Goal: Complete application form

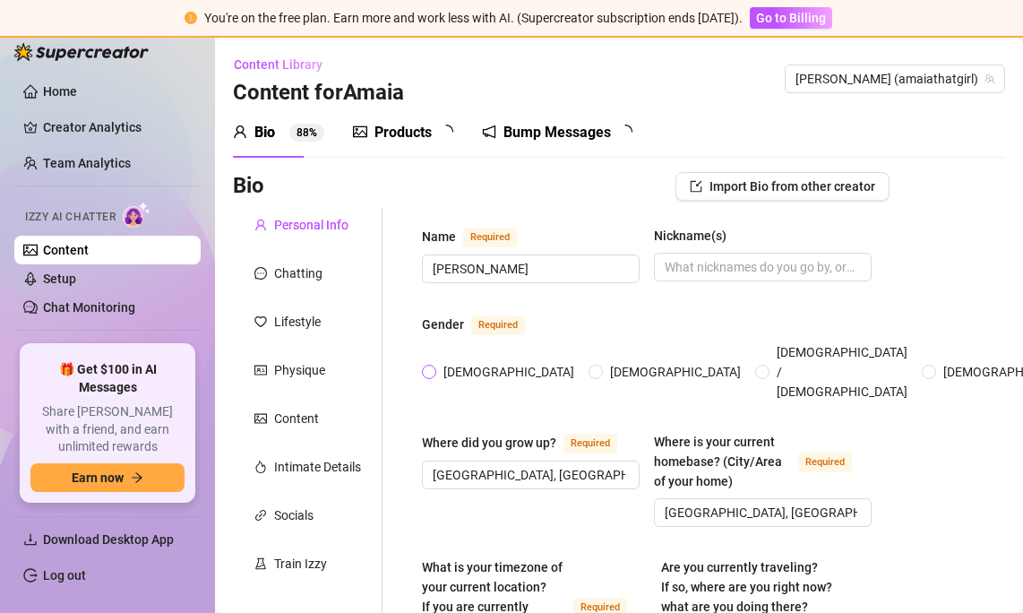
radio input "true"
type input "[DATE]"
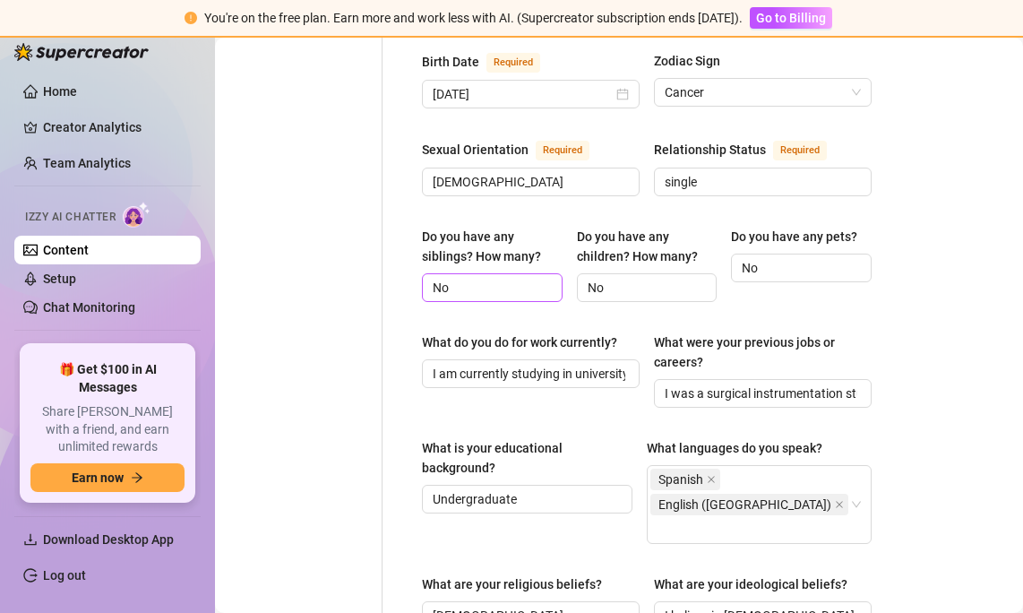
scroll to position [677, 0]
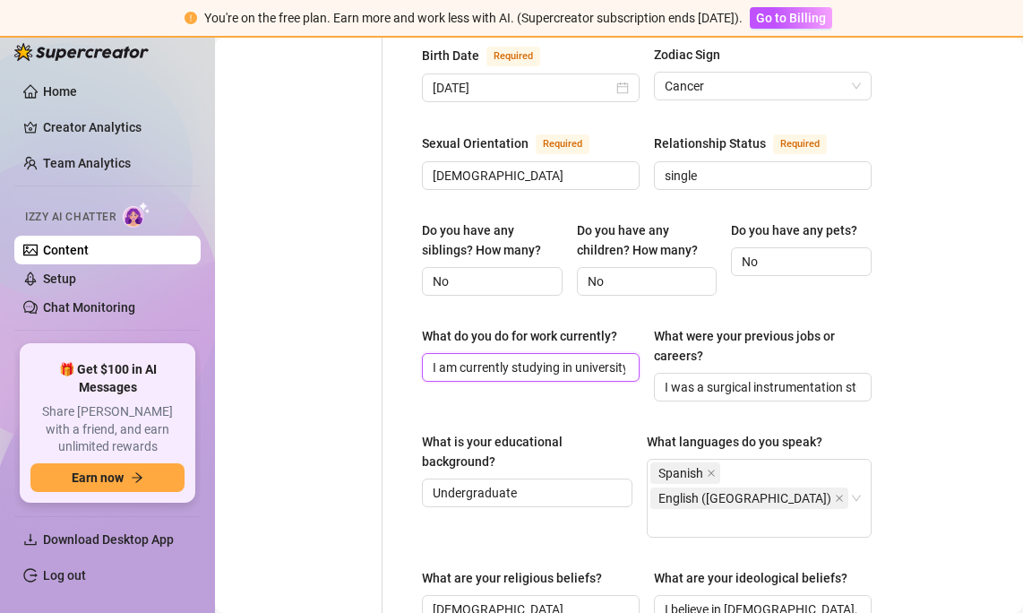
click at [506, 358] on input "I am currently studying in university" at bounding box center [529, 368] width 193 height 20
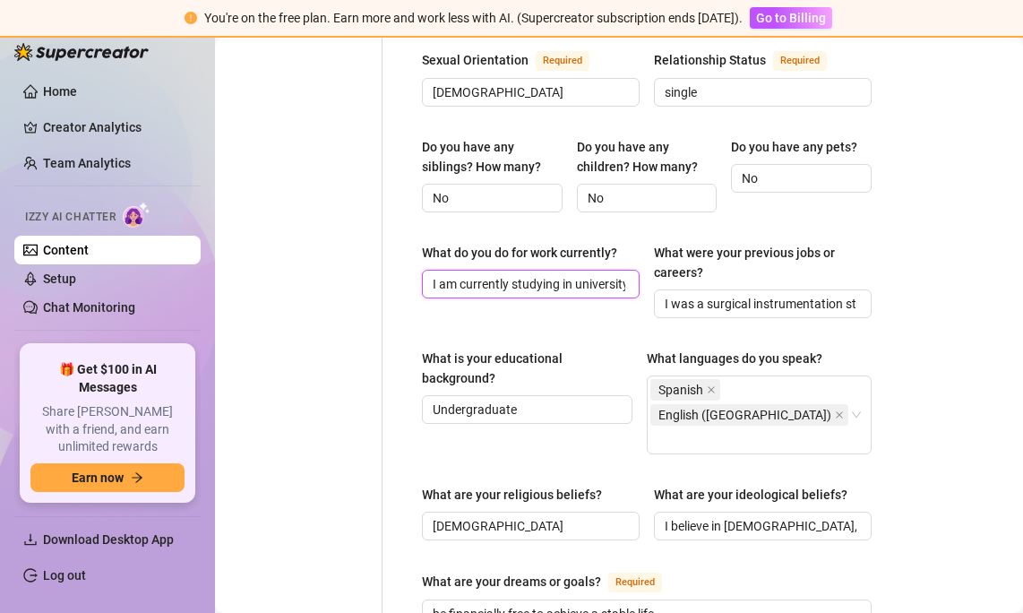
scroll to position [0, 4]
drag, startPoint x: 444, startPoint y: 259, endPoint x: 451, endPoint y: 269, distance: 12.2
click at [451, 274] on input "I am currently studying in university" at bounding box center [529, 284] width 193 height 20
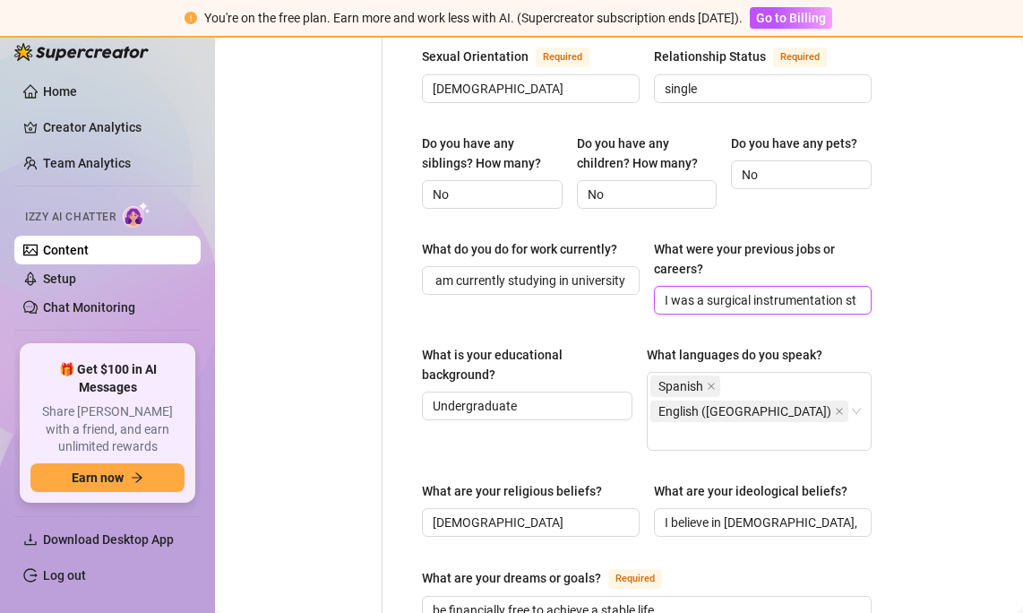
scroll to position [0, 0]
click at [724, 290] on input "I was a surgical instrumentation student" at bounding box center [761, 300] width 193 height 20
drag, startPoint x: 688, startPoint y: 273, endPoint x: 907, endPoint y: 277, distance: 218.7
click at [907, 277] on div "Bio Import Bio from other creator Personal Info Chatting Lifestyle Physique Con…" at bounding box center [619, 293] width 772 height 1770
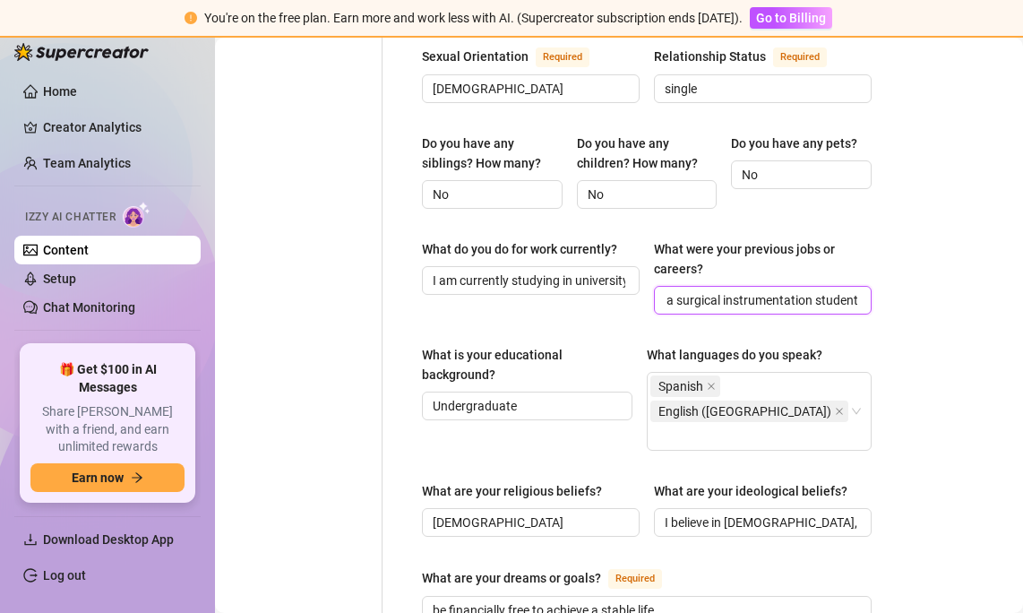
click at [802, 290] on input "I was a surgical instrumentation student" at bounding box center [761, 300] width 193 height 20
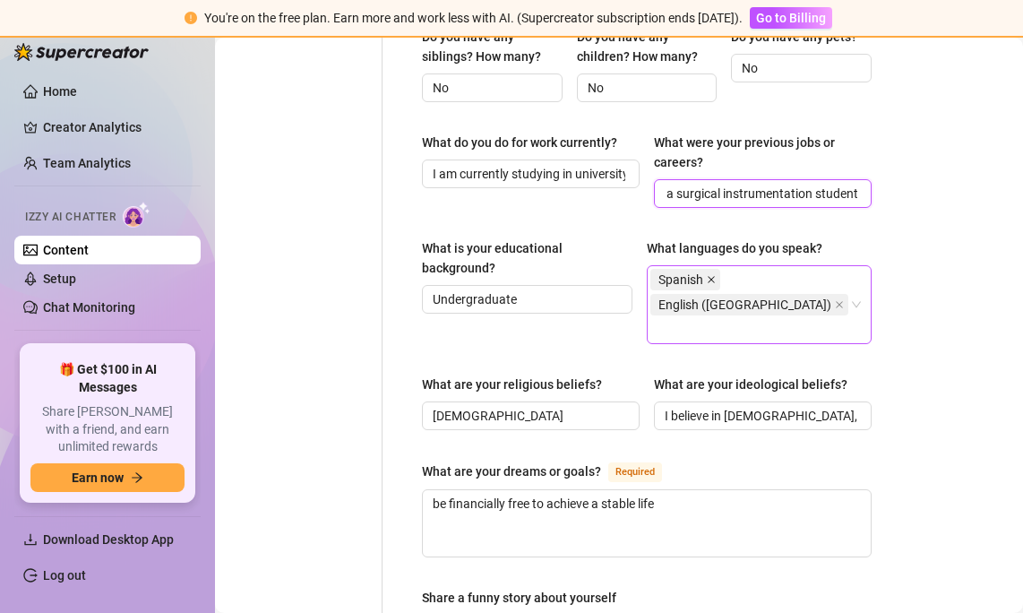
scroll to position [875, 0]
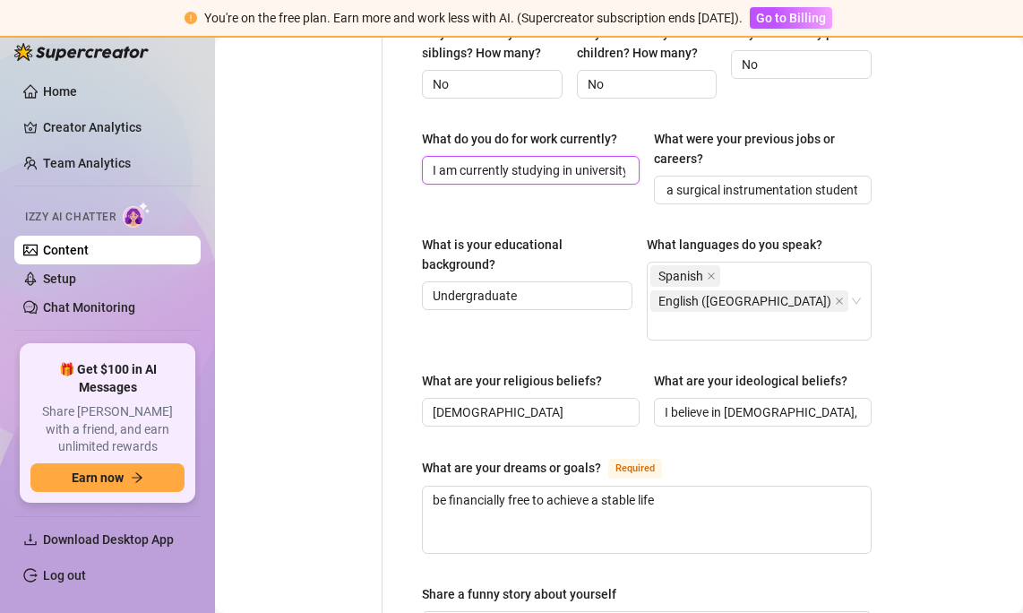
click at [578, 160] on input "I am currently studying in university" at bounding box center [529, 170] width 193 height 20
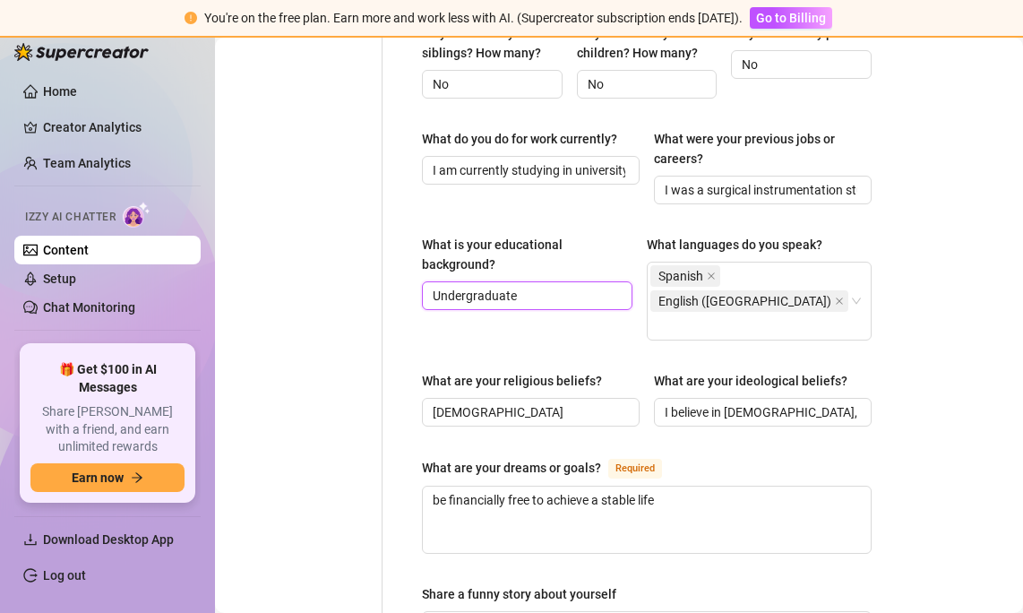
click at [567, 286] on input "Undergraduate" at bounding box center [526, 296] width 186 height 20
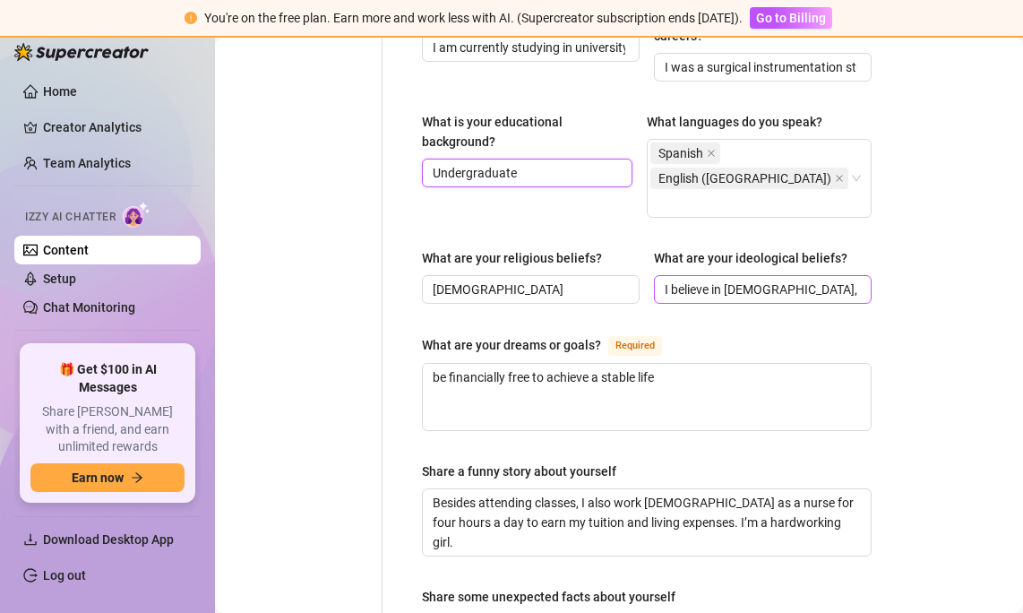
scroll to position [1001, 0]
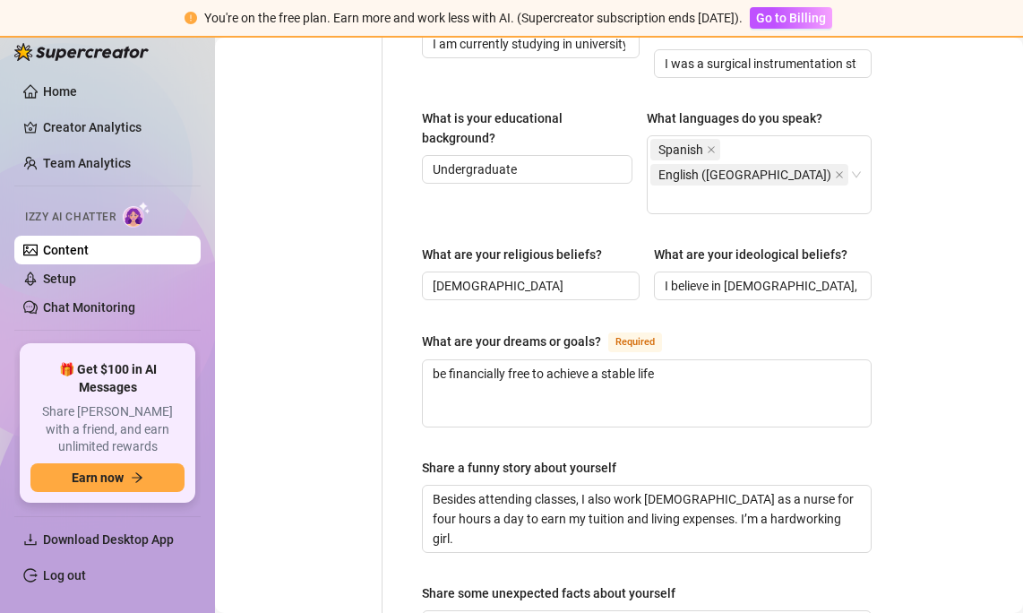
click at [733, 331] on div "What are your dreams or goals? Required" at bounding box center [647, 345] width 450 height 29
click at [582, 276] on input "[DEMOGRAPHIC_DATA]" at bounding box center [529, 286] width 193 height 20
click at [730, 262] on div "What are your religious beliefs? [DEMOGRAPHIC_DATA] What are your ideological b…" at bounding box center [647, 281] width 450 height 72
click at [746, 276] on input "I believe in [DEMOGRAPHIC_DATA], and I believe a lot in energies and vibrations." at bounding box center [761, 286] width 193 height 20
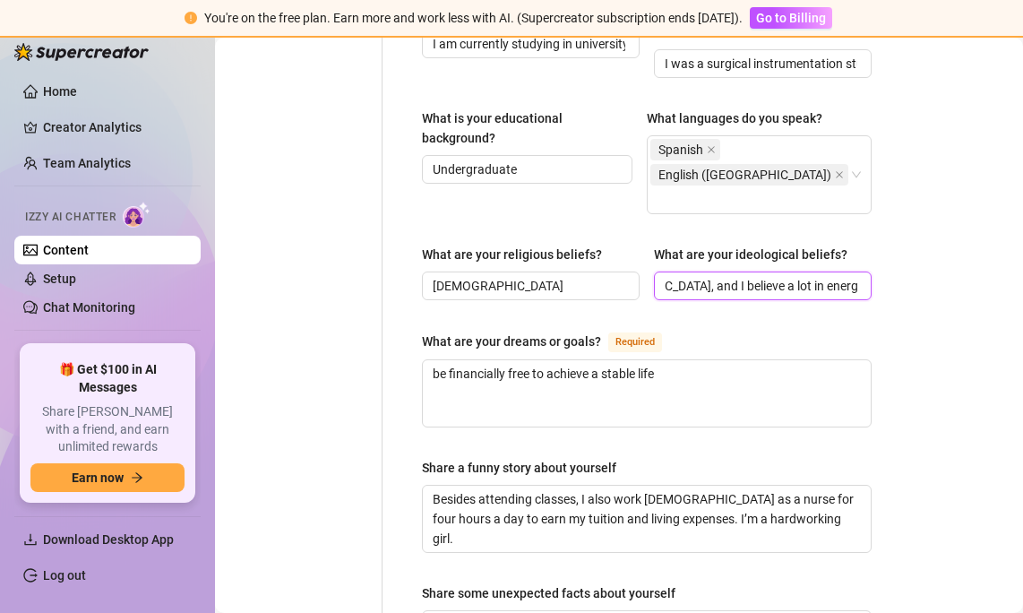
drag, startPoint x: 692, startPoint y: 230, endPoint x: 907, endPoint y: 245, distance: 215.6
click at [907, 245] on div "Bio Import Bio from other creator Personal Info Chatting Lifestyle Physique Con…" at bounding box center [619, 56] width 772 height 1770
click at [808, 260] on div "What are your religious beliefs? [DEMOGRAPHIC_DATA] What are your ideological b…" at bounding box center [647, 281] width 450 height 72
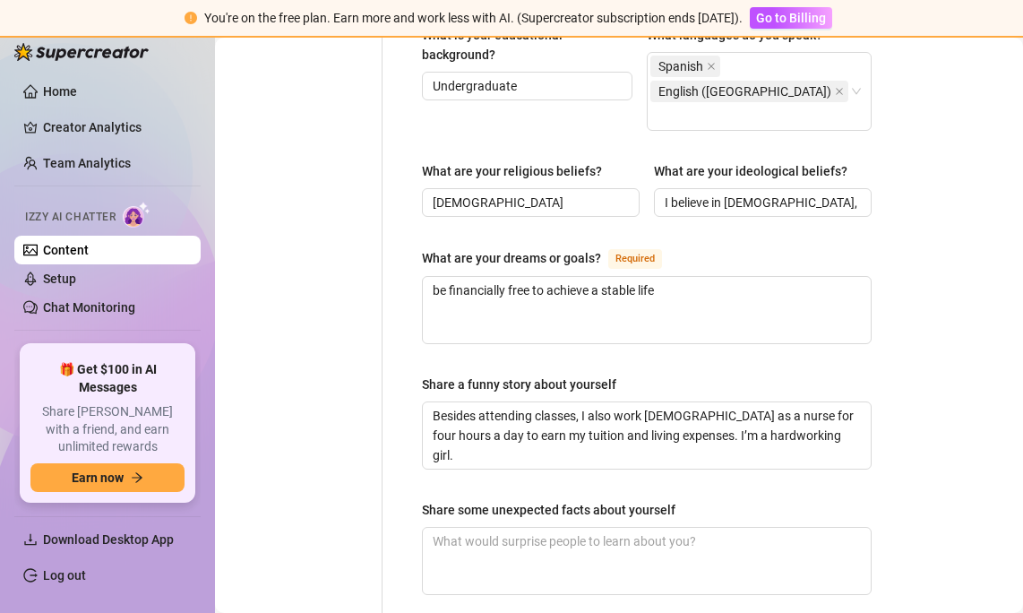
scroll to position [1087, 0]
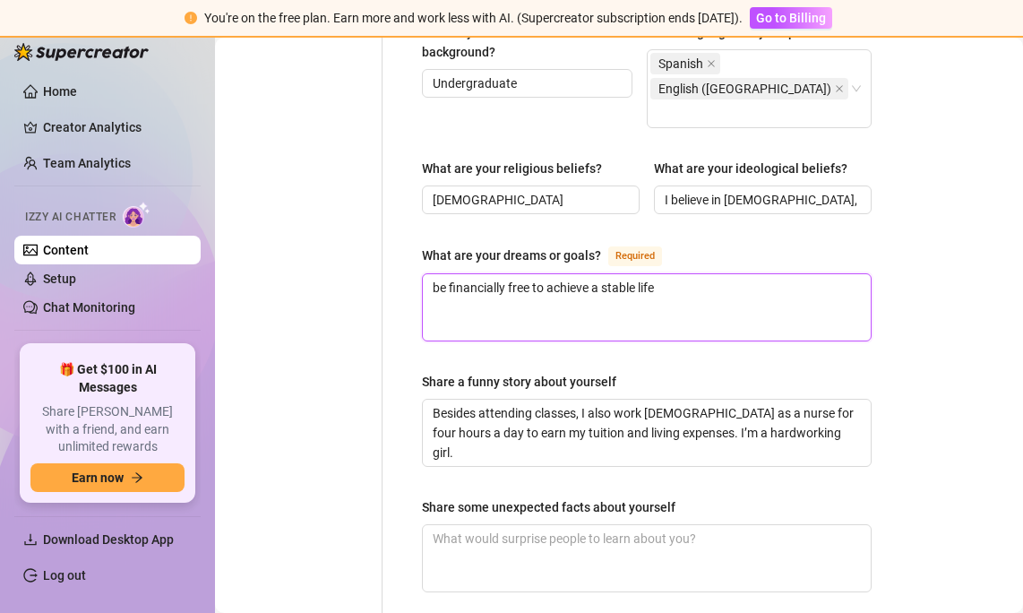
click at [739, 274] on textarea "be financially free to achieve a stable life" at bounding box center [647, 307] width 448 height 66
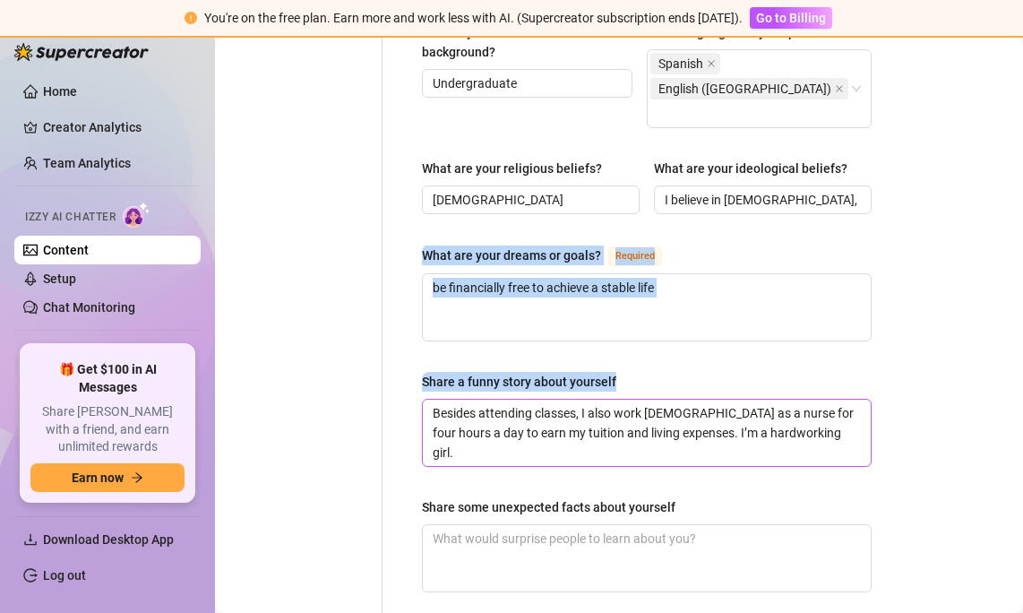
drag, startPoint x: 410, startPoint y: 211, endPoint x: 615, endPoint y: 393, distance: 274.2
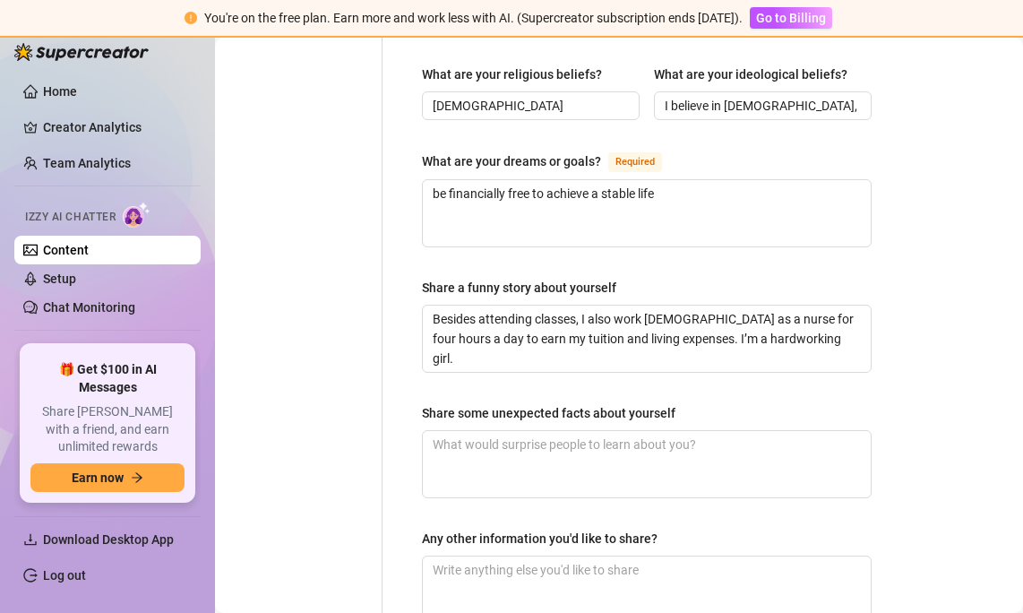
scroll to position [1185, 0]
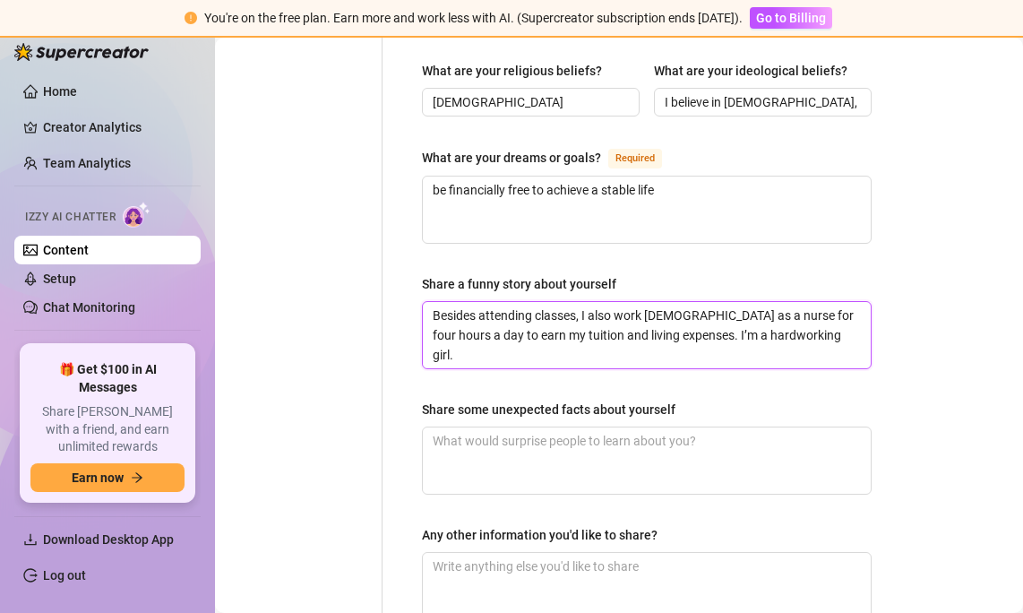
click at [638, 302] on textarea "Besides attending classes, I also work [DEMOGRAPHIC_DATA] as a nurse for four h…" at bounding box center [647, 335] width 448 height 66
drag, startPoint x: 597, startPoint y: 263, endPoint x: 773, endPoint y: 298, distance: 180.0
click at [773, 302] on textarea "Besides attending classes, I also work [DEMOGRAPHIC_DATA] as a nurse for four h…" at bounding box center [647, 335] width 448 height 66
click at [777, 302] on textarea "Besides attending classes, I also work [DEMOGRAPHIC_DATA] as a nurse for four h…" at bounding box center [647, 335] width 448 height 66
drag, startPoint x: 807, startPoint y: 288, endPoint x: 792, endPoint y: 246, distance: 43.9
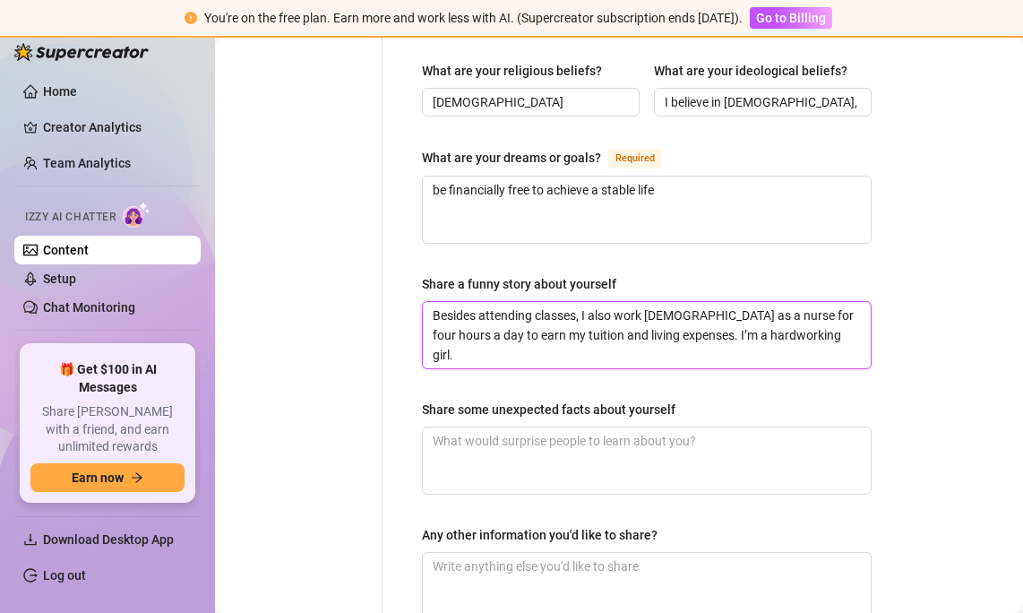
click at [792, 301] on span "Besides attending classes, I also work [DEMOGRAPHIC_DATA] as a nurse for four h…" at bounding box center [647, 335] width 450 height 68
click at [787, 302] on textarea "Besides attending classes, I also work [DEMOGRAPHIC_DATA] as a nurse for four h…" at bounding box center [647, 335] width 448 height 66
drag, startPoint x: 781, startPoint y: 260, endPoint x: 781, endPoint y: 281, distance: 21.5
click at [781, 302] on textarea "Besides attending classes, I also work [DEMOGRAPHIC_DATA] as a nurse for four h…" at bounding box center [647, 335] width 448 height 66
drag, startPoint x: 811, startPoint y: 258, endPoint x: 811, endPoint y: 272, distance: 13.4
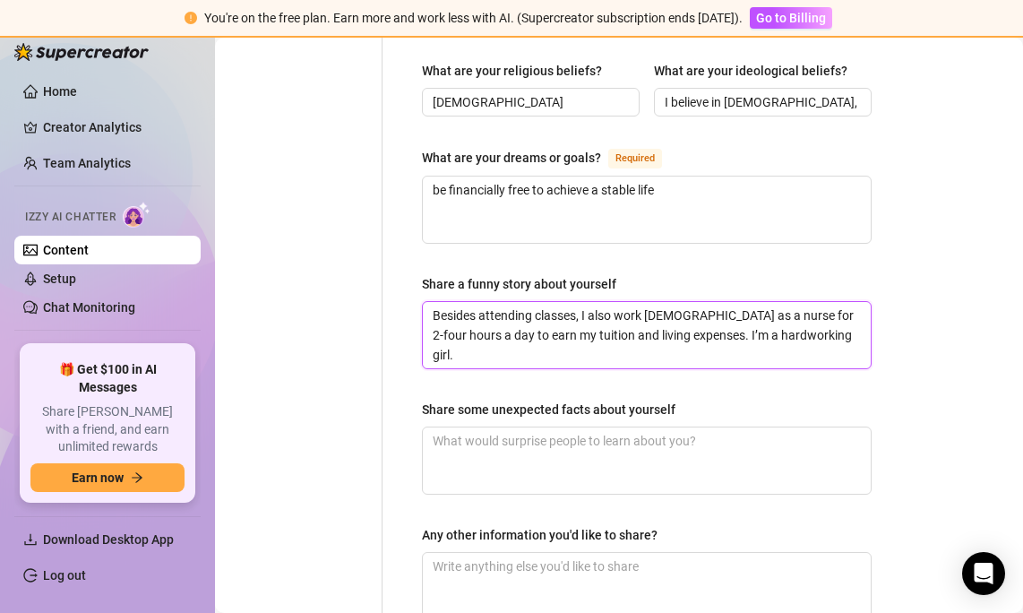
click at [811, 302] on textarea "Besides attending classes, I also work [DEMOGRAPHIC_DATA] as a nurse for 2-four…" at bounding box center [647, 335] width 448 height 66
click at [805, 302] on textarea "Besides attending classes, I also work [DEMOGRAPHIC_DATA] as a nurse for 2 to 4…" at bounding box center [647, 335] width 448 height 66
drag, startPoint x: 661, startPoint y: 267, endPoint x: 798, endPoint y: 279, distance: 136.7
click at [798, 302] on textarea "Besides attending classes, I also work [DEMOGRAPHIC_DATA] as a nurse for 2 to 4…" at bounding box center [647, 335] width 448 height 66
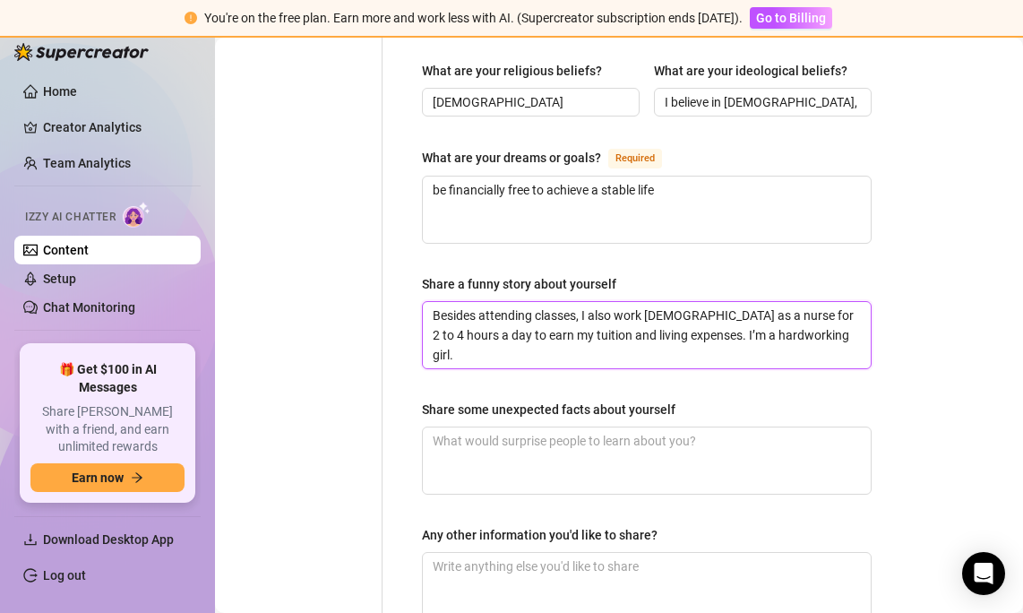
drag, startPoint x: 815, startPoint y: 277, endPoint x: 796, endPoint y: 271, distance: 19.8
click at [796, 302] on textarea "Besides attending classes, I also work [DEMOGRAPHIC_DATA] as a nurse for 2 to 4…" at bounding box center [647, 335] width 448 height 66
click at [793, 302] on textarea "Besides attending classes, I also work [DEMOGRAPHIC_DATA] as a nurse for 2 to 4…" at bounding box center [647, 335] width 448 height 66
click at [818, 302] on textarea "Besides attending classes, I also work [DEMOGRAPHIC_DATA] as a nurse for 2 to 4…" at bounding box center [647, 335] width 448 height 66
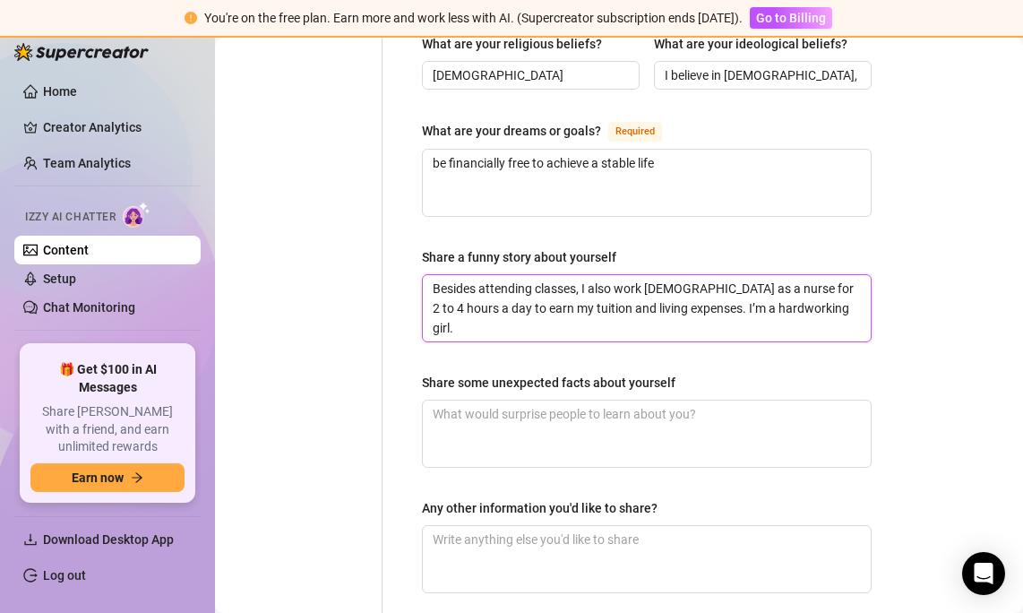
scroll to position [1214, 0]
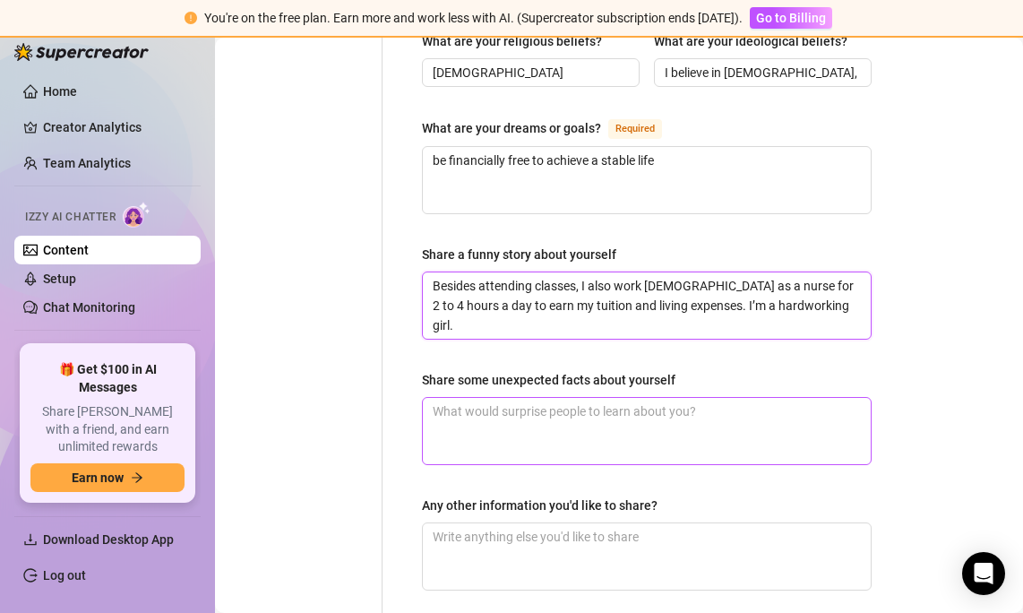
type textarea "Besides attending classes, I also work [DEMOGRAPHIC_DATA] as a nurse for 2 to 4…"
click at [624, 398] on textarea "Share some unexpected facts about yourself" at bounding box center [647, 431] width 448 height 66
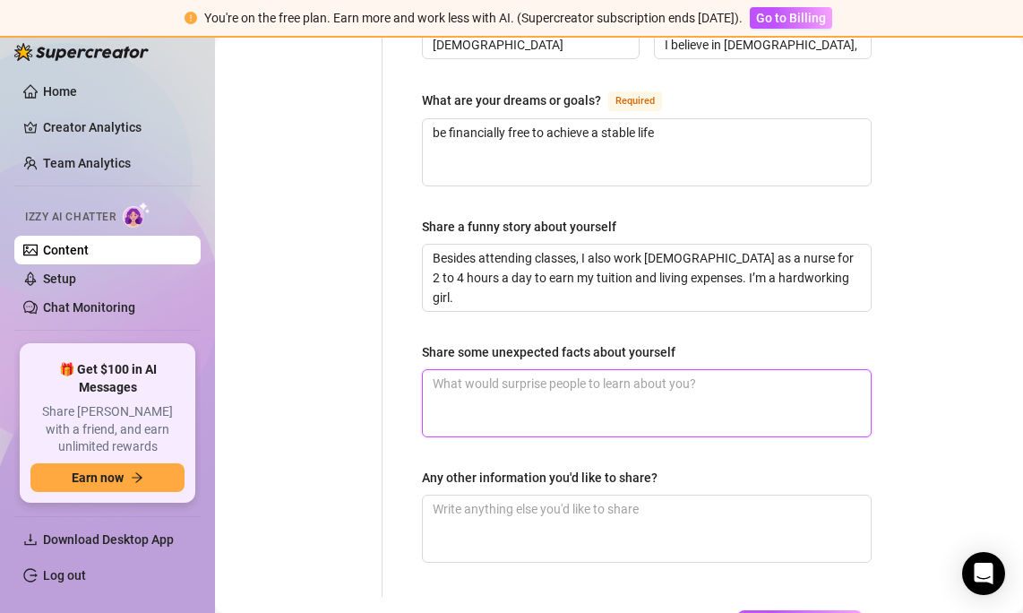
scroll to position [1245, 0]
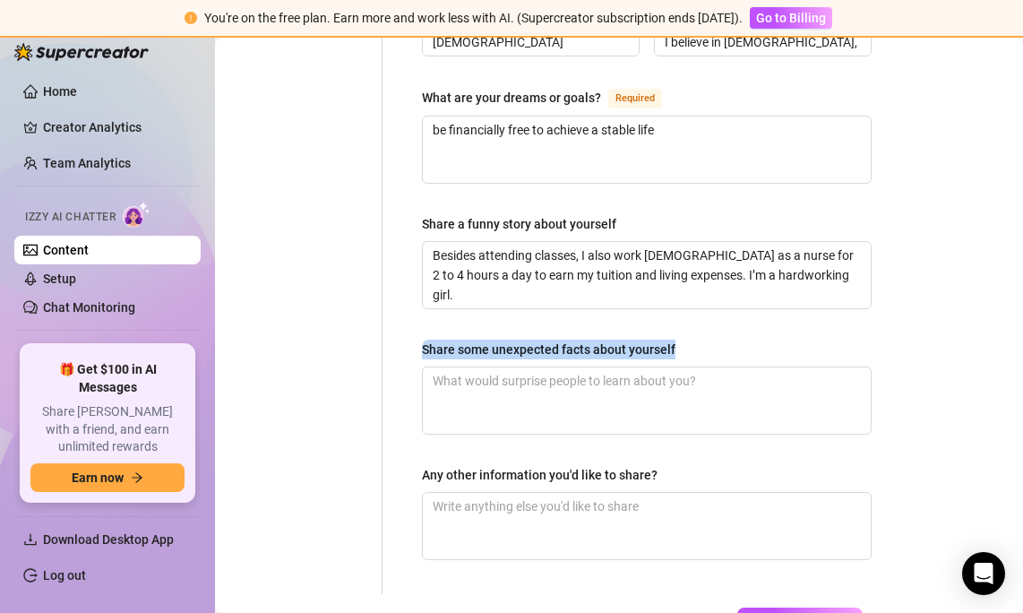
drag, startPoint x: 689, startPoint y: 292, endPoint x: 418, endPoint y: 289, distance: 270.7
click at [543, 367] on textarea "Share some unexpected facts about yourself" at bounding box center [647, 400] width 448 height 66
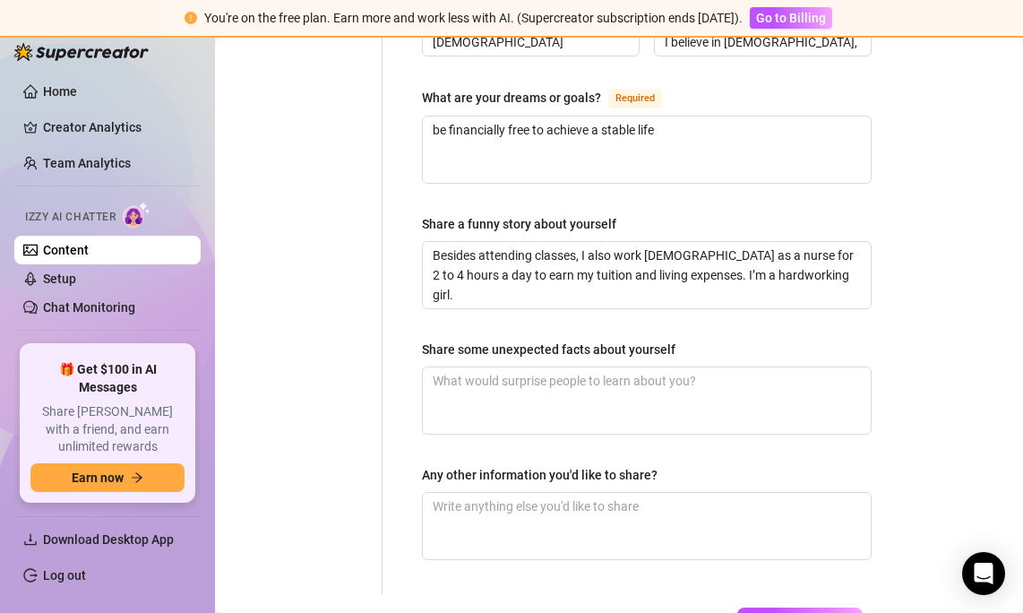
click at [558, 340] on div "Share some unexpected facts about yourself" at bounding box center [549, 350] width 254 height 20
click at [558, 367] on textarea "Share some unexpected facts about yourself" at bounding box center [647, 400] width 448 height 66
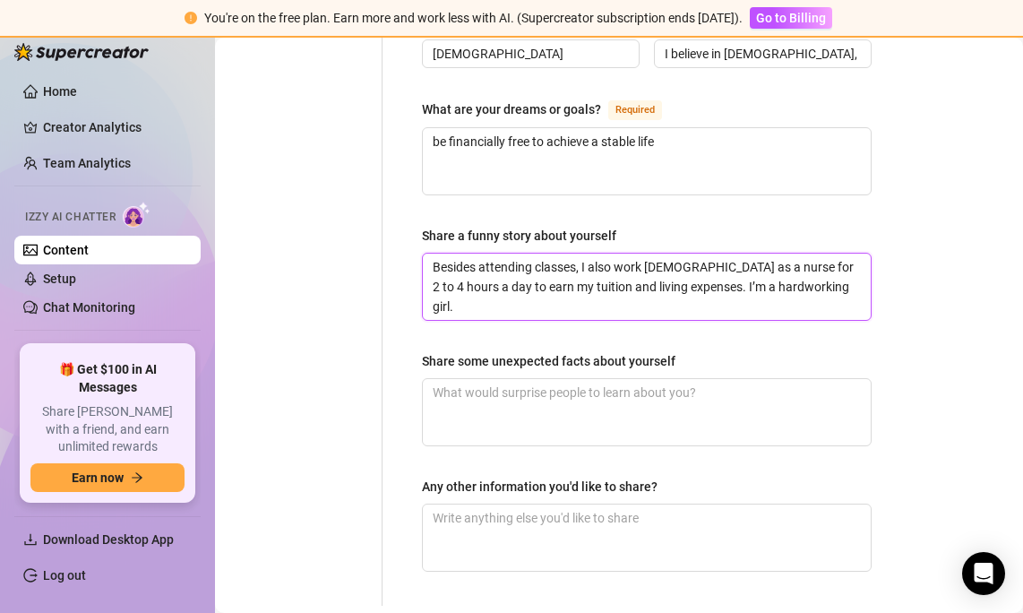
click at [588, 254] on textarea "Besides attending classes, I also work [DEMOGRAPHIC_DATA] as a nurse for 2 to 4…" at bounding box center [647, 287] width 448 height 66
click at [597, 226] on div "Share a funny story about yourself" at bounding box center [519, 236] width 194 height 20
click at [597, 254] on textarea "Besides attending classes, I also work [DEMOGRAPHIC_DATA] as a nurse for 2 to 4…" at bounding box center [647, 287] width 448 height 66
click at [623, 226] on label "Share a funny story about yourself" at bounding box center [525, 236] width 207 height 20
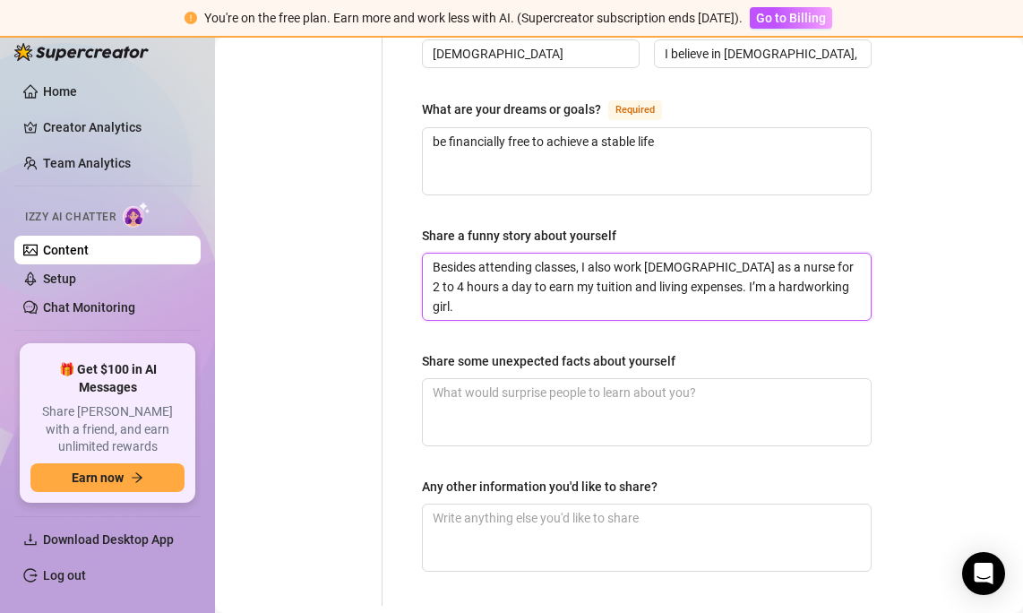
click at [623, 254] on textarea "Besides attending classes, I also work [DEMOGRAPHIC_DATA] as a nurse for 2 to 4…" at bounding box center [647, 287] width 448 height 66
click at [600, 254] on textarea "Besides attending classes, I also work [DEMOGRAPHIC_DATA] as a nurse for 2 to 4…" at bounding box center [647, 287] width 448 height 66
drag, startPoint x: 516, startPoint y: 214, endPoint x: 797, endPoint y: 242, distance: 281.9
click at [797, 254] on textarea "Besides attending classes, I also work [DEMOGRAPHIC_DATA] as a nurse for 2 to 4…" at bounding box center [647, 287] width 448 height 66
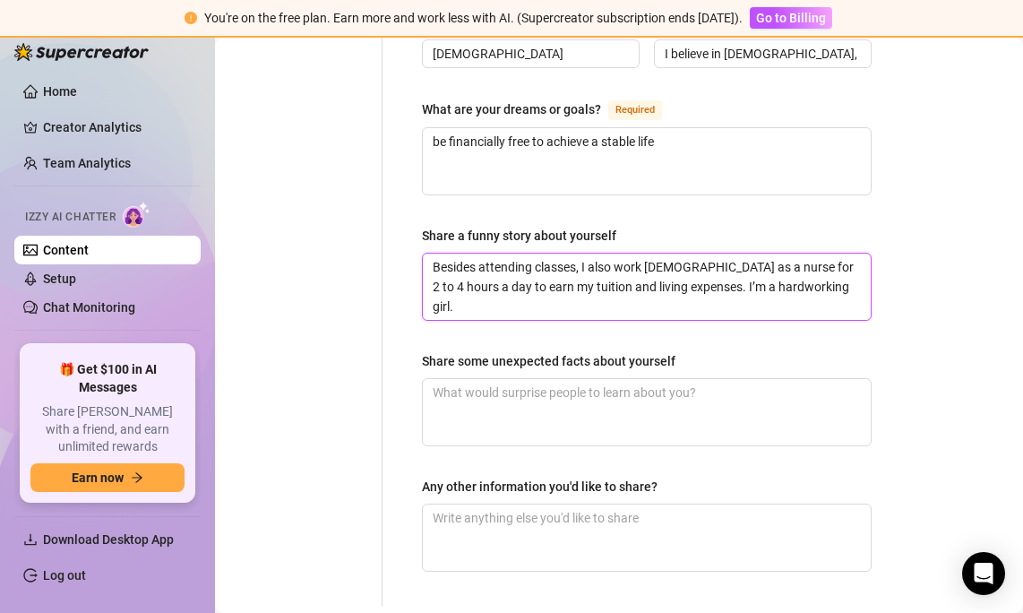
drag, startPoint x: 813, startPoint y: 230, endPoint x: 787, endPoint y: 194, distance: 45.0
click at [787, 226] on div "Share a funny story about yourself Besides attending classes, I also work [DEMO…" at bounding box center [647, 273] width 450 height 95
click at [787, 254] on textarea "Besides attending classes, I also work [DEMOGRAPHIC_DATA] as a nurse for 2 to 4…" at bounding box center [647, 287] width 448 height 66
drag, startPoint x: 824, startPoint y: 237, endPoint x: 820, endPoint y: 194, distance: 44.1
click at [820, 226] on div "Share a funny story about yourself Besides attending classes, I also work [DEMO…" at bounding box center [647, 273] width 450 height 95
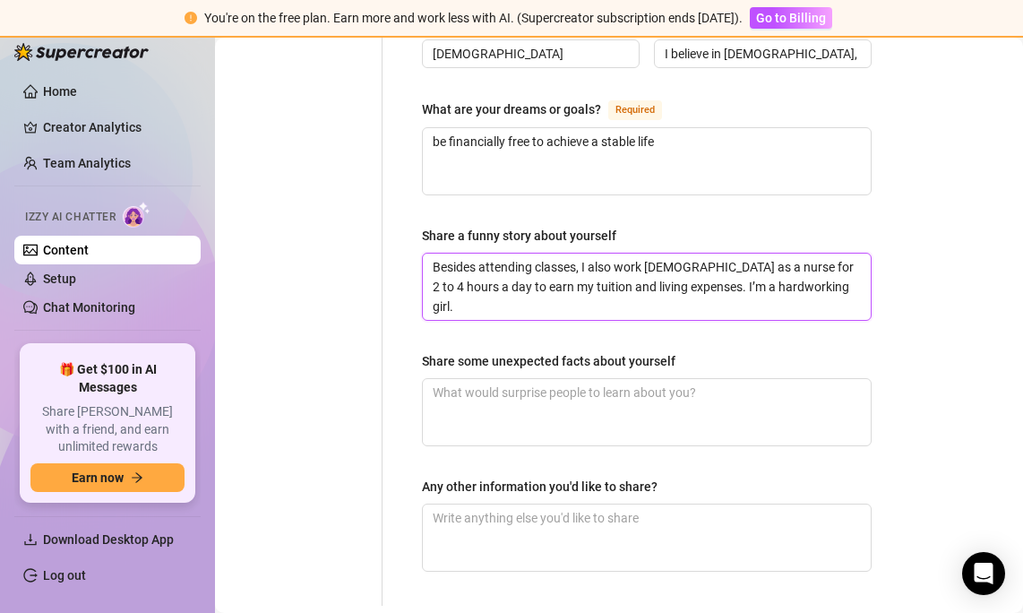
click at [817, 254] on textarea "Besides attending classes, I also work [DEMOGRAPHIC_DATA] as a nurse for 2 to 4…" at bounding box center [647, 287] width 448 height 66
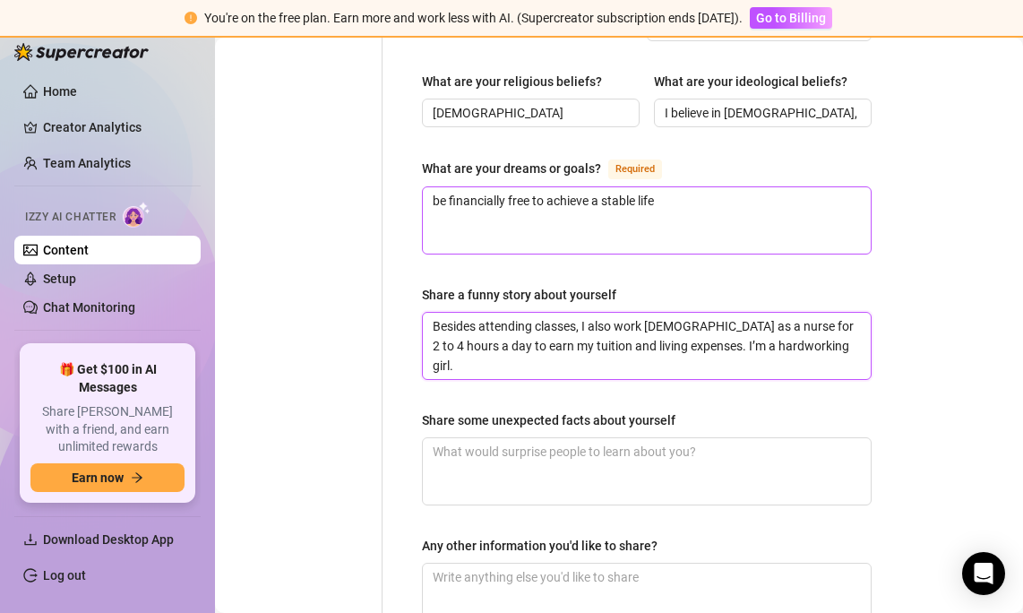
scroll to position [1177, 0]
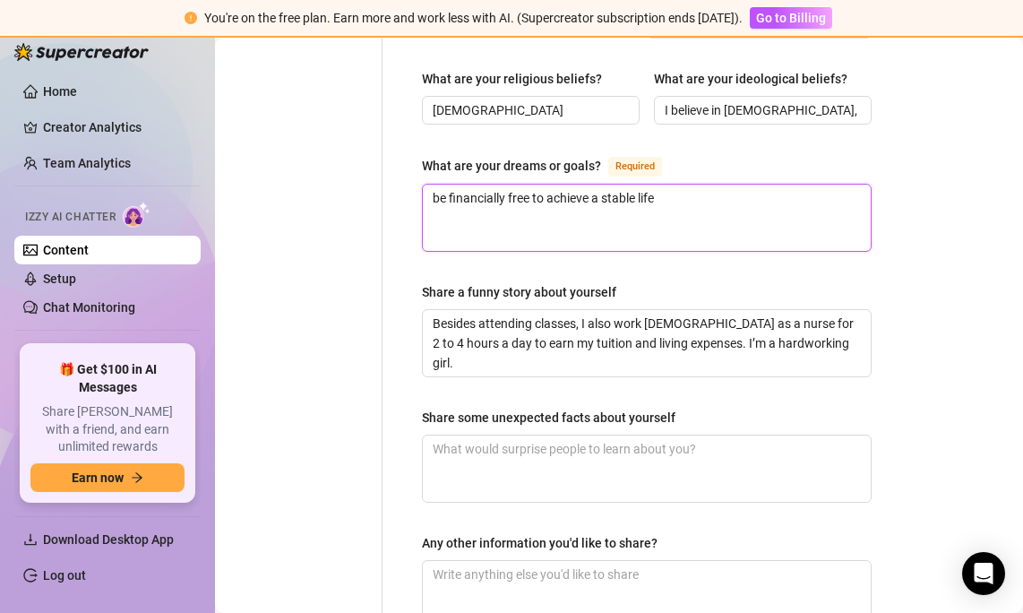
click at [805, 185] on textarea "be financially free to achieve a stable life" at bounding box center [647, 218] width 448 height 66
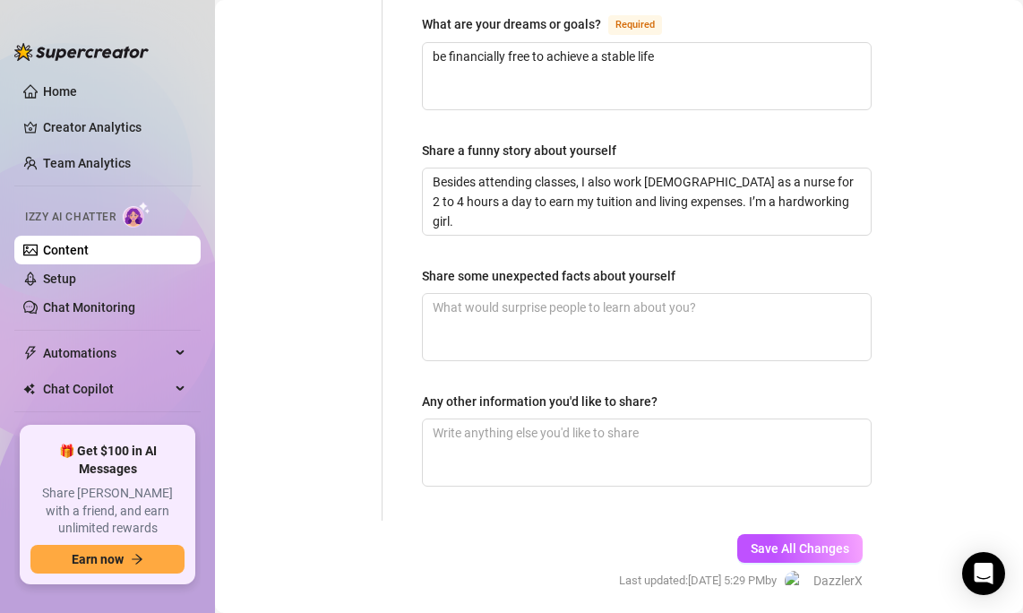
scroll to position [1290, 0]
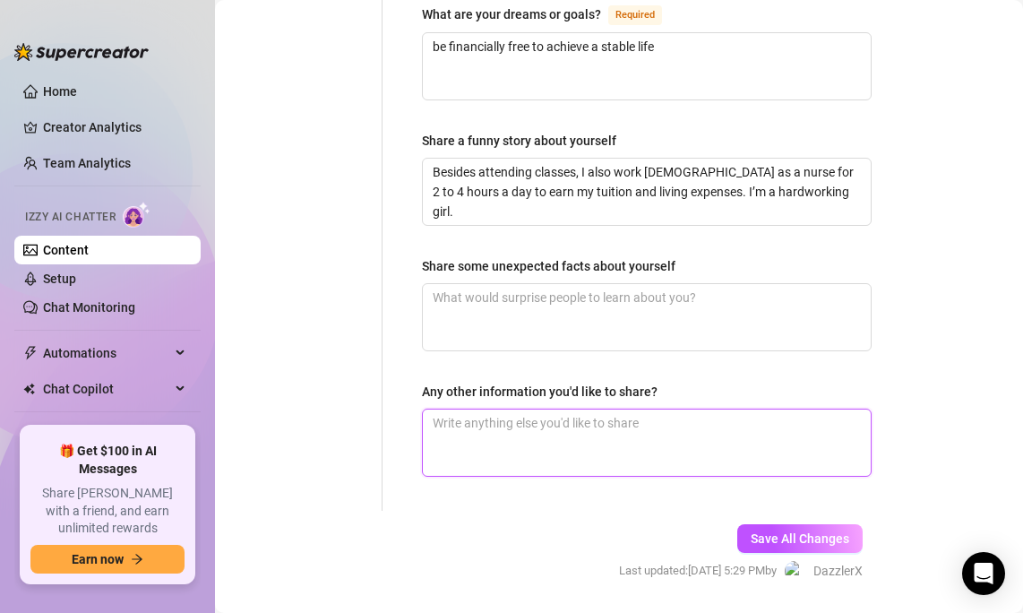
click at [612, 410] on textarea "Any other information you'd like to share?" at bounding box center [647, 443] width 448 height 66
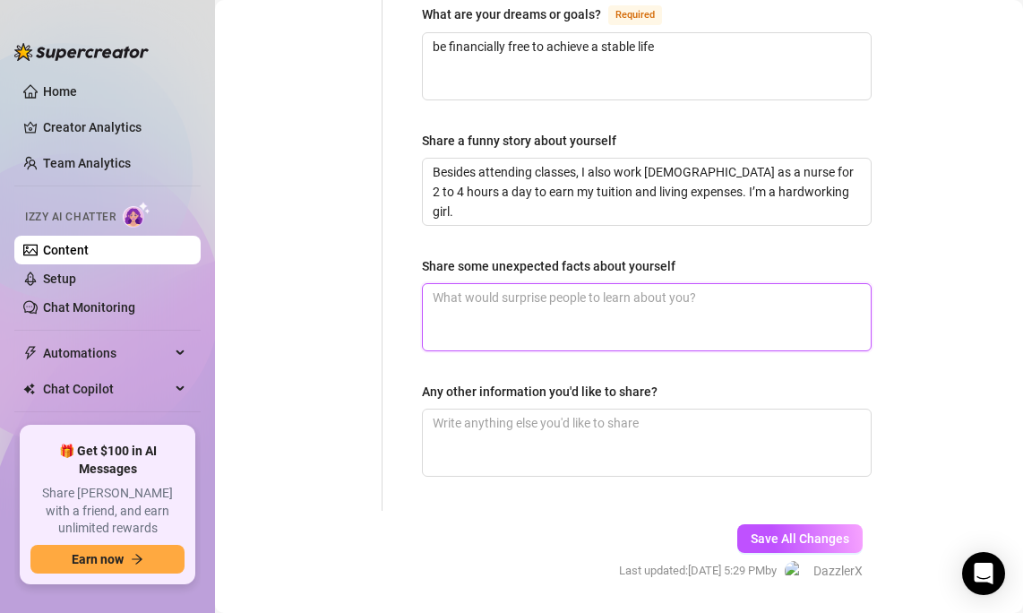
click at [660, 284] on textarea "Share some unexpected facts about yourself" at bounding box center [647, 317] width 448 height 66
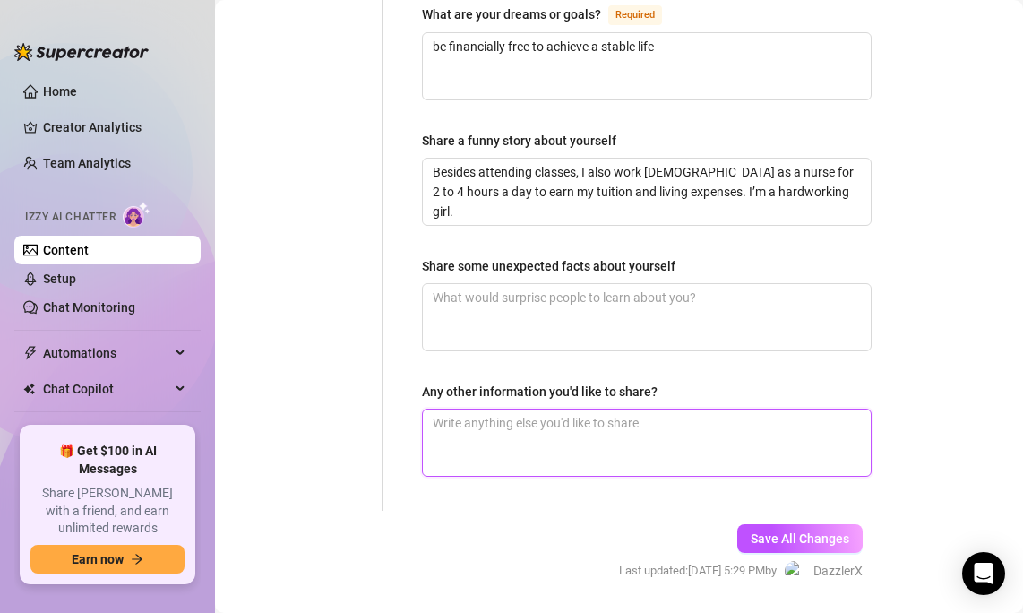
click at [754, 410] on textarea "Any other information you'd like to share?" at bounding box center [647, 443] width 448 height 66
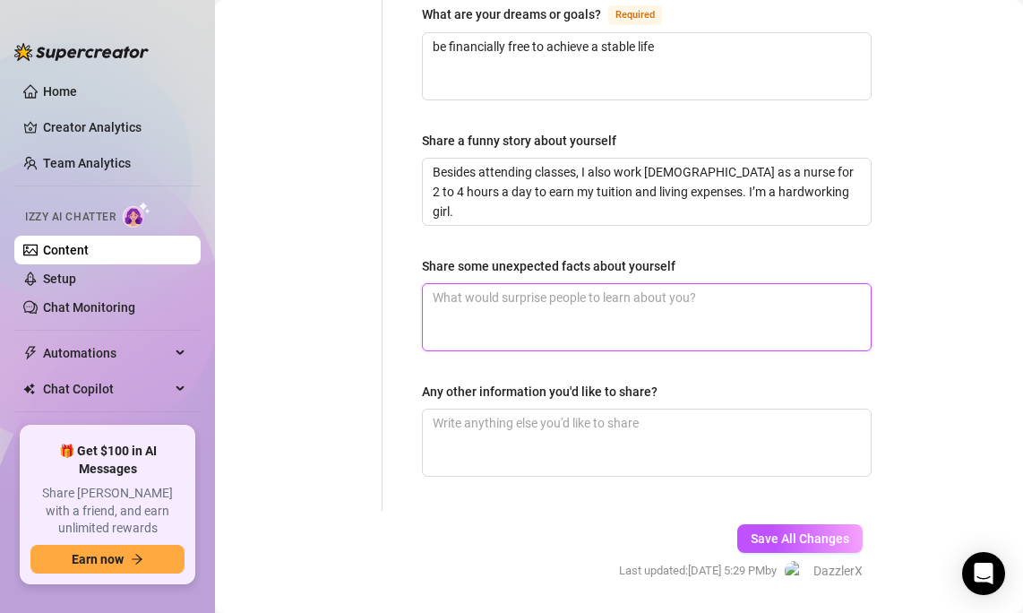
click at [807, 284] on textarea "Share some unexpected facts about yourself" at bounding box center [647, 317] width 448 height 66
click at [806, 256] on div "Share some unexpected facts about yourself" at bounding box center [647, 269] width 450 height 27
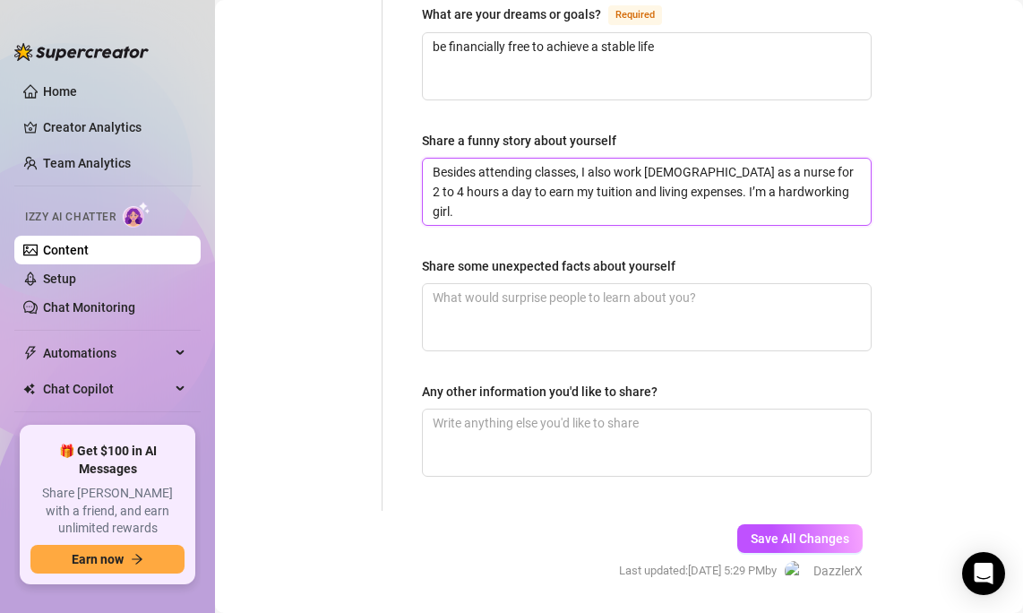
click at [806, 159] on textarea "Besides attending classes, I also work [DEMOGRAPHIC_DATA] as a nurse for 2 to 4…" at bounding box center [647, 192] width 448 height 66
drag, startPoint x: 818, startPoint y: 144, endPoint x: 306, endPoint y: 50, distance: 520.3
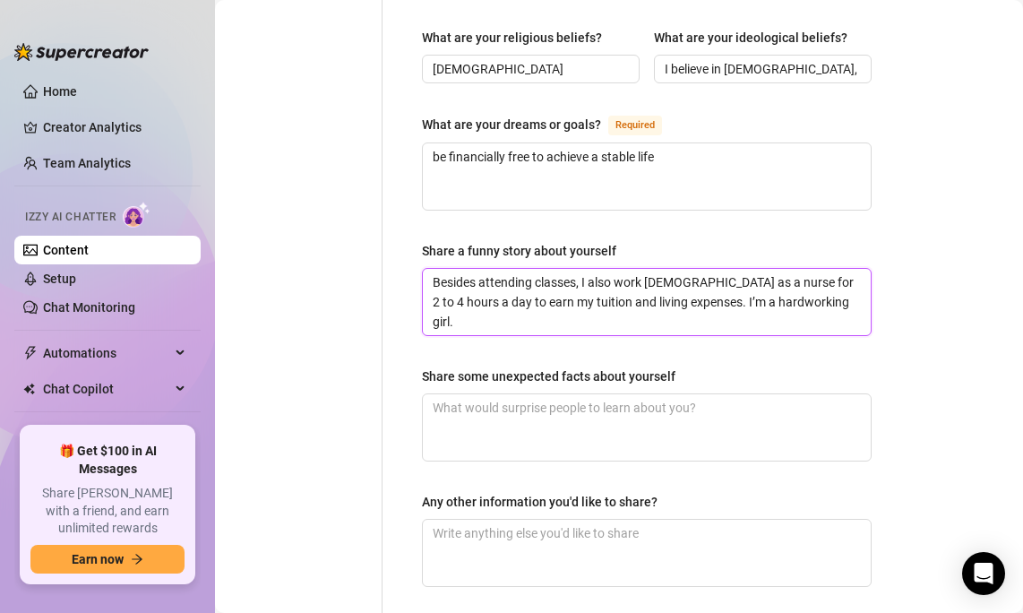
scroll to position [1169, 0]
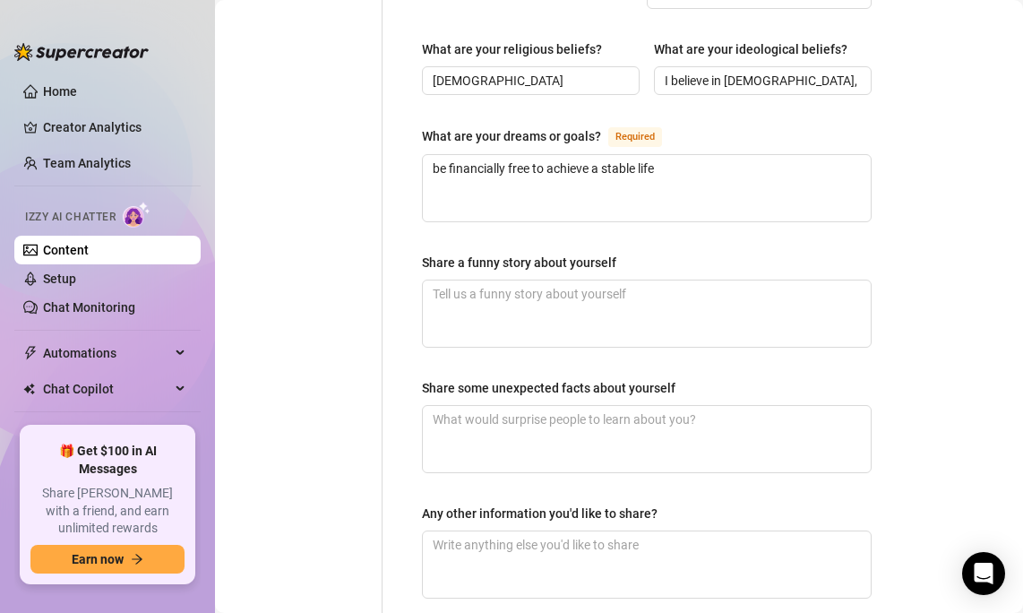
click at [698, 504] on div "Any other information you'd like to share?" at bounding box center [647, 517] width 450 height 27
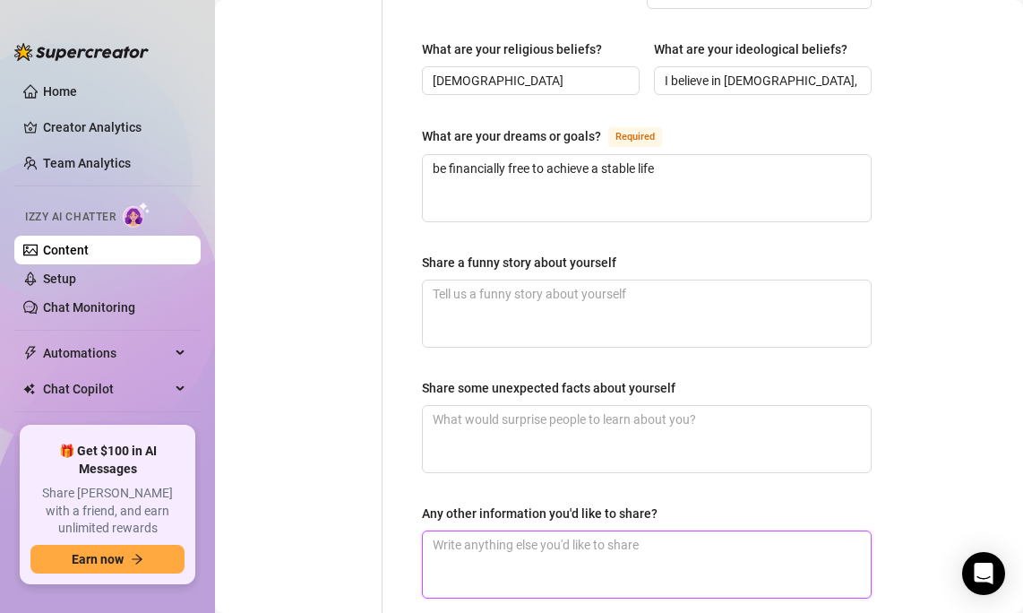
click at [697, 531] on textarea "Any other information you'd like to share?" at bounding box center [647, 564] width 448 height 66
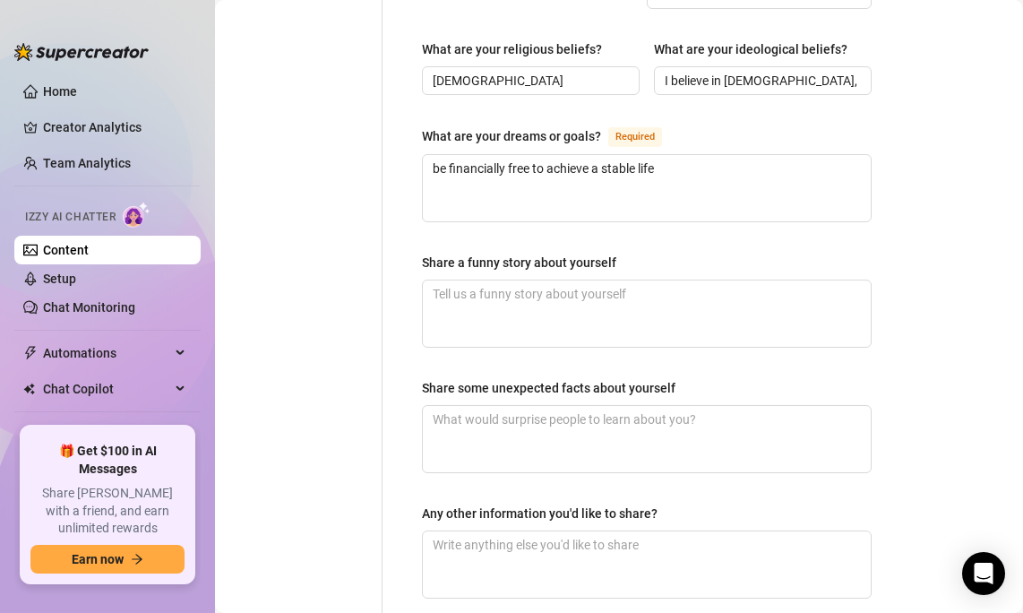
click at [821, 155] on textarea "be financially free to achieve a stable life" at bounding box center [647, 188] width 448 height 66
drag, startPoint x: 824, startPoint y: 141, endPoint x: 392, endPoint y: 112, distance: 433.8
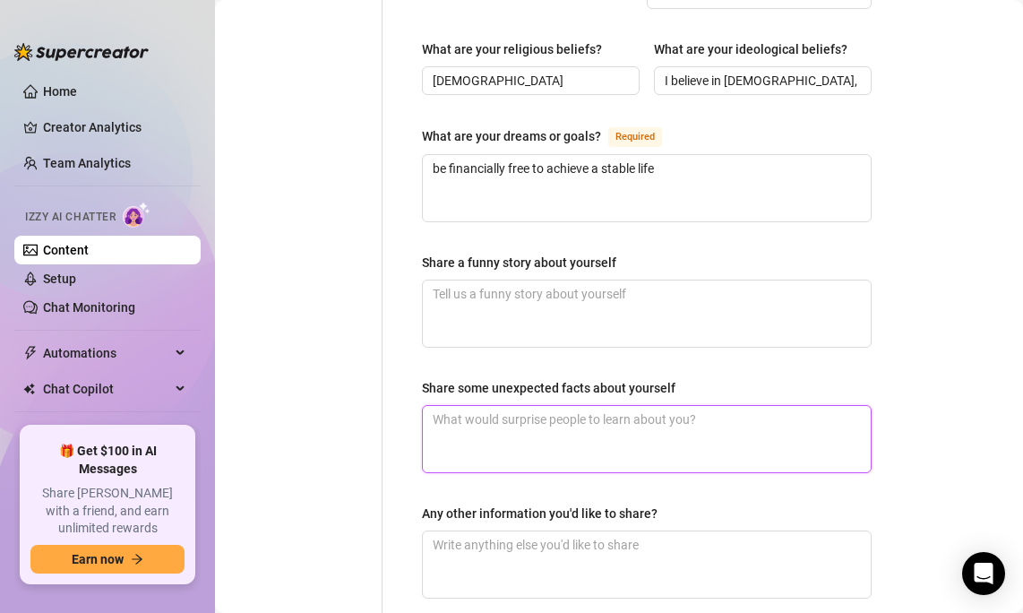
click at [615, 412] on textarea "Share some unexpected facts about yourself" at bounding box center [647, 439] width 448 height 66
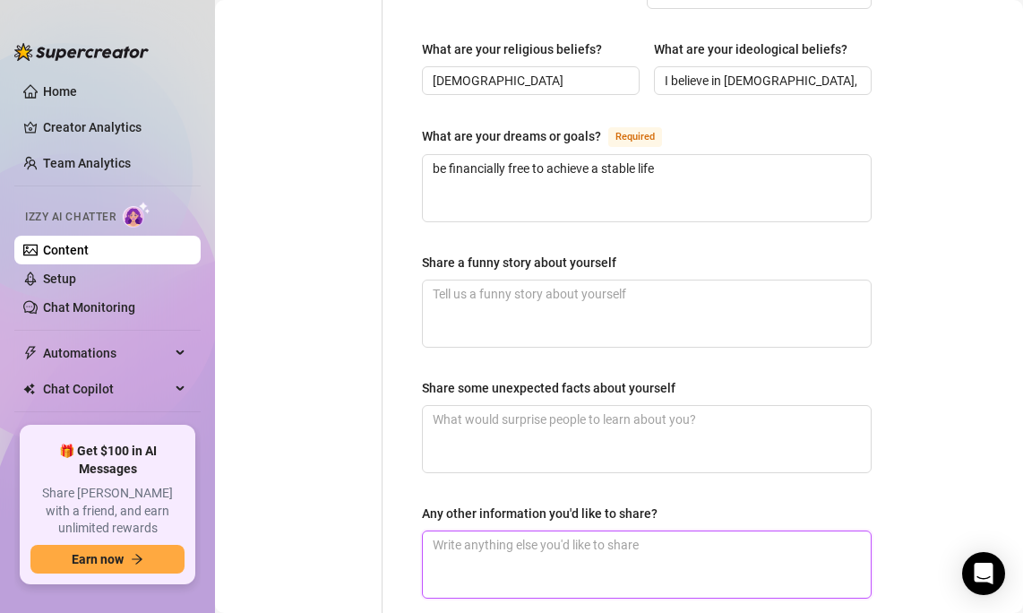
click at [562, 531] on textarea "Any other information you'd like to share?" at bounding box center [647, 564] width 448 height 66
paste textarea "I hope to earn enough for tuition and living expenses through working part-time…"
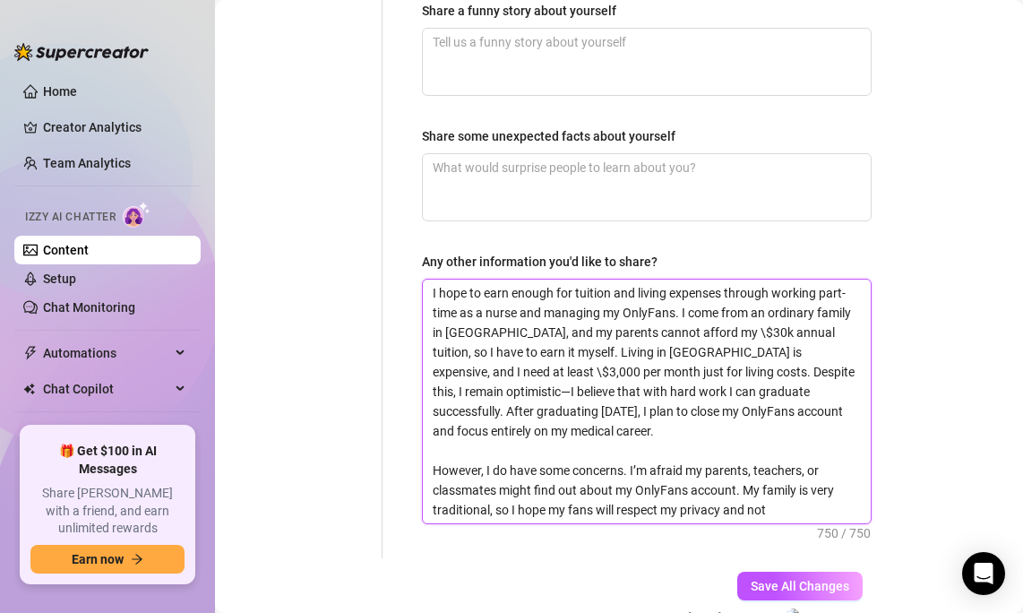
scroll to position [1426, 0]
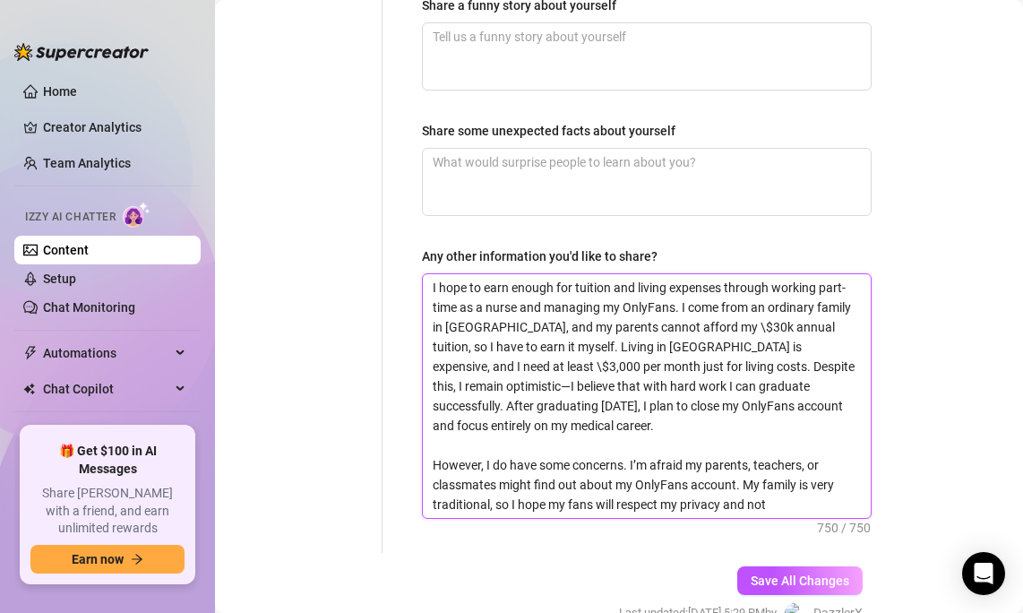
click at [701, 274] on textarea "I hope to earn enough for tuition and living expenses through working part-time…" at bounding box center [647, 396] width 448 height 244
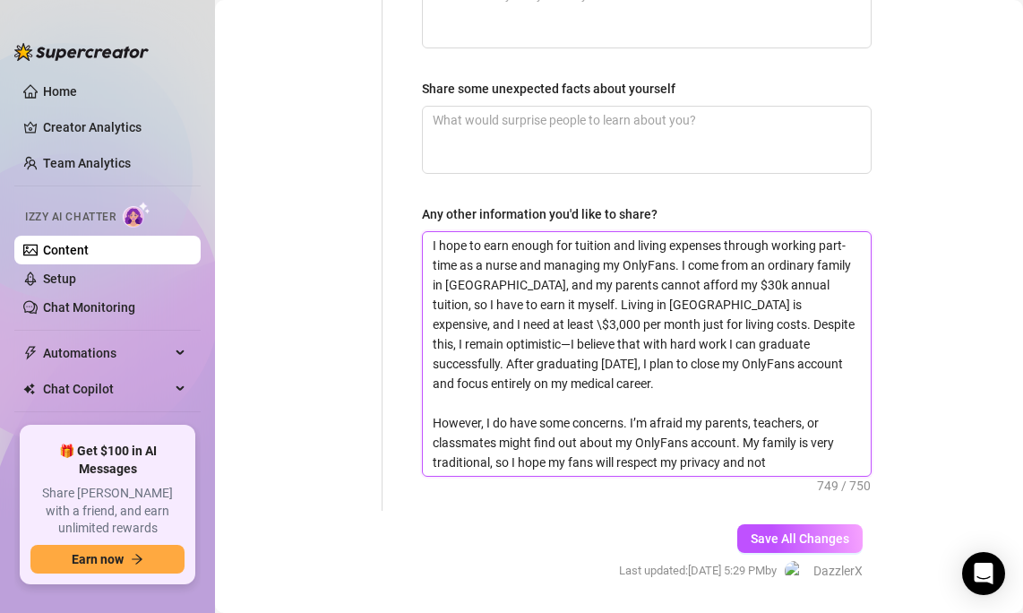
click at [725, 375] on textarea "I hope to earn enough for tuition and living expenses through working part-time…" at bounding box center [647, 354] width 448 height 244
click at [722, 323] on textarea "I hope to earn enough for tuition and living expenses through working part-time…" at bounding box center [647, 354] width 448 height 244
click at [441, 271] on textarea "I hope to earn enough for tuition and living expenses through working part-time…" at bounding box center [647, 354] width 448 height 244
click at [789, 531] on span "Save All Changes" at bounding box center [800, 538] width 99 height 14
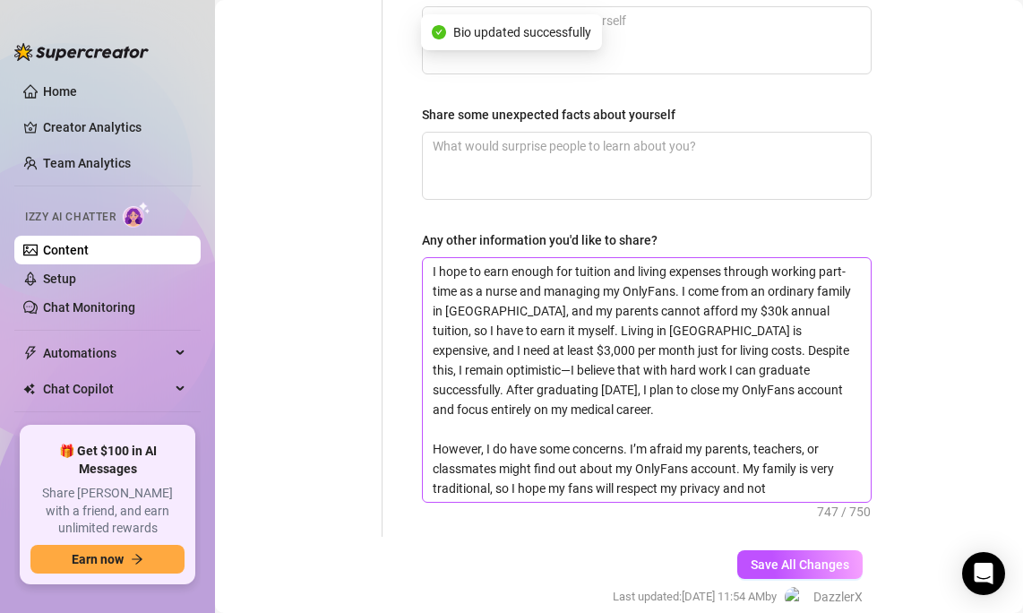
scroll to position [1452, 0]
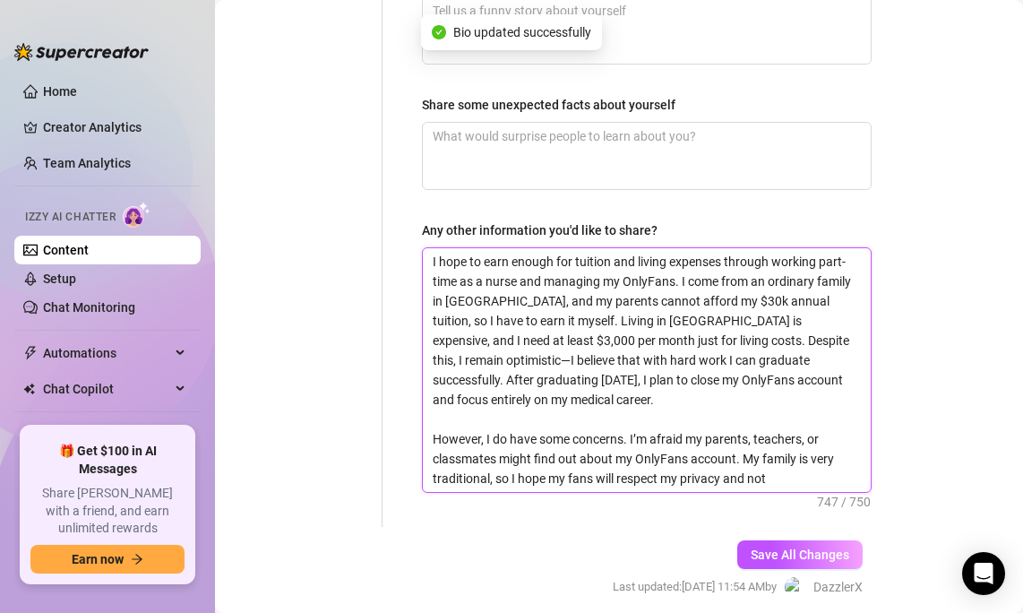
click at [757, 375] on textarea "I hope to earn enough for tuition and living expenses through working part-time…" at bounding box center [647, 370] width 448 height 244
click at [755, 355] on textarea "I hope to earn enough for tuition and living expenses through working part-time…" at bounding box center [647, 370] width 448 height 244
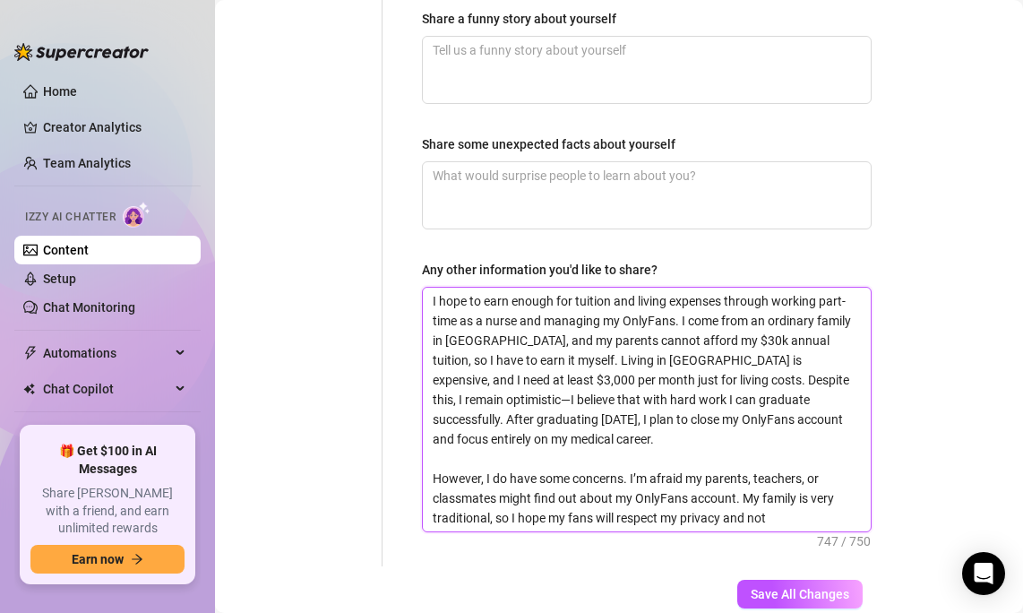
scroll to position [1415, 0]
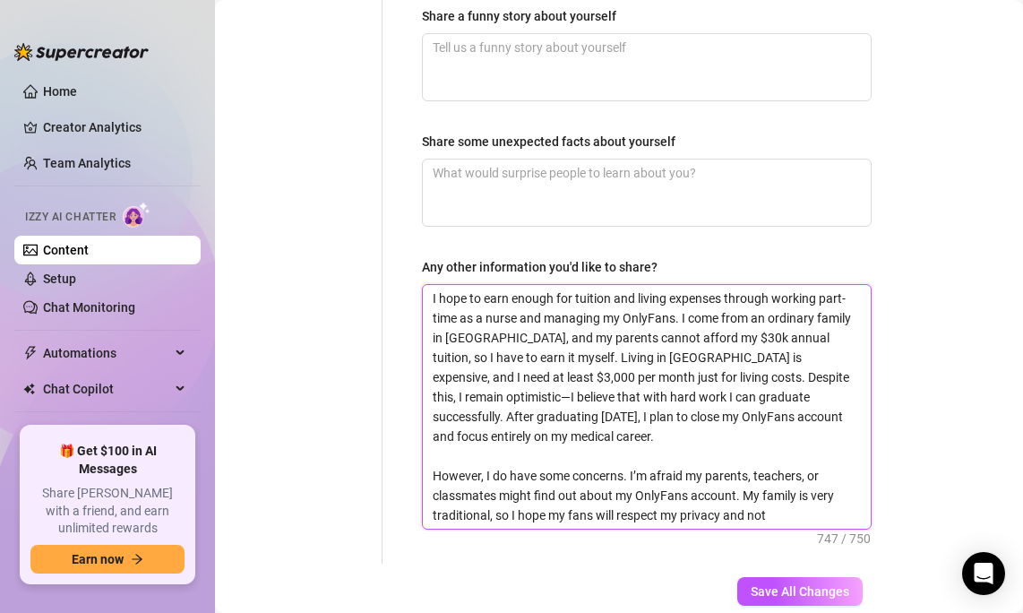
click at [760, 336] on textarea "I hope to earn enough for tuition and living expenses through working part-time…" at bounding box center [647, 407] width 448 height 244
drag, startPoint x: 760, startPoint y: 336, endPoint x: 751, endPoint y: 207, distance: 129.4
click at [751, 257] on div "Any other information you'd like to share? I hope to earn enough for tuition an…" at bounding box center [647, 393] width 450 height 272
click at [649, 431] on textarea "I hope to earn enough for tuition and living expenses through working part-time…" at bounding box center [647, 407] width 448 height 244
click at [645, 411] on textarea "I hope to earn enough for tuition and living expenses through working part-time…" at bounding box center [647, 407] width 448 height 244
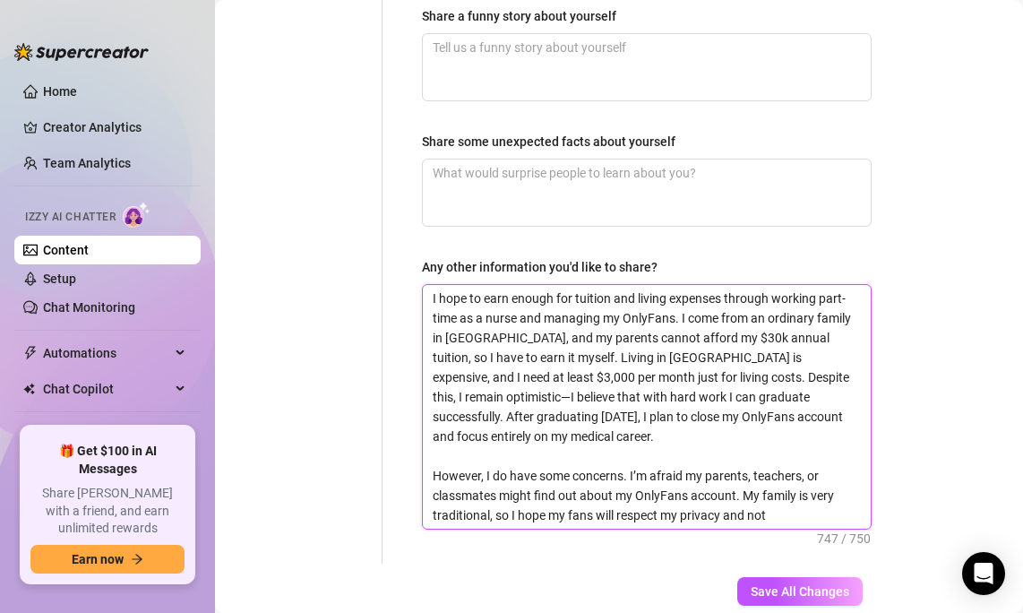
click at [634, 405] on textarea "I hope to earn enough for tuition and living expenses through working part-time…" at bounding box center [647, 407] width 448 height 244
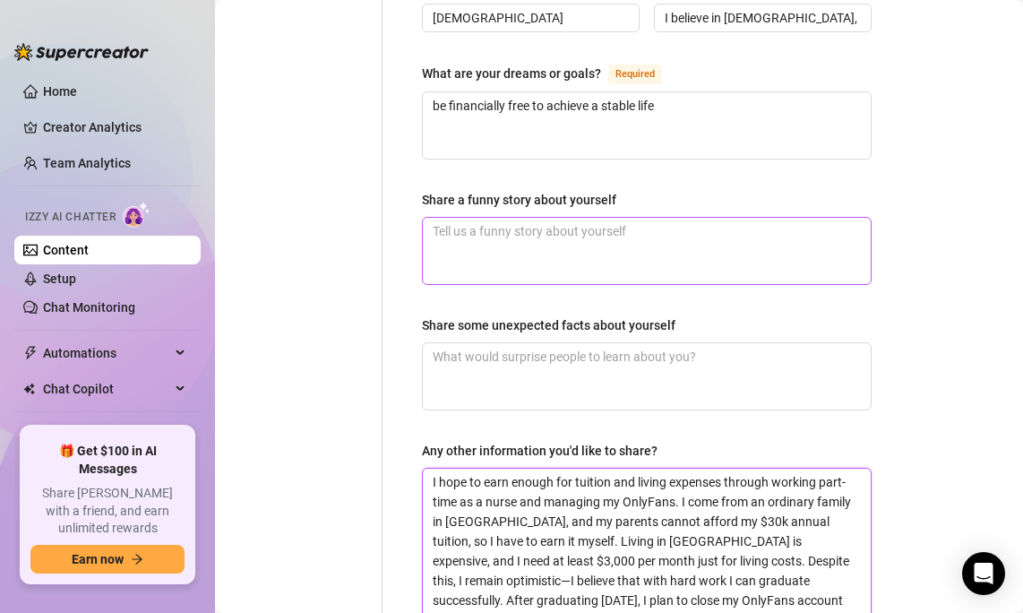
scroll to position [1395, 0]
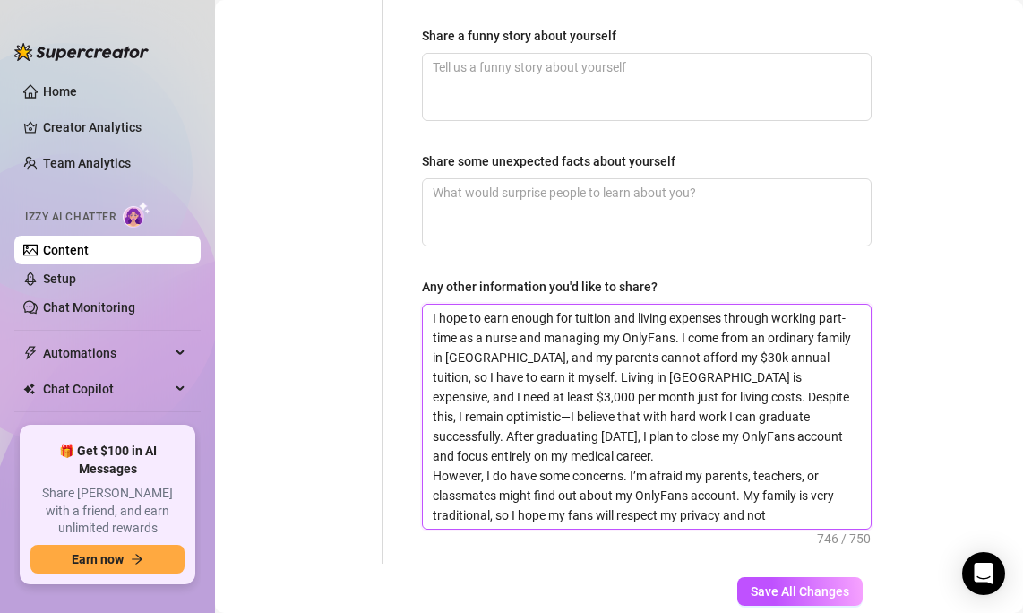
click at [634, 413] on textarea "I hope to earn enough for tuition and living expenses through working part-time…" at bounding box center [647, 417] width 448 height 224
click at [788, 421] on textarea "I hope to earn enough for tuition and living expenses through working part-time…" at bounding box center [647, 417] width 448 height 224
click at [789, 449] on textarea "I hope to earn enough for tuition and living expenses through working part-time…" at bounding box center [647, 417] width 448 height 224
click at [789, 463] on textarea "I hope to earn enough for tuition and living expenses through working part-time…" at bounding box center [647, 417] width 448 height 224
click at [789, 461] on textarea "I hope to earn enough for tuition and living expenses through working part-time…" at bounding box center [647, 417] width 448 height 224
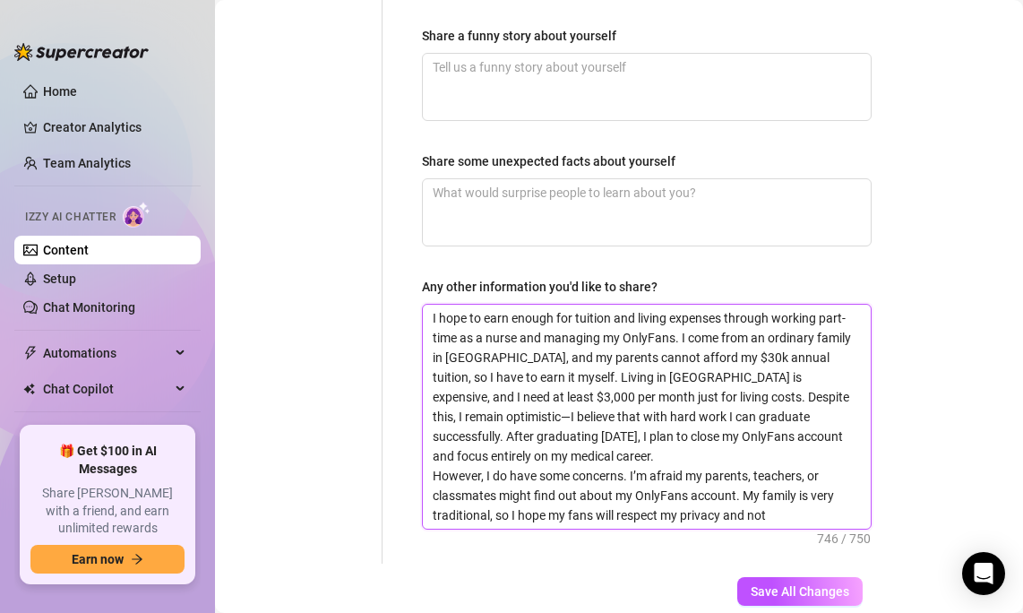
drag, startPoint x: 528, startPoint y: 399, endPoint x: 372, endPoint y: 181, distance: 267.8
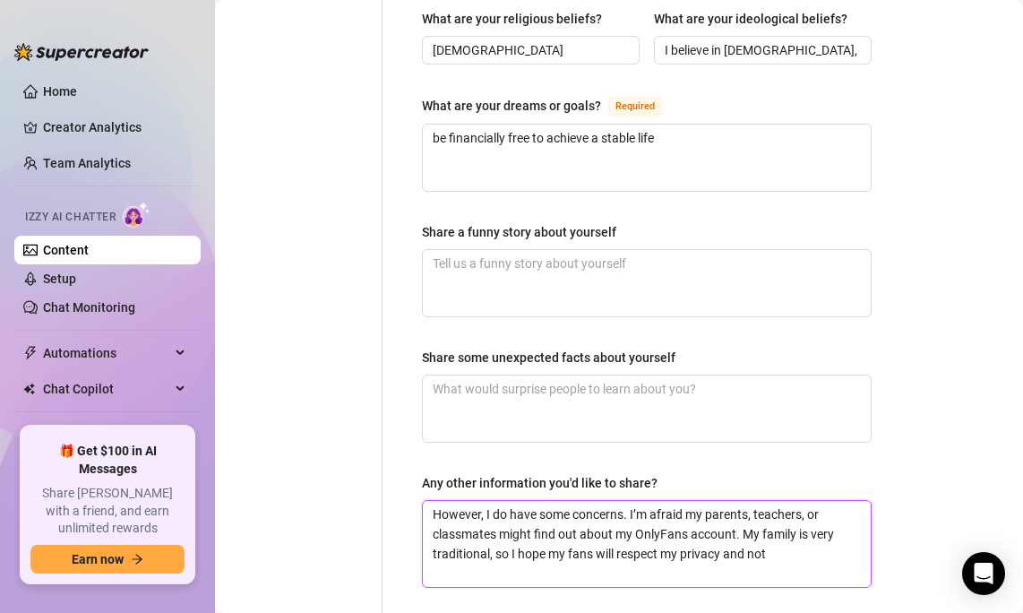
scroll to position [1185, 0]
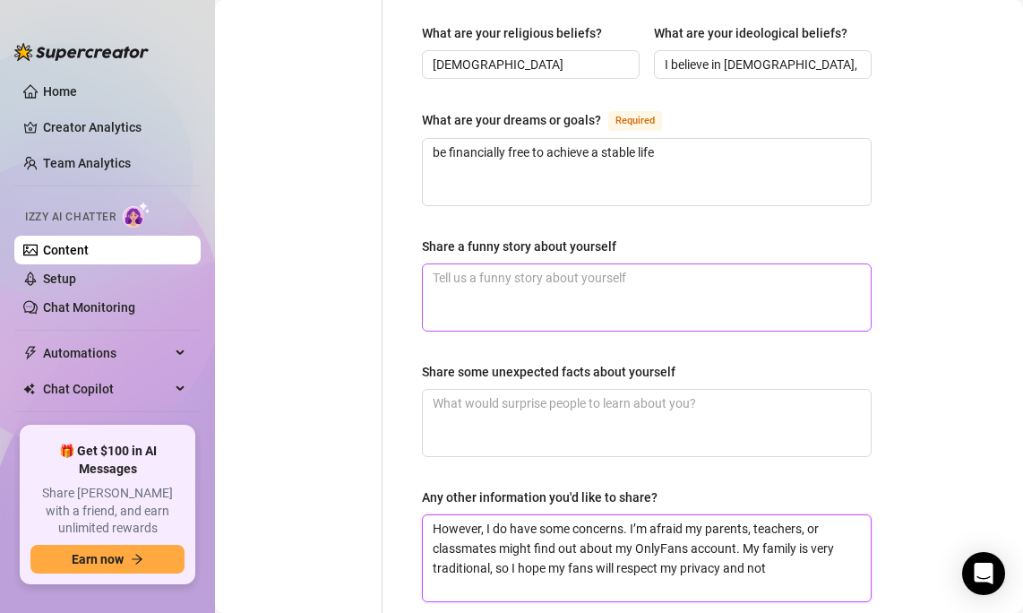
type textarea "However, I do have some concerns. I’m afraid my parents, teachers, or classmate…"
click at [478, 264] on textarea "Share a funny story about yourself" at bounding box center [647, 297] width 448 height 66
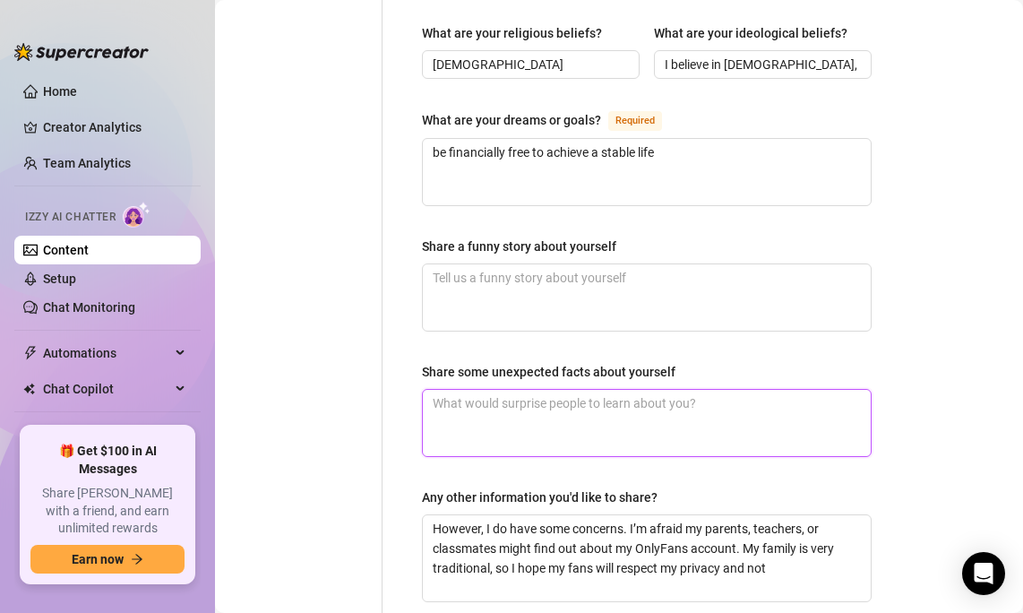
click at [473, 390] on textarea "Share some unexpected facts about yourself" at bounding box center [647, 423] width 448 height 66
paste textarea "I hope to earn enough for tuition and living expenses through working part-time…"
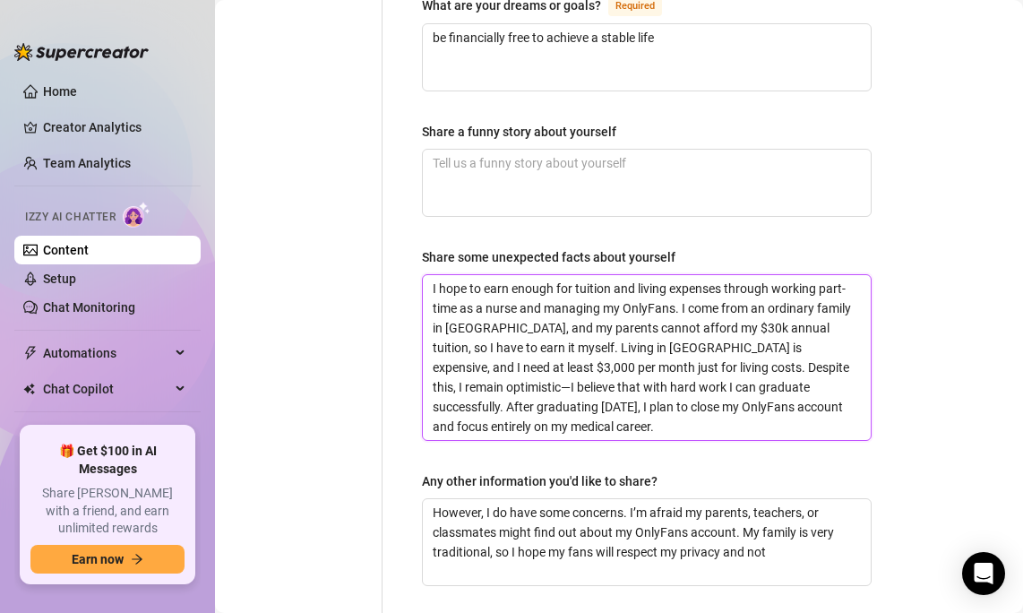
scroll to position [1409, 0]
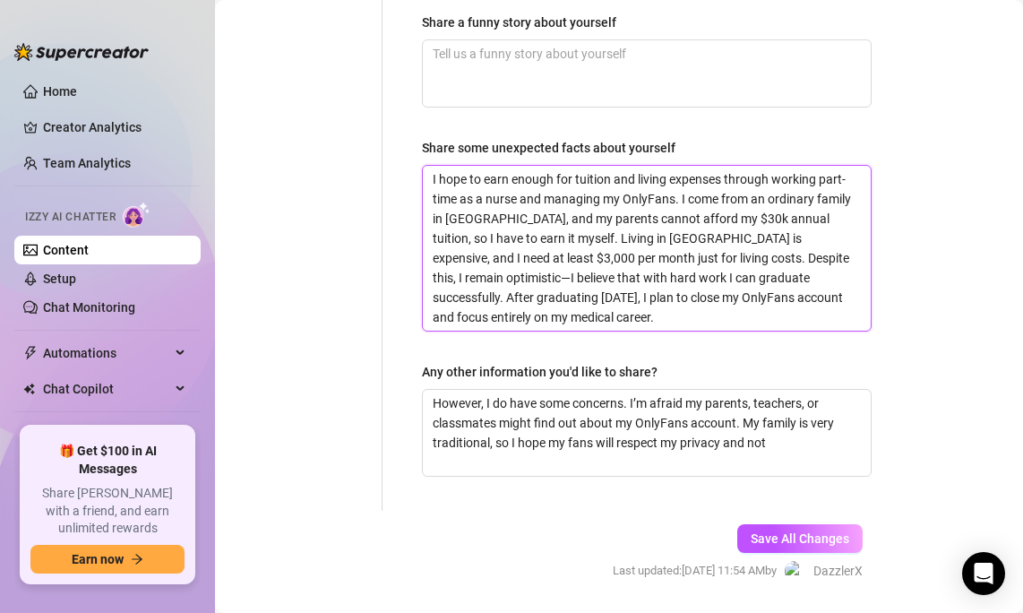
type textarea "I hope to earn enough for tuition and living expenses through working part-time…"
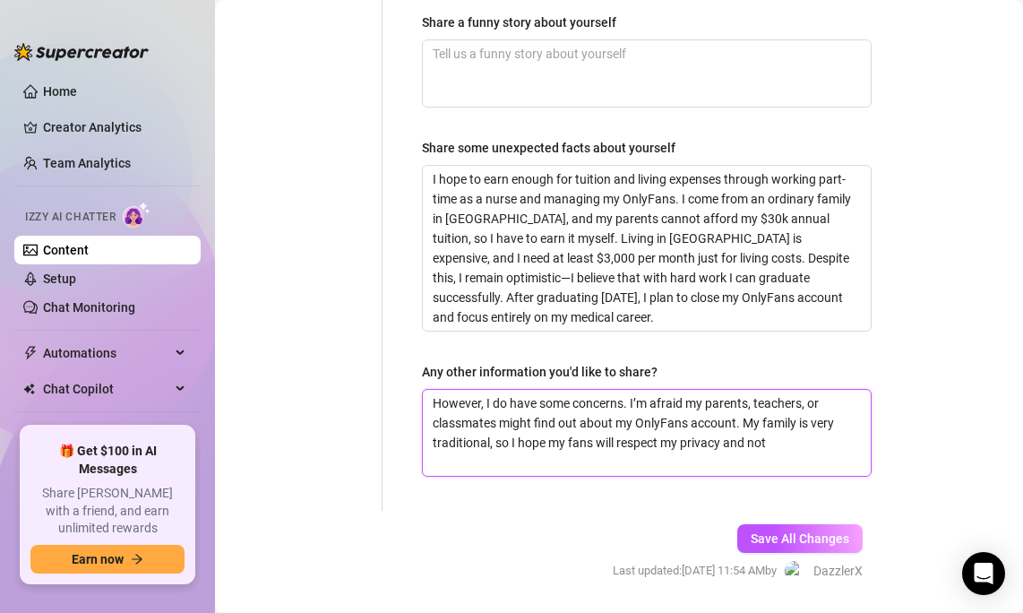
click at [579, 411] on textarea "However, I do have some concerns. I’m afraid my parents, teachers, or classmate…" at bounding box center [647, 433] width 448 height 86
paste textarea "However, I do have some concerns. I’m afraid my parents, teachers, or classmate…"
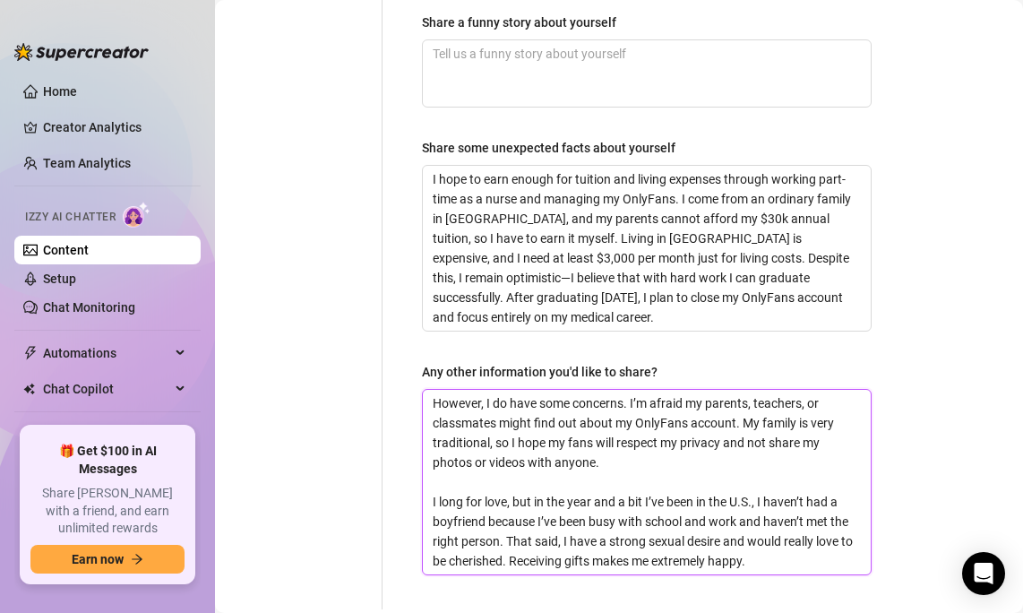
scroll to position [0, 0]
click at [593, 423] on textarea "However, I do have some concerns. I’m afraid my parents, teachers, or classmate…" at bounding box center [647, 482] width 448 height 185
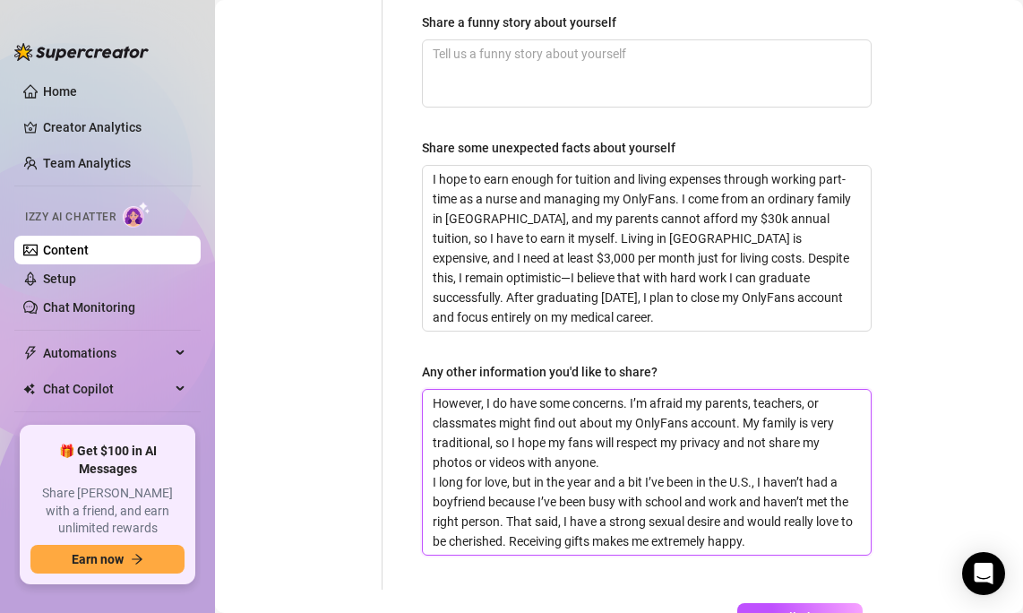
click at [643, 419] on textarea "However, I do have some concerns. I’m afraid my parents, teachers, or classmate…" at bounding box center [647, 472] width 448 height 165
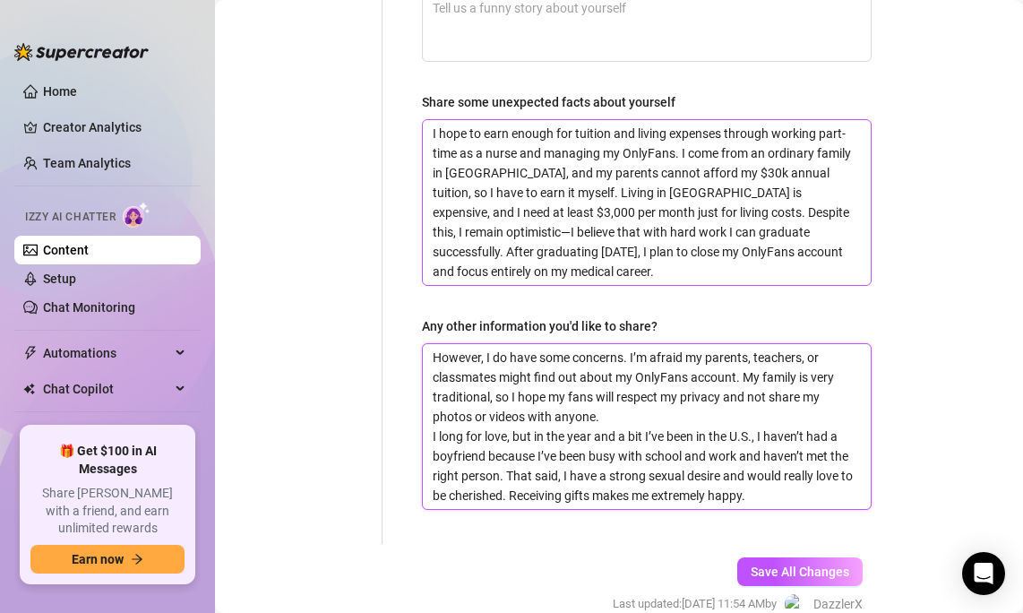
scroll to position [1488, 0]
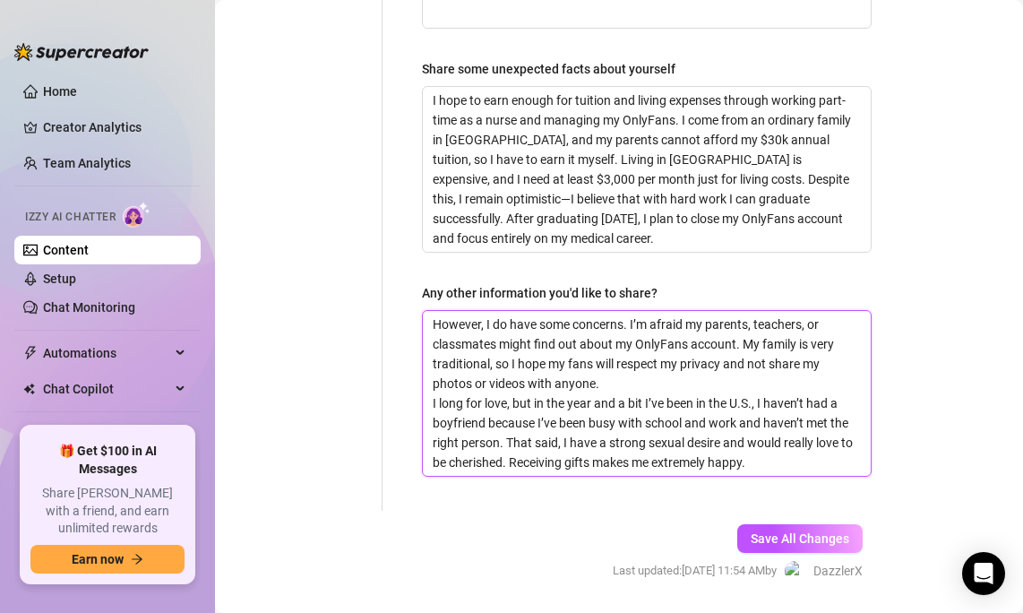
type textarea "However, I do have some concerns. I’m afraid my parents, teachers, or classmate…"
click at [786, 531] on span "Save All Changes" at bounding box center [800, 538] width 99 height 14
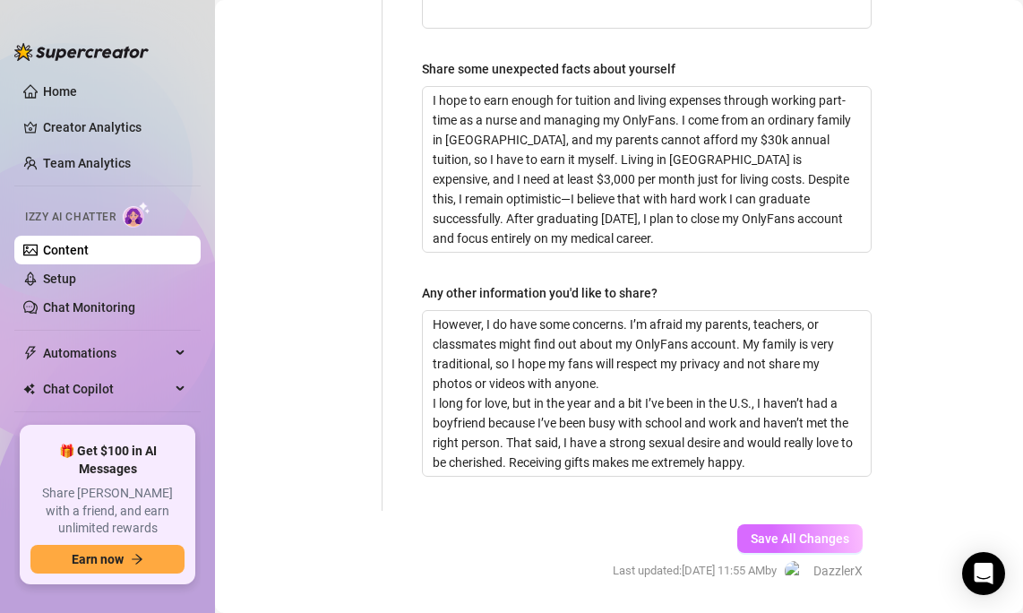
click at [773, 531] on span "Save All Changes" at bounding box center [800, 538] width 99 height 14
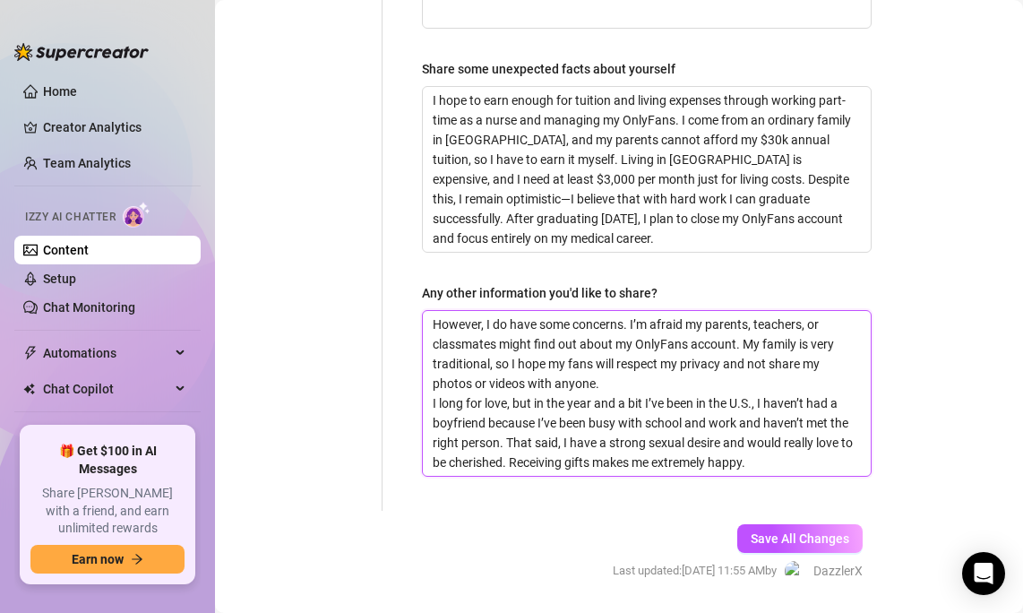
click at [718, 311] on textarea "However, I do have some concerns. I’m afraid my parents, teachers, or classmate…" at bounding box center [647, 393] width 448 height 165
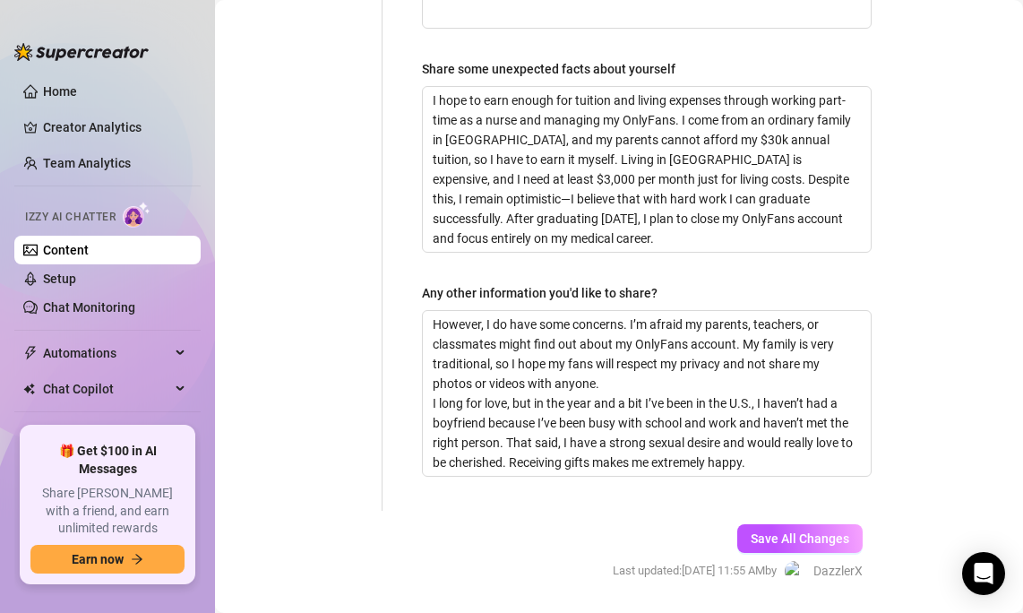
click at [795, 511] on div "Save All Changes Last updated: [DATE] 11:55 AM by DazzlerX" at bounding box center [738, 553] width 304 height 85
drag, startPoint x: 799, startPoint y: 482, endPoint x: 793, endPoint y: 468, distance: 15.7
click at [799, 531] on span "Save All Changes" at bounding box center [800, 538] width 99 height 14
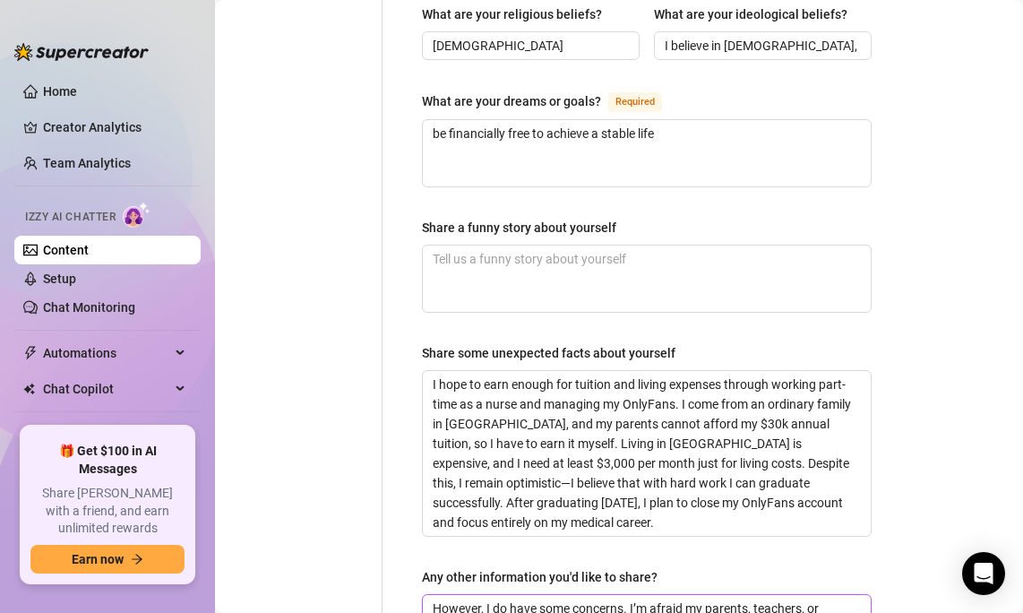
scroll to position [1062, 0]
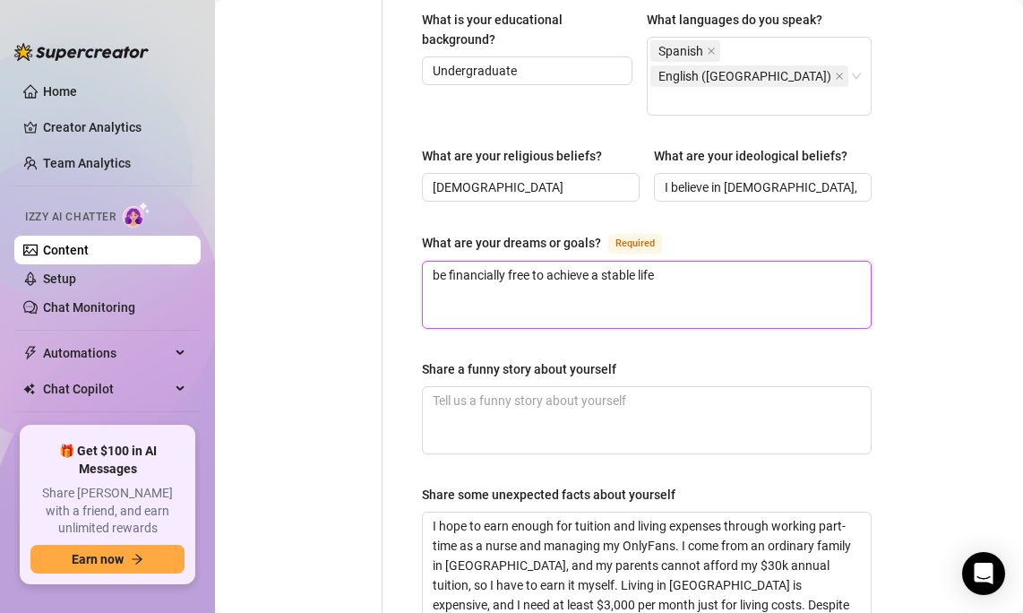
click at [732, 262] on textarea "be financially free to achieve a stable life" at bounding box center [647, 295] width 448 height 66
click at [726, 262] on textarea "be financially free to achieve a stable life" at bounding box center [647, 295] width 448 height 66
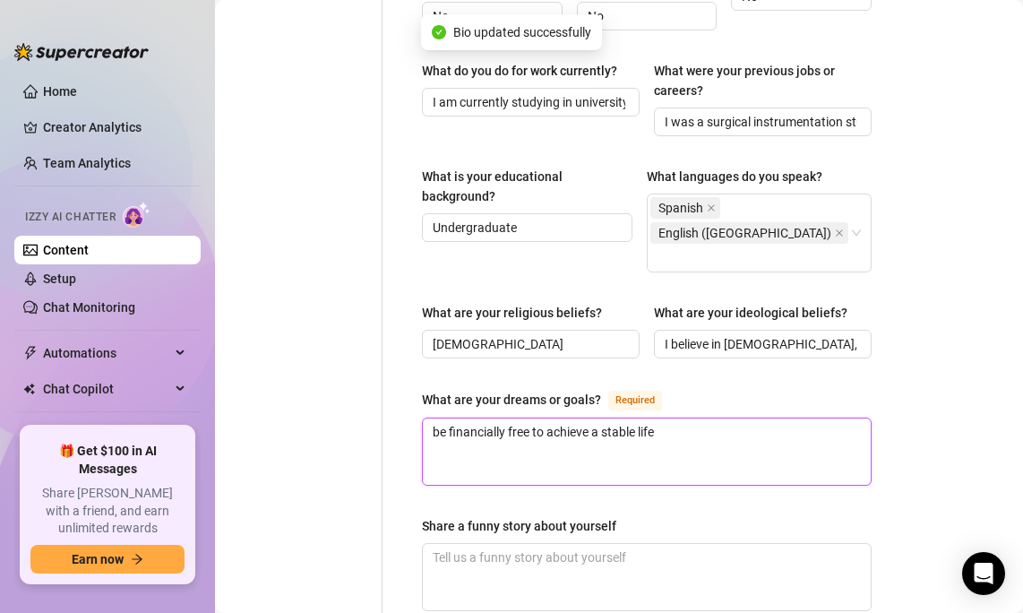
scroll to position [850, 0]
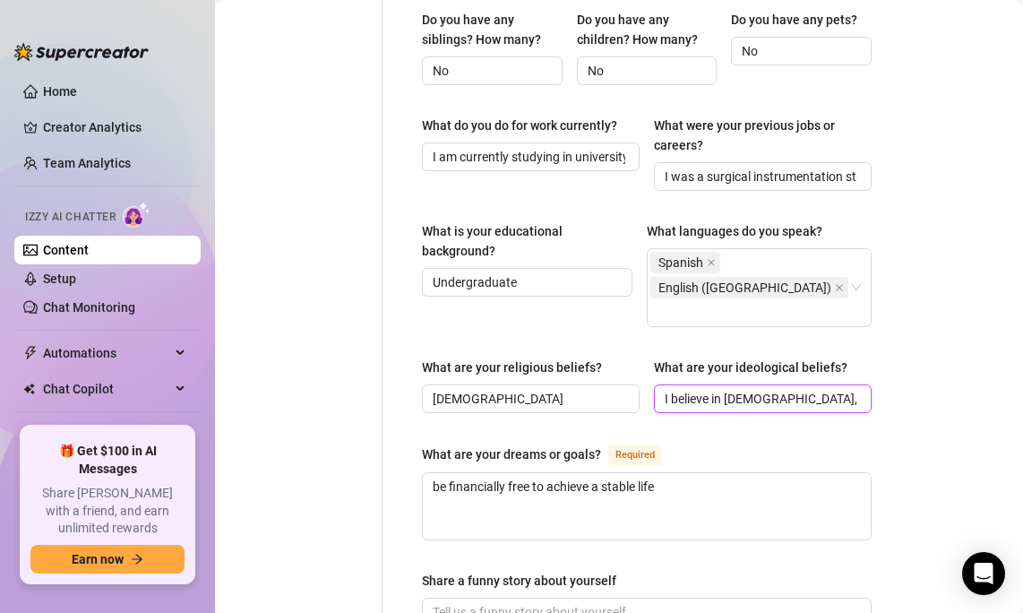
click at [714, 389] on input "I believe in [DEMOGRAPHIC_DATA], and I believe a lot in energies and vibrations." at bounding box center [761, 399] width 193 height 20
drag, startPoint x: 690, startPoint y: 341, endPoint x: 586, endPoint y: 346, distance: 104.1
click at [586, 358] on div "What are your religious beliefs? [DEMOGRAPHIC_DATA] What are your ideological b…" at bounding box center [647, 394] width 450 height 72
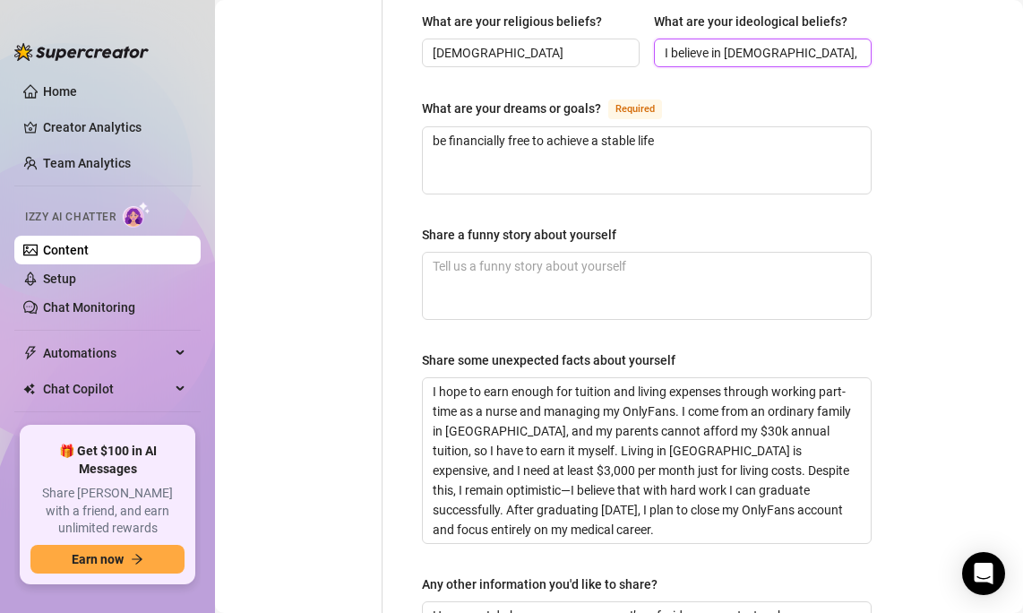
scroll to position [1488, 0]
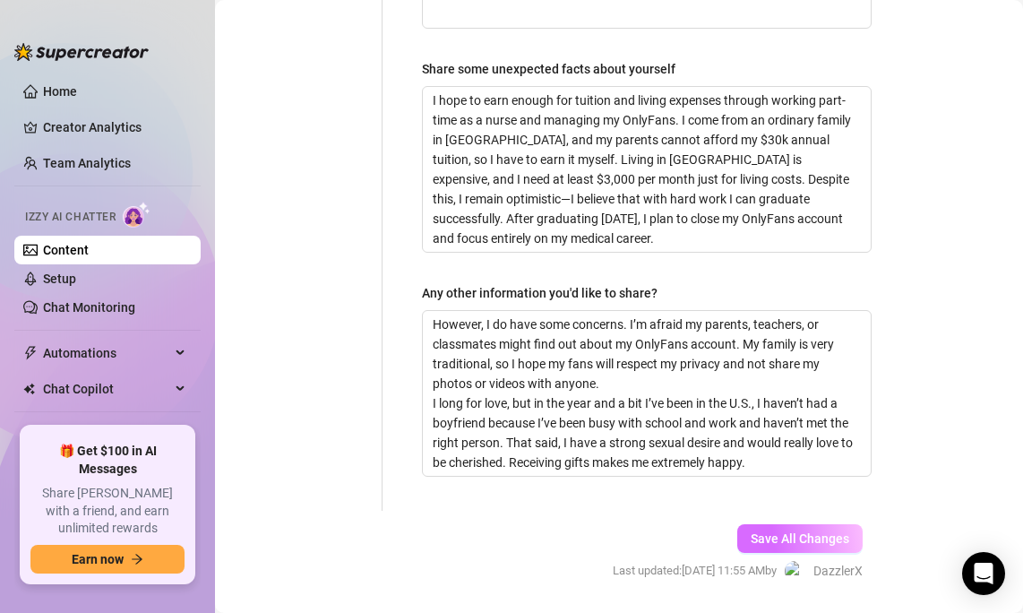
click at [770, 524] on button "Save All Changes" at bounding box center [800, 538] width 125 height 29
click at [792, 531] on span "Save All Changes" at bounding box center [800, 538] width 99 height 14
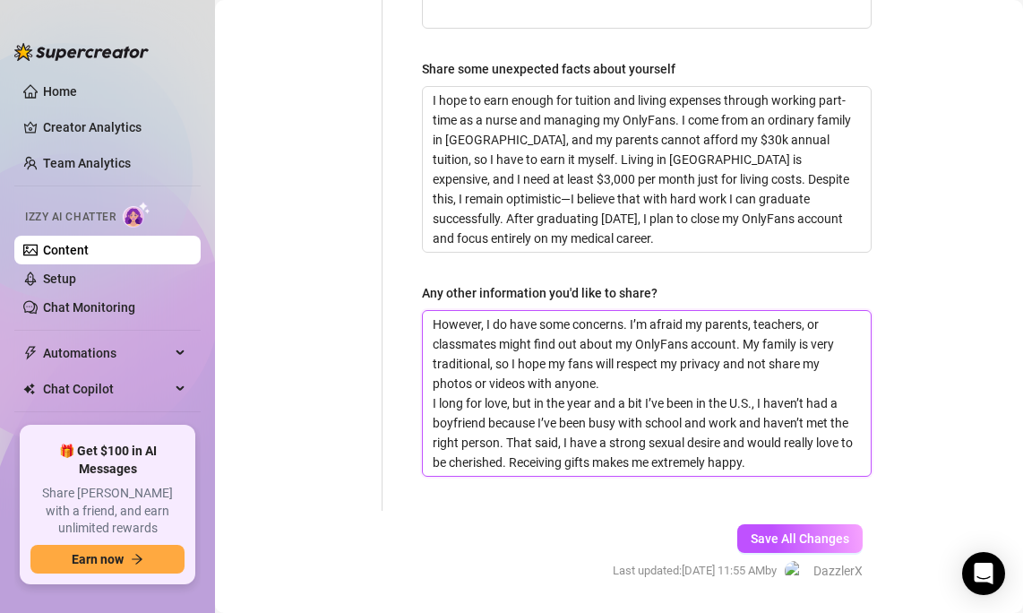
click at [745, 311] on textarea "However, I do have some concerns. I’m afraid my parents, teachers, or classmate…" at bounding box center [647, 393] width 448 height 165
click at [742, 331] on textarea "However, I do have some concerns. I’m afraid my parents, teachers, or classmate…" at bounding box center [647, 393] width 448 height 165
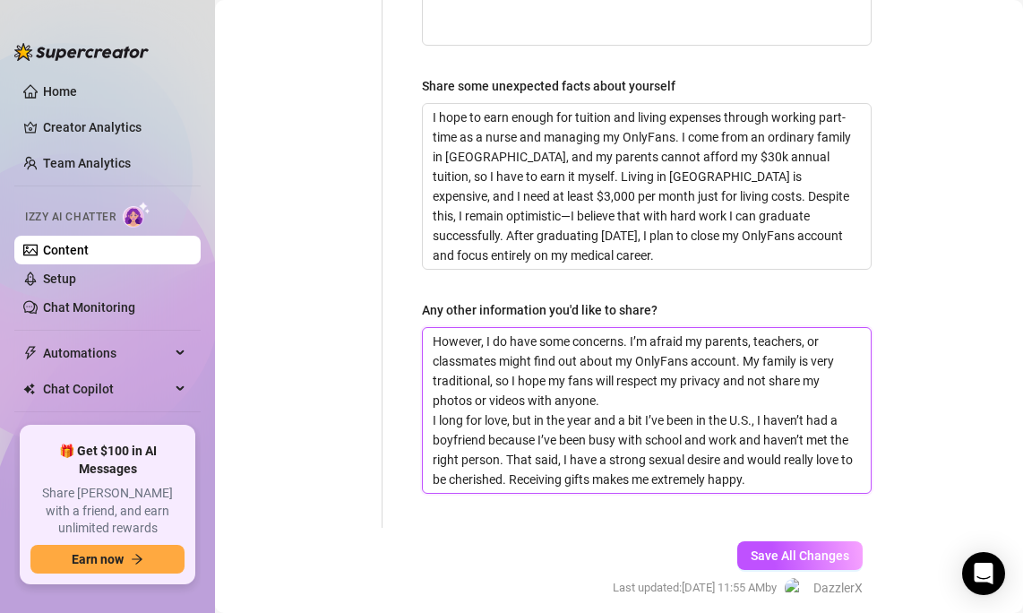
scroll to position [1472, 0]
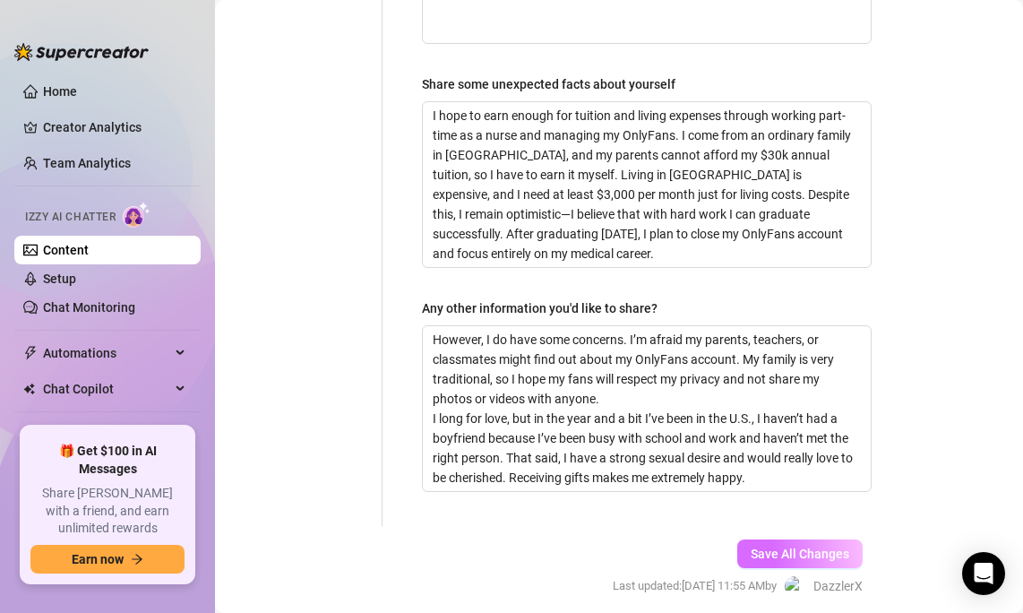
click at [798, 547] on span "Save All Changes" at bounding box center [800, 554] width 99 height 14
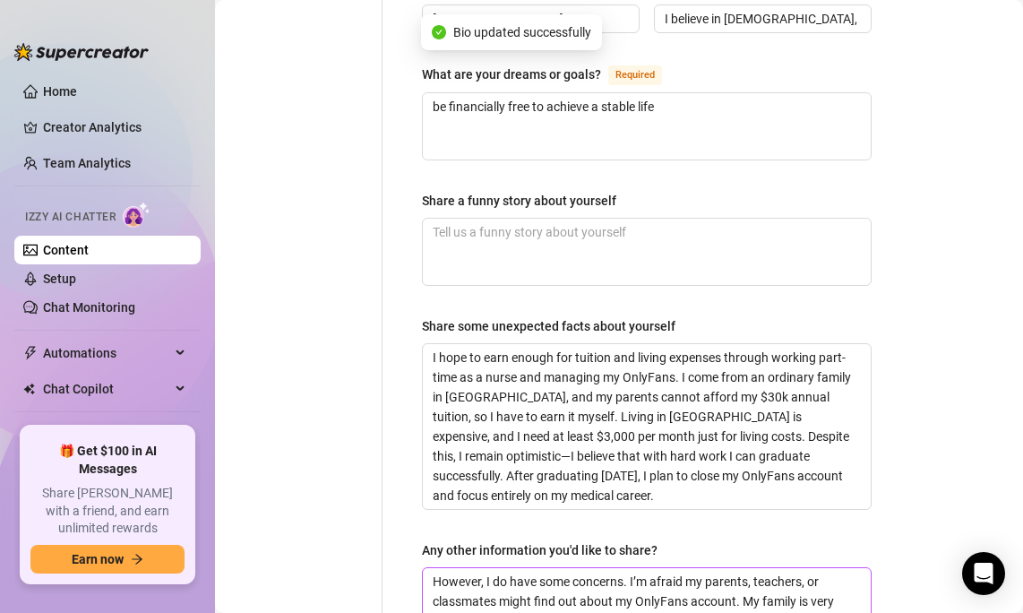
scroll to position [1233, 0]
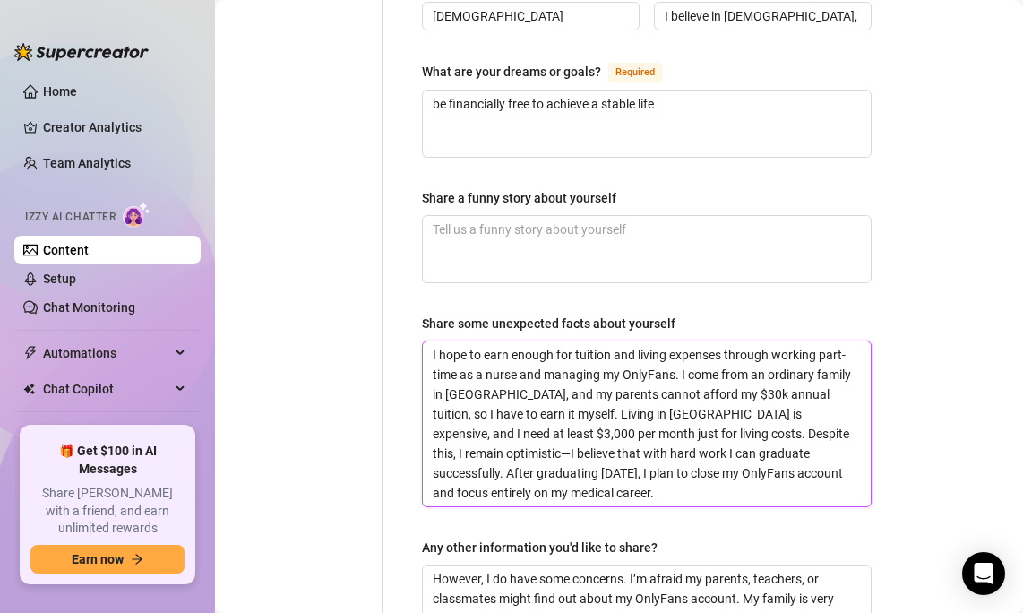
click at [670, 376] on textarea "I hope to earn enough for tuition and living expenses through working part-time…" at bounding box center [647, 423] width 448 height 165
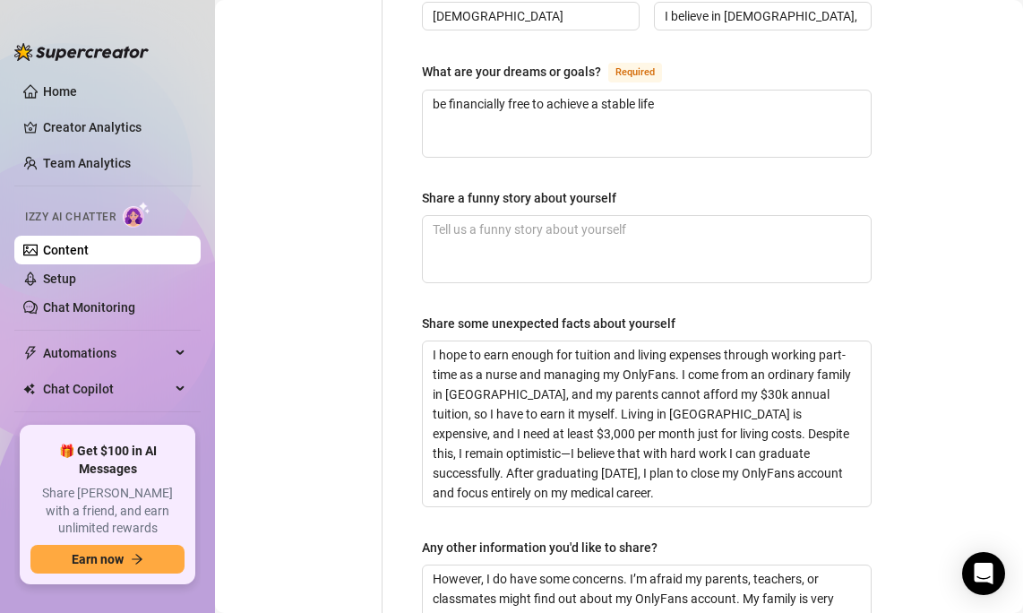
click at [591, 216] on textarea "Share a funny story about yourself" at bounding box center [647, 249] width 448 height 66
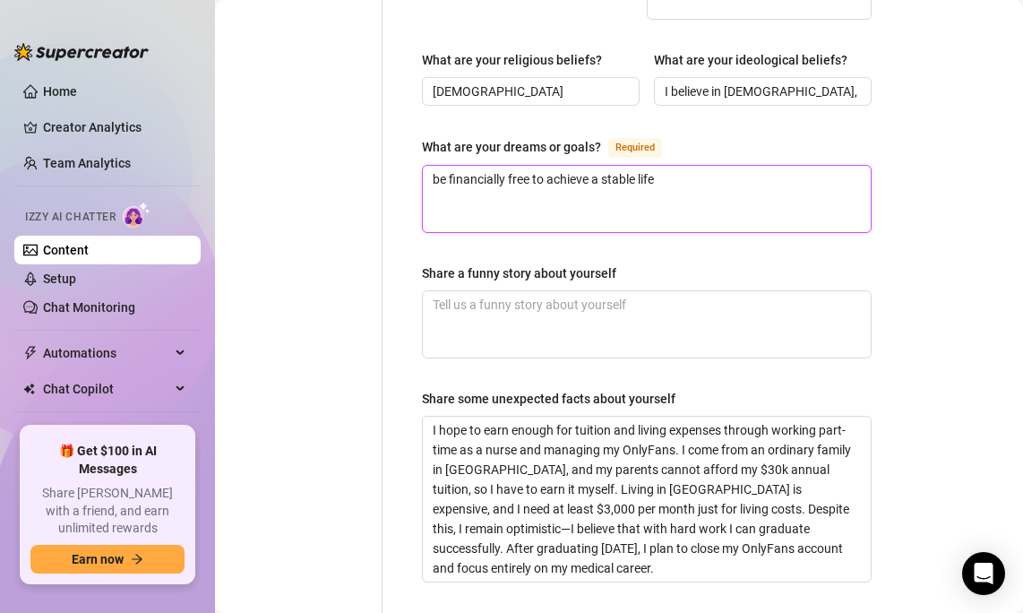
click at [598, 166] on textarea "be financially free to achieve a stable life" at bounding box center [647, 199] width 448 height 66
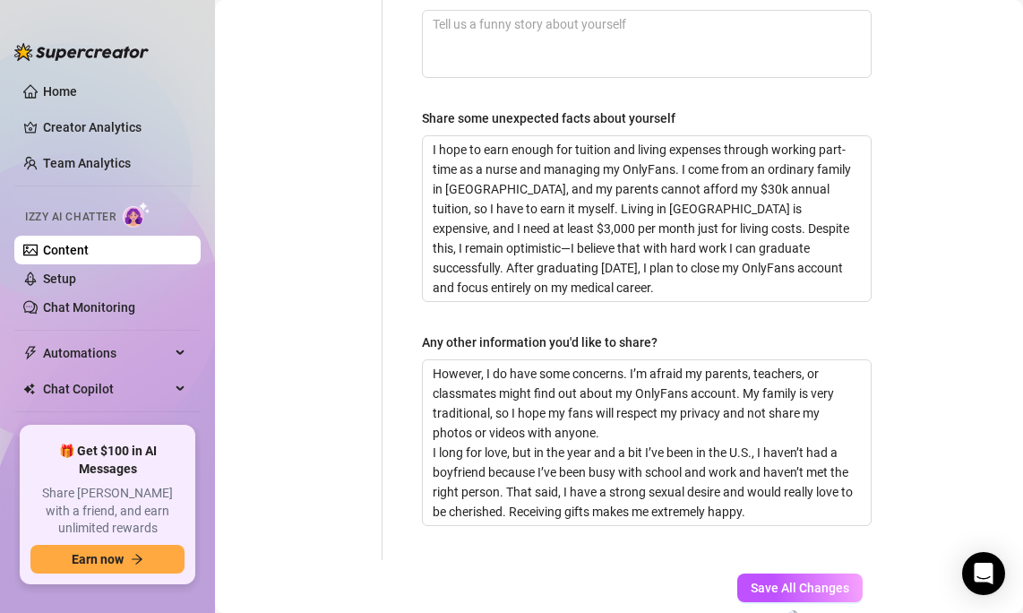
scroll to position [1448, 0]
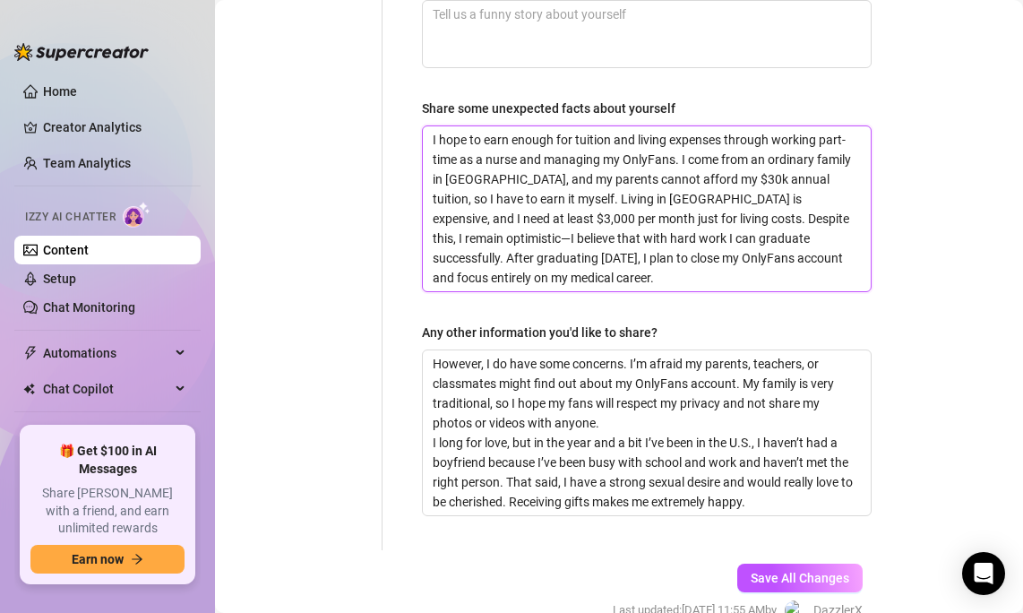
click at [544, 208] on textarea "I hope to earn enough for tuition and living expenses through working part-time…" at bounding box center [647, 208] width 448 height 165
drag, startPoint x: 543, startPoint y: 227, endPoint x: 391, endPoint y: 13, distance: 262.1
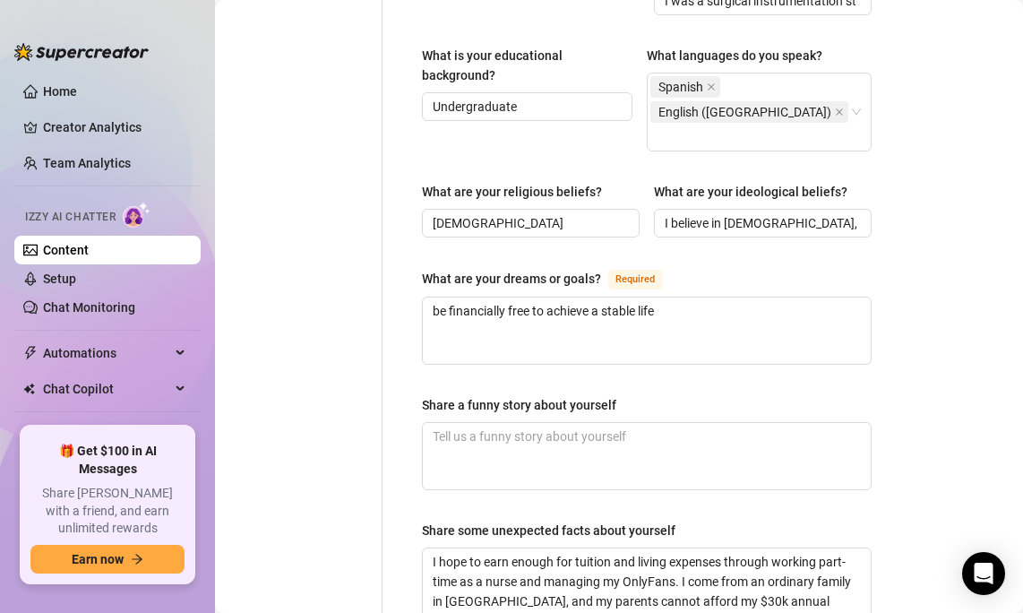
scroll to position [1027, 0]
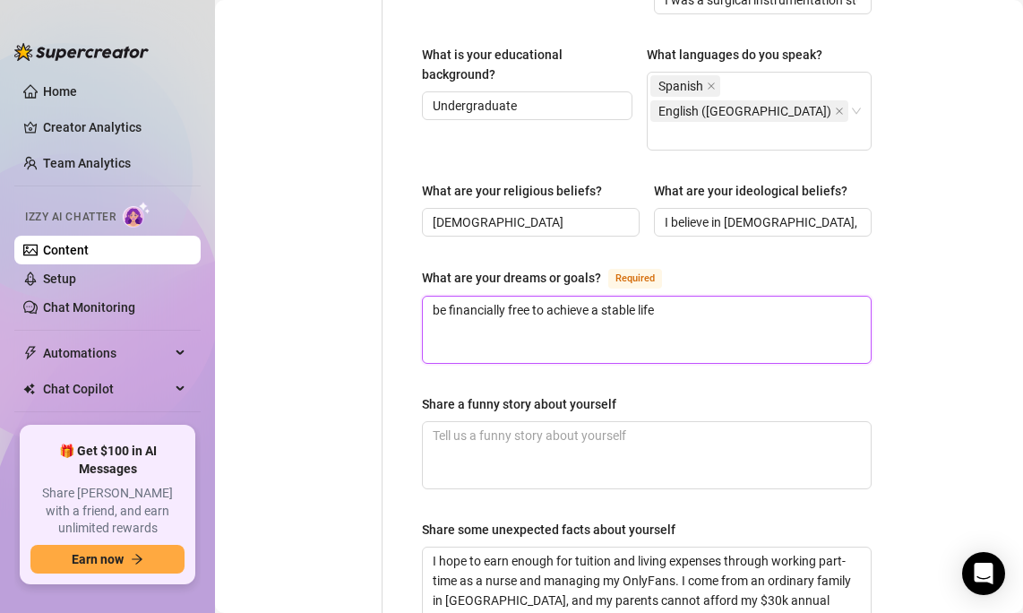
click at [671, 297] on textarea "be financially free to achieve a stable life" at bounding box center [647, 330] width 448 height 66
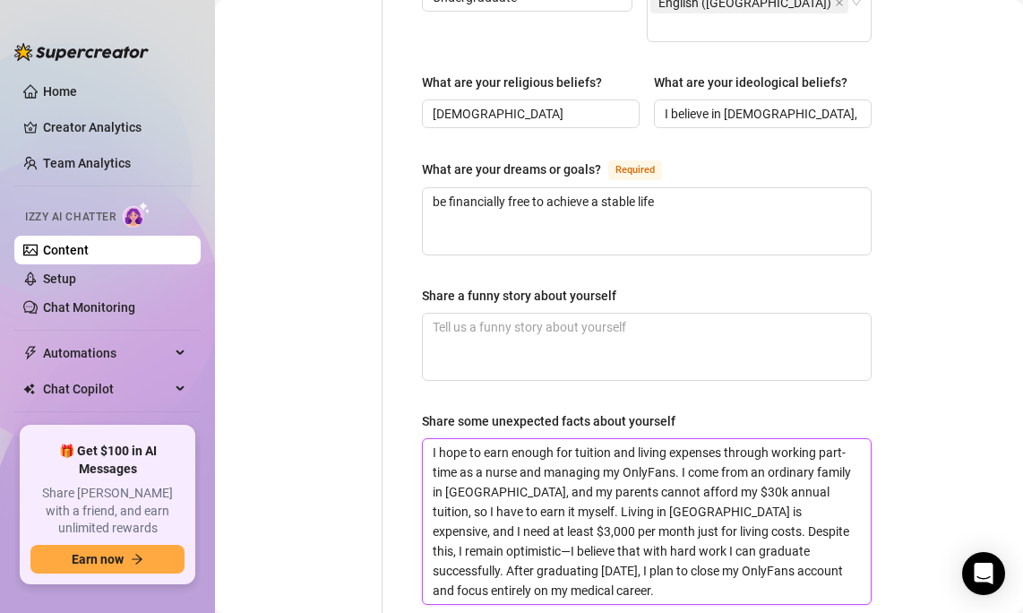
click at [677, 439] on textarea "I hope to earn enough for tuition and living expenses through working part-time…" at bounding box center [647, 521] width 448 height 165
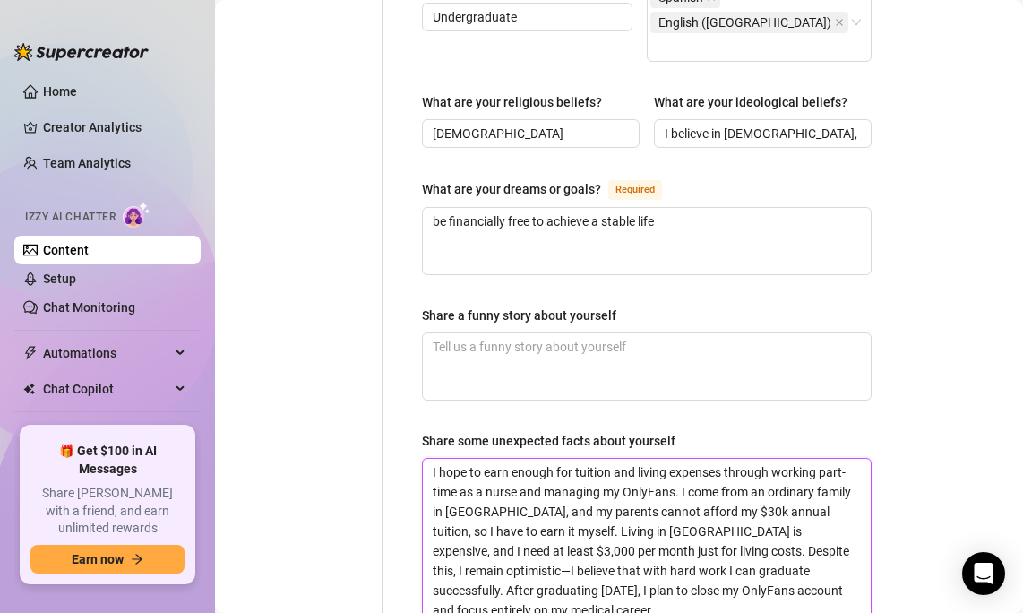
scroll to position [1112, 0]
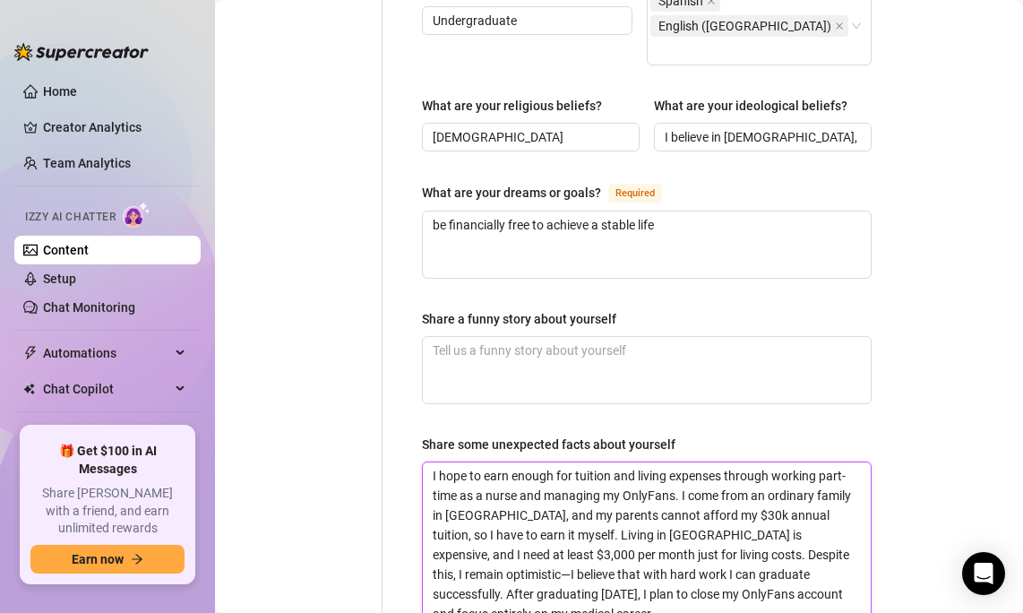
click at [695, 462] on textarea "I hope to earn enough for tuition and living expenses through working part-time…" at bounding box center [647, 544] width 448 height 165
click at [677, 462] on textarea "I hope to earn enough for tuition and living expenses through working part-time…" at bounding box center [647, 544] width 448 height 165
click at [682, 462] on textarea "I hope to earn enough for tuition and living expenses through working part-time…" at bounding box center [647, 544] width 448 height 165
click at [687, 462] on textarea "I hope to earn enough for tuition and living expenses through working part-time…" at bounding box center [647, 544] width 448 height 165
click at [538, 555] on textarea "I hope to earn enough for tuition and living expenses through working part-time…" at bounding box center [647, 544] width 448 height 165
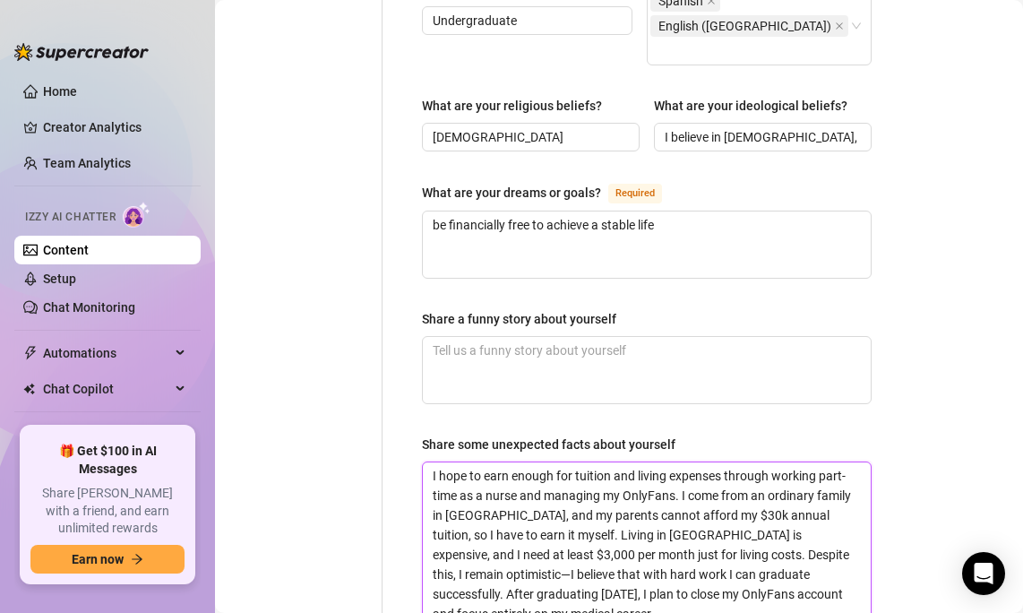
drag, startPoint x: 538, startPoint y: 557, endPoint x: 417, endPoint y: 387, distance: 208.1
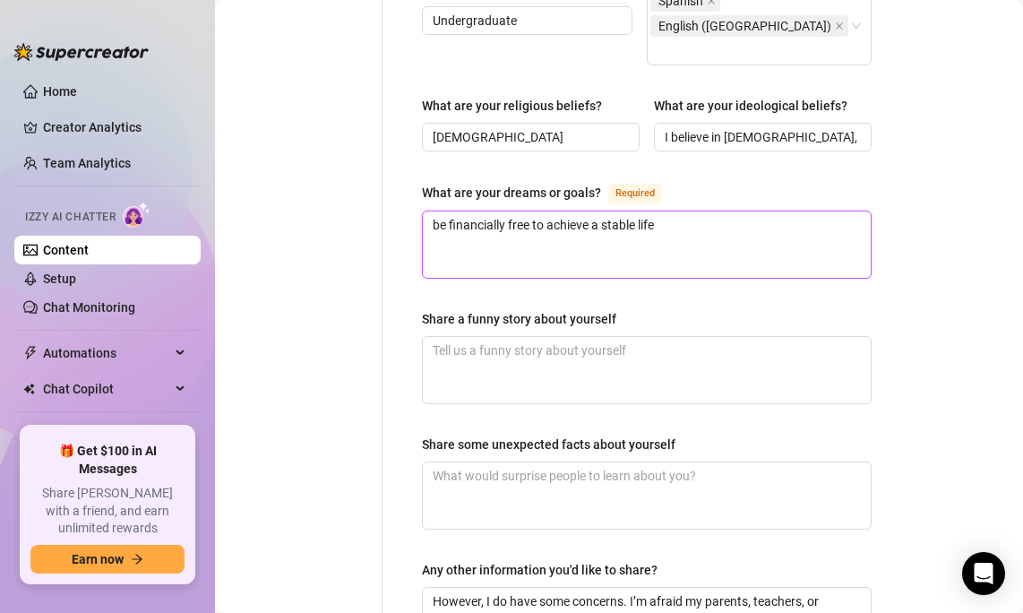
click at [523, 211] on textarea "be financially free to achieve a stable life" at bounding box center [647, 244] width 448 height 66
drag, startPoint x: 689, startPoint y: 179, endPoint x: 392, endPoint y: 175, distance: 297.6
paste textarea "I hope to earn enough for tuition and living expenses through working part-time…"
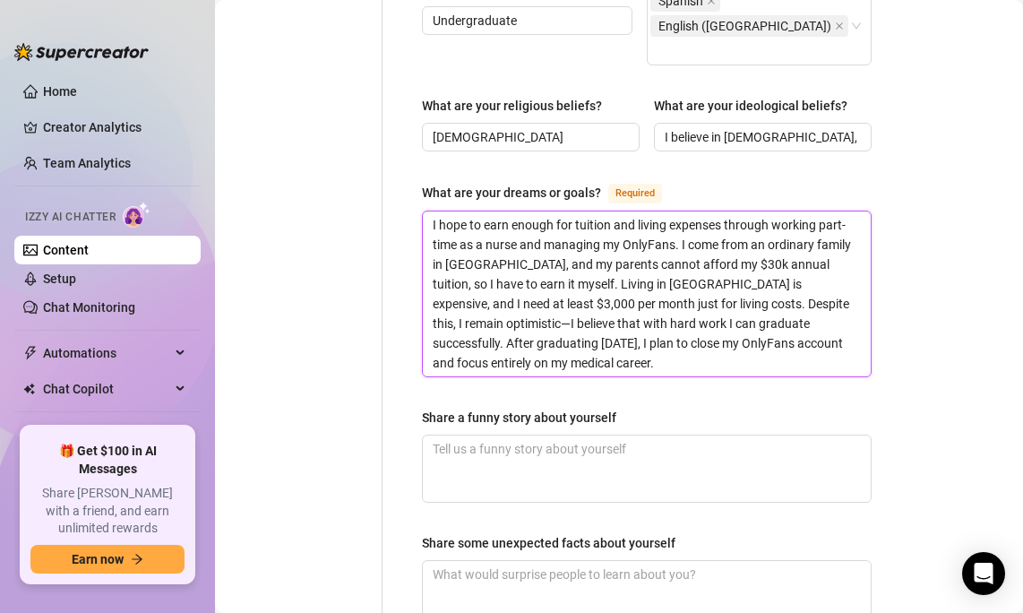
scroll to position [0, 0]
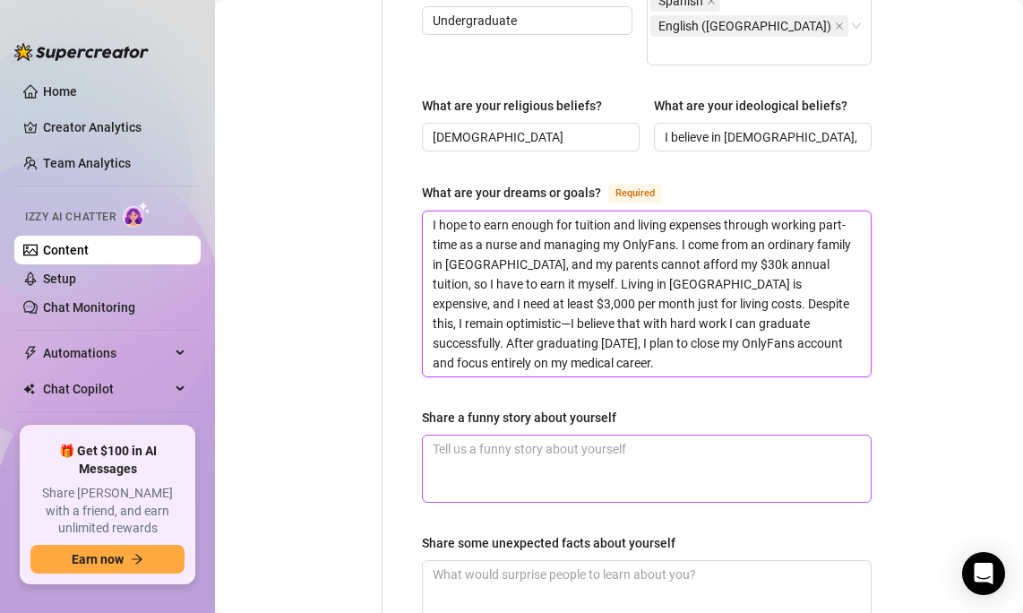
type textarea "I hope to earn enough for tuition and living expenses through working part-time…"
click at [663, 436] on textarea "Share a funny story about yourself" at bounding box center [647, 469] width 448 height 66
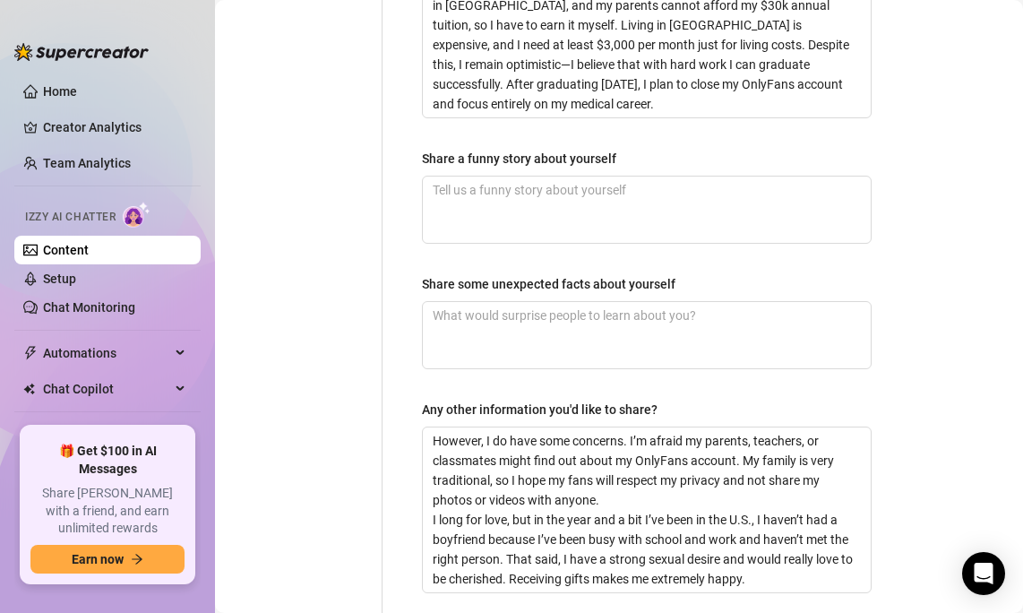
scroll to position [1488, 0]
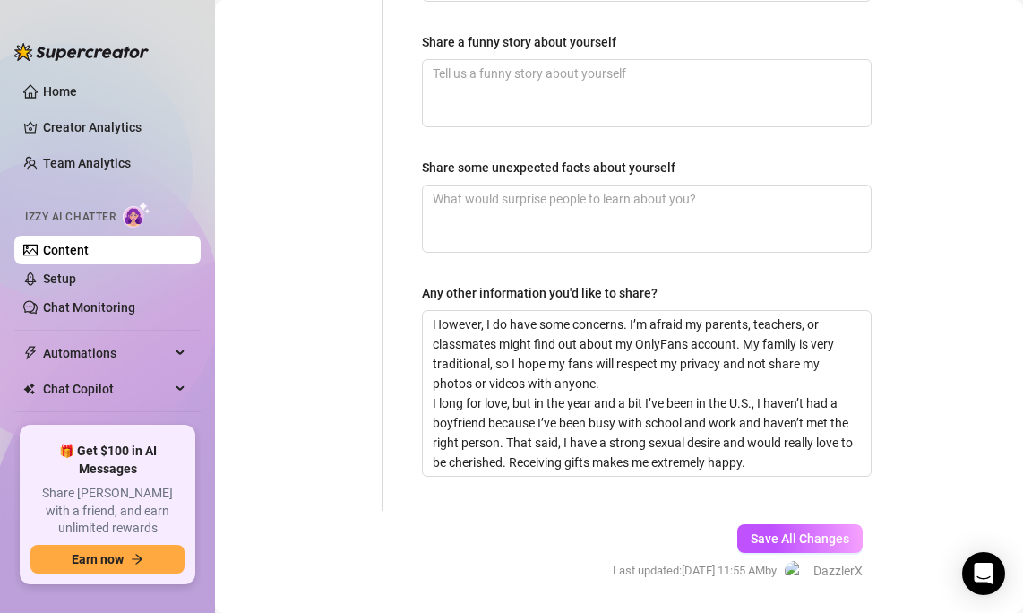
drag, startPoint x: 800, startPoint y: 488, endPoint x: 792, endPoint y: 434, distance: 54.4
click at [800, 531] on span "Save All Changes" at bounding box center [800, 538] width 99 height 14
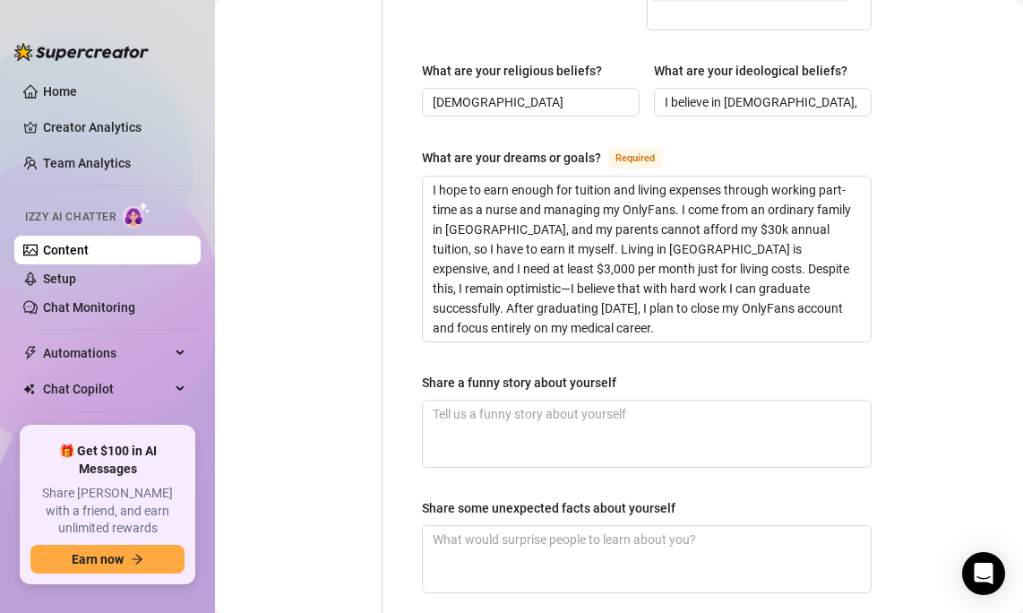
scroll to position [1152, 0]
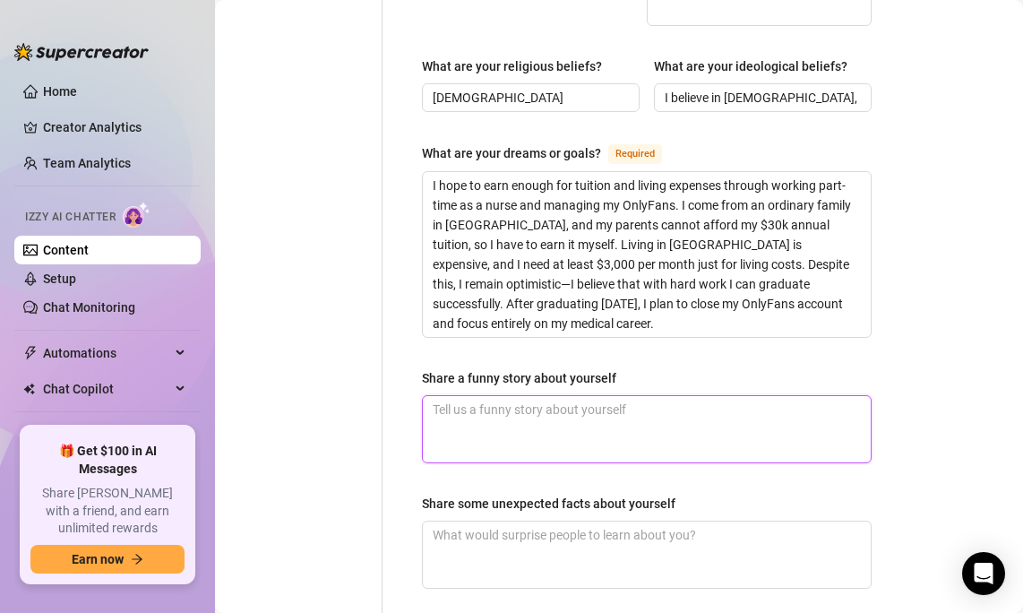
click at [784, 396] on textarea "Share a funny story about yourself" at bounding box center [647, 429] width 448 height 66
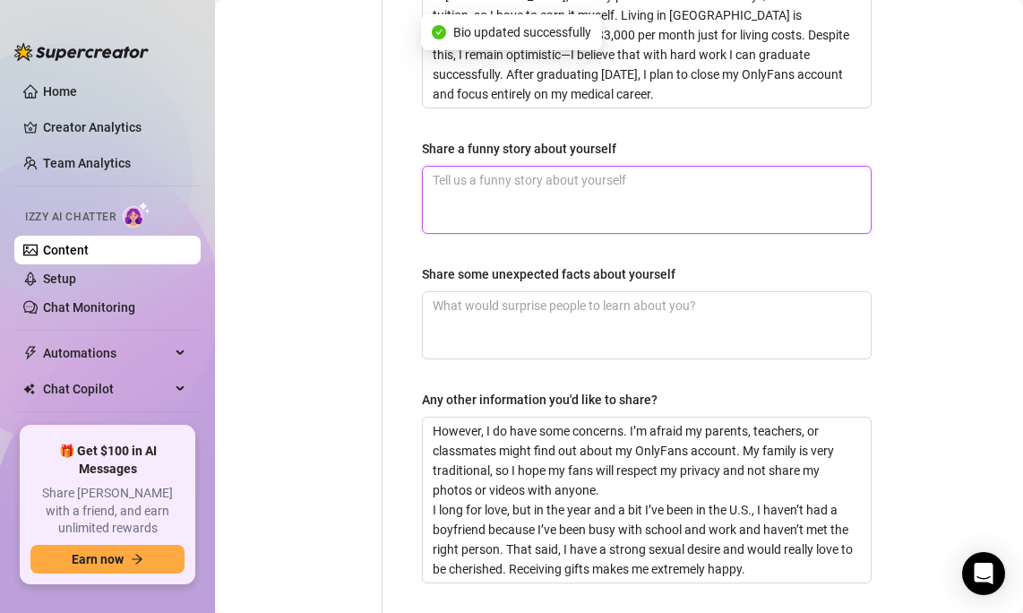
scroll to position [1379, 0]
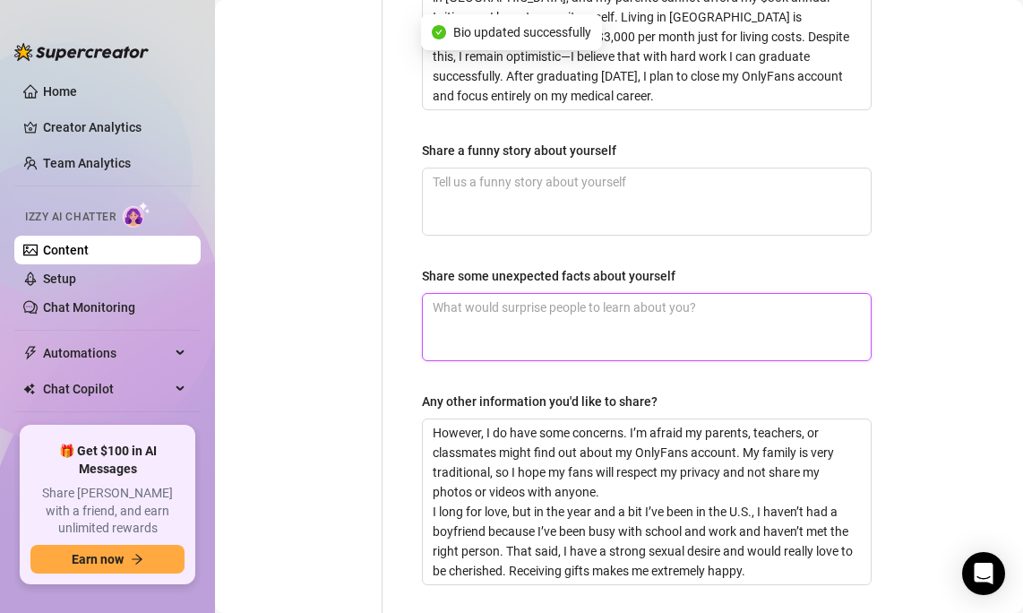
click at [771, 294] on textarea "Share some unexpected facts about yourself" at bounding box center [647, 327] width 448 height 66
click at [631, 294] on textarea "Share some unexpected facts about yourself" at bounding box center [647, 327] width 448 height 66
paste textarea "Here’s my pricing for custom services. It usually takes 48 hours to complete im…"
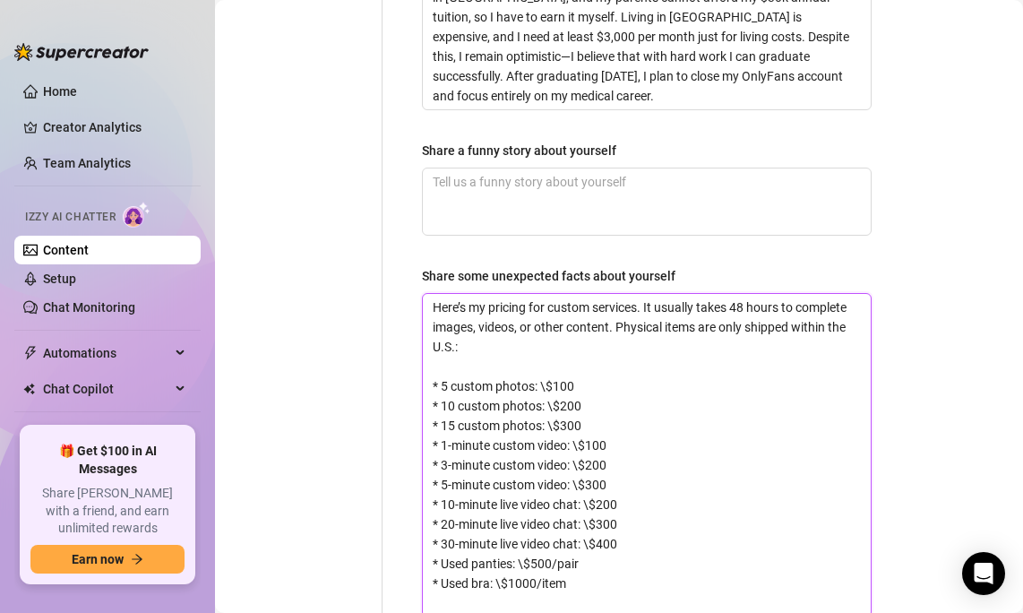
scroll to position [0, 0]
click at [548, 331] on textarea "Here’s my pricing for custom services. It usually takes 48 hours to complete im…" at bounding box center [647, 445] width 448 height 303
click at [556, 349] on textarea "Here’s my pricing for custom services. It usually takes 48 hours to complete im…" at bounding box center [647, 445] width 448 height 303
click at [556, 374] on textarea "Here’s my pricing for custom services. It usually takes 48 hours to complete im…" at bounding box center [647, 445] width 448 height 303
click at [580, 392] on textarea "Here’s my pricing for custom services. It usually takes 48 hours to complete im…" at bounding box center [647, 445] width 448 height 303
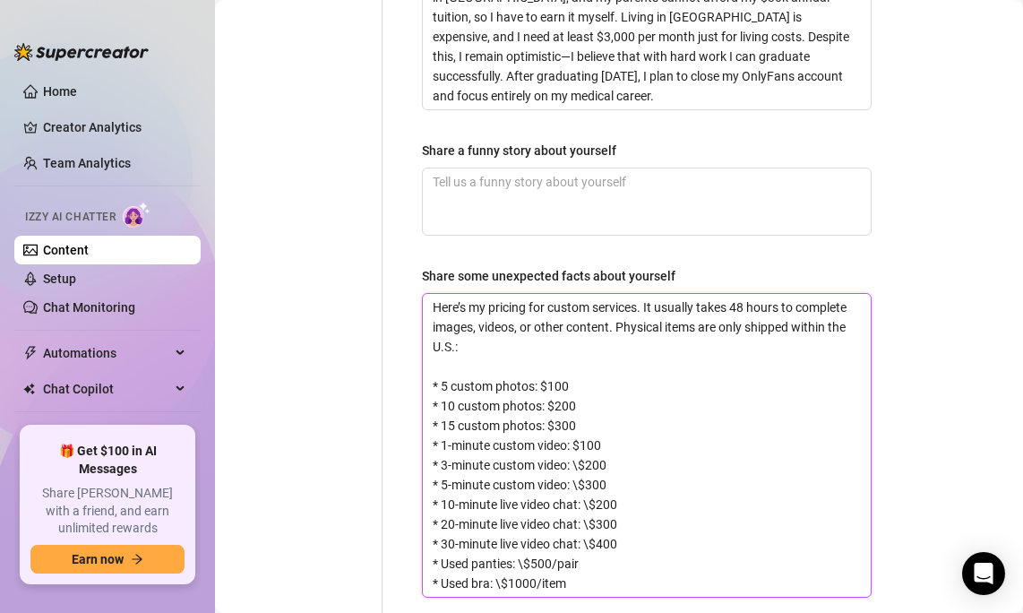
click at [582, 412] on textarea "Here’s my pricing for custom services. It usually takes 48 hours to complete im…" at bounding box center [647, 445] width 448 height 303
click at [580, 433] on textarea "Here’s my pricing for custom services. It usually takes 48 hours to complete im…" at bounding box center [647, 445] width 448 height 303
click at [595, 451] on textarea "Here’s my pricing for custom services. It usually takes 48 hours to complete im…" at bounding box center [647, 445] width 448 height 303
click at [588, 469] on textarea "Here’s my pricing for custom services. It usually takes 48 hours to complete im…" at bounding box center [647, 445] width 448 height 303
click at [591, 490] on textarea "Here’s my pricing for custom services. It usually takes 48 hours to complete im…" at bounding box center [647, 445] width 448 height 303
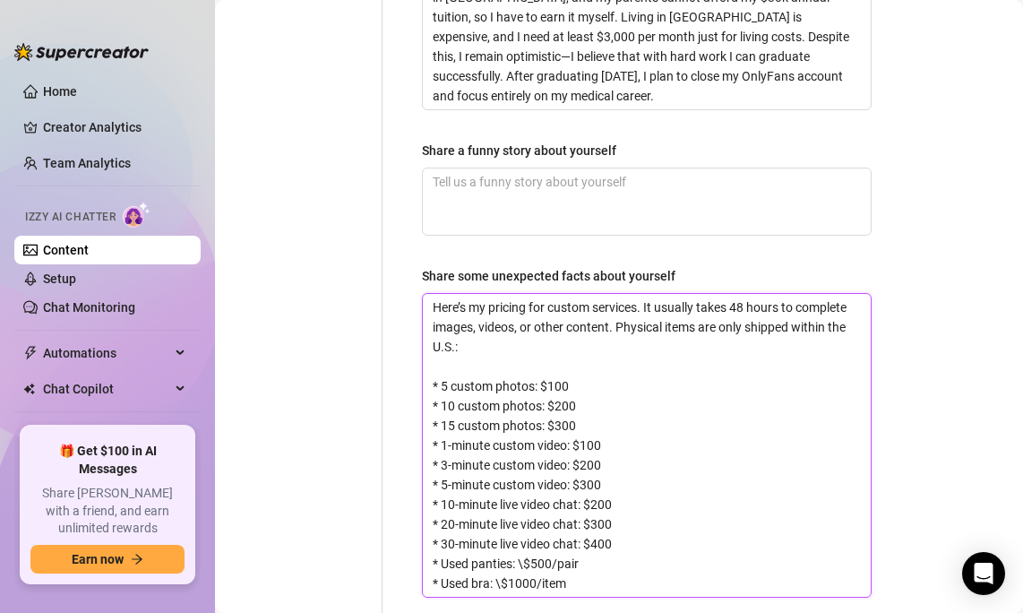
click at [520, 506] on textarea "Here’s my pricing for custom services. It usually takes 48 hours to complete im…" at bounding box center [647, 445] width 448 height 303
click at [500, 529] on textarea "Here’s my pricing for custom services. It usually takes 48 hours to complete im…" at bounding box center [647, 445] width 448 height 303
click at [548, 437] on textarea "Here’s my pricing for custom services. It usually takes 48 hours to complete im…" at bounding box center [647, 445] width 448 height 303
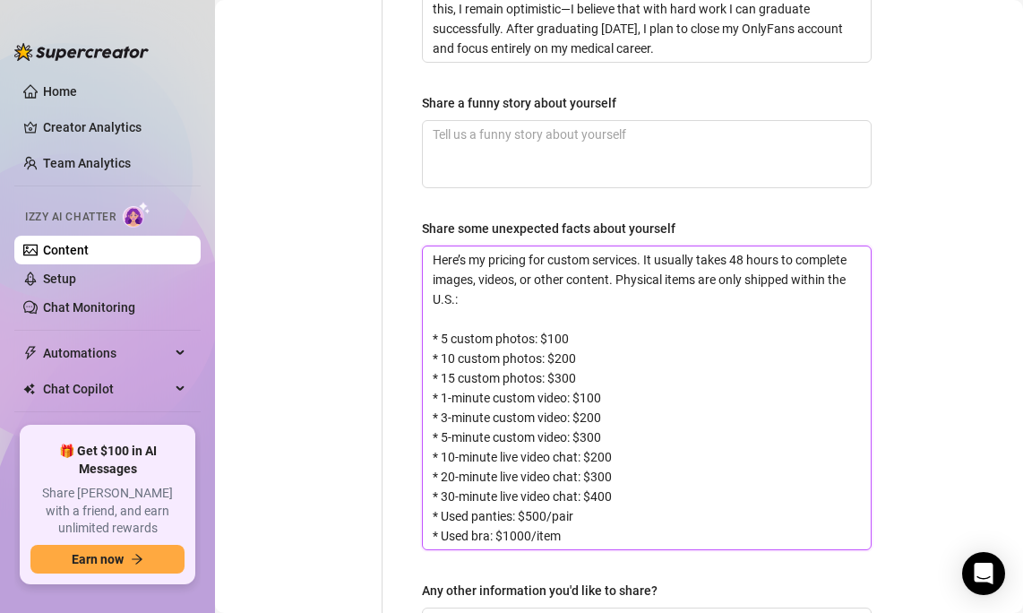
scroll to position [1429, 0]
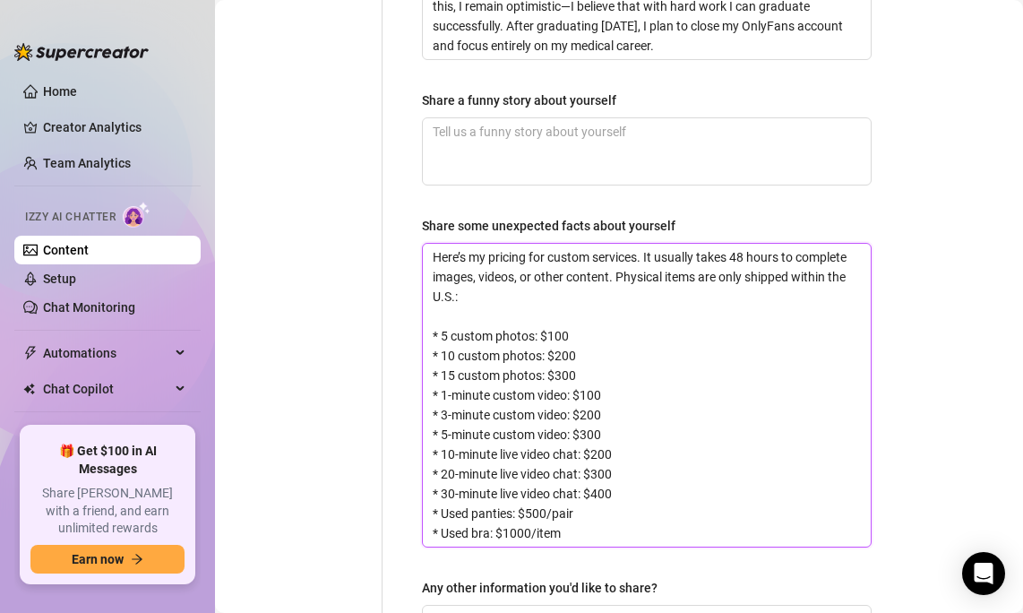
drag, startPoint x: 561, startPoint y: 404, endPoint x: 569, endPoint y: 470, distance: 65.9
click at [569, 470] on textarea "Here’s my pricing for custom services. It usually takes 48 hours to complete im…" at bounding box center [647, 395] width 448 height 303
click at [595, 344] on textarea "Here’s my pricing for custom services. It usually takes 48 hours to complete im…" at bounding box center [647, 395] width 448 height 303
click at [583, 397] on textarea "Here’s my pricing for custom services. It usually takes 48 hours to complete im…" at bounding box center [647, 395] width 448 height 303
click at [599, 434] on textarea "Here’s my pricing for custom services. It usually takes 48 hours to complete im…" at bounding box center [647, 395] width 448 height 303
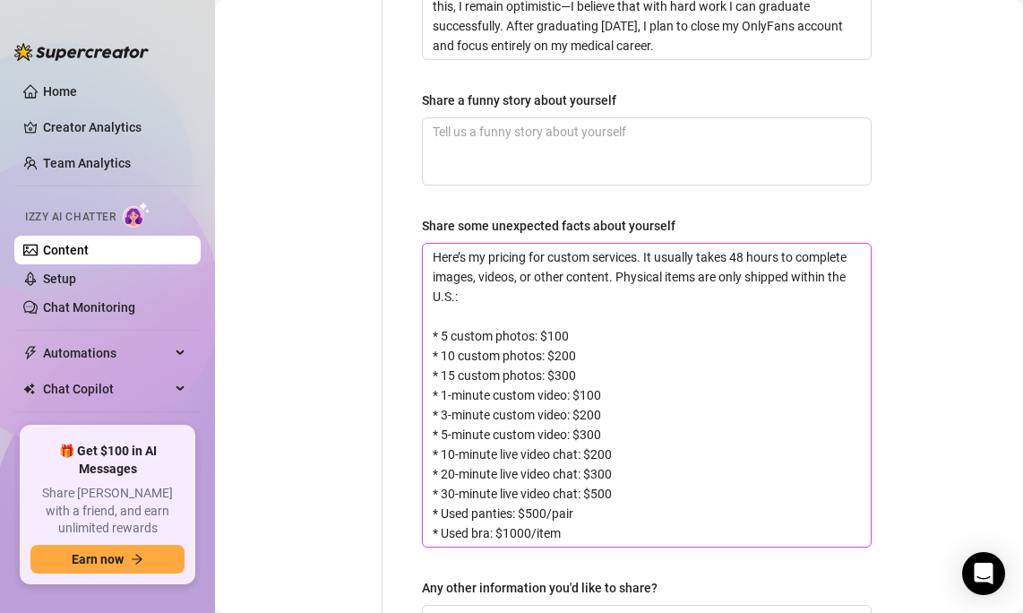
click at [604, 440] on textarea "Here’s my pricing for custom services. It usually takes 48 hours to complete im…" at bounding box center [647, 395] width 448 height 303
click at [600, 439] on textarea "Here’s my pricing for custom services. It usually takes 48 hours to complete im…" at bounding box center [647, 395] width 448 height 303
drag, startPoint x: 615, startPoint y: 439, endPoint x: 591, endPoint y: 409, distance: 38.4
click at [591, 409] on textarea "Here’s my pricing for custom services. It usually takes 48 hours to complete im…" at bounding box center [647, 395] width 448 height 303
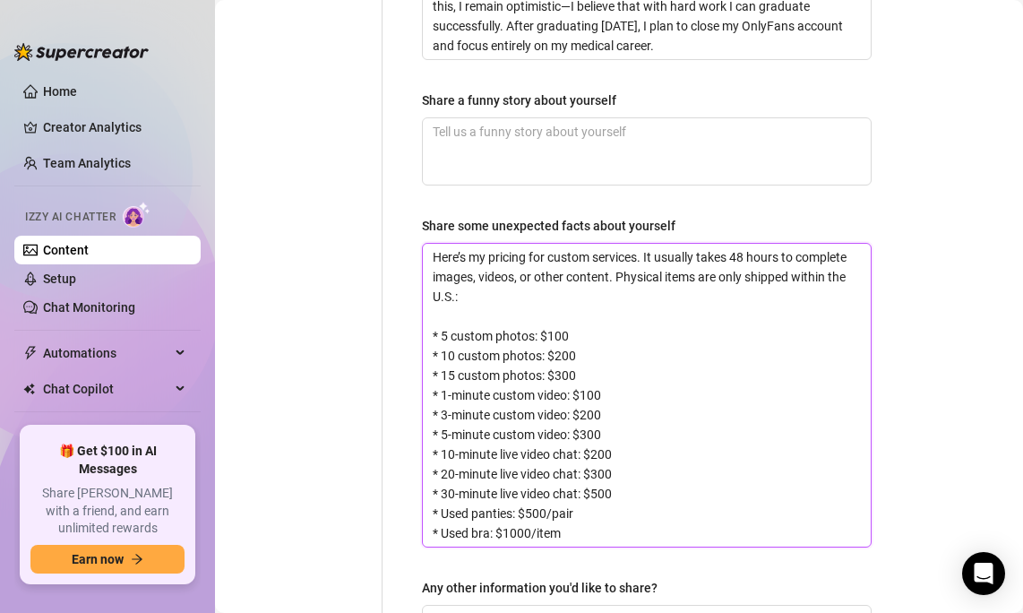
drag, startPoint x: 592, startPoint y: 401, endPoint x: 610, endPoint y: 436, distance: 39.3
click at [610, 436] on textarea "Here’s my pricing for custom services. It usually takes 48 hours to complete im…" at bounding box center [647, 395] width 448 height 303
click at [618, 436] on textarea "Here’s my pricing for custom services. It usually takes 48 hours to complete im…" at bounding box center [647, 395] width 448 height 303
drag, startPoint x: 591, startPoint y: 456, endPoint x: 592, endPoint y: 398, distance: 58.3
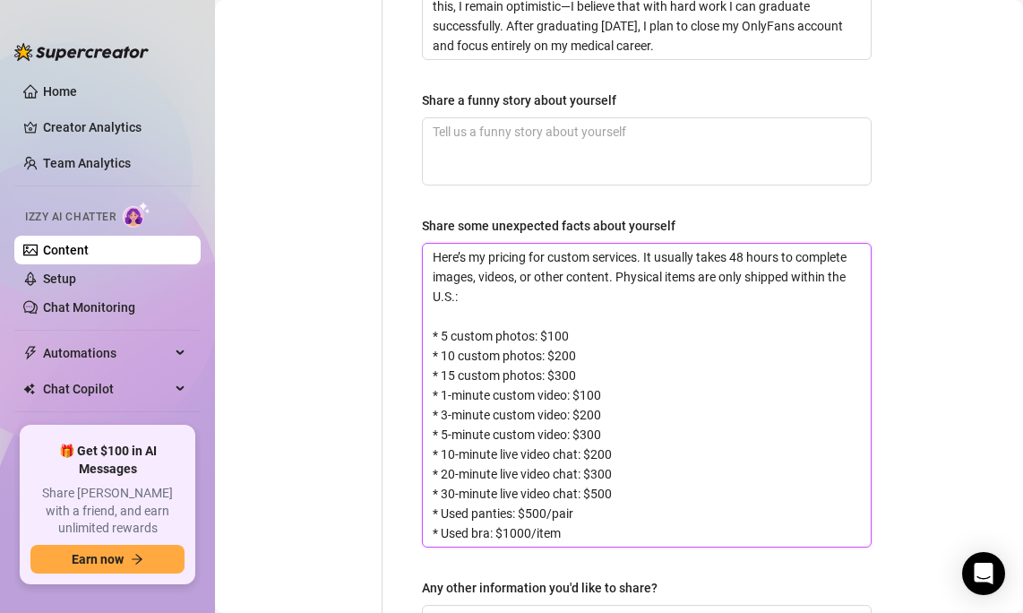
click at [592, 398] on textarea "Here’s my pricing for custom services. It usually takes 48 hours to complete im…" at bounding box center [647, 395] width 448 height 303
click at [596, 418] on textarea "Here’s my pricing for custom services. It usually takes 48 hours to complete im…" at bounding box center [647, 395] width 448 height 303
click at [581, 473] on textarea "Here’s my pricing for custom services. It usually takes 48 hours to complete im…" at bounding box center [647, 395] width 448 height 303
click at [581, 480] on textarea "Here’s my pricing for custom services. It usually takes 48 hours to complete im…" at bounding box center [647, 395] width 448 height 303
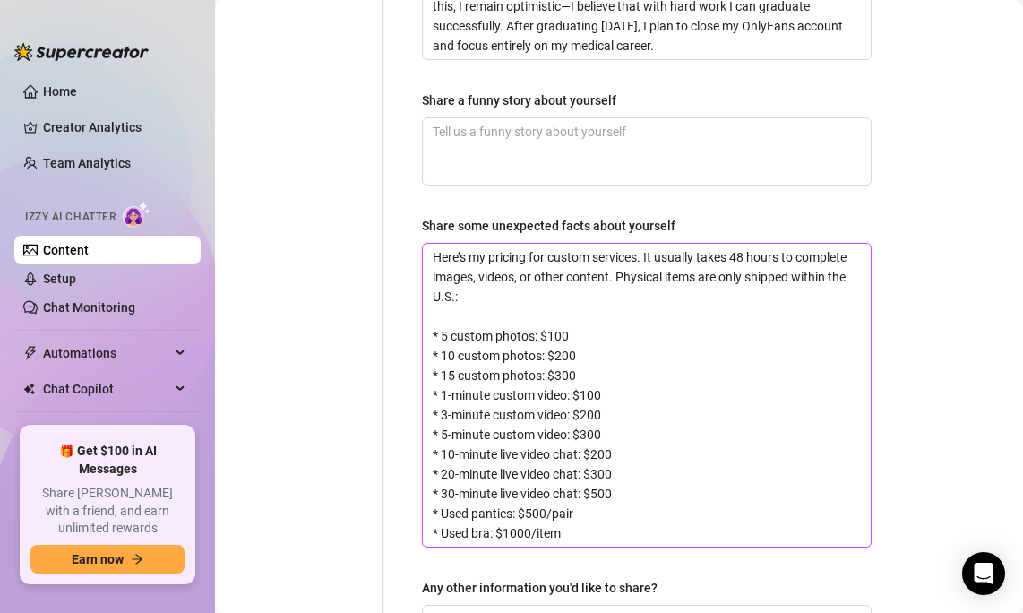
click at [591, 407] on textarea "Here’s my pricing for custom services. It usually takes 48 hours to complete im…" at bounding box center [647, 395] width 448 height 303
click at [599, 407] on textarea "Here’s my pricing for custom services. It usually takes 48 hours to complete im…" at bounding box center [647, 395] width 448 height 303
click at [599, 426] on textarea "Here’s my pricing for custom services. It usually takes 48 hours to complete im…" at bounding box center [647, 395] width 448 height 303
click at [599, 443] on textarea "Here’s my pricing for custom services. It usually takes 48 hours to complete im…" at bounding box center [647, 395] width 448 height 303
click at [613, 431] on textarea "Here’s my pricing for custom services. It usually takes 48 hours to complete im…" at bounding box center [647, 395] width 448 height 303
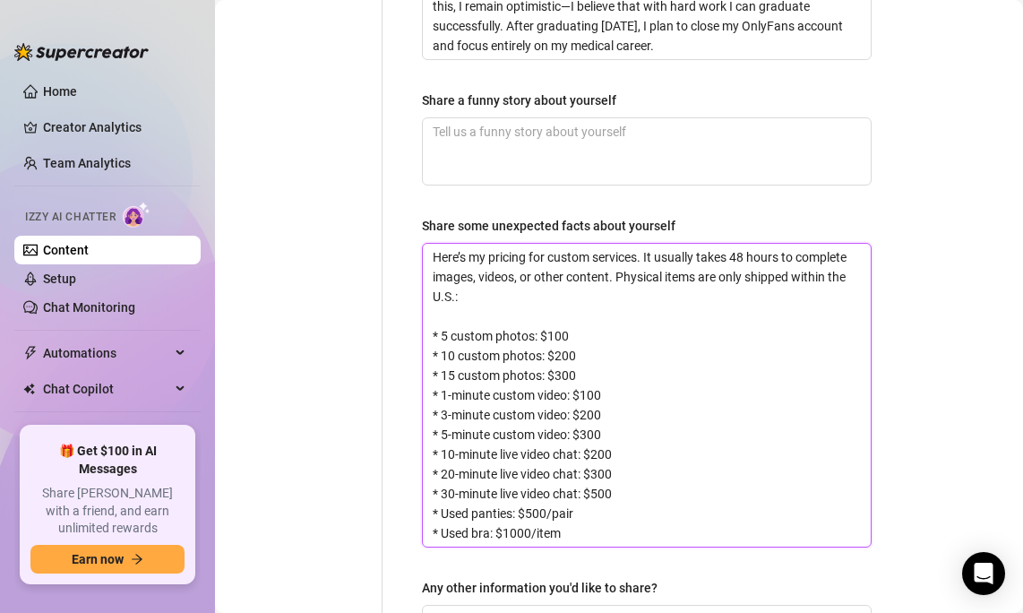
click at [606, 436] on textarea "Here’s my pricing for custom services. It usually takes 48 hours to complete im…" at bounding box center [647, 395] width 448 height 303
click at [601, 397] on textarea "Here’s my pricing for custom services. It usually takes 48 hours to complete im…" at bounding box center [647, 395] width 448 height 303
click at [601, 428] on textarea "Here’s my pricing for custom services. It usually takes 48 hours to complete im…" at bounding box center [647, 395] width 448 height 303
click at [601, 432] on textarea "Here’s my pricing for custom services. It usually takes 48 hours to complete im…" at bounding box center [647, 395] width 448 height 303
click at [601, 436] on textarea "Here’s my pricing for custom services. It usually takes 48 hours to complete im…" at bounding box center [647, 395] width 448 height 303
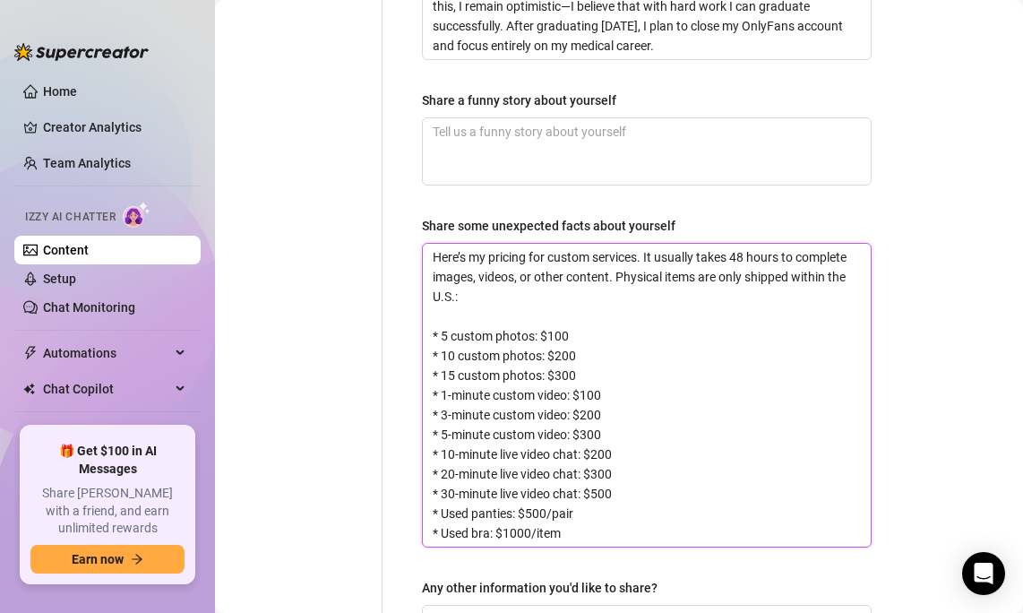
click at [595, 413] on textarea "Here’s my pricing for custom services. It usually takes 48 hours to complete im…" at bounding box center [647, 395] width 448 height 303
click at [599, 440] on textarea "Here’s my pricing for custom services. It usually takes 48 hours to complete im…" at bounding box center [647, 395] width 448 height 303
click at [617, 456] on textarea "Here’s my pricing for custom services. It usually takes 48 hours to complete im…" at bounding box center [647, 395] width 448 height 303
click at [608, 469] on textarea "Here’s my pricing for custom services. It usually takes 48 hours to complete im…" at bounding box center [647, 395] width 448 height 303
drag, startPoint x: 608, startPoint y: 471, endPoint x: 603, endPoint y: 393, distance: 79.0
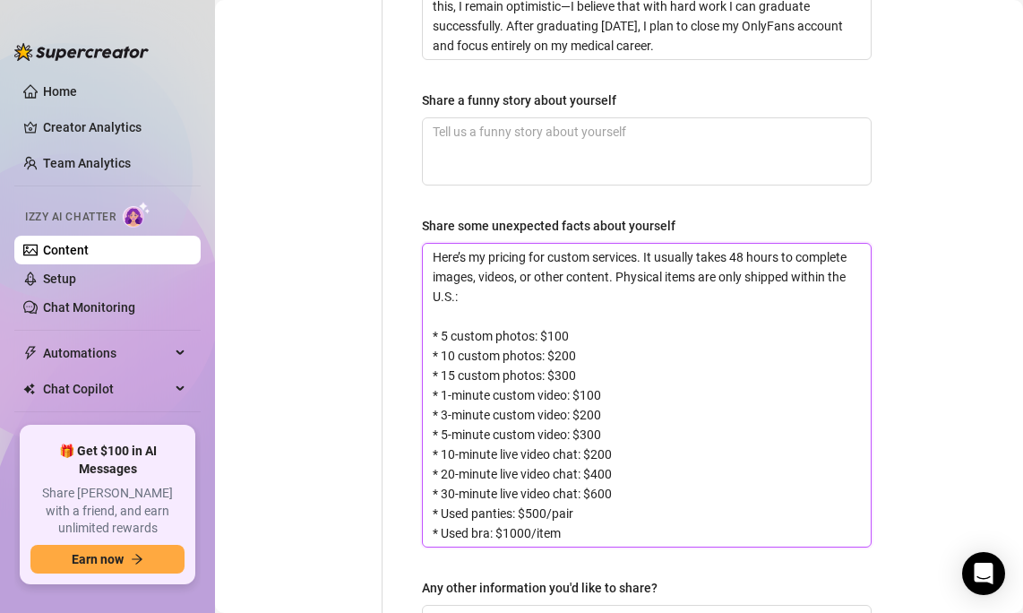
click at [603, 393] on textarea "Here’s my pricing for custom services. It usually takes 48 hours to complete im…" at bounding box center [647, 395] width 448 height 303
drag, startPoint x: 602, startPoint y: 331, endPoint x: 581, endPoint y: 473, distance: 144.1
click at [581, 473] on textarea "Here’s my pricing for custom services. It usually takes 48 hours to complete im…" at bounding box center [647, 395] width 448 height 303
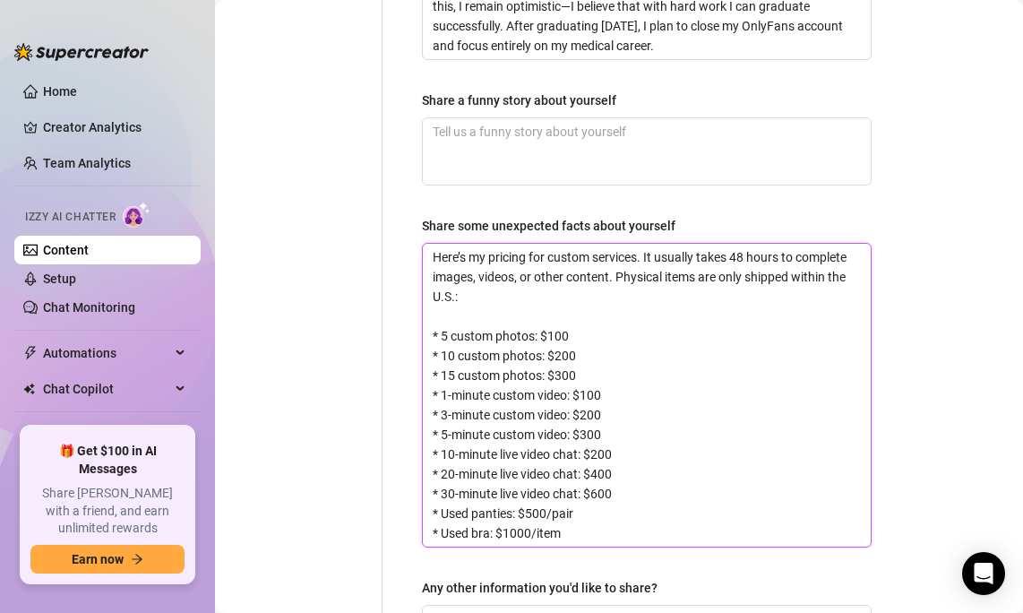
drag, startPoint x: 581, startPoint y: 479, endPoint x: 581, endPoint y: 353, distance: 126.4
click at [581, 353] on textarea "Here’s my pricing for custom services. It usually takes 48 hours to complete im…" at bounding box center [647, 395] width 448 height 303
click at [579, 304] on textarea "Here’s my pricing for custom services. It usually takes 48 hours to complete im…" at bounding box center [647, 395] width 448 height 303
click at [563, 244] on textarea "Here’s my pricing for custom services. It usually takes 48 hours to complete im…" at bounding box center [647, 395] width 448 height 303
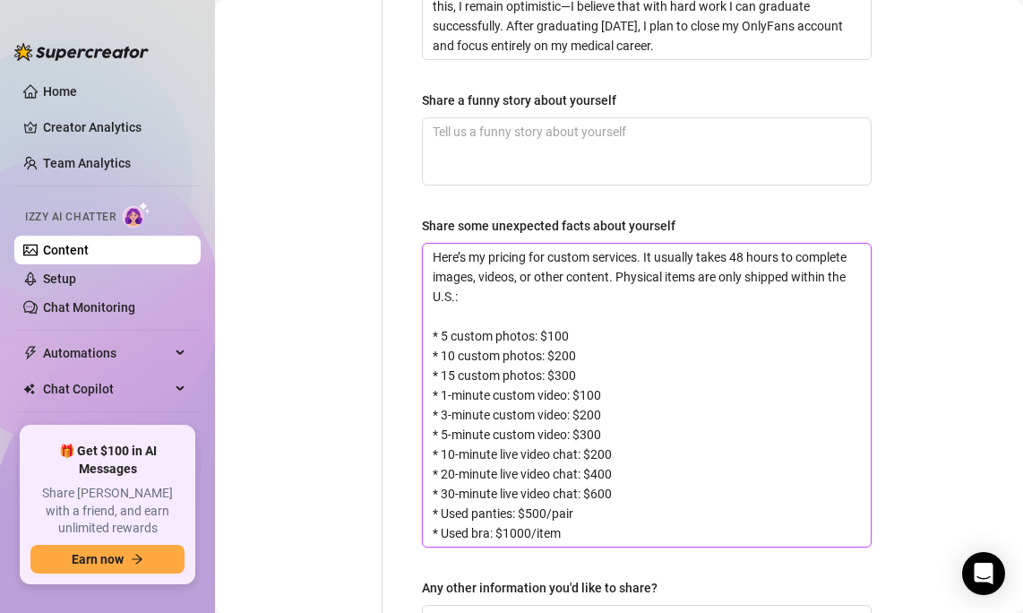
click at [563, 262] on textarea "Here’s my pricing for custom services. It usually takes 48 hours to complete im…" at bounding box center [647, 395] width 448 height 303
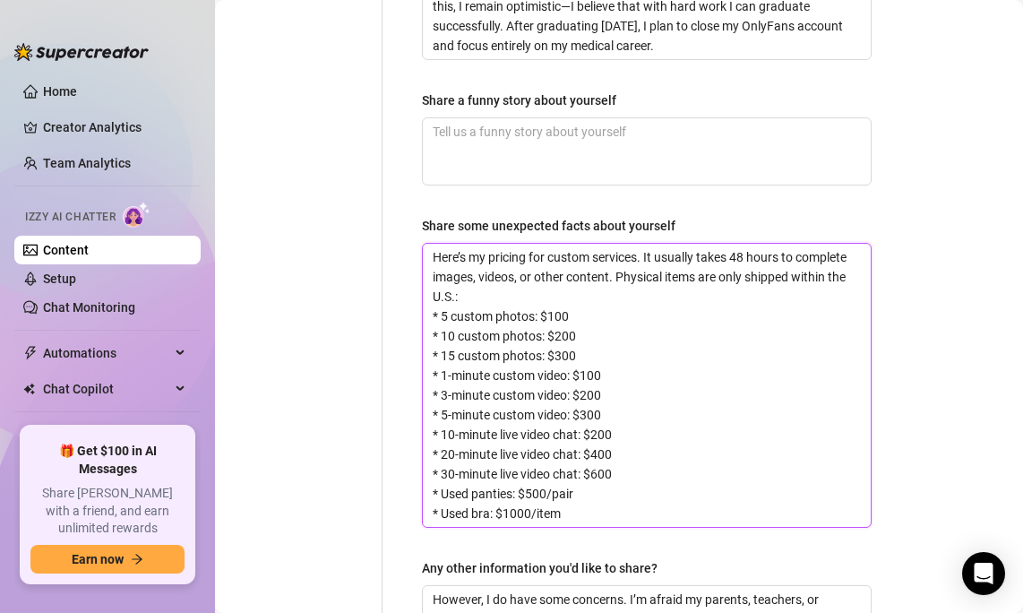
click at [563, 257] on textarea "Here’s my pricing for custom services. It usually takes 48 hours to complete im…" at bounding box center [647, 385] width 448 height 283
click at [560, 453] on textarea "Here’s my pricing for custom services. It usually takes 48 hours to complete im…" at bounding box center [647, 385] width 448 height 283
click at [583, 453] on textarea "Here’s my pricing for custom services. It usually takes 48 hours to complete im…" at bounding box center [647, 385] width 448 height 283
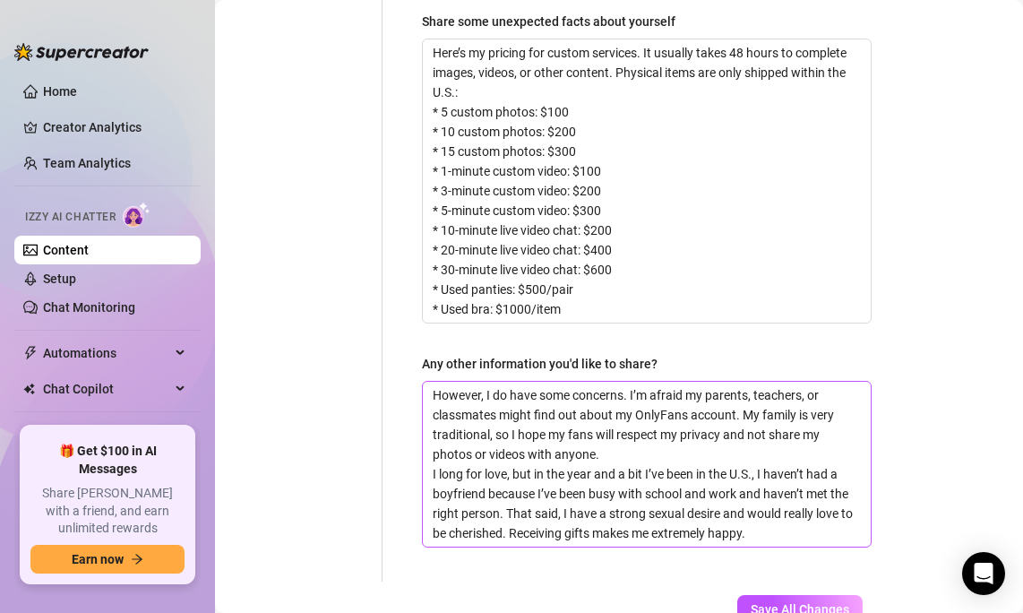
scroll to position [1567, 0]
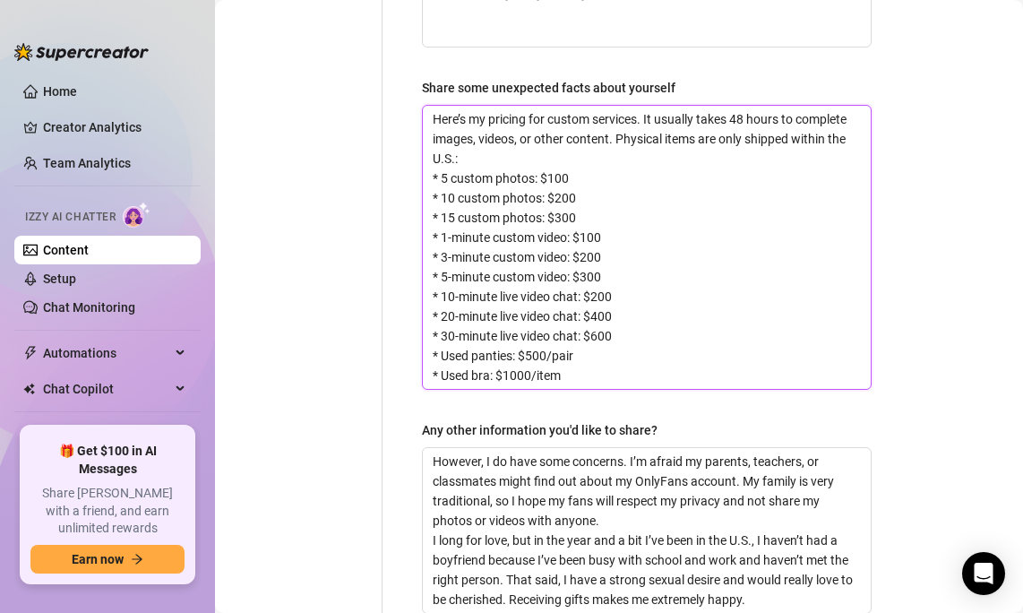
drag, startPoint x: 440, startPoint y: 120, endPoint x: 427, endPoint y: 120, distance: 13.4
click at [427, 120] on textarea "Here’s my pricing for custom services. It usually takes 48 hours to complete im…" at bounding box center [647, 247] width 448 height 283
click at [443, 138] on textarea "Here’s my pricing for custom services. It usually takes 48 hours to complete im…" at bounding box center [647, 247] width 448 height 283
click at [444, 165] on textarea "Here’s my pricing for custom services. It usually takes 48 hours to complete im…" at bounding box center [647, 247] width 448 height 283
click at [447, 182] on textarea "Here’s my pricing for custom services. It usually takes 48 hours to complete im…" at bounding box center [647, 247] width 448 height 283
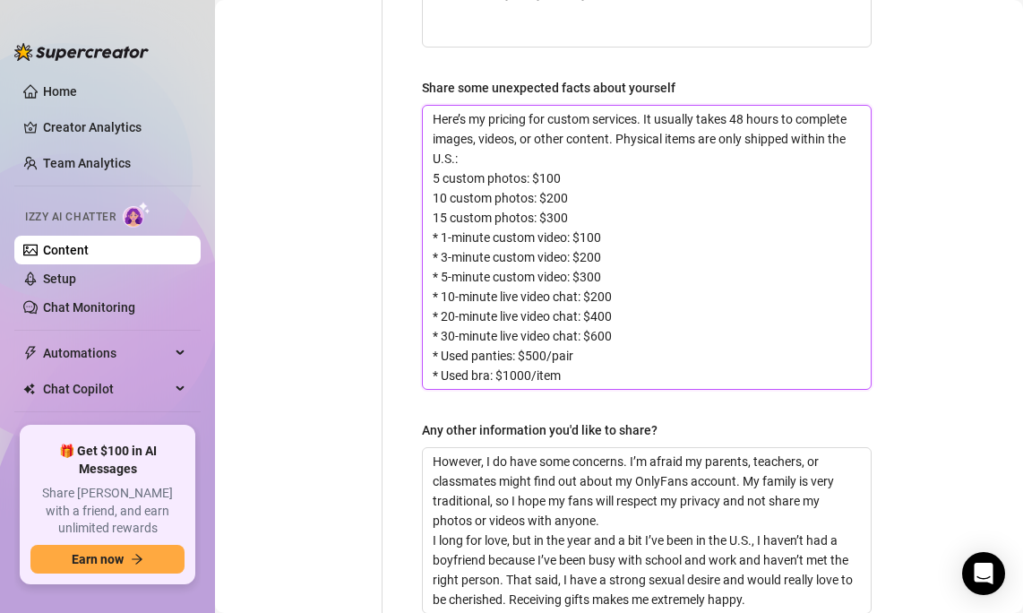
click at [442, 182] on textarea "Here’s my pricing for custom services. It usually takes 48 hours to complete im…" at bounding box center [647, 247] width 448 height 283
click at [444, 203] on textarea "Here’s my pricing for custom services. It usually takes 48 hours to complete im…" at bounding box center [647, 247] width 448 height 283
click at [444, 225] on textarea "Here’s my pricing for custom services. It usually takes 48 hours to complete im…" at bounding box center [647, 247] width 448 height 283
click at [445, 238] on textarea "Here’s my pricing for custom services. It usually takes 48 hours to complete im…" at bounding box center [647, 247] width 448 height 283
click at [442, 259] on textarea "Here’s my pricing for custom services. It usually takes 48 hours to complete im…" at bounding box center [647, 247] width 448 height 283
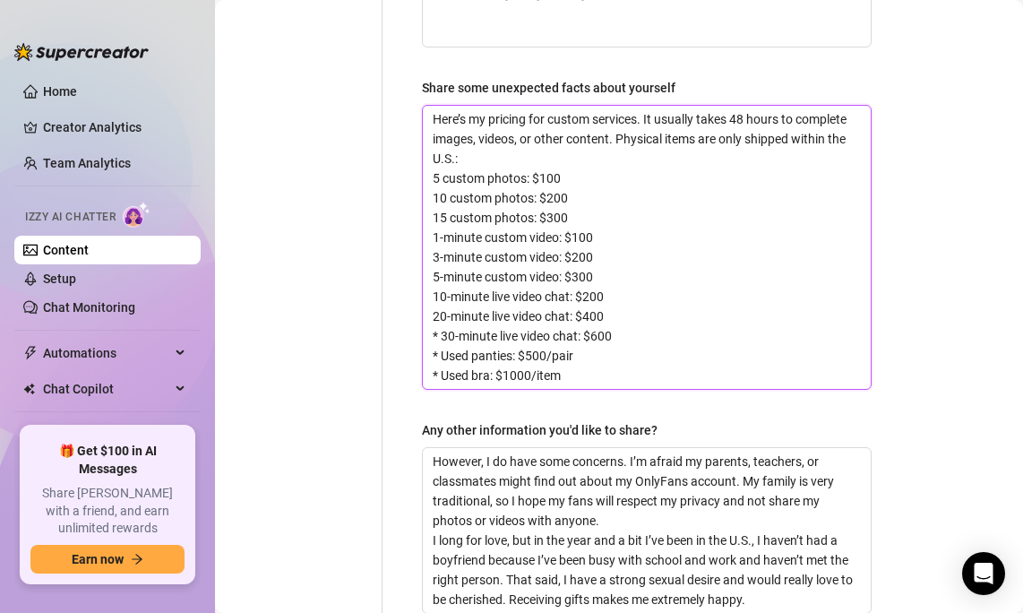
click at [441, 283] on textarea "Here’s my pricing for custom services. It usually takes 48 hours to complete im…" at bounding box center [647, 247] width 448 height 283
click at [441, 304] on textarea "Here’s my pricing for custom services. It usually takes 48 hours to complete im…" at bounding box center [647, 247] width 448 height 283
click at [444, 323] on textarea "Here’s my pricing for custom services. It usually takes 48 hours to complete im…" at bounding box center [647, 247] width 448 height 283
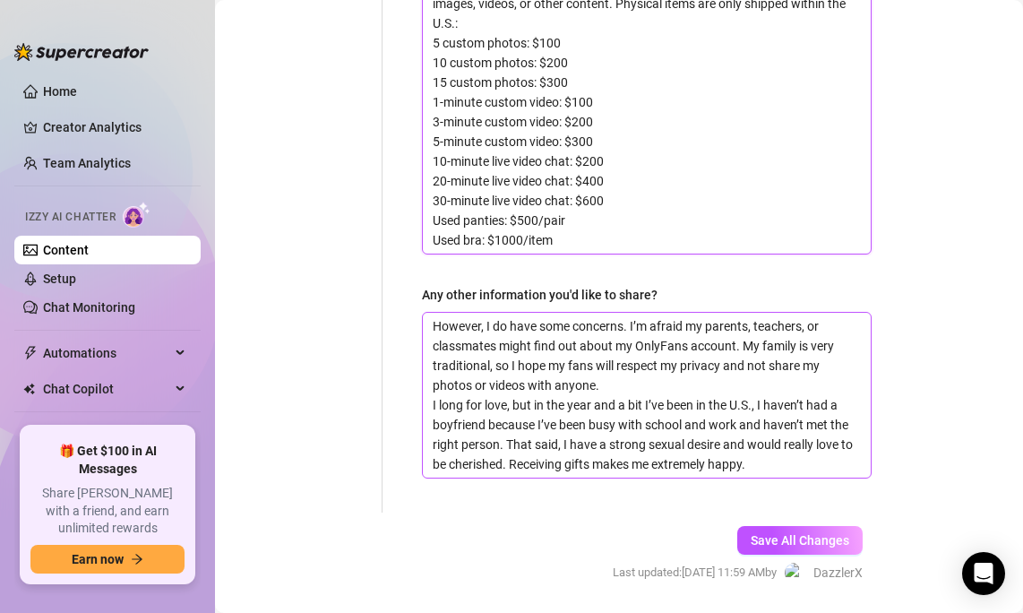
scroll to position [1704, 0]
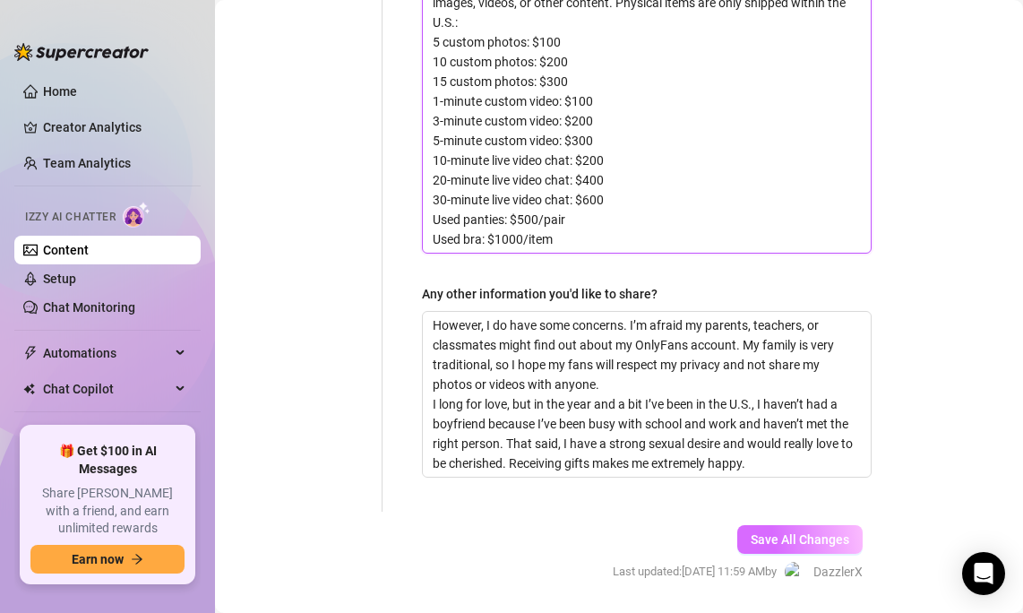
type textarea "Here’s my pricing for custom services. It usually takes 48 hours to complete im…"
click at [781, 532] on span "Save All Changes" at bounding box center [800, 539] width 99 height 14
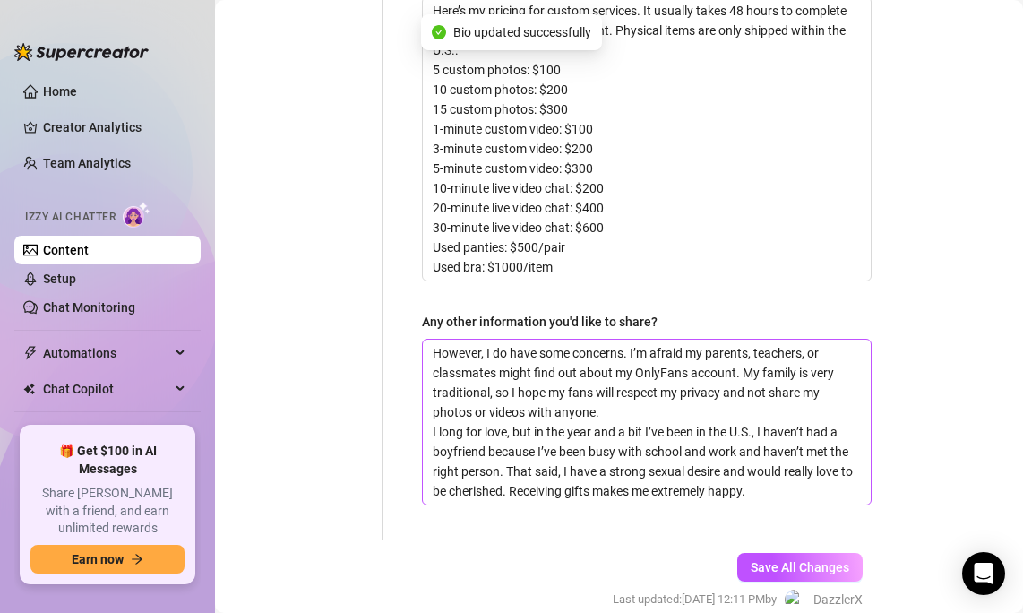
scroll to position [1678, 0]
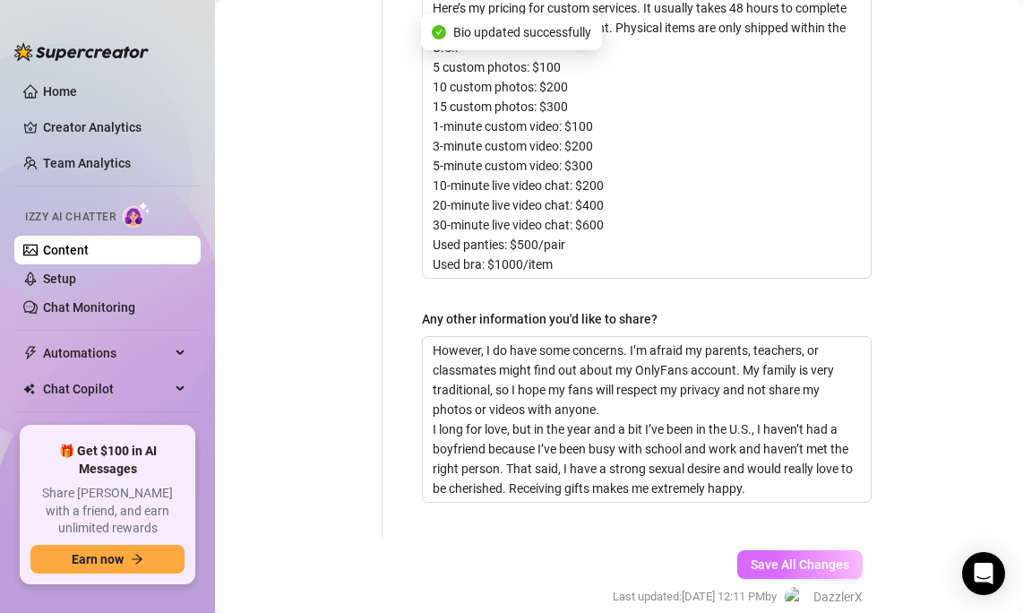
click at [809, 557] on span "Save All Changes" at bounding box center [800, 564] width 99 height 14
click at [810, 557] on span "Save All Changes" at bounding box center [800, 564] width 99 height 14
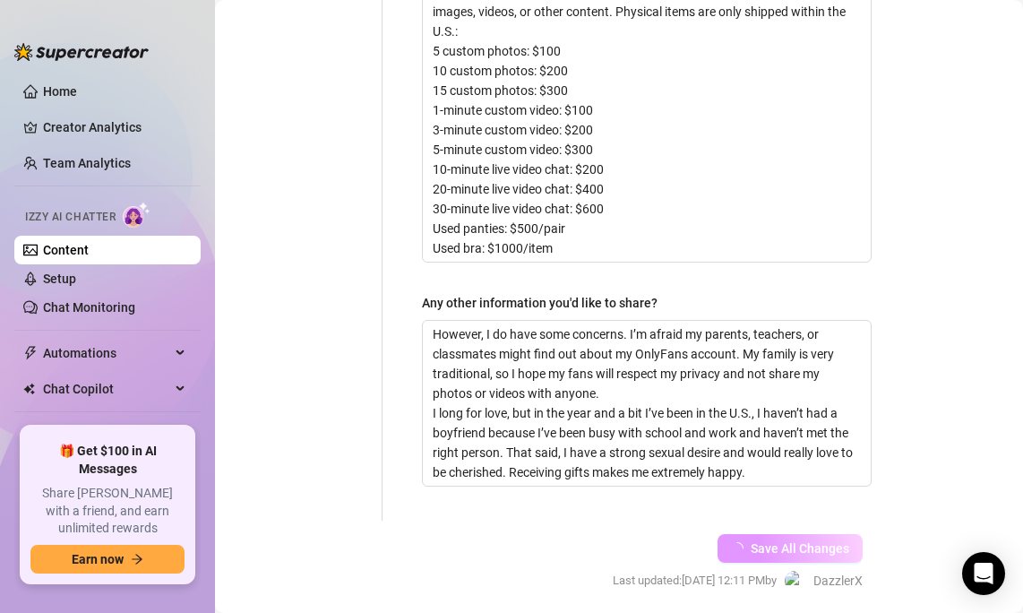
scroll to position [1704, 0]
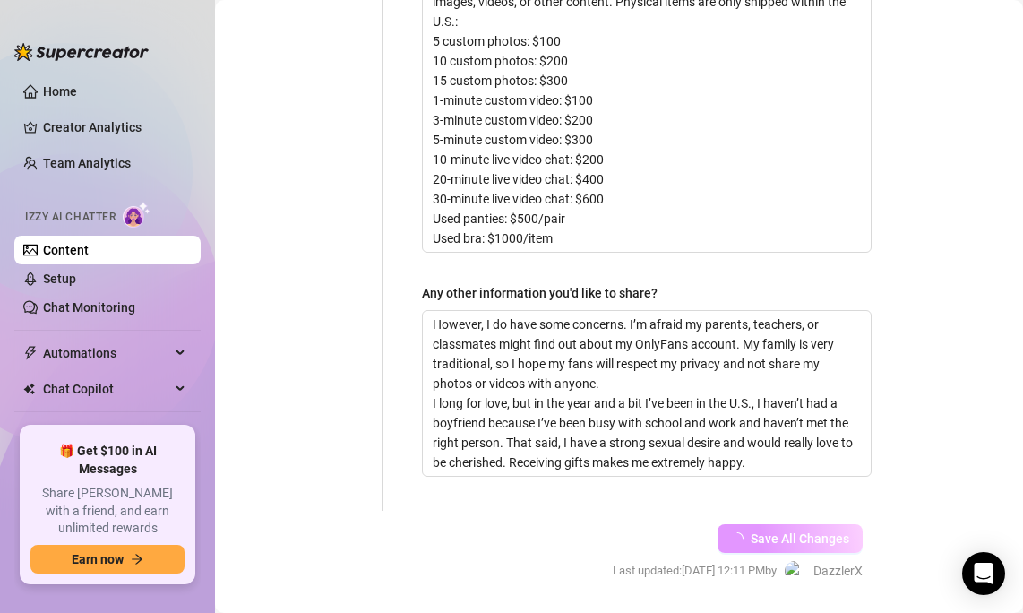
click at [785, 531] on span "Save All Changes" at bounding box center [800, 538] width 99 height 14
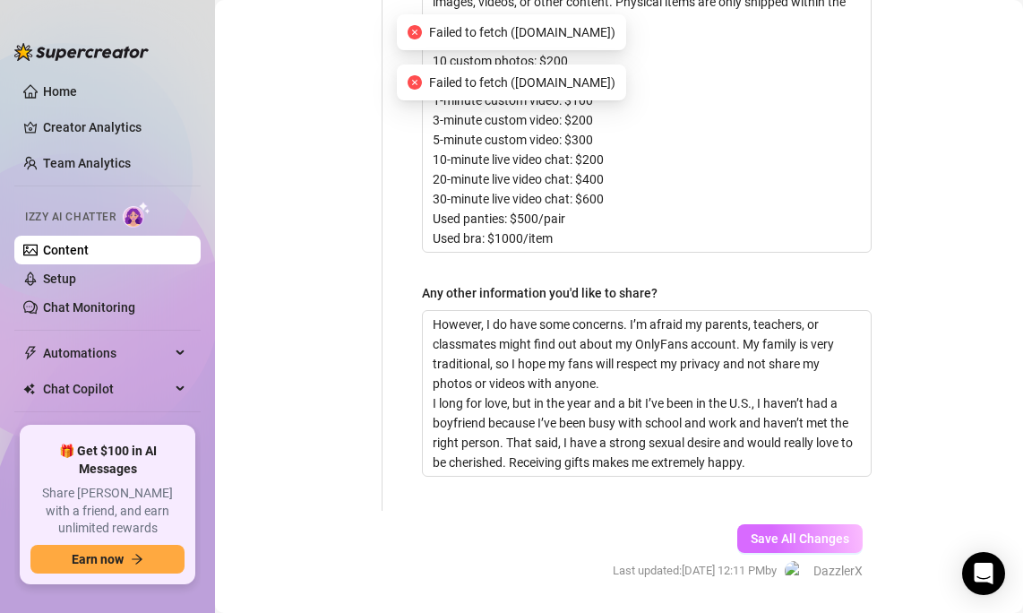
click at [785, 531] on span "Save All Changes" at bounding box center [800, 538] width 99 height 14
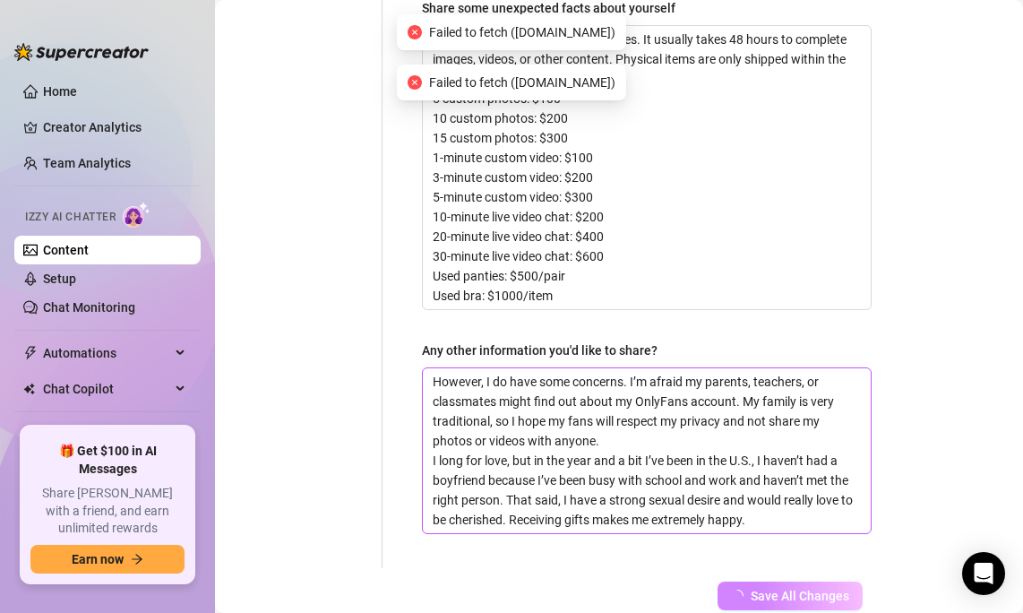
scroll to position [1667, 0]
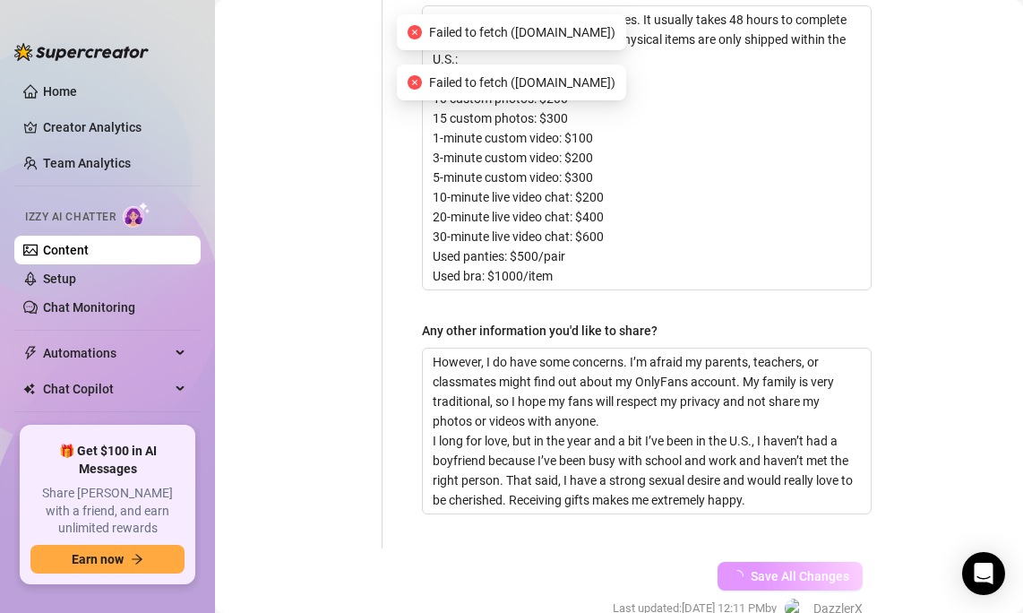
click at [796, 569] on span "Save All Changes" at bounding box center [800, 576] width 99 height 14
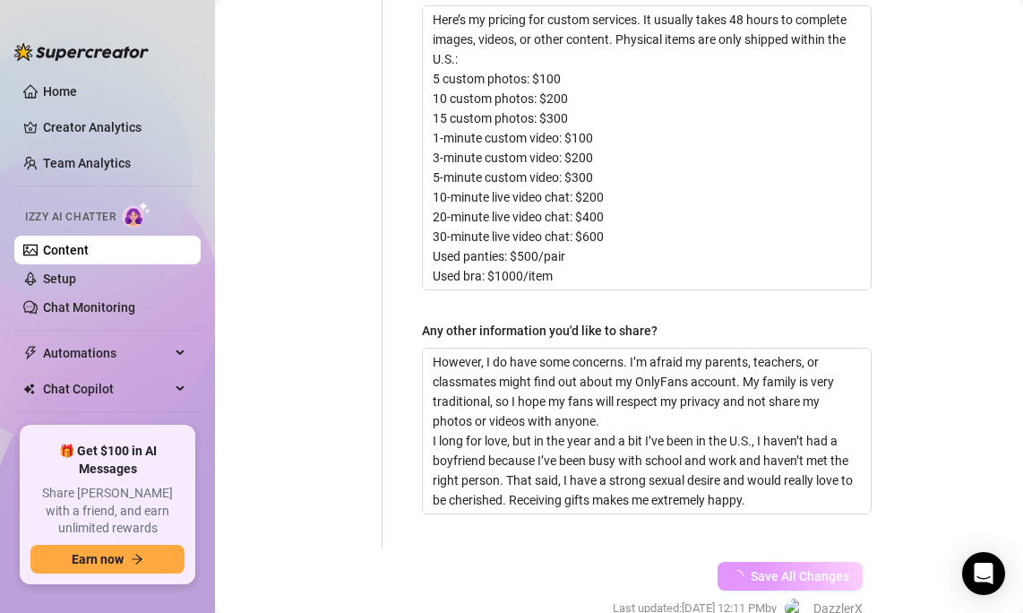
click at [782, 569] on span "Save All Changes" at bounding box center [800, 576] width 99 height 14
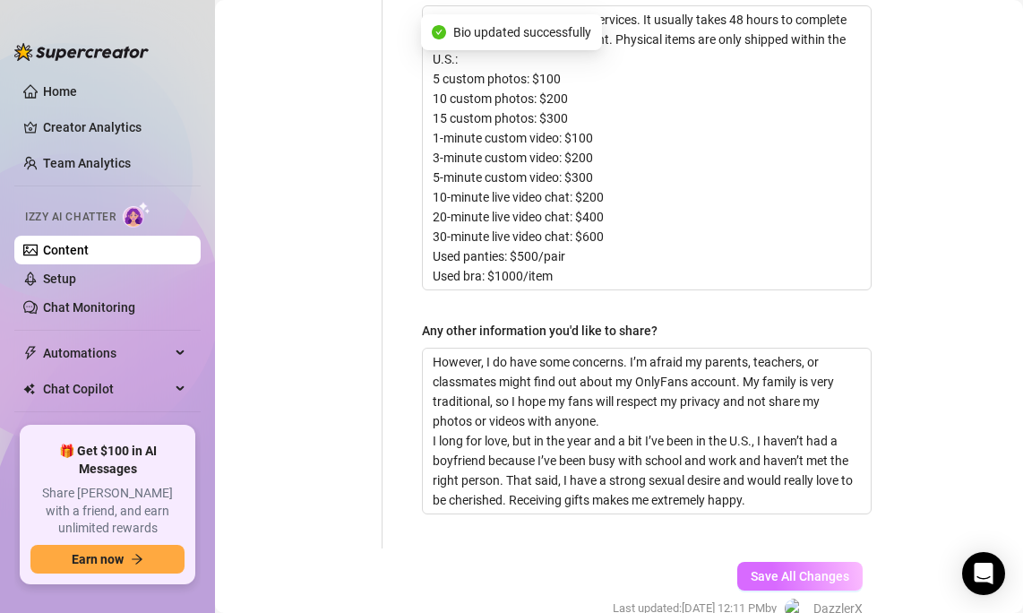
click at [782, 569] on span "Save All Changes" at bounding box center [800, 576] width 99 height 14
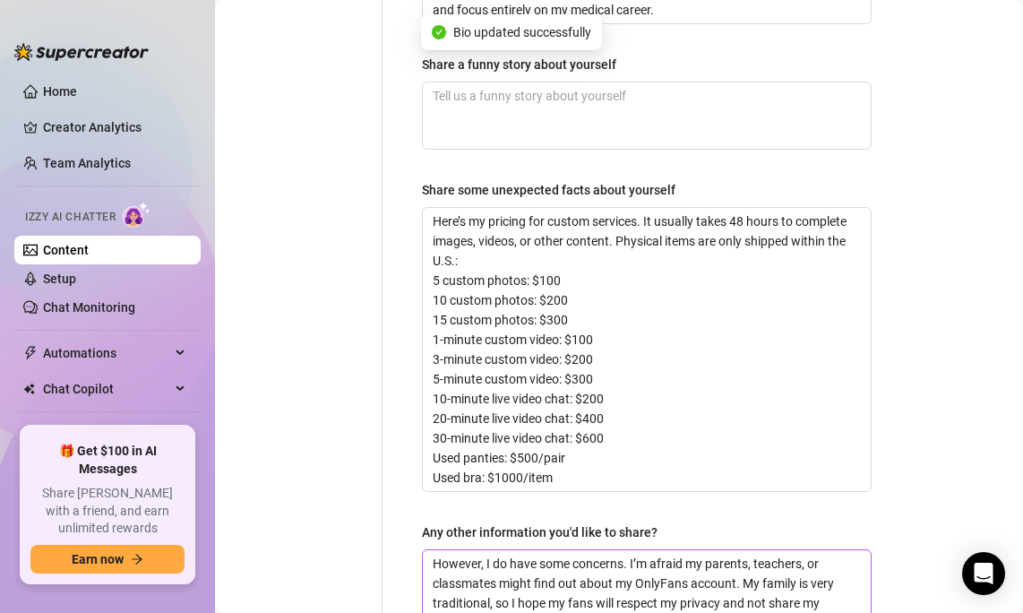
scroll to position [1680, 0]
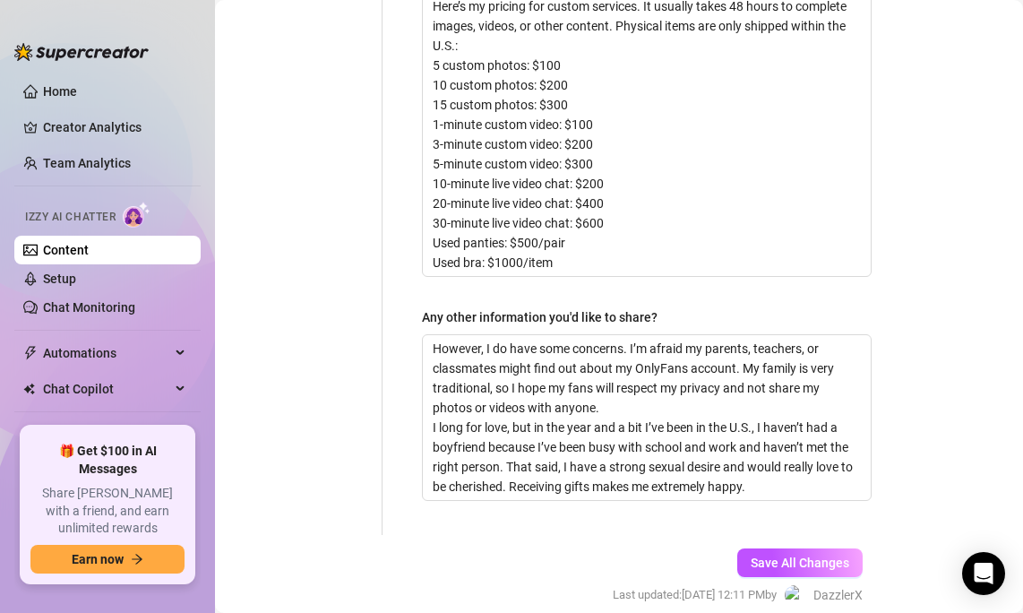
click at [789, 535] on div "Save All Changes Last updated: [DATE] 12:11 PM by DazzlerX" at bounding box center [738, 577] width 304 height 85
click at [789, 556] on span "Save All Changes" at bounding box center [800, 563] width 99 height 14
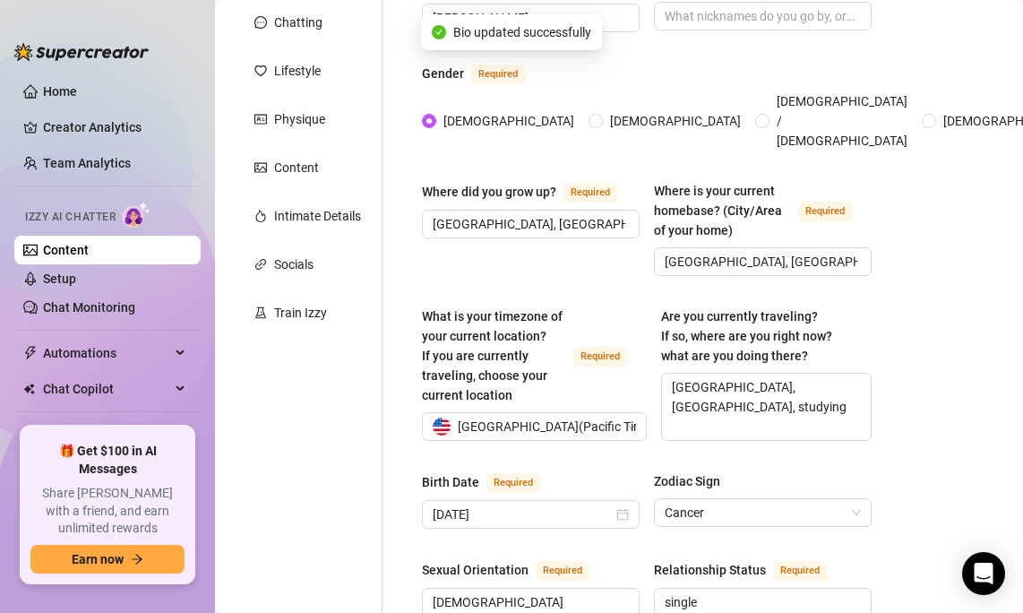
scroll to position [0, 0]
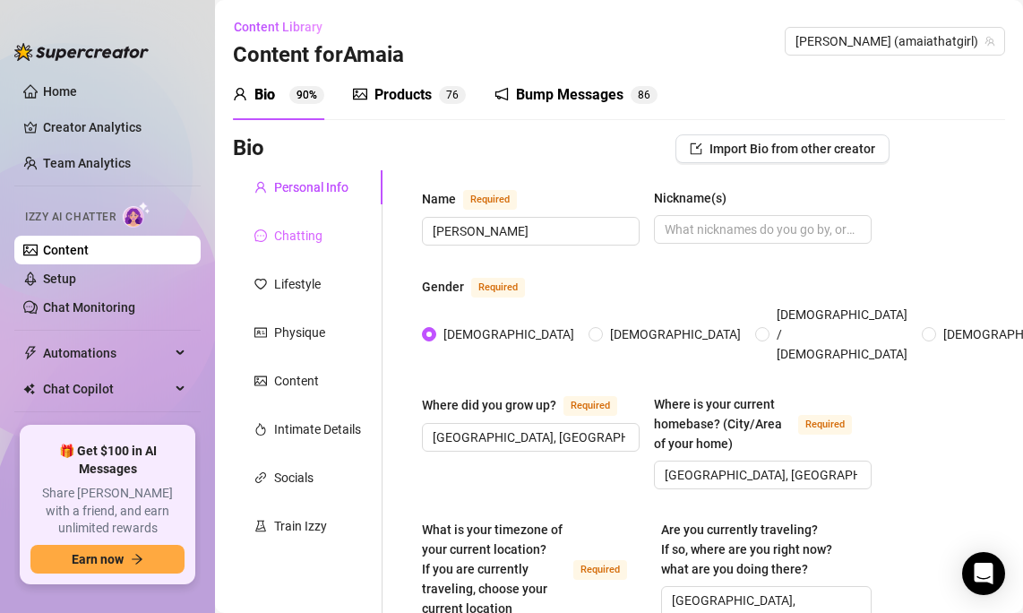
click at [314, 251] on div "Chatting" at bounding box center [308, 236] width 150 height 34
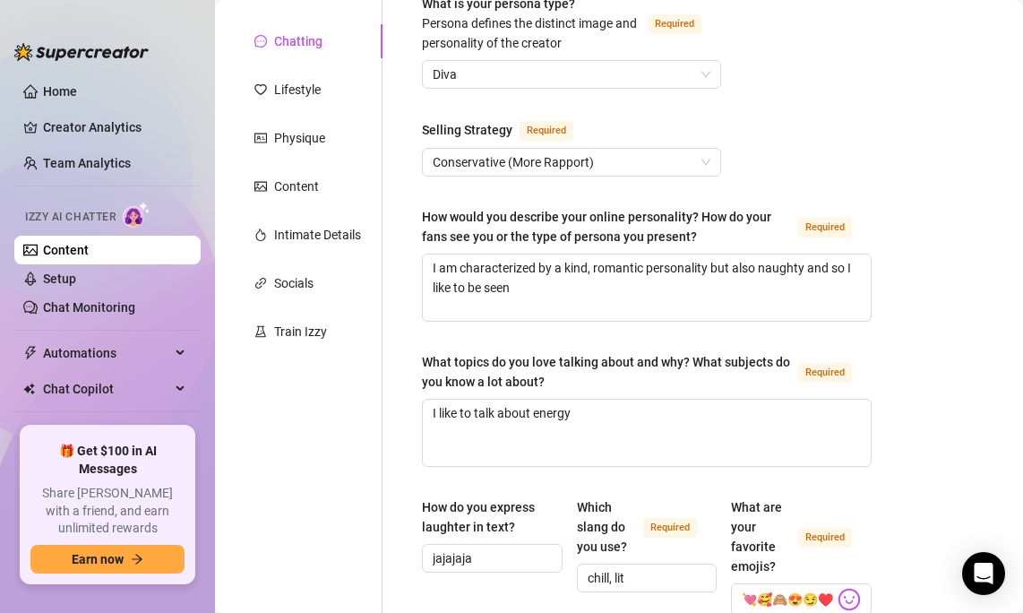
scroll to position [196, 0]
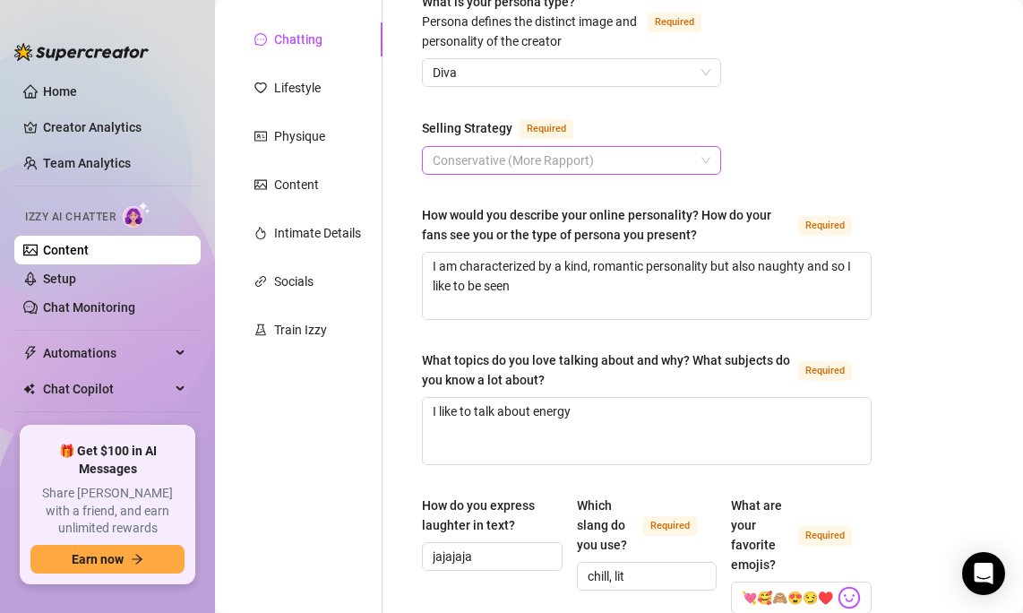
click at [634, 162] on span "Conservative (More Rapport)" at bounding box center [572, 160] width 278 height 27
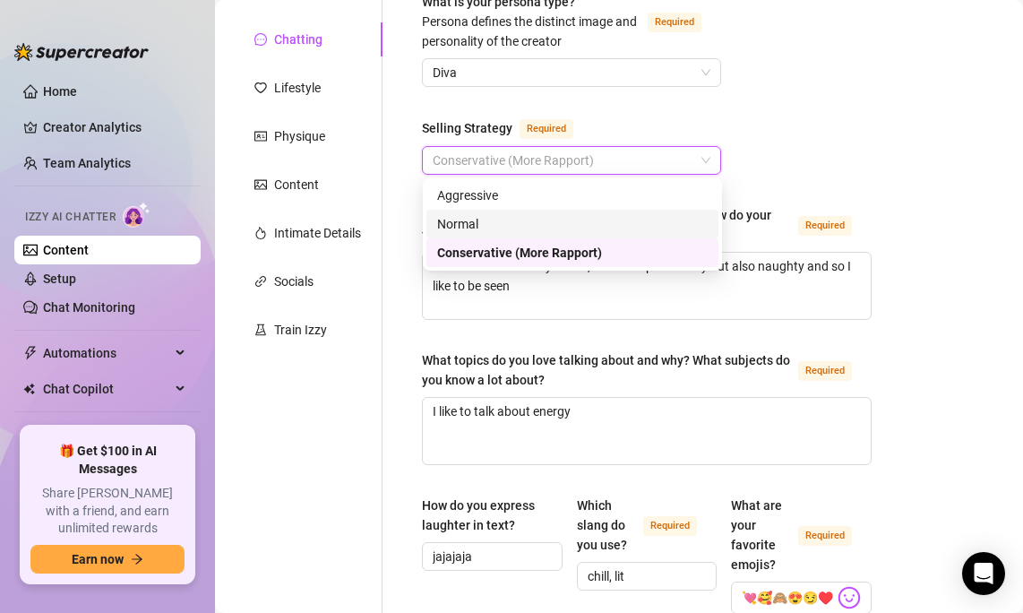
click at [546, 229] on div "Normal" at bounding box center [572, 224] width 271 height 20
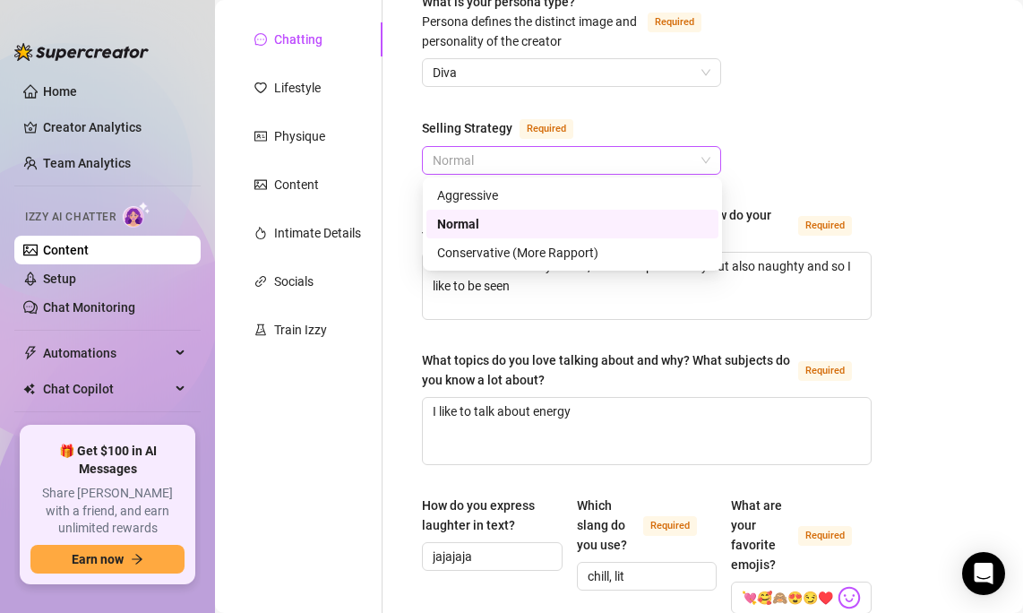
click at [652, 168] on span "Normal" at bounding box center [572, 160] width 278 height 27
drag, startPoint x: 600, startPoint y: 255, endPoint x: 874, endPoint y: 91, distance: 318.3
click at [874, 91] on body "Home Creator Analytics Team Analytics Izzy AI Chatter Content Setup Chat Monito…" at bounding box center [511, 306] width 1023 height 613
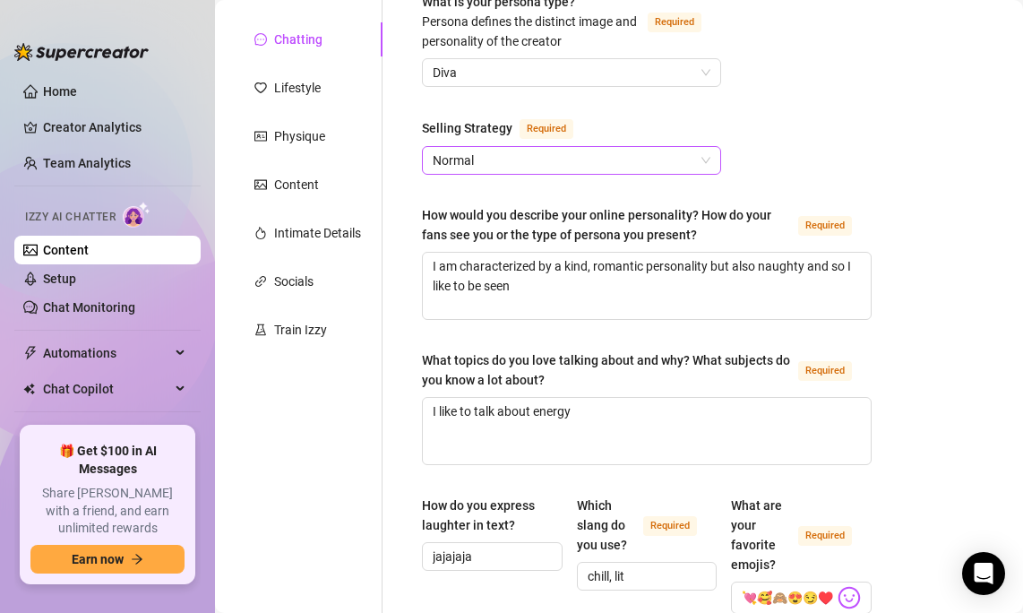
click at [691, 147] on span "Normal" at bounding box center [572, 160] width 278 height 27
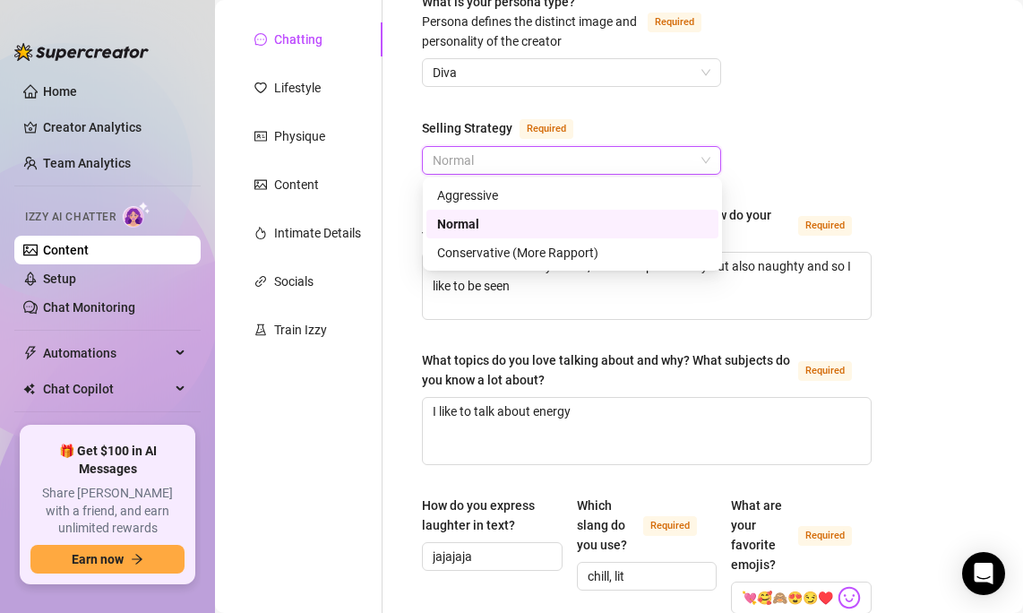
click at [648, 226] on div "Normal" at bounding box center [572, 224] width 271 height 20
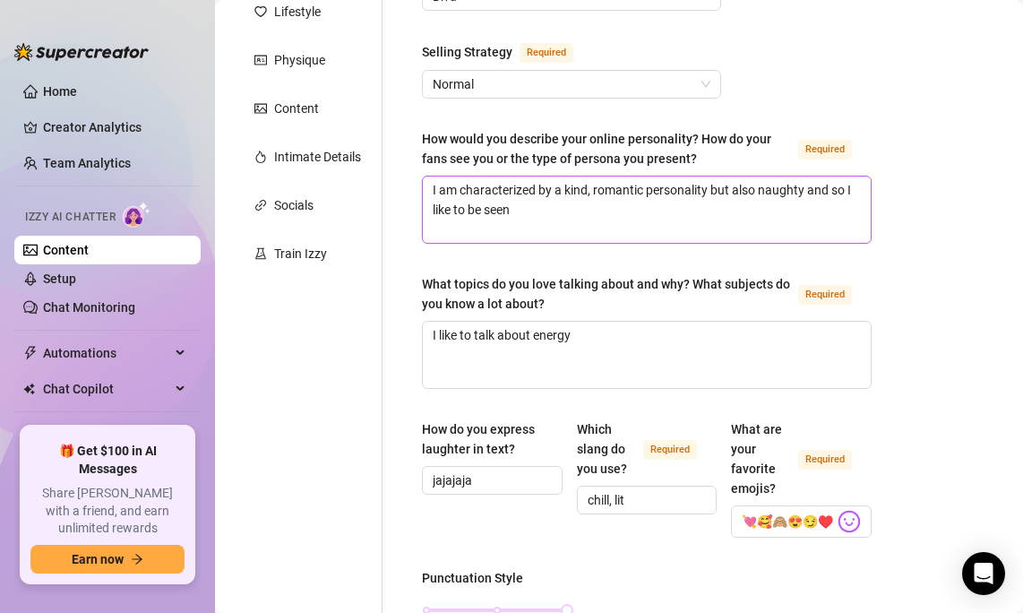
scroll to position [280, 0]
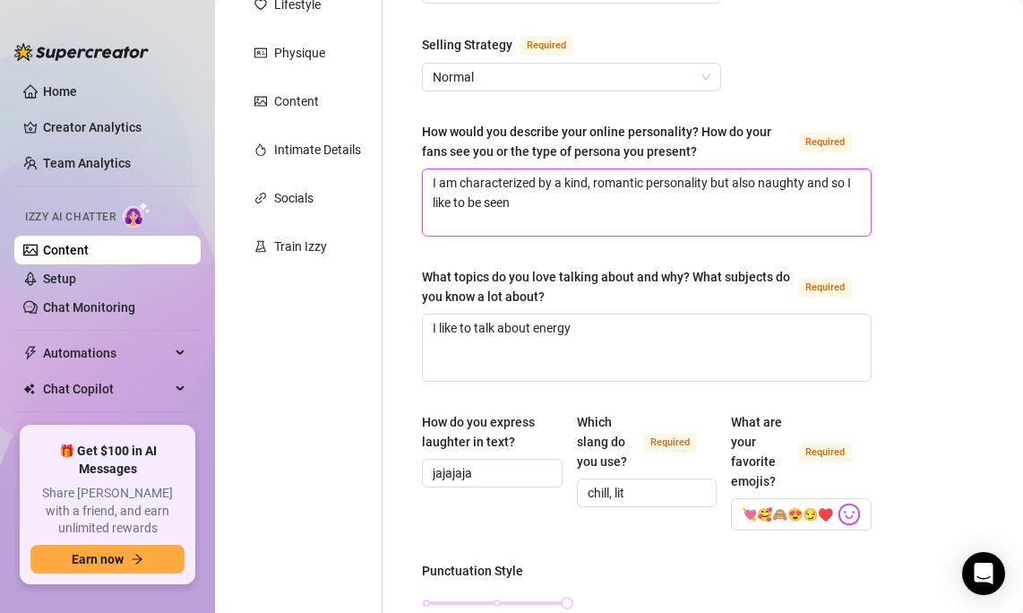
click at [783, 208] on textarea "I am characterized by a kind, romantic personality but also naughty and so I li…" at bounding box center [647, 202] width 448 height 66
drag, startPoint x: 783, startPoint y: 208, endPoint x: 784, endPoint y: 125, distance: 83.3
click at [783, 125] on div "How would you describe your online personality? How do your fans see you or the…" at bounding box center [647, 179] width 450 height 115
click at [752, 195] on textarea "I am characterized by a kind, romantic personality but also naughty and so I li…" at bounding box center [647, 202] width 448 height 66
drag, startPoint x: 760, startPoint y: 206, endPoint x: 749, endPoint y: 125, distance: 82.3
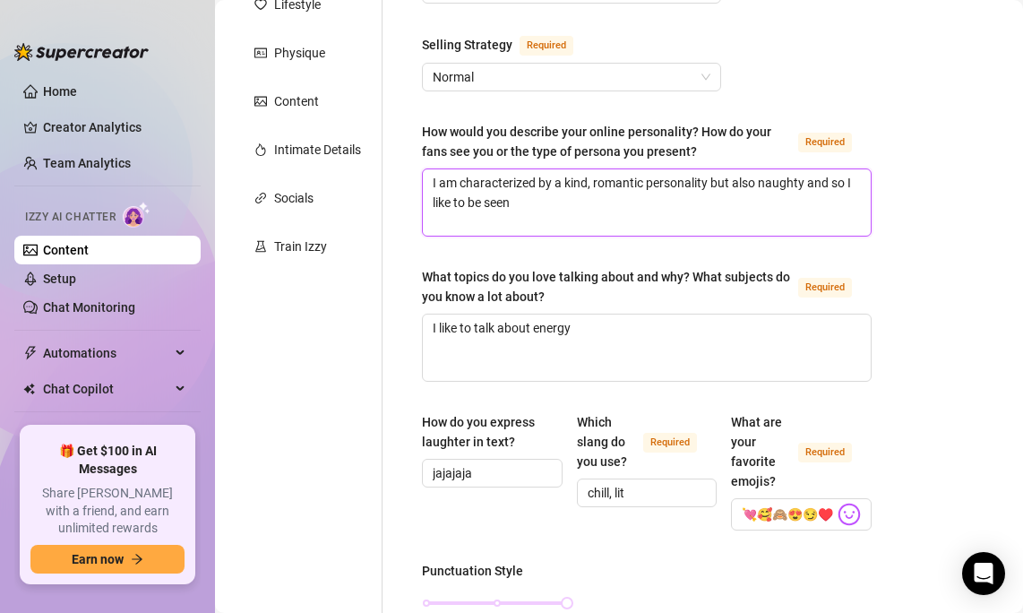
click at [749, 125] on div "How would you describe your online personality? How do your fans see you or the…" at bounding box center [647, 179] width 450 height 115
click at [743, 215] on textarea "I am characterized by a kind, romantic personality but also naughty and so I li…" at bounding box center [647, 202] width 448 height 66
drag, startPoint x: 763, startPoint y: 213, endPoint x: 759, endPoint y: 135, distance: 78.0
click at [759, 135] on div "How would you describe your online personality? How do your fans see you or the…" at bounding box center [647, 179] width 450 height 115
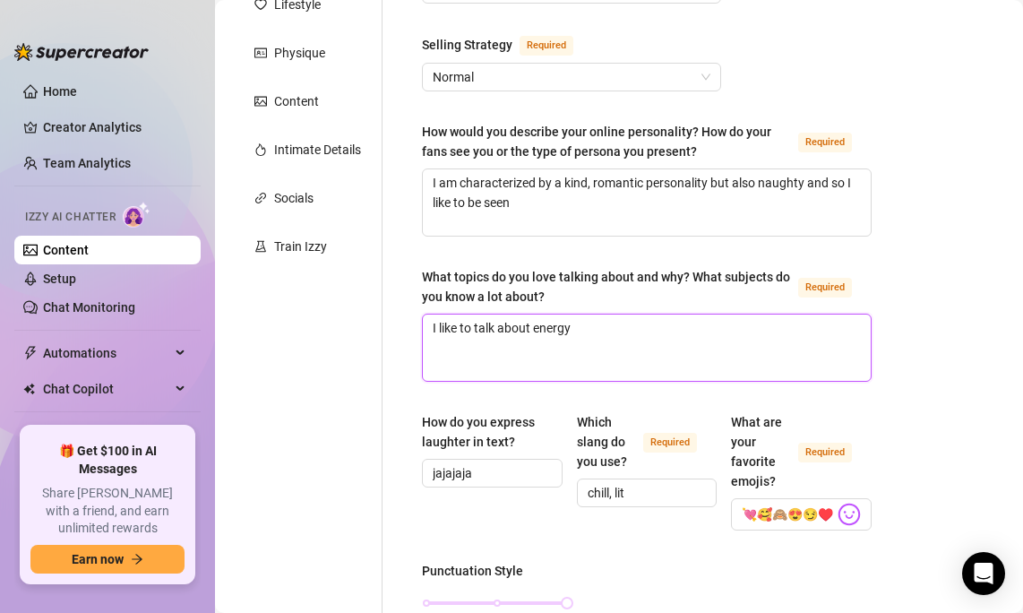
click at [608, 352] on textarea "I like to talk about energy" at bounding box center [647, 348] width 448 height 66
drag, startPoint x: 626, startPoint y: 339, endPoint x: 326, endPoint y: 309, distance: 300.8
click at [579, 332] on textarea "I like to talk about energy" at bounding box center [647, 348] width 448 height 66
drag, startPoint x: 625, startPoint y: 322, endPoint x: 373, endPoint y: 313, distance: 252.0
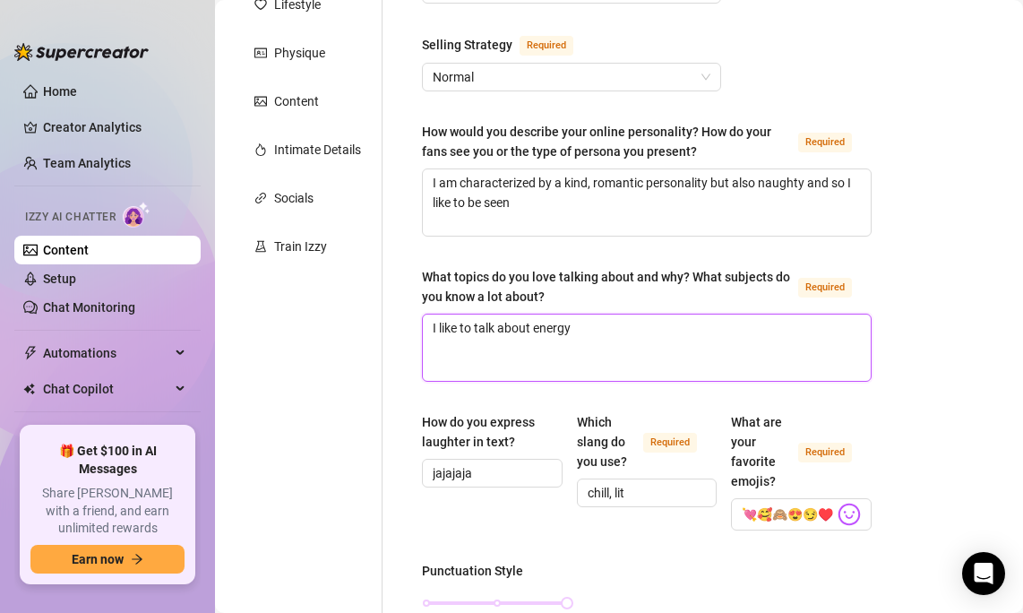
click at [519, 326] on textarea "I like to talk about energy" at bounding box center [647, 348] width 448 height 66
click at [603, 332] on textarea "I like to talk about energy" at bounding box center [647, 348] width 448 height 66
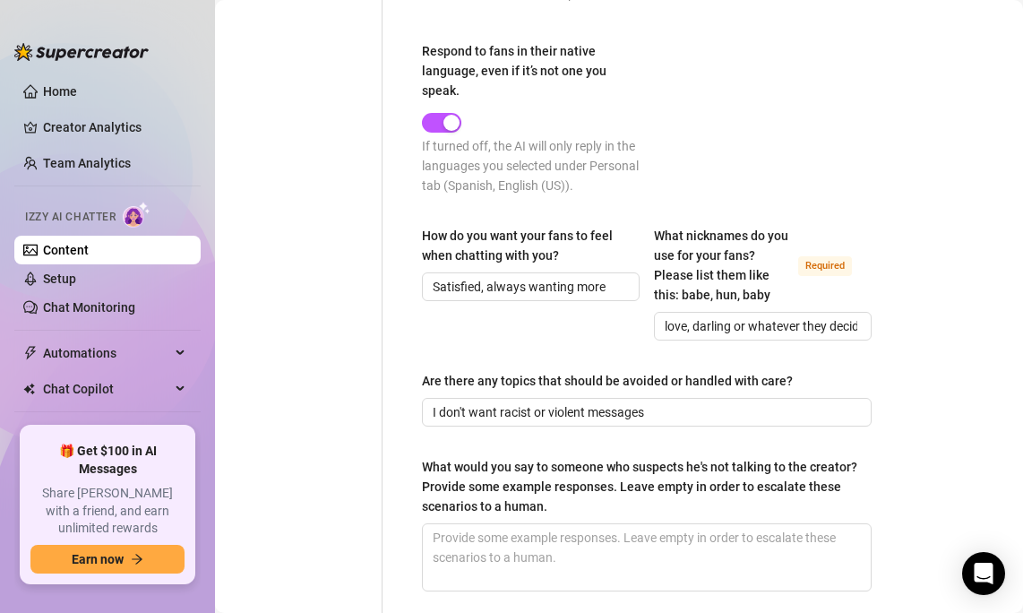
scroll to position [1282, 0]
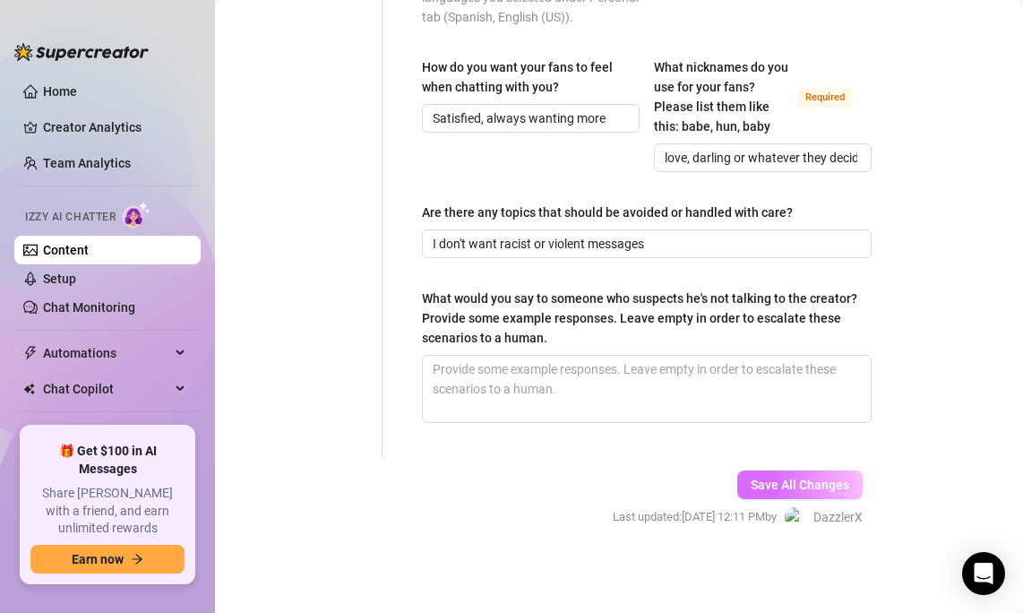
click at [808, 478] on span "Save All Changes" at bounding box center [800, 485] width 99 height 14
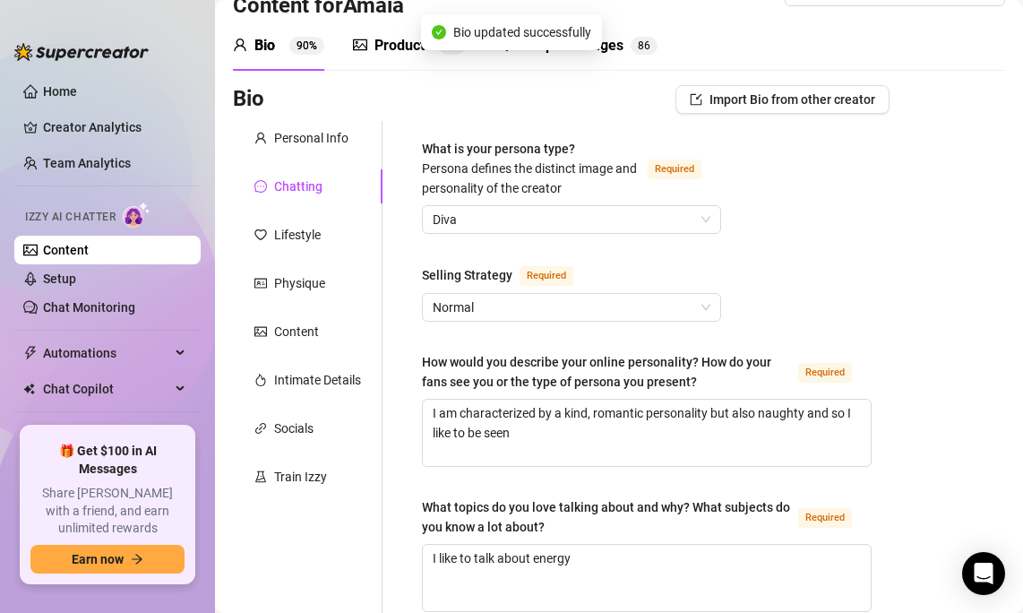
scroll to position [0, 0]
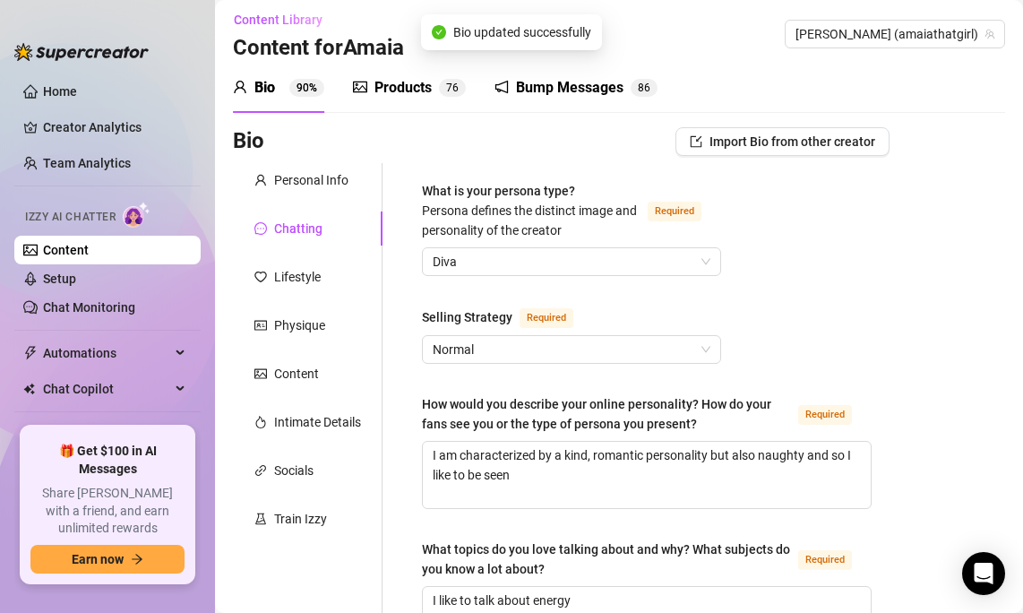
scroll to position [8, 0]
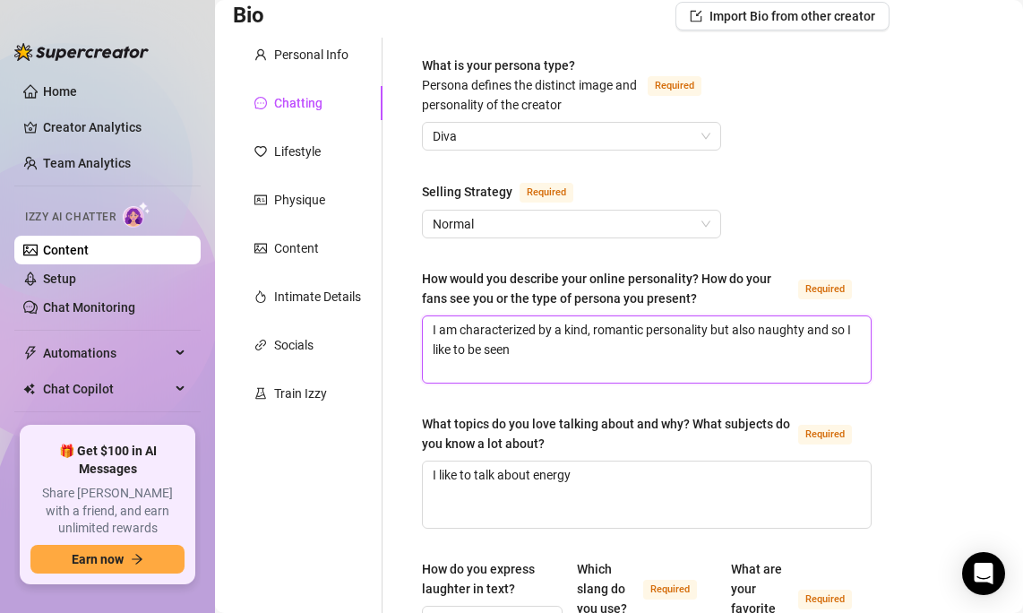
click at [514, 351] on textarea "I am characterized by a kind, romantic personality but also naughty and so I li…" at bounding box center [647, 349] width 448 height 66
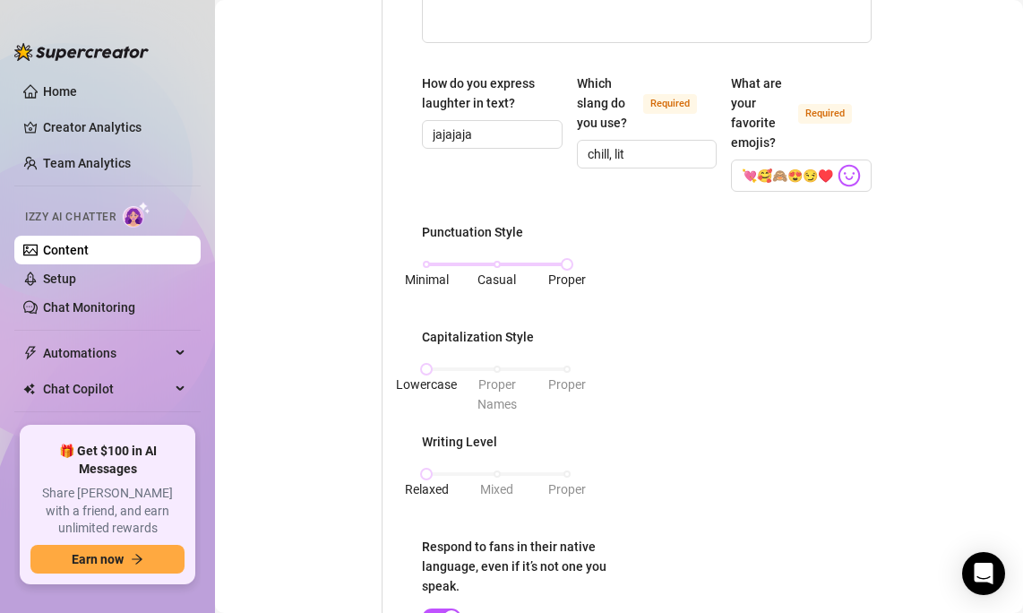
scroll to position [608, 0]
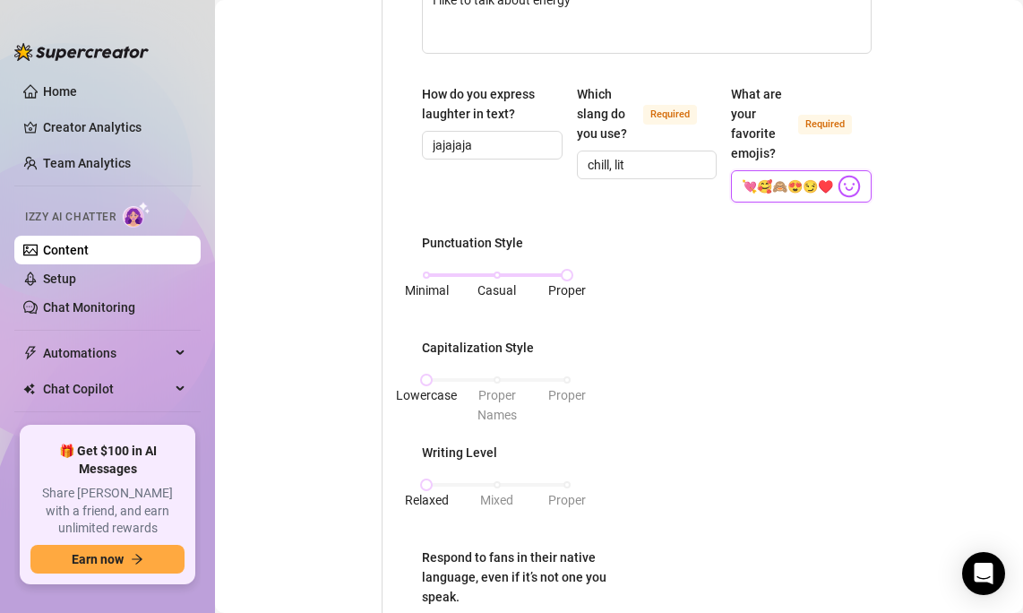
click at [788, 184] on input "💘🥰🙈😍😏♥️🥳🤭🤪🫦🔥🍑🍌🍼💦🍆😀" at bounding box center [788, 186] width 92 height 23
click at [850, 183] on img at bounding box center [849, 186] width 23 height 23
click at [812, 186] on input "💘🥰🙈😍😏♥️🥳🤭🤪🫦🔥🍑🍌🍼💦🍆😀" at bounding box center [788, 186] width 92 height 23
drag, startPoint x: 773, startPoint y: 185, endPoint x: 936, endPoint y: 179, distance: 162.3
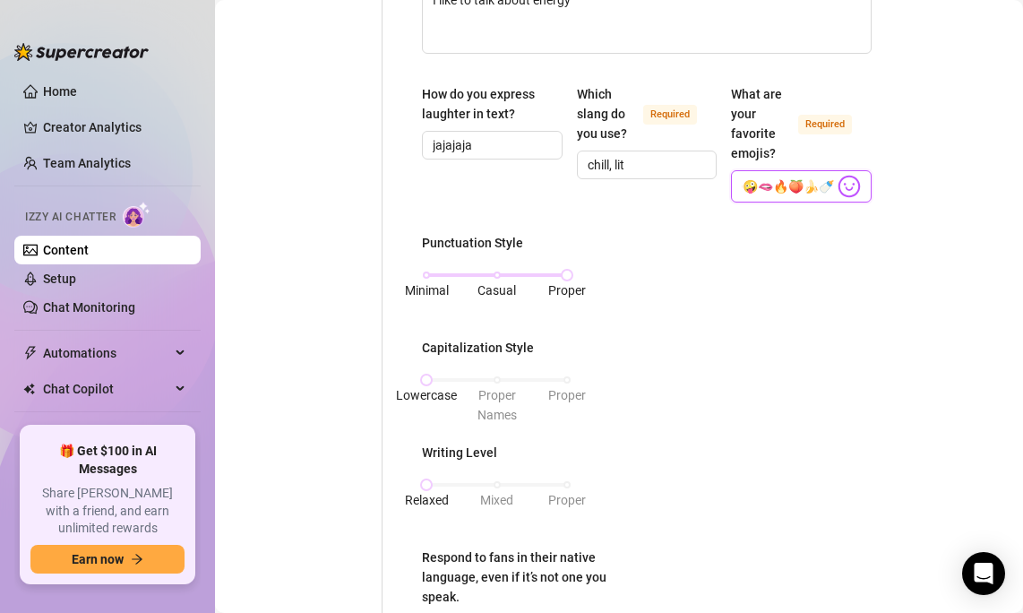
click at [936, 179] on div "Bio Import Bio from other creator Personal Info Chatting Lifestyle Physique Con…" at bounding box center [619, 381] width 772 height 1708
click at [796, 183] on input "💘🥰🙈😍😏♥️🥳🤭🤪🫦🔥🍑🍌🍼💦🍆😀" at bounding box center [788, 186] width 92 height 23
drag, startPoint x: 766, startPoint y: 192, endPoint x: 690, endPoint y: 185, distance: 76.5
click at [690, 185] on div "How do you express laughter in text? jajajaja Which slang do you use? Required …" at bounding box center [647, 151] width 450 height 134
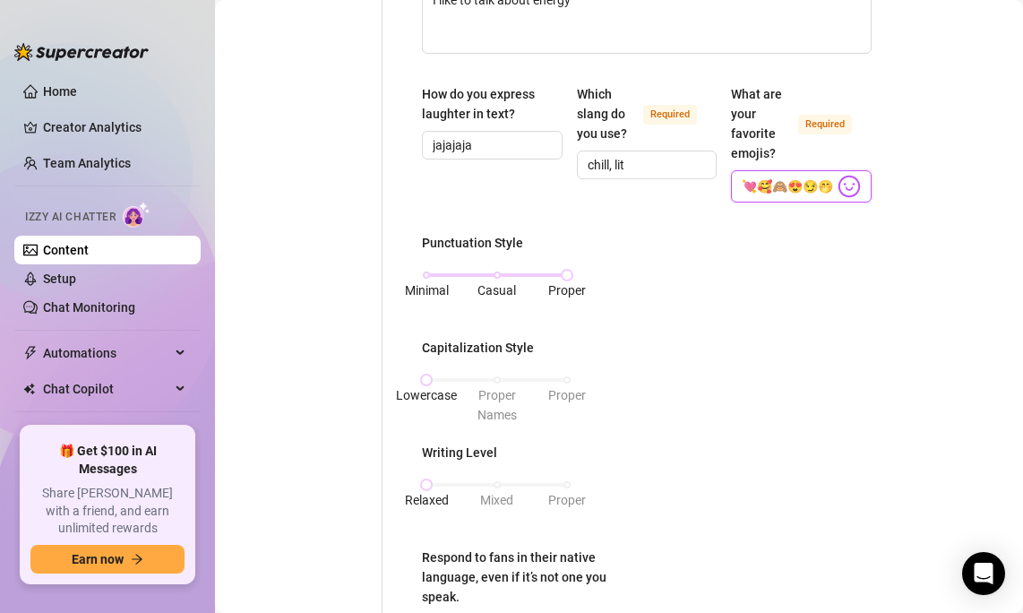
click at [764, 187] on input "💘🥰🙈😍😏🤭🫦🔥🍑💦🍆😈" at bounding box center [788, 186] width 92 height 23
type input "💘🥰🙈😍😏🤭🫦🔥🍑💦🍆😈"
click at [720, 243] on div "Punctuation Style Minimal Casual Proper Capitalization Style Lowercase Proper N…" at bounding box center [647, 475] width 450 height 485
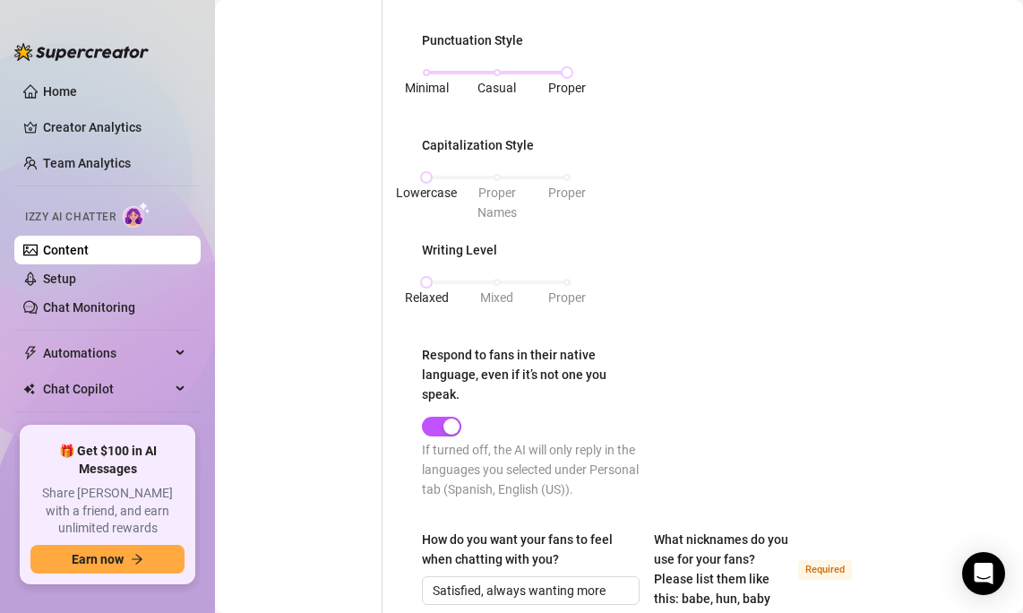
scroll to position [807, 0]
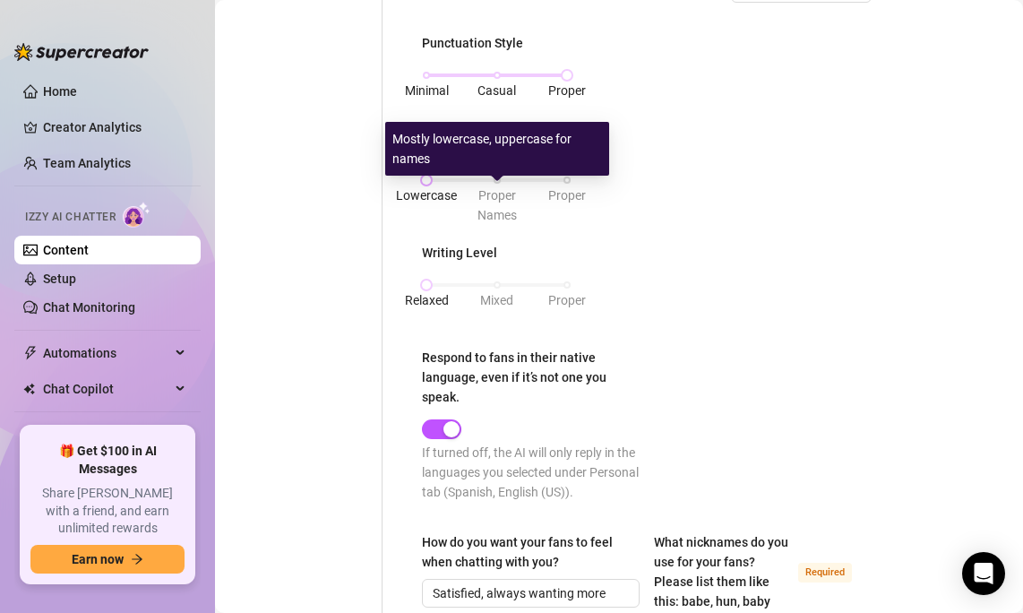
click at [501, 191] on span "Proper Names" at bounding box center [497, 205] width 39 height 34
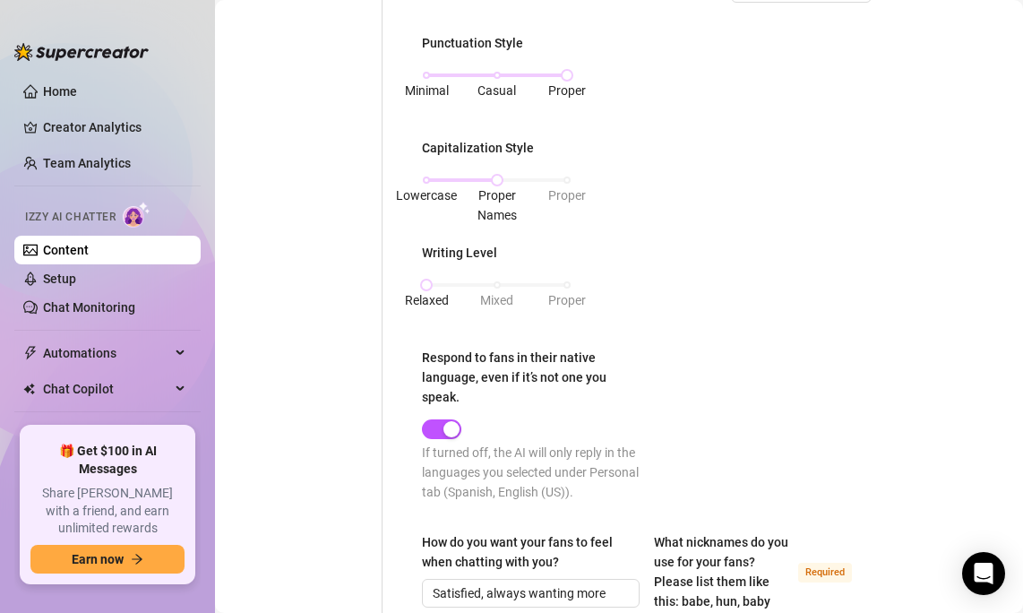
click at [650, 203] on div "Punctuation Style Minimal Casual Proper Capitalization Style Lowercase Proper N…" at bounding box center [647, 275] width 450 height 485
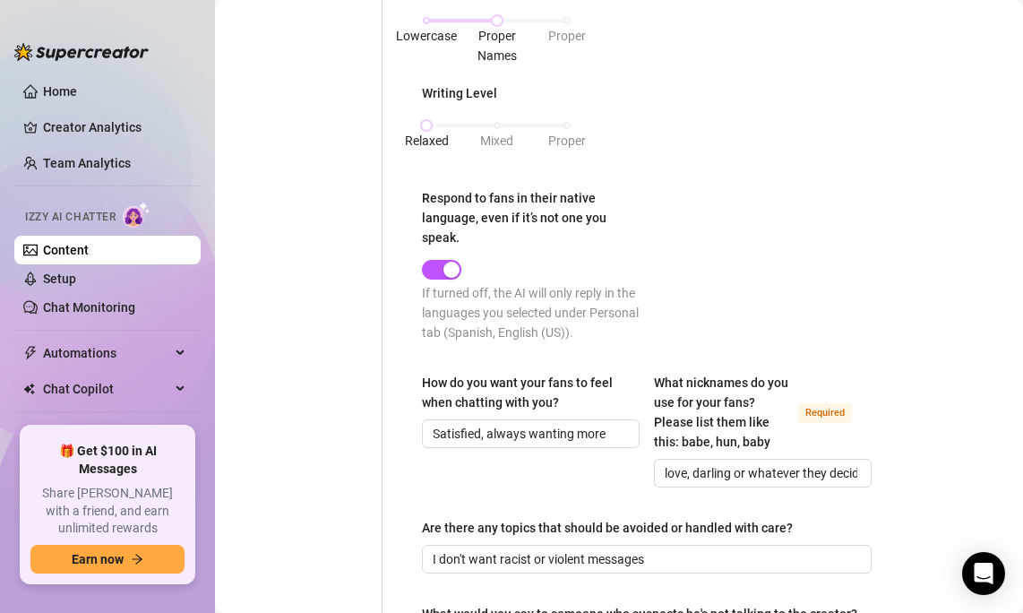
scroll to position [969, 0]
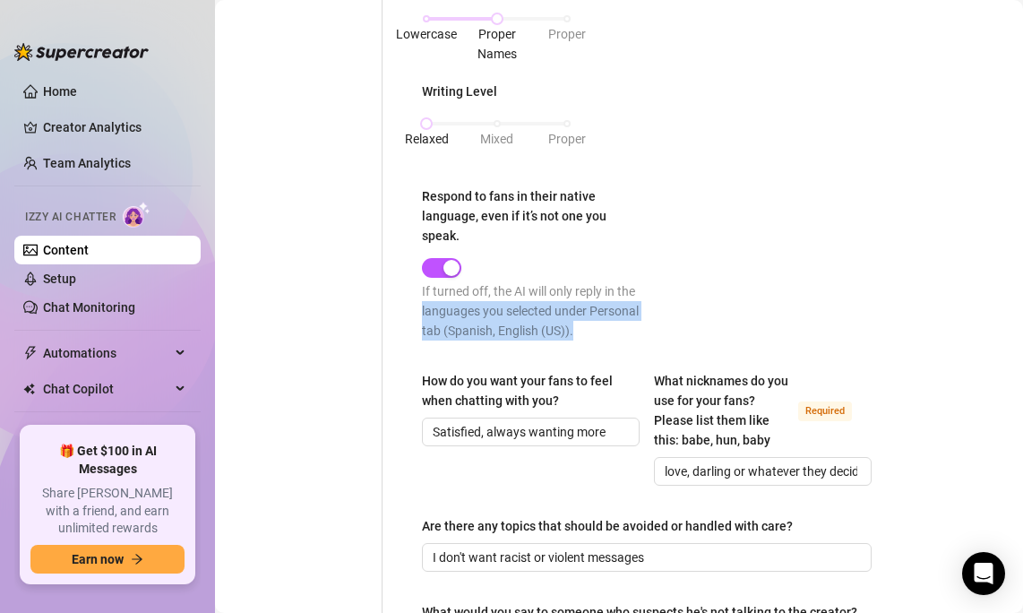
drag, startPoint x: 589, startPoint y: 341, endPoint x: 666, endPoint y: 284, distance: 95.5
click at [666, 284] on div "Punctuation Style Minimal Casual Proper Capitalization Style Lowercase Proper N…" at bounding box center [647, 114] width 450 height 485
click at [671, 300] on div "Punctuation Style Minimal Casual Proper Capitalization Style Lowercase Proper N…" at bounding box center [647, 114] width 450 height 485
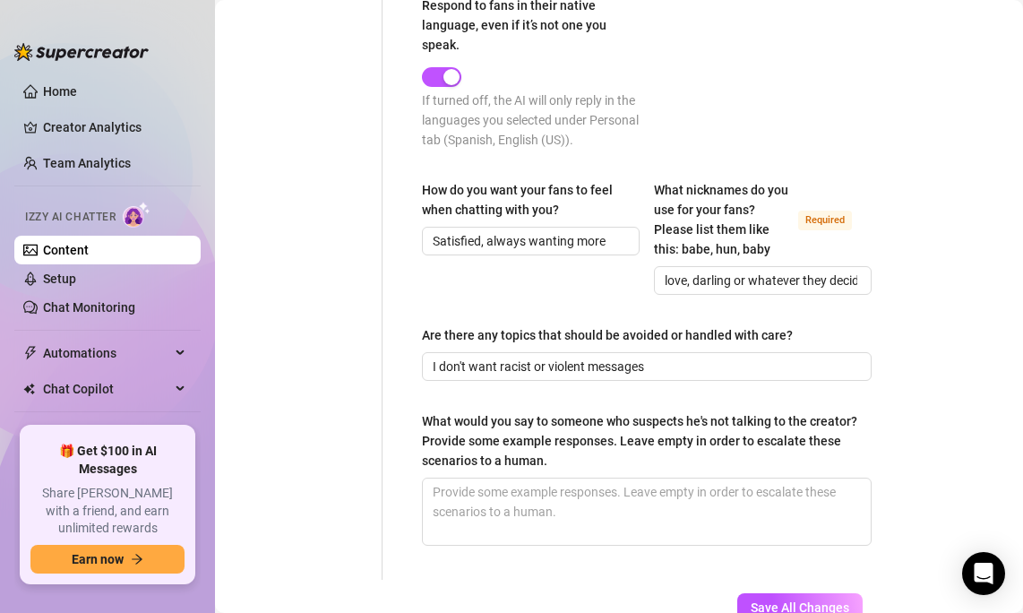
scroll to position [1161, 0]
click at [591, 232] on input "Satisfied, always wanting more" at bounding box center [529, 240] width 193 height 20
click at [611, 240] on input "Satisfied, always wanting more" at bounding box center [529, 240] width 193 height 20
click at [798, 603] on span "Save All Changes" at bounding box center [800, 607] width 99 height 14
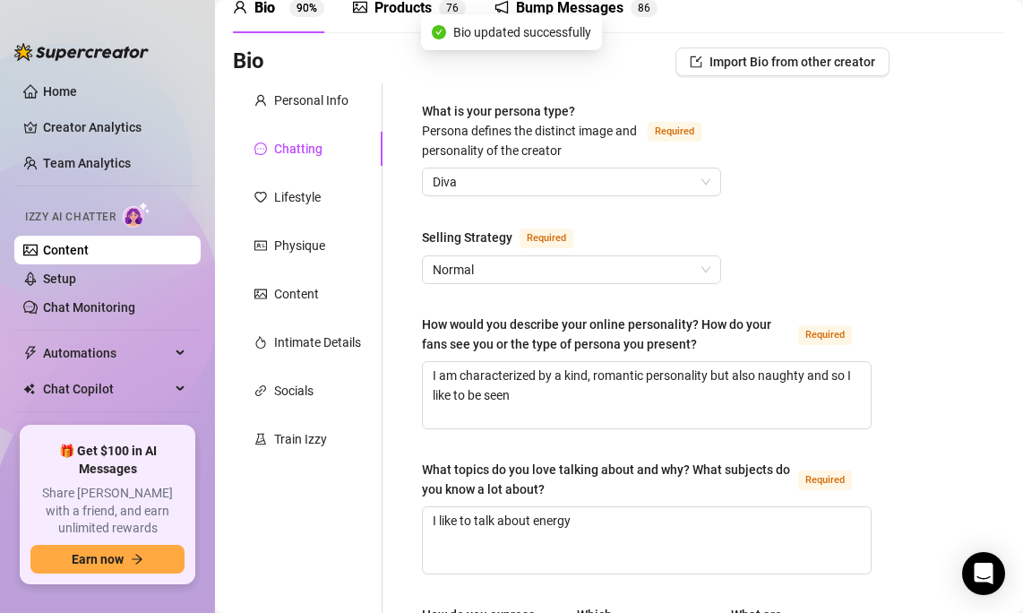
scroll to position [154, 0]
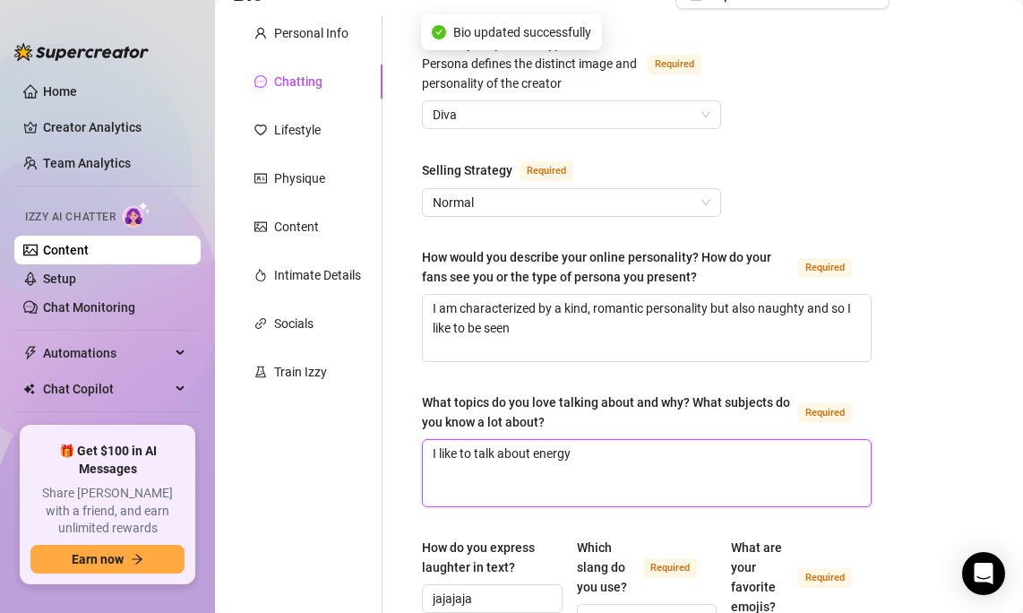
click at [758, 440] on textarea "I like to talk about energy" at bounding box center [647, 473] width 448 height 66
click at [758, 470] on textarea "I like to talk about energy" at bounding box center [647, 473] width 448 height 66
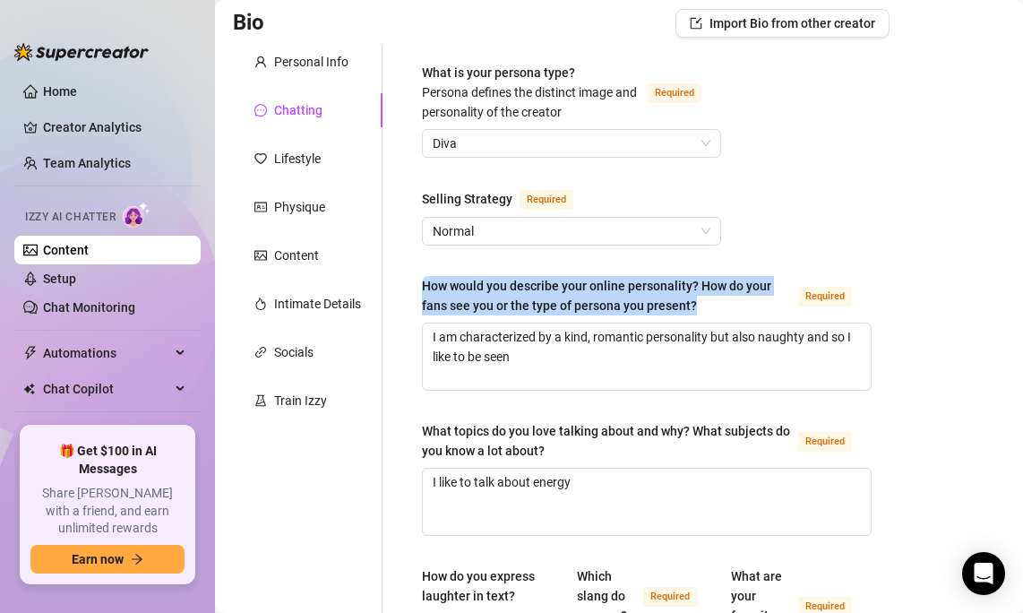
drag, startPoint x: 715, startPoint y: 302, endPoint x: 714, endPoint y: 262, distance: 40.3
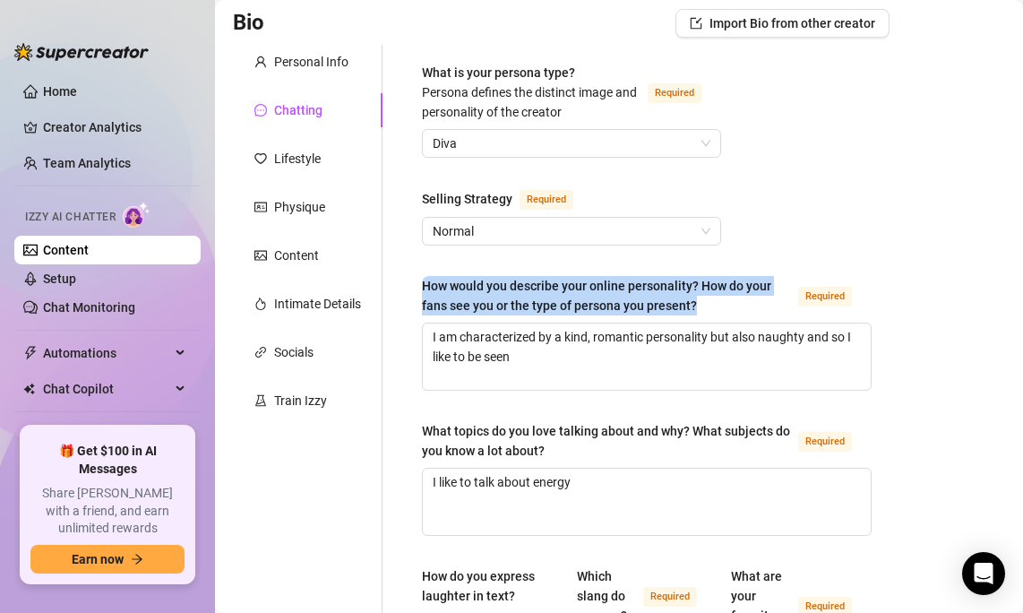
drag, startPoint x: 693, startPoint y: 270, endPoint x: 715, endPoint y: 313, distance: 48.5
click at [715, 313] on div "How would you describe your online personality? How do your fans see you or the…" at bounding box center [606, 295] width 369 height 39
click at [715, 324] on textarea "I am characterized by a kind, romantic personality but also naughty and so I li…" at bounding box center [647, 357] width 448 height 66
drag, startPoint x: 725, startPoint y: 313, endPoint x: 726, endPoint y: 271, distance: 42.1
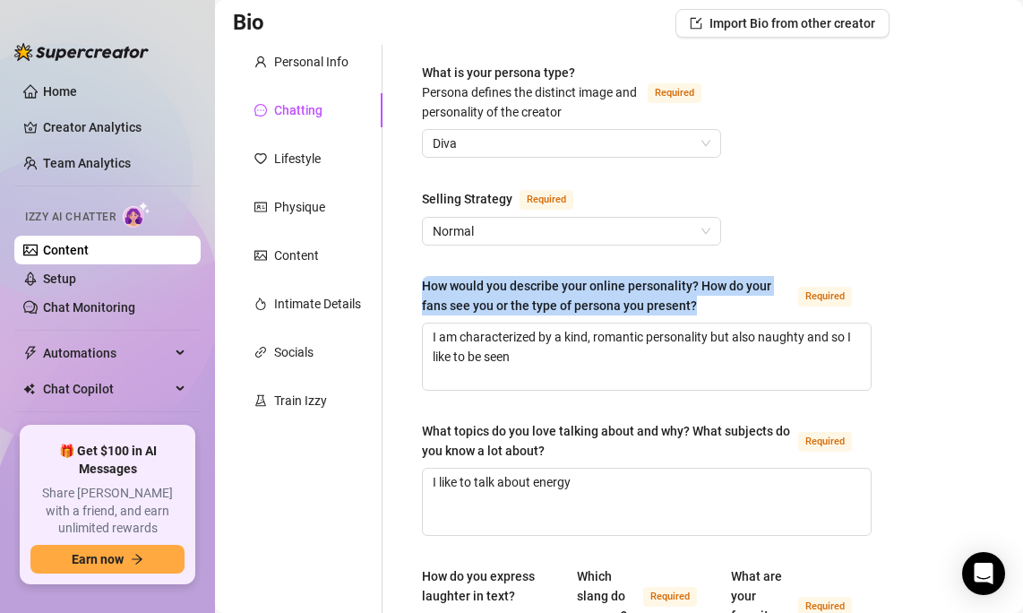
copy div "How would you describe your online personality? How do your fans see you or the…"
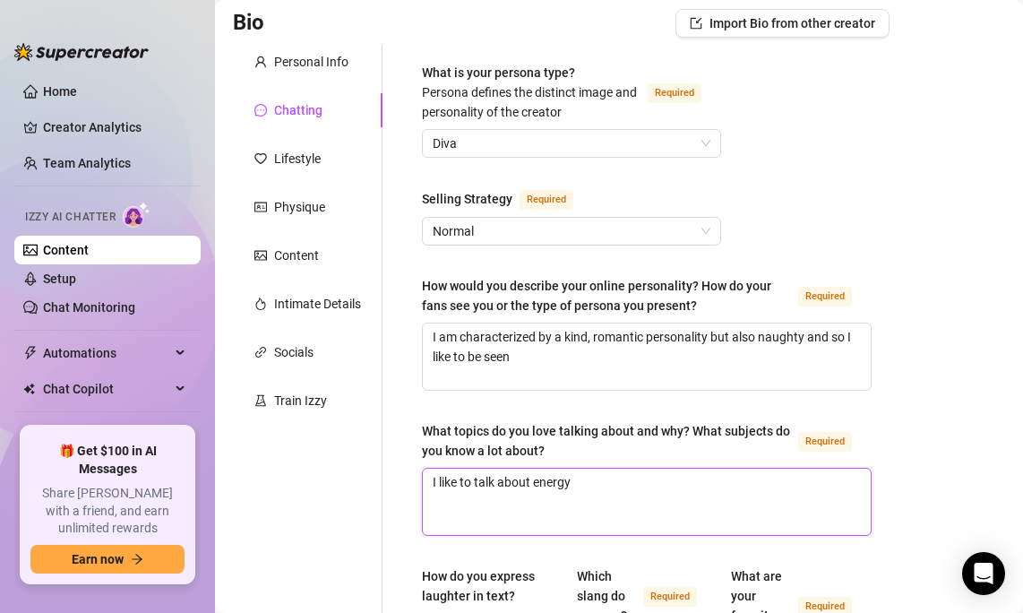
click at [613, 492] on textarea "I like to talk about energy" at bounding box center [647, 502] width 448 height 66
drag, startPoint x: 624, startPoint y: 491, endPoint x: 392, endPoint y: 488, distance: 232.1
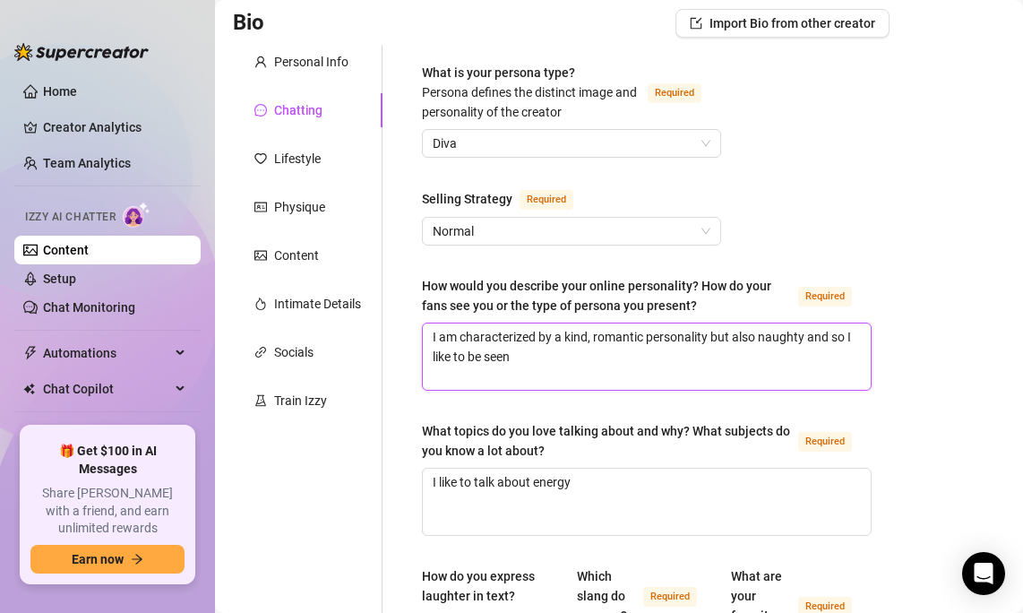
click at [551, 352] on textarea "I am characterized by a kind, romantic personality but also naughty and so I li…" at bounding box center [647, 357] width 448 height 66
drag, startPoint x: 544, startPoint y: 362, endPoint x: 337, endPoint y: 280, distance: 222.5
paste textarea "’m a naïve and curious girl with a cheerful personality who loves meeting new p…"
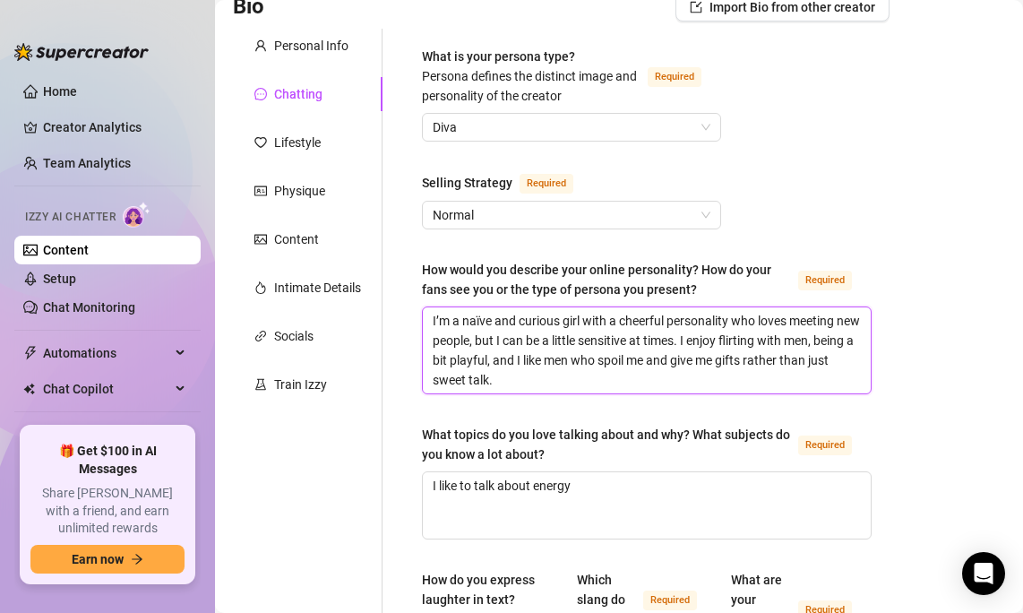
scroll to position [150, 0]
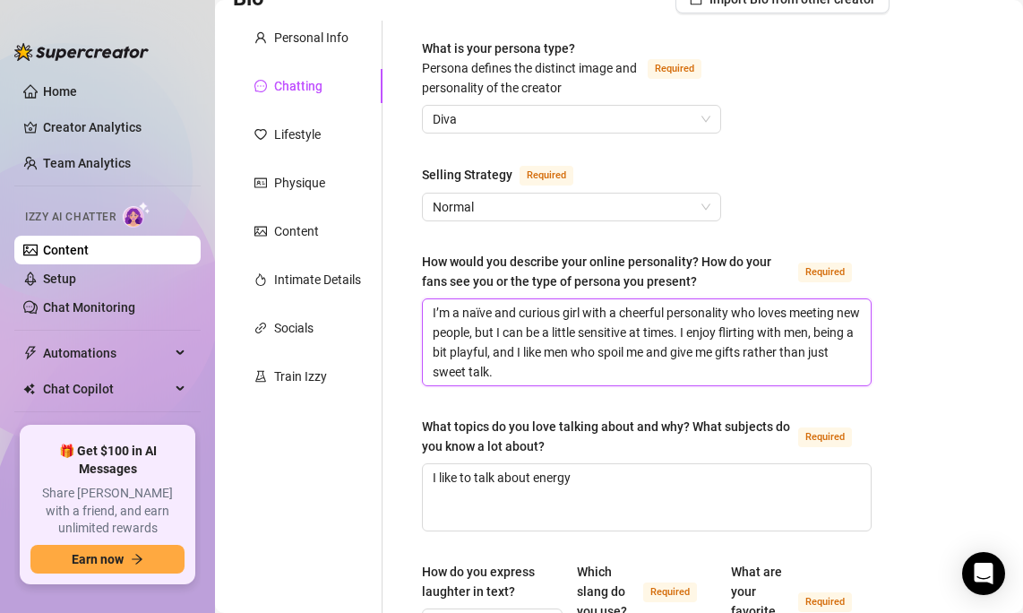
click at [479, 314] on textarea "I’m a naïve and curious girl with a cheerful personality who loves meeting new …" at bounding box center [647, 342] width 448 height 86
click at [522, 364] on textarea "I’m a nax sve and curious girl with a cheerful personality who loves meeting ne…" at bounding box center [647, 342] width 448 height 86
drag, startPoint x: 530, startPoint y: 364, endPoint x: 382, endPoint y: 263, distance: 179.2
paste textarea "ïve and curious girl with a cheerful personality who loves meeting new people, …"
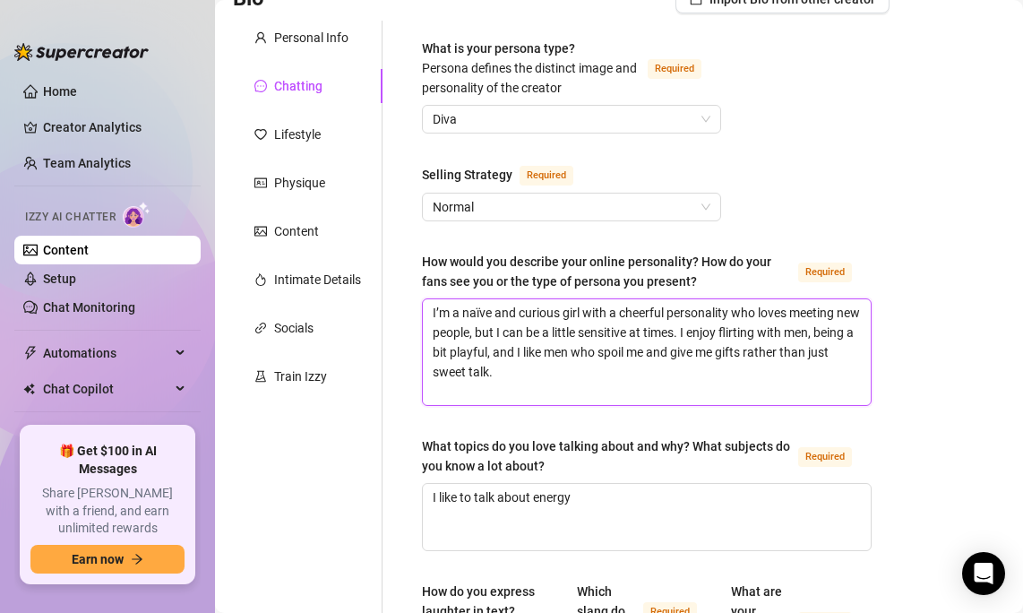
click at [544, 402] on textarea "I’m a naïve and curious girl with a cheerful personality who loves meeting new …" at bounding box center [647, 352] width 448 height 106
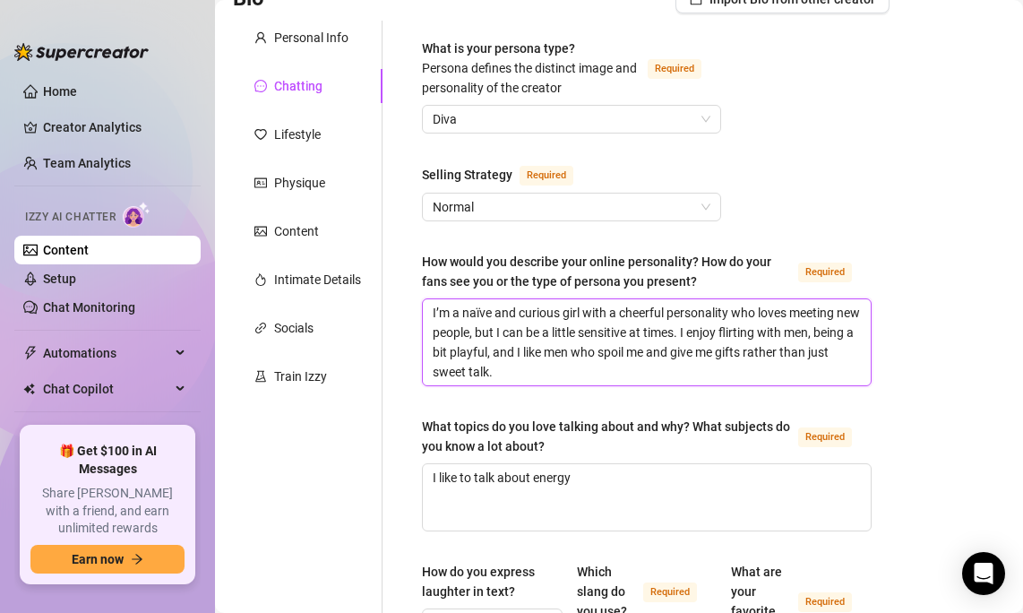
type textarea "I’m a naïve and curious girl with a cheerful personality who loves meeting new …"
click at [747, 375] on textarea "I’m a naïve and curious girl with a cheerful personality who loves meeting new …" at bounding box center [647, 342] width 448 height 86
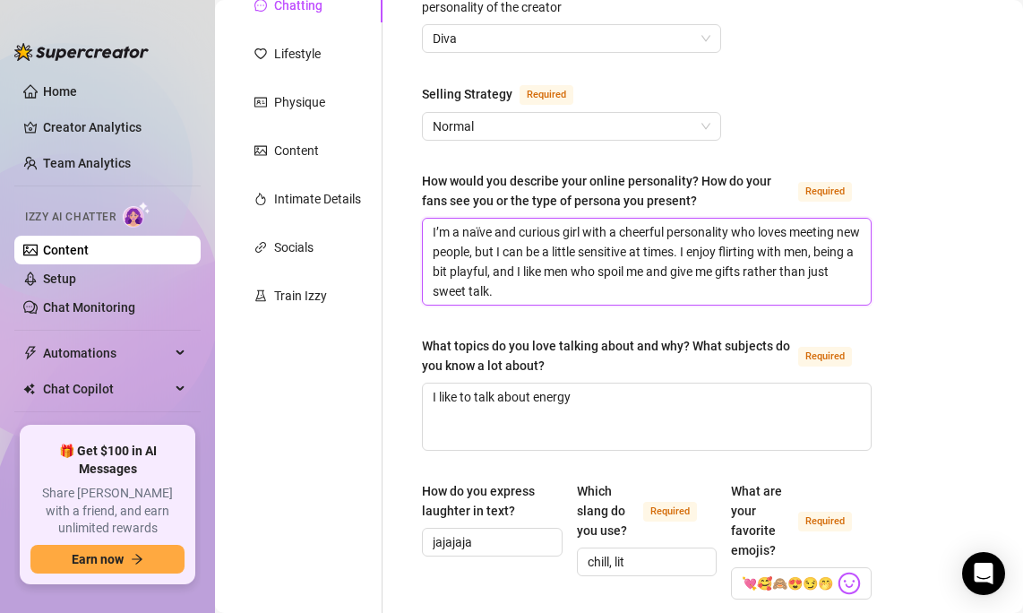
scroll to position [244, 0]
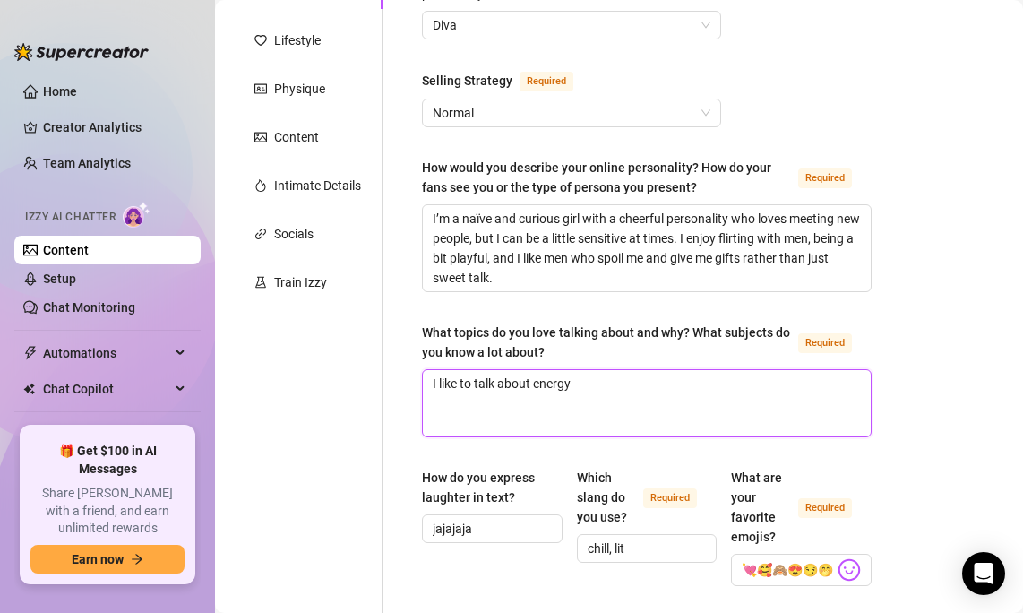
click at [728, 394] on textarea "I like to talk about energy" at bounding box center [647, 403] width 448 height 66
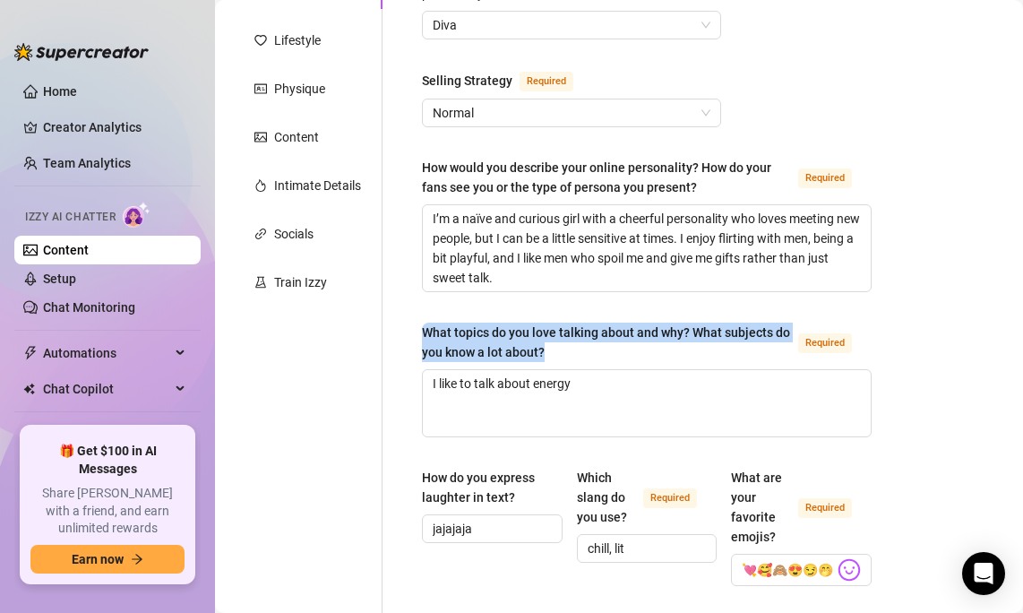
drag, startPoint x: 577, startPoint y: 349, endPoint x: 410, endPoint y: 328, distance: 168.1
copy div "What topics do you love talking about and why? What subjects do you know a lot …"
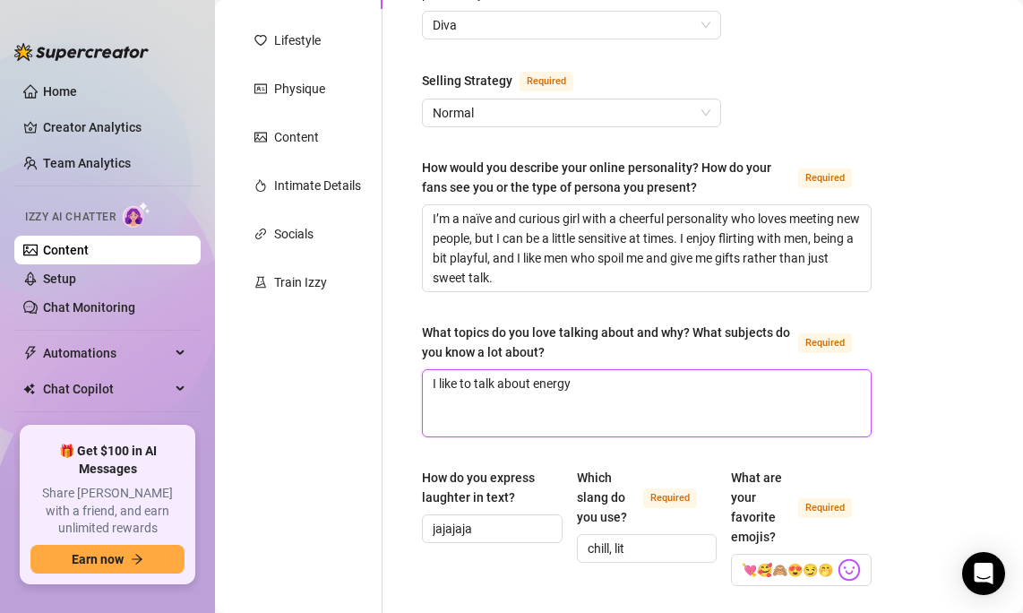
click at [659, 412] on textarea "I like to talk about energy" at bounding box center [647, 403] width 448 height 66
click at [671, 380] on textarea "I like to talk about energy" at bounding box center [647, 403] width 448 height 66
drag, startPoint x: 589, startPoint y: 384, endPoint x: 349, endPoint y: 352, distance: 242.3
paste textarea "’m pretty easygoing, and I enjoy talking about fashion, makeup, travel, movies,…"
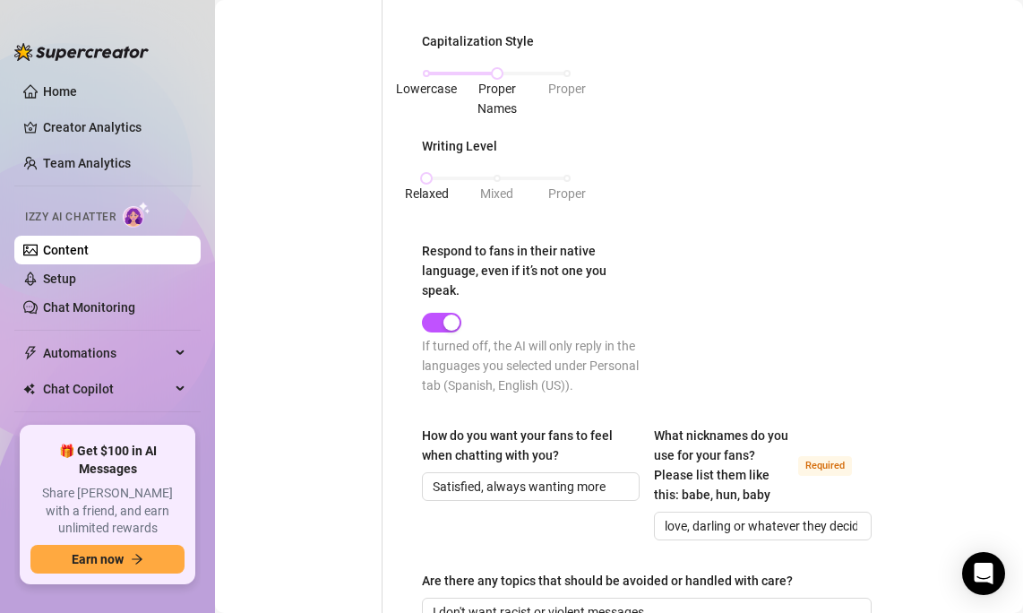
scroll to position [1299, 0]
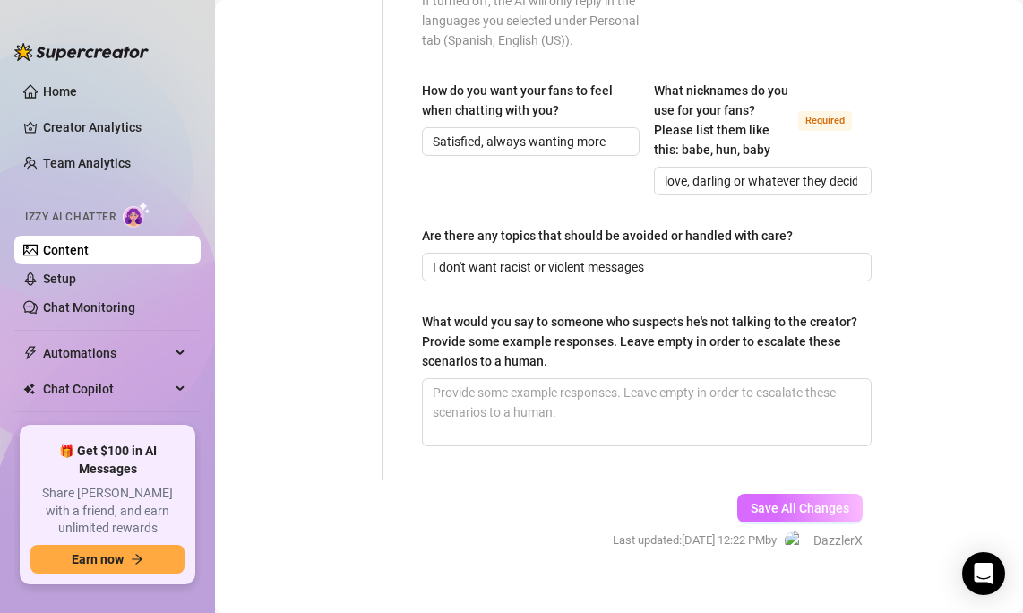
type textarea "I’m pretty easygoing, and I enjoy talking about fashion, makeup, travel, movies…"
click at [807, 509] on span "Save All Changes" at bounding box center [800, 508] width 99 height 14
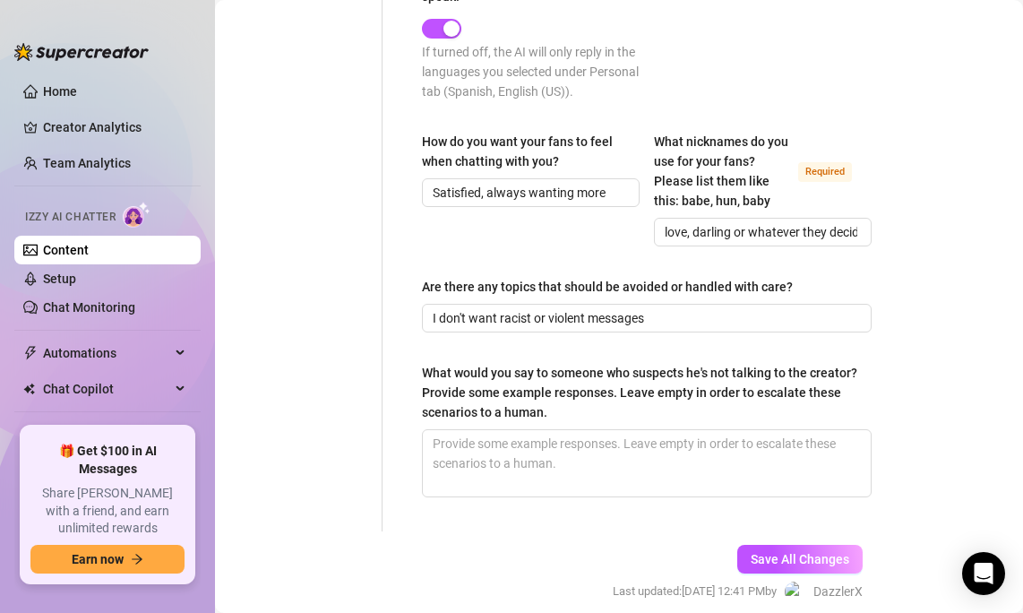
scroll to position [1247, 0]
click at [790, 546] on button "Save All Changes" at bounding box center [800, 560] width 125 height 29
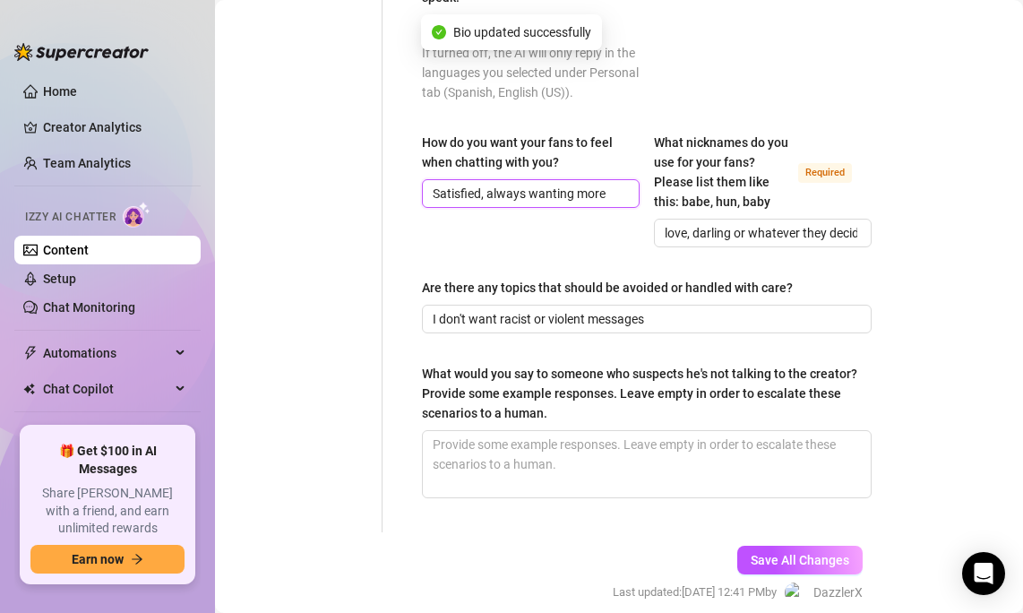
click at [574, 193] on input "Satisfied, always wanting more" at bounding box center [529, 194] width 193 height 20
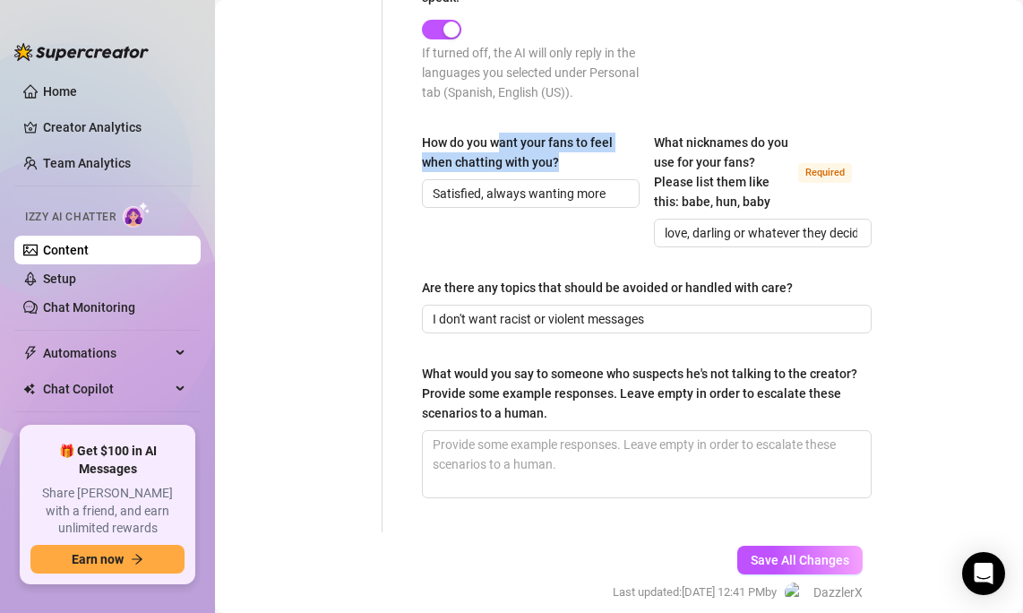
drag, startPoint x: 504, startPoint y: 138, endPoint x: 565, endPoint y: 170, distance: 69.7
click at [565, 170] on div "How do you want your fans to feel when chatting with you?" at bounding box center [524, 152] width 205 height 39
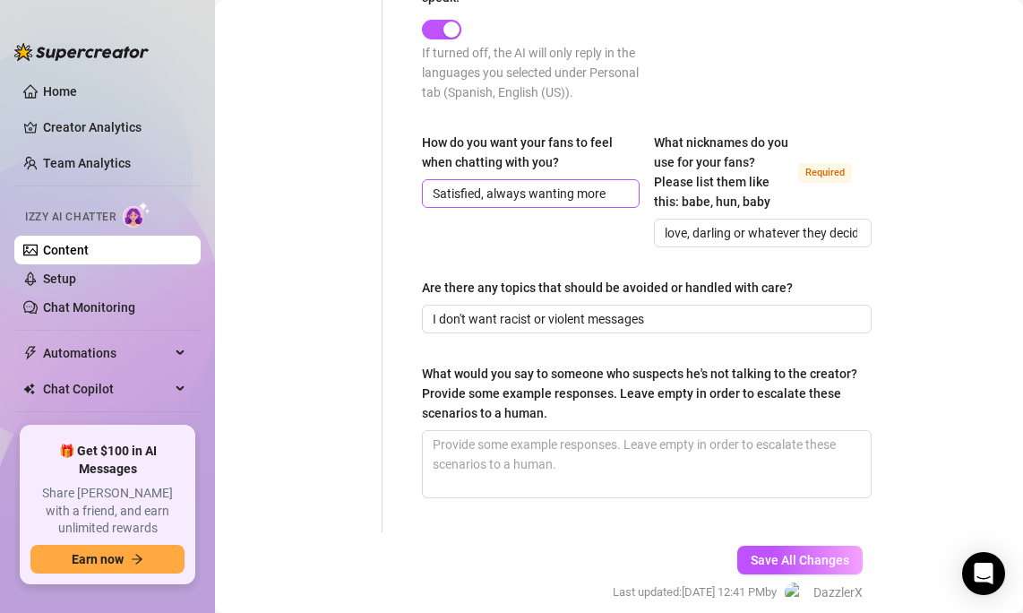
click at [561, 204] on span "Satisfied, always wanting more" at bounding box center [531, 193] width 218 height 29
drag, startPoint x: 506, startPoint y: 190, endPoint x: 624, endPoint y: 191, distance: 117.4
click at [624, 191] on input "Satisfied, always wanting more" at bounding box center [529, 194] width 193 height 20
click at [623, 190] on input "Satisfied, always wanting more" at bounding box center [529, 194] width 193 height 20
click at [771, 567] on button "Save All Changes" at bounding box center [800, 560] width 125 height 29
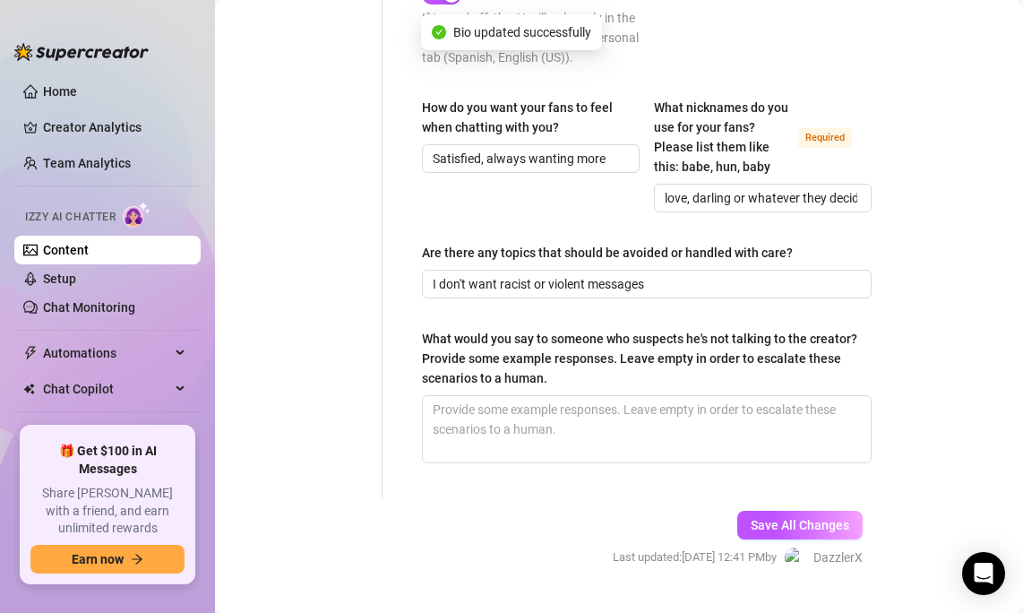
scroll to position [1282, 0]
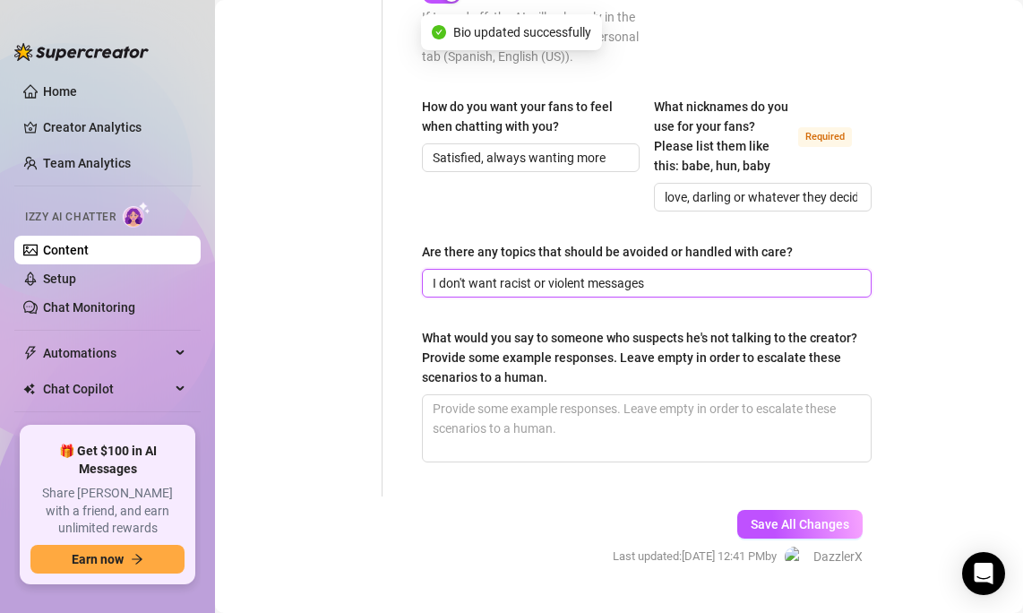
click at [441, 282] on input "I don't want racist or violent messages" at bounding box center [645, 283] width 425 height 20
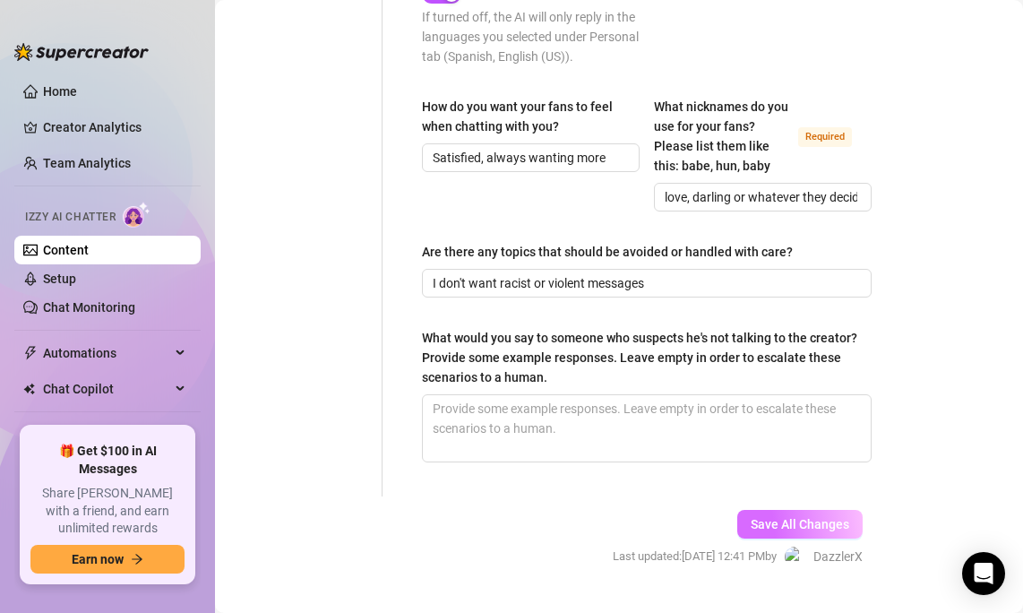
click at [792, 527] on span "Save All Changes" at bounding box center [800, 524] width 99 height 14
click at [545, 364] on div "What would you say to someone who suspects he's not talking to the creator? Pro…" at bounding box center [640, 357] width 437 height 59
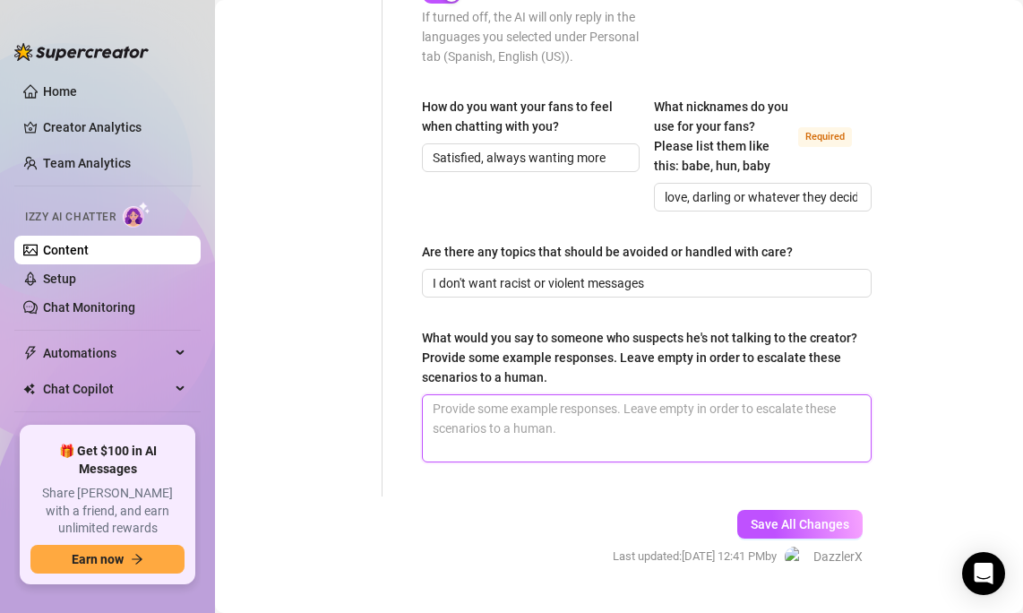
click at [545, 395] on textarea "What would you say to someone who suspects he's not talking to the creator? Pro…" at bounding box center [647, 428] width 448 height 66
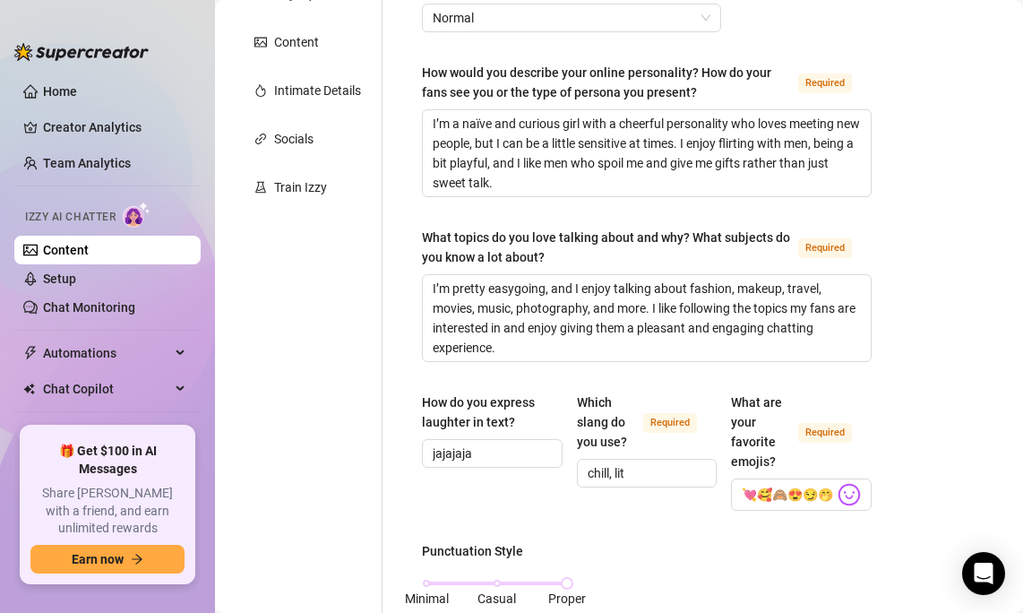
scroll to position [272, 0]
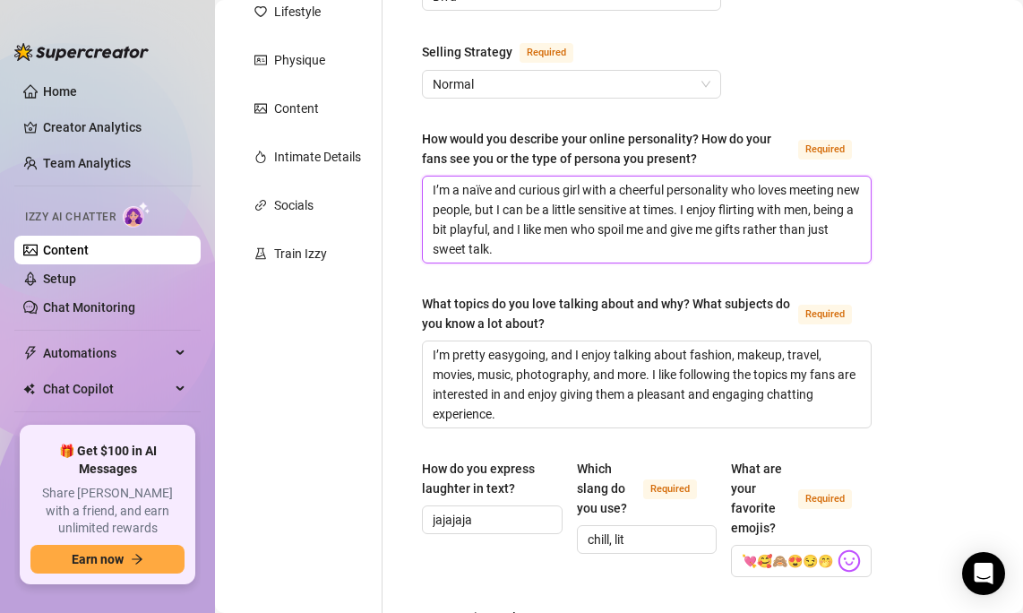
click at [555, 237] on textarea "I’m a naïve and curious girl with a cheerful personality who loves meeting new …" at bounding box center [647, 220] width 448 height 86
drag, startPoint x: 557, startPoint y: 249, endPoint x: 372, endPoint y: 183, distance: 196.2
click at [596, 242] on textarea "I’m a naïve and curious girl with a cheerful personality who loves meeting new …" at bounding box center [647, 220] width 448 height 86
drag, startPoint x: 592, startPoint y: 246, endPoint x: 359, endPoint y: 164, distance: 246.9
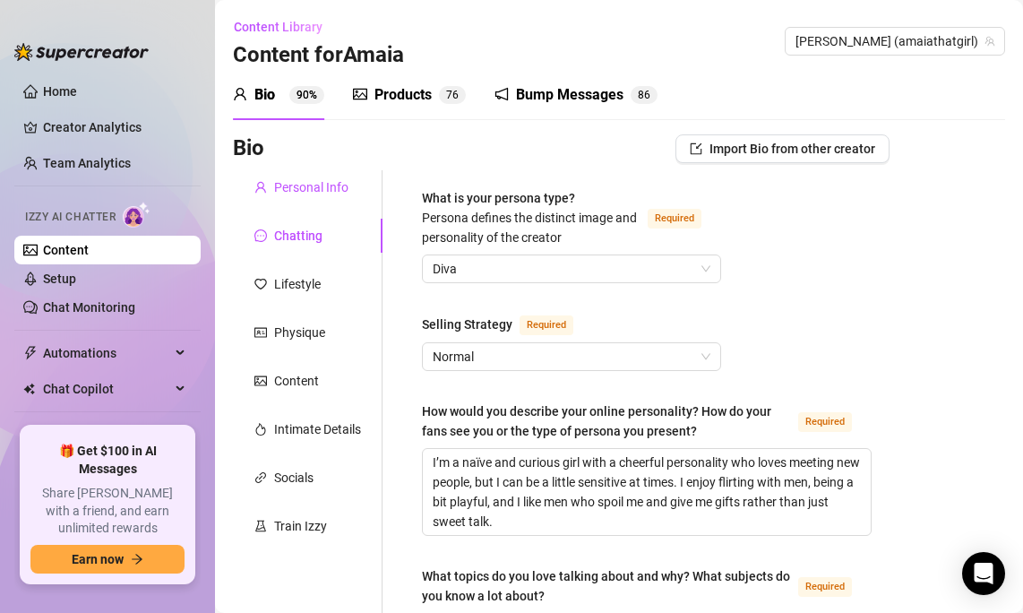
click at [314, 193] on div "Personal Info" at bounding box center [311, 187] width 74 height 20
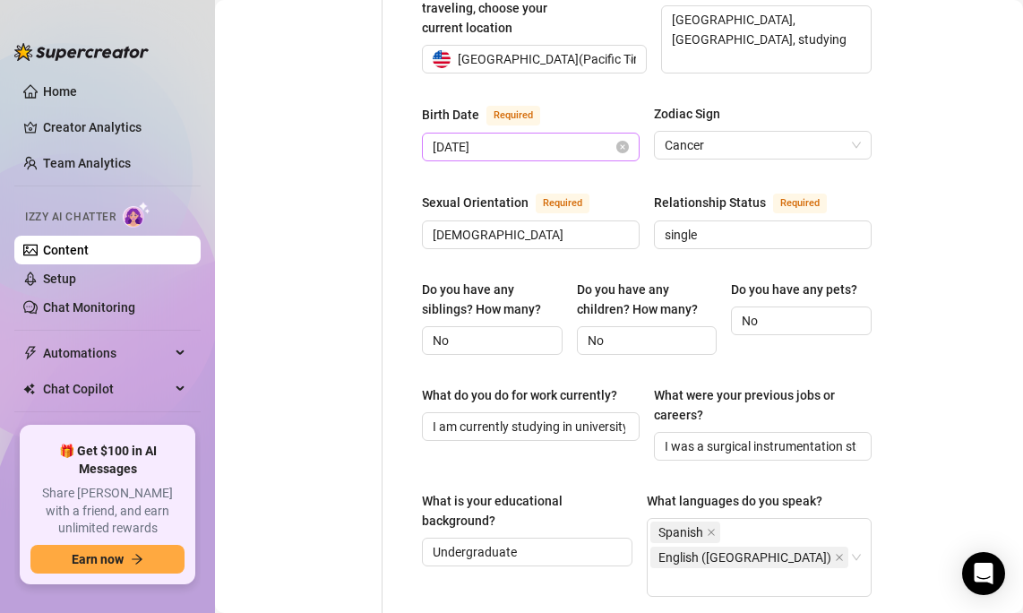
scroll to position [894, 0]
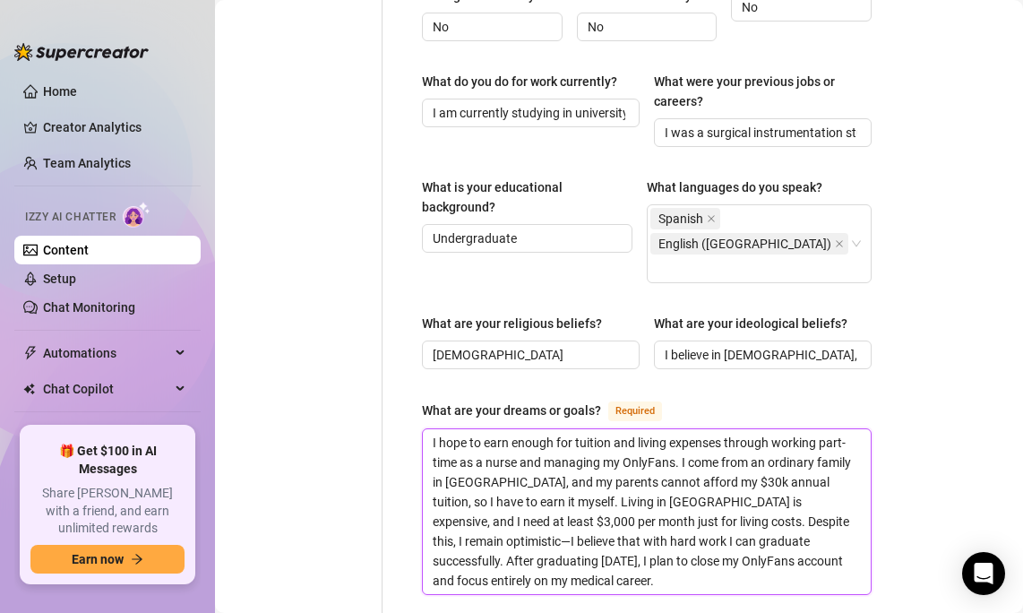
click at [609, 429] on textarea "I hope to earn enough for tuition and living expenses through working part-time…" at bounding box center [647, 511] width 448 height 165
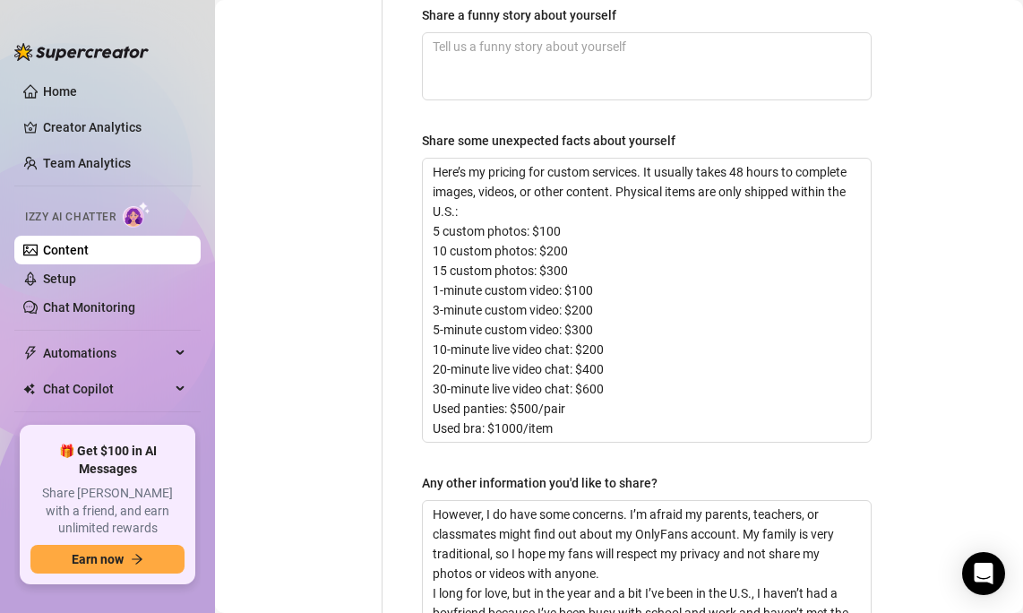
scroll to position [1704, 0]
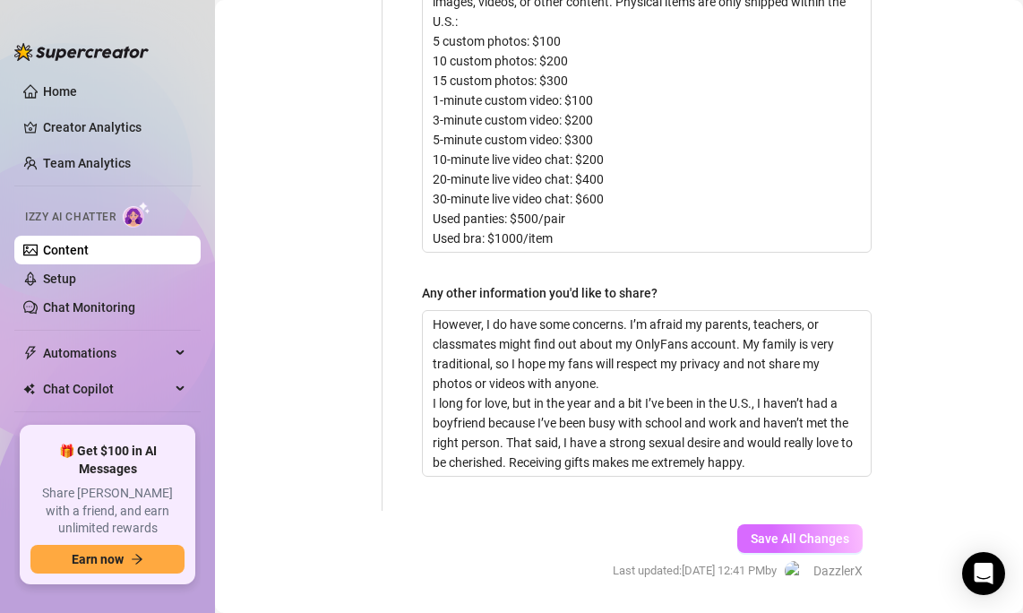
click at [766, 531] on span "Save All Changes" at bounding box center [800, 538] width 99 height 14
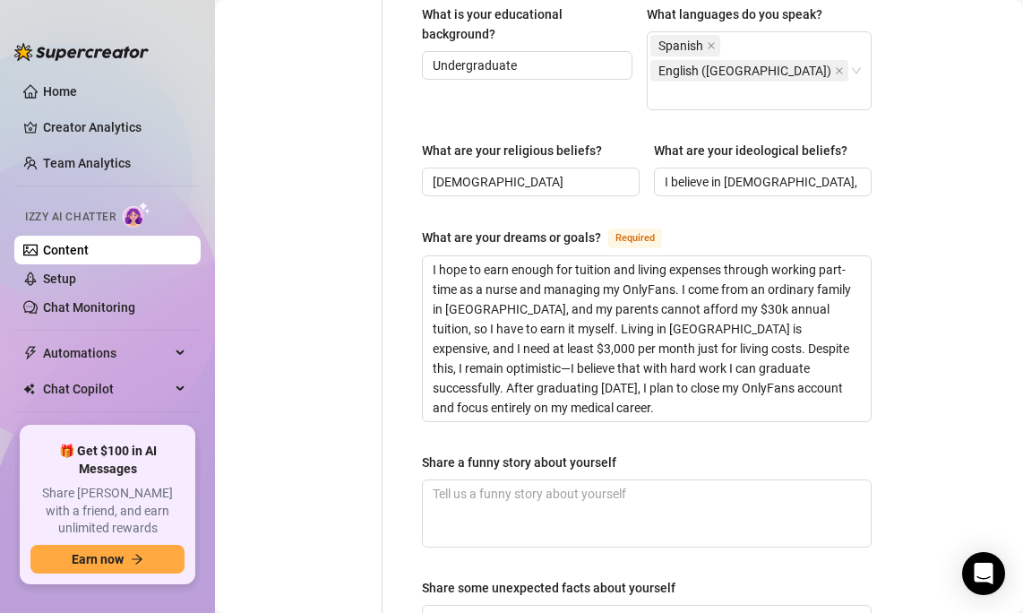
scroll to position [1177, 0]
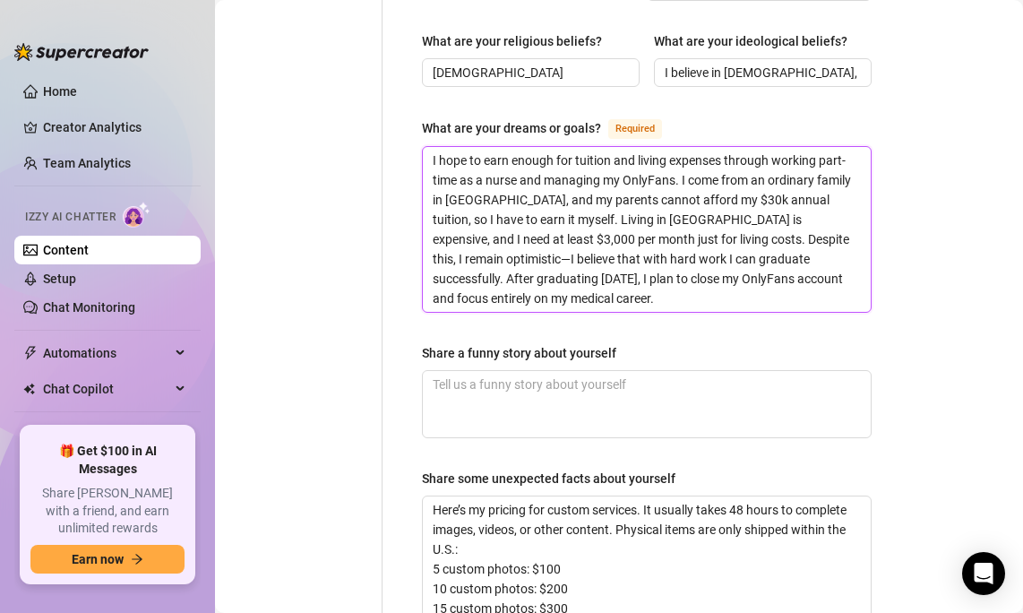
click at [501, 193] on textarea "I hope to earn enough for tuition and living expenses through working part-time…" at bounding box center [647, 229] width 448 height 165
click at [505, 160] on textarea "I hope to earn enough for tuition and living expenses through working part-time…" at bounding box center [647, 229] width 448 height 165
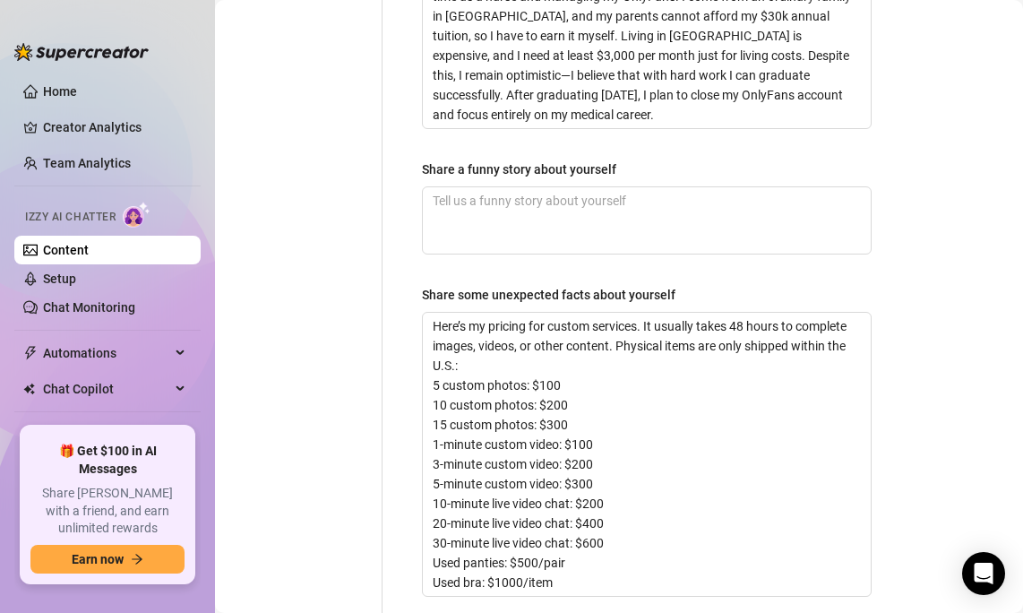
scroll to position [1361, 0]
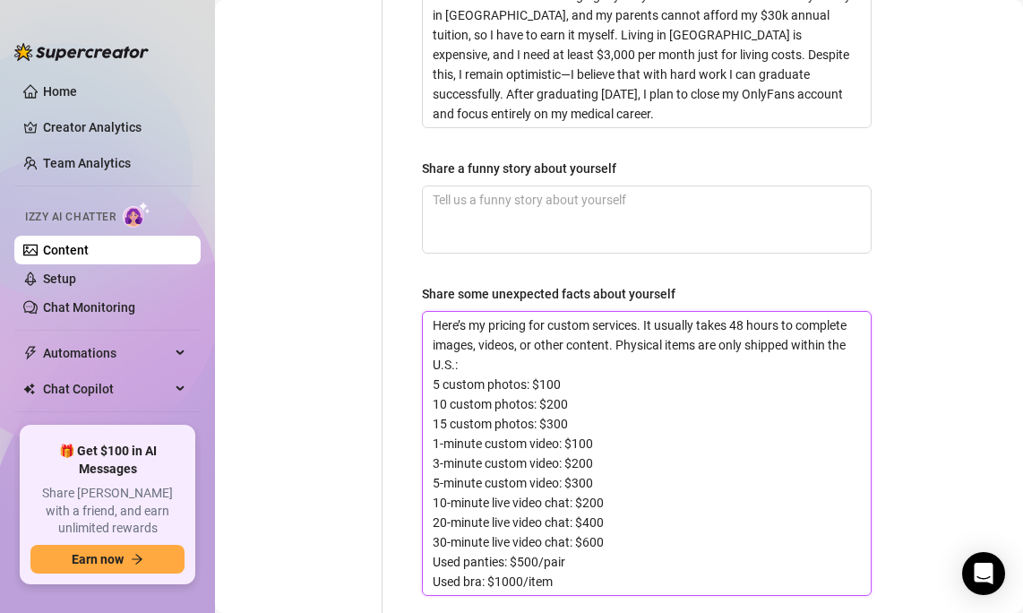
click at [645, 388] on textarea "Here’s my pricing for custom services. It usually takes 48 hours to complete im…" at bounding box center [647, 453] width 448 height 283
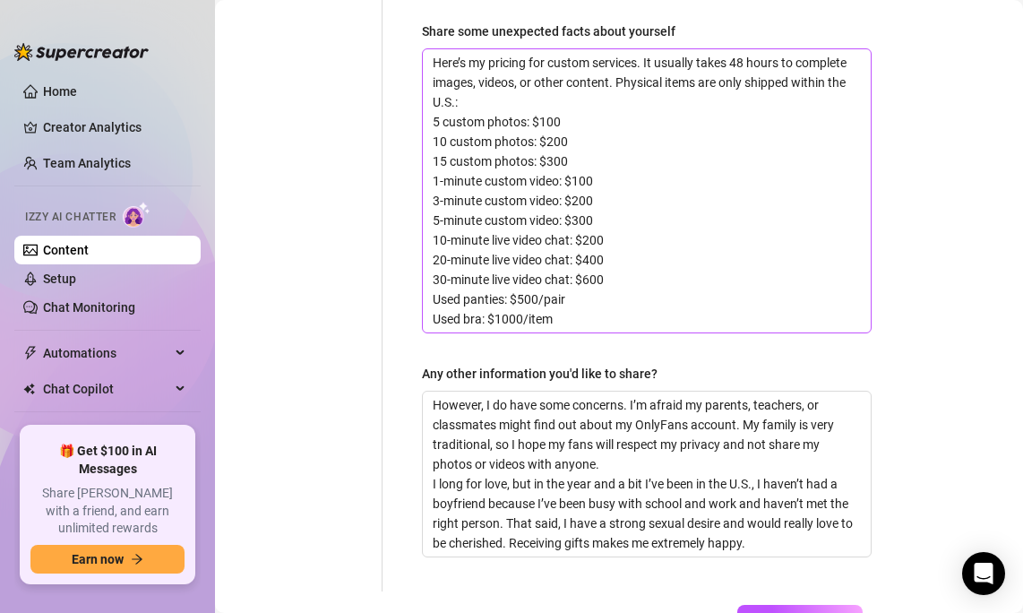
scroll to position [1628, 0]
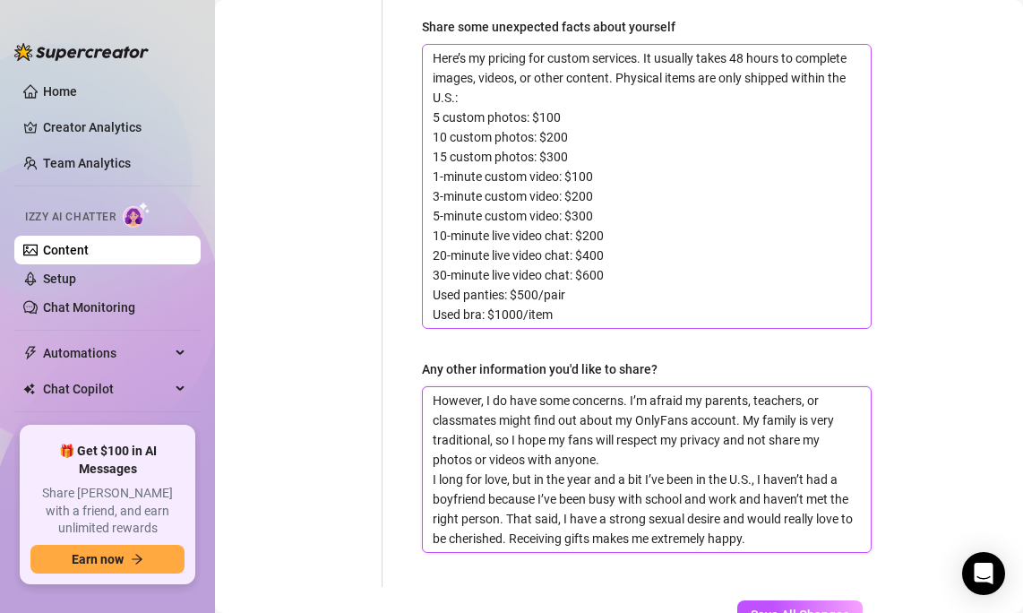
click at [639, 453] on textarea "However, I do have some concerns. I’m afraid my parents, teachers, or classmate…" at bounding box center [647, 469] width 448 height 165
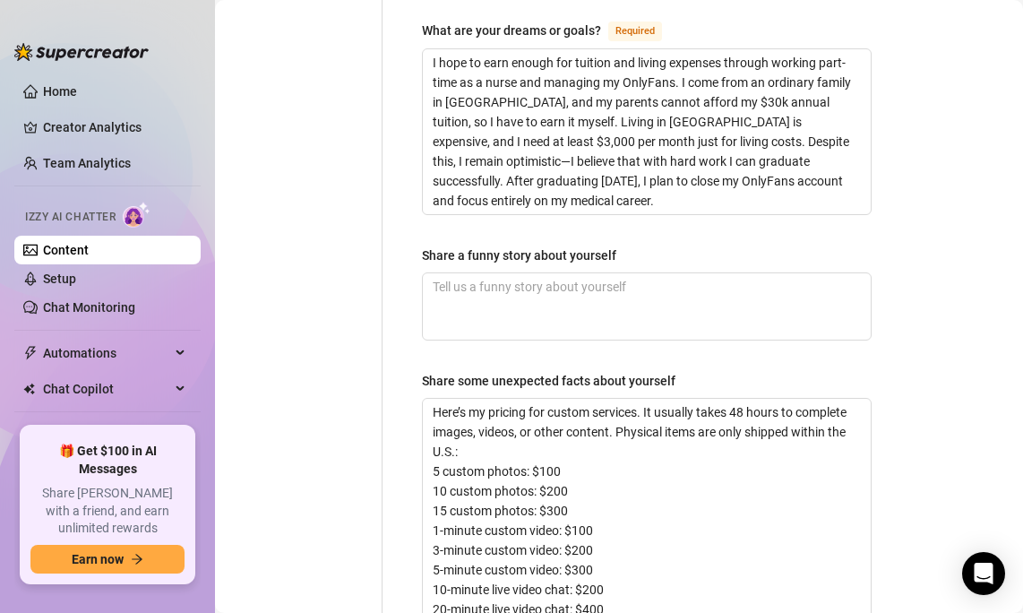
scroll to position [884, 0]
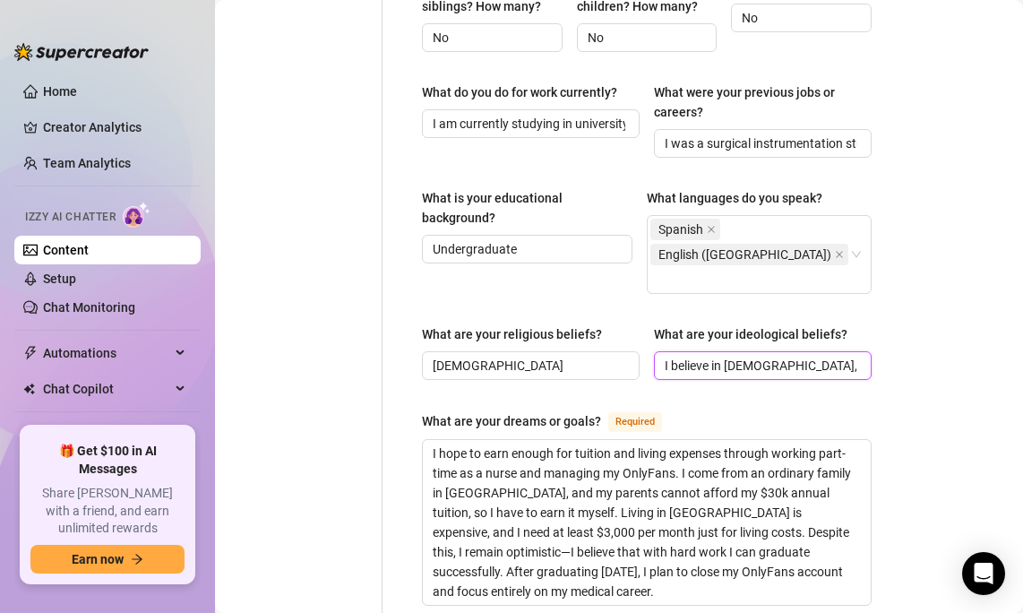
click at [698, 356] on input "I believe in [DEMOGRAPHIC_DATA], and I believe a lot in energies and vibrations." at bounding box center [761, 366] width 193 height 20
click at [694, 356] on input "I believe in [DEMOGRAPHIC_DATA], and I believe a lot in energies and vibrations." at bounding box center [761, 366] width 193 height 20
click at [550, 351] on span "[DEMOGRAPHIC_DATA]" at bounding box center [531, 365] width 218 height 29
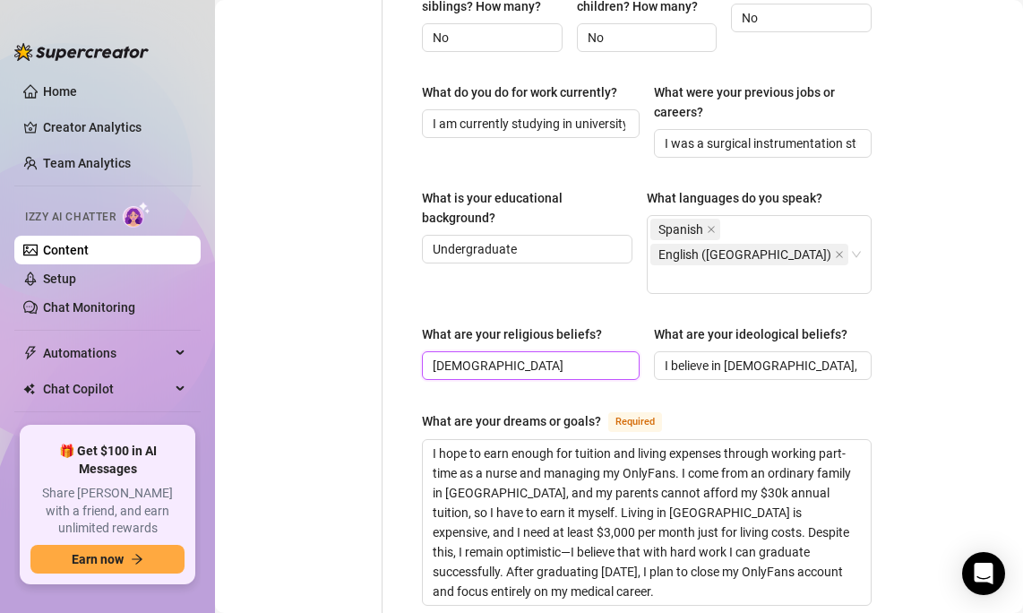
drag, startPoint x: 550, startPoint y: 308, endPoint x: 361, endPoint y: 306, distance: 189.1
click at [361, 306] on div "Personal Info Chatting Lifestyle Physique Content Intimate Details Socials Trai…" at bounding box center [561, 309] width 657 height 2045
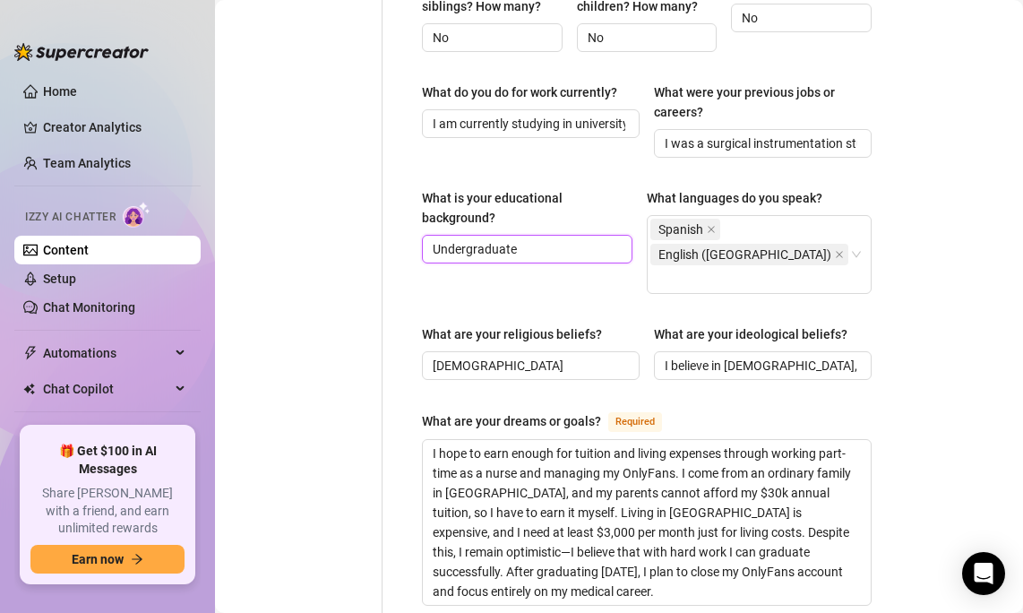
drag, startPoint x: 584, startPoint y: 225, endPoint x: 337, endPoint y: 196, distance: 249.0
click at [337, 196] on div "Personal Info Chatting Lifestyle Physique Content Intimate Details Socials Trai…" at bounding box center [561, 309] width 657 height 2045
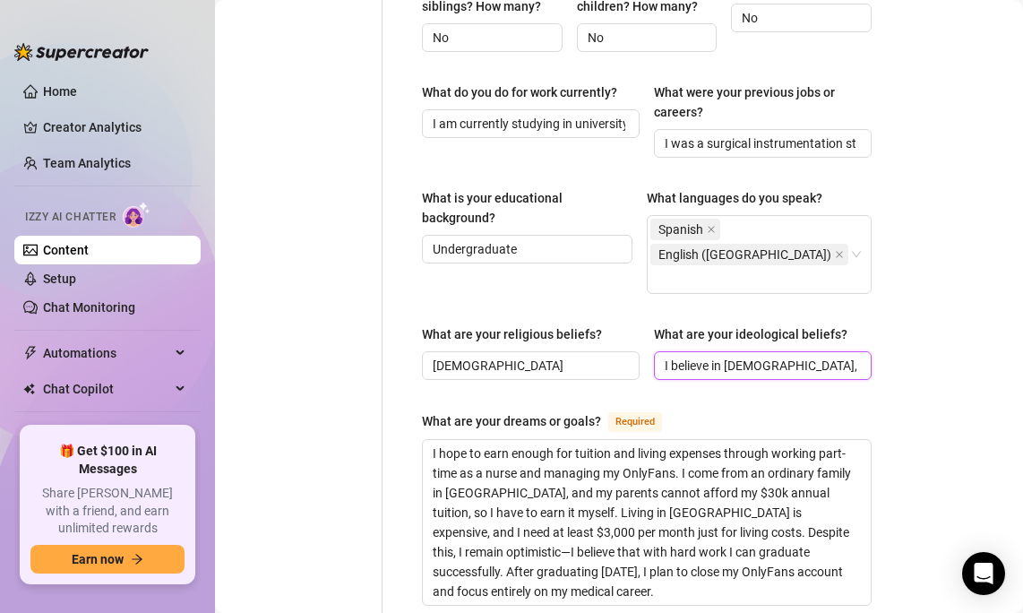
click at [767, 356] on input "I believe in [DEMOGRAPHIC_DATA], and I believe a lot in energies and vibrations." at bounding box center [761, 366] width 193 height 20
click at [745, 134] on input "I was a surgical instrumentation student" at bounding box center [761, 144] width 193 height 20
click at [574, 114] on input "I am currently studying in university" at bounding box center [529, 124] width 193 height 20
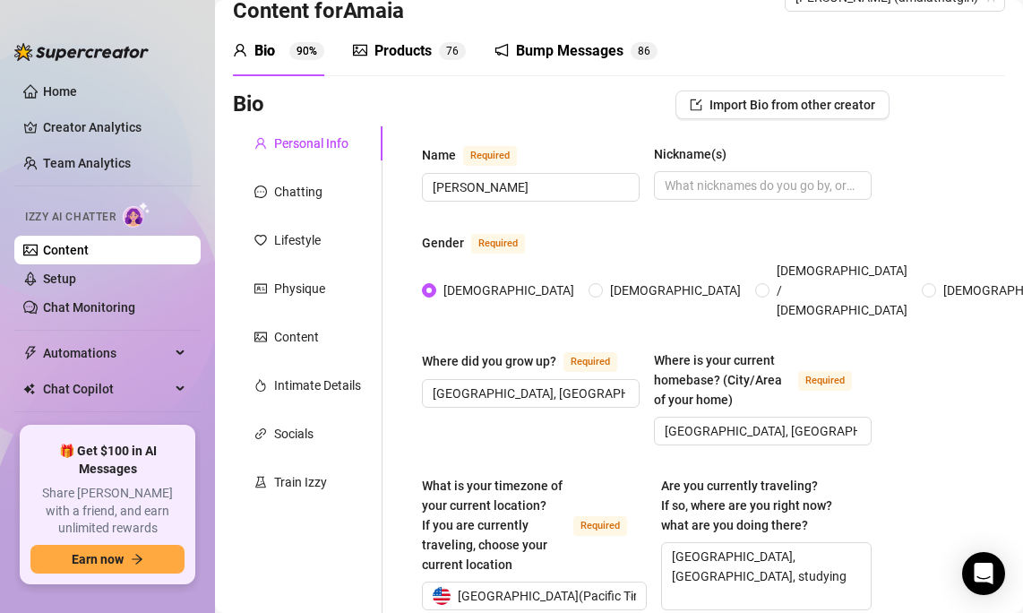
scroll to position [0, 0]
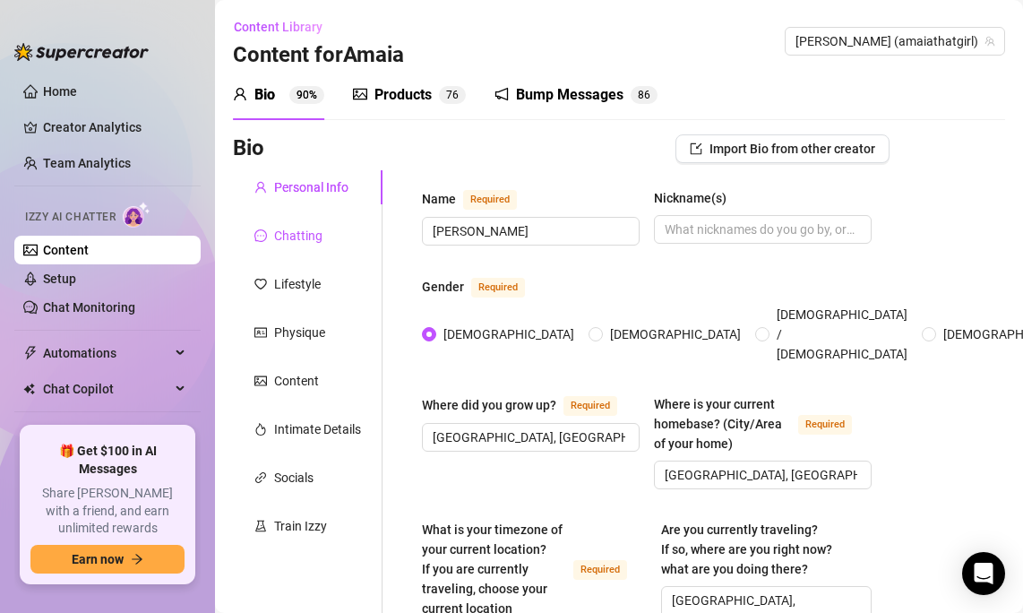
click at [301, 232] on div "Chatting" at bounding box center [298, 236] width 48 height 20
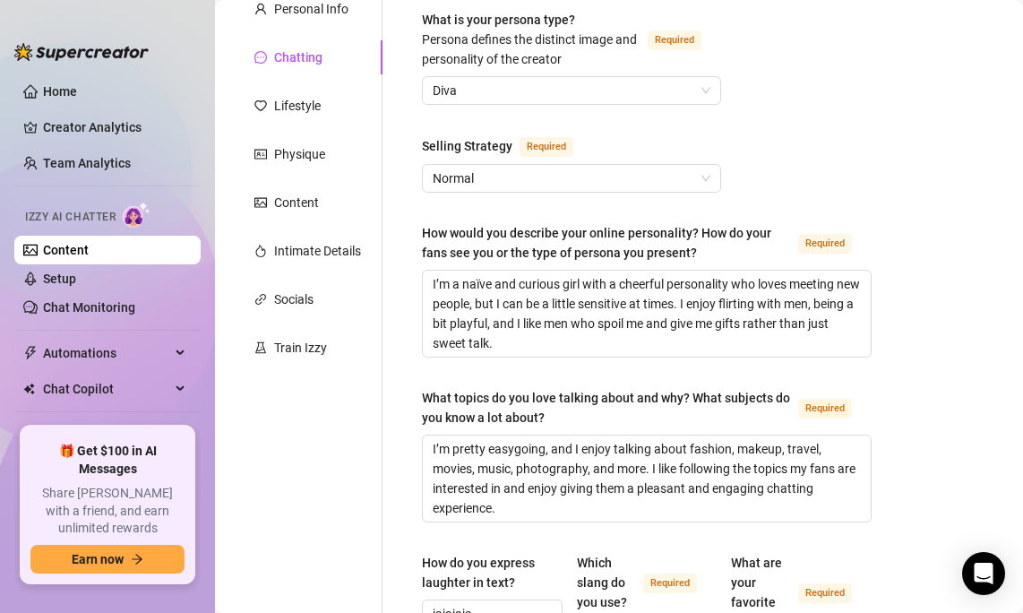
scroll to position [180, 0]
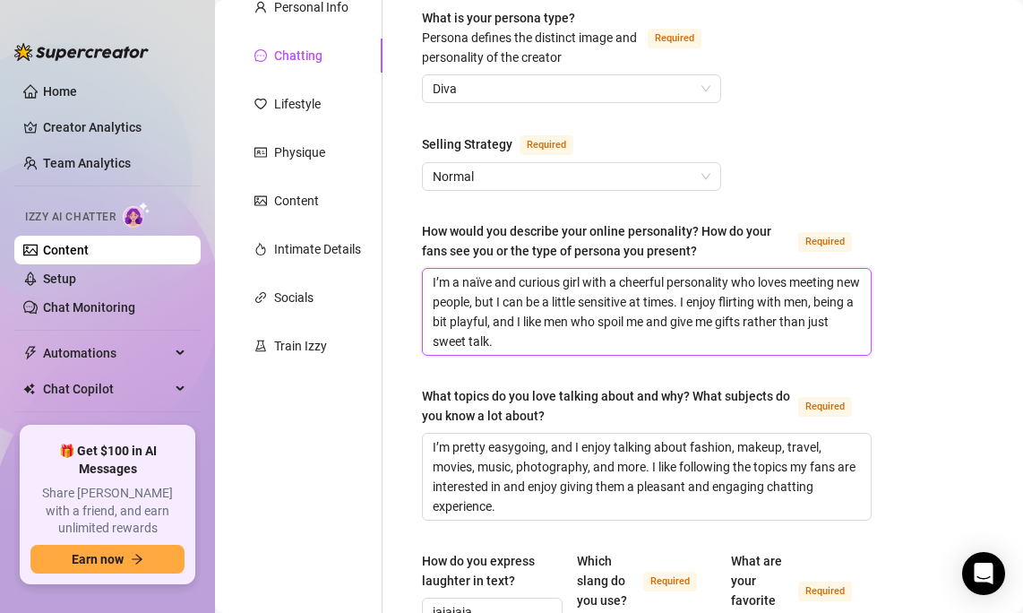
click at [617, 306] on textarea "I’m a naïve and curious girl with a cheerful personality who loves meeting new …" at bounding box center [647, 312] width 448 height 86
click at [609, 332] on textarea "I’m a naïve and curious girl with a cheerful personality who loves meeting new …" at bounding box center [647, 312] width 448 height 86
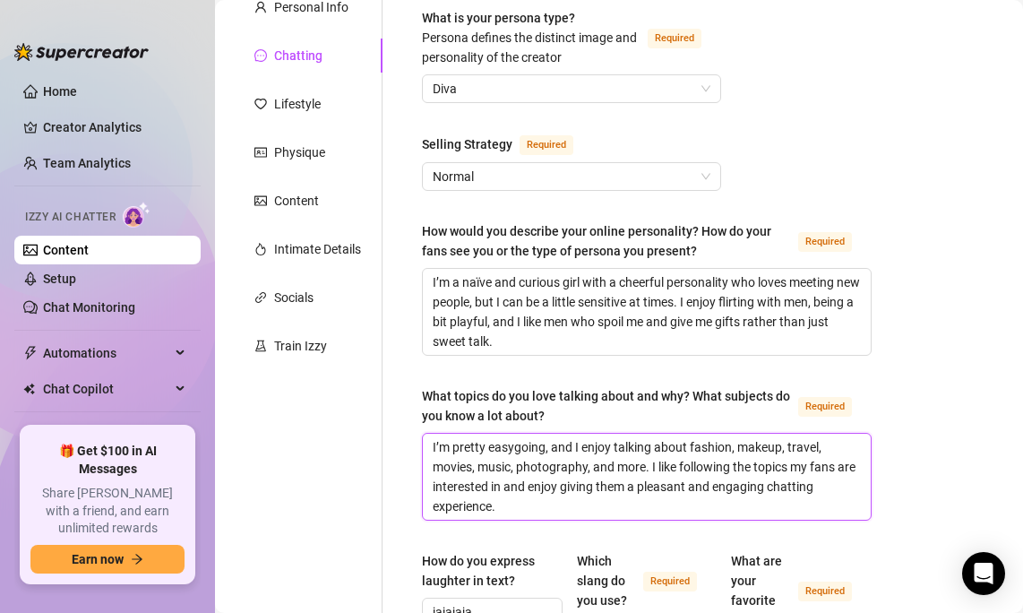
click at [617, 440] on textarea "I’m pretty easygoing, and I enjoy talking about fashion, makeup, travel, movies…" at bounding box center [647, 477] width 448 height 86
click at [609, 464] on textarea "I’m pretty easygoing, and I enjoy talking about fashion, makeup, travel, movies…" at bounding box center [647, 477] width 448 height 86
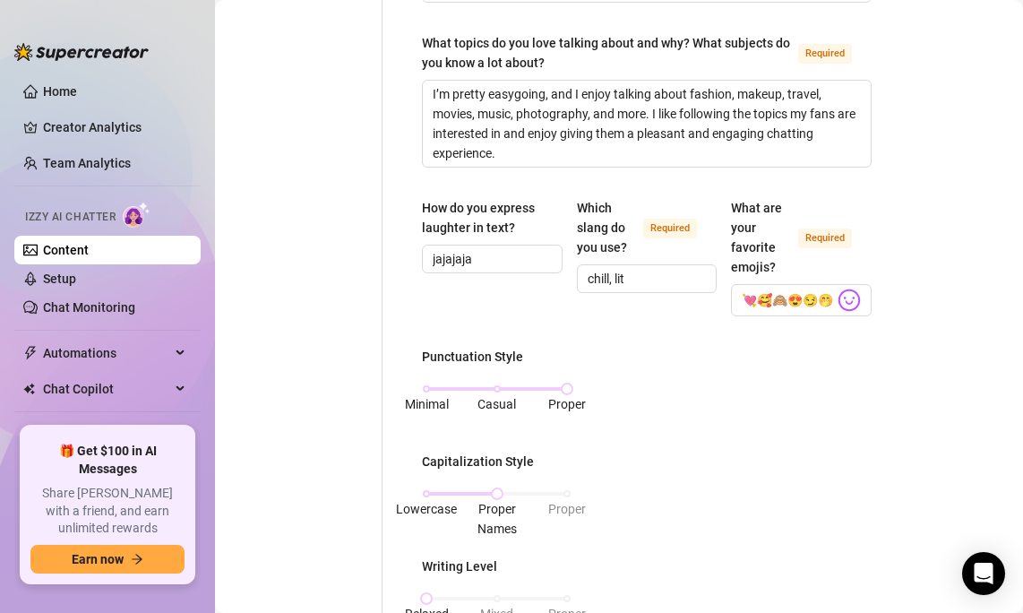
scroll to position [580, 0]
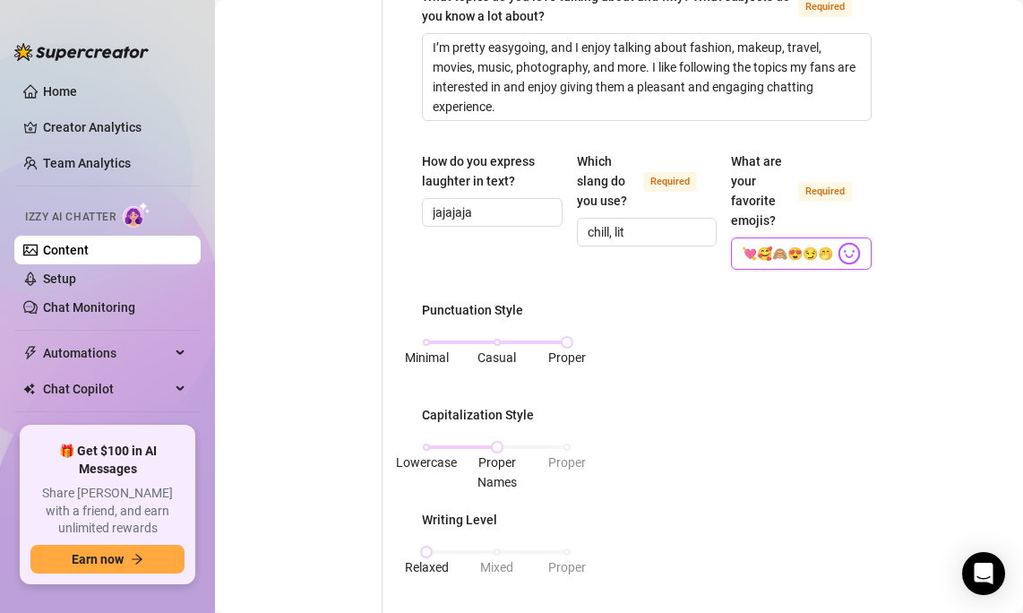
click at [790, 254] on input "💘🥰🙈😍😏🤭🫦🔥🍑💦🍆😈" at bounding box center [788, 253] width 92 height 23
click at [768, 250] on input "💘🥰🙈😍😏🤭🫦🔥🍑💦🍆😈" at bounding box center [788, 253] width 92 height 23
click at [757, 250] on input "💘🥰🙈😍😏🤭🫦🔥🍑💦🍆😈" at bounding box center [788, 253] width 92 height 23
click at [821, 317] on div "Punctuation Style Minimal Casual Proper Capitalization Style Lowercase Proper N…" at bounding box center [647, 542] width 450 height 485
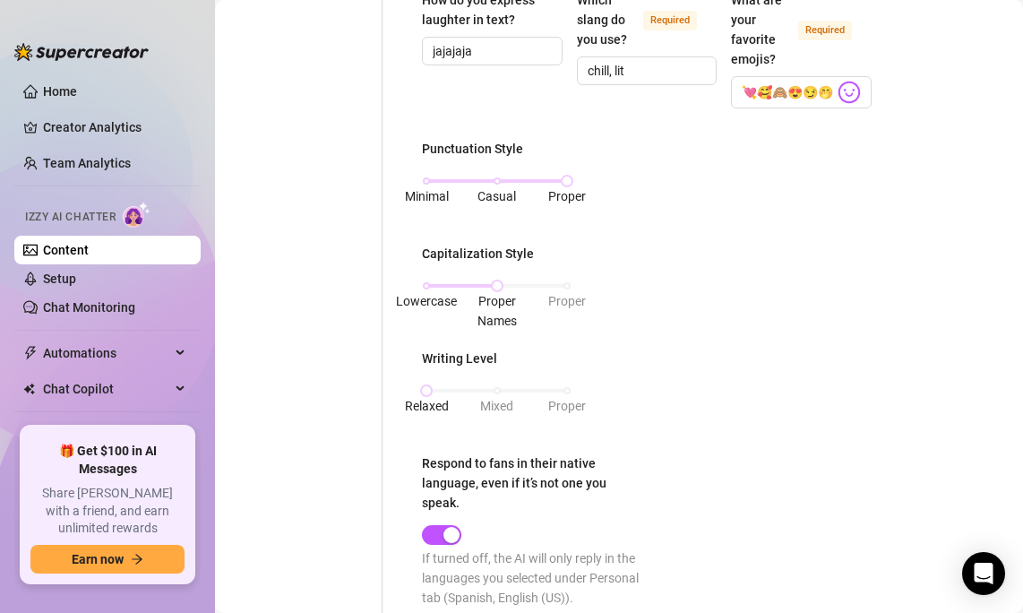
scroll to position [742, 0]
drag, startPoint x: 477, startPoint y: 301, endPoint x: 519, endPoint y: 316, distance: 44.8
click at [519, 316] on span "Proper Names" at bounding box center [497, 309] width 71 height 39
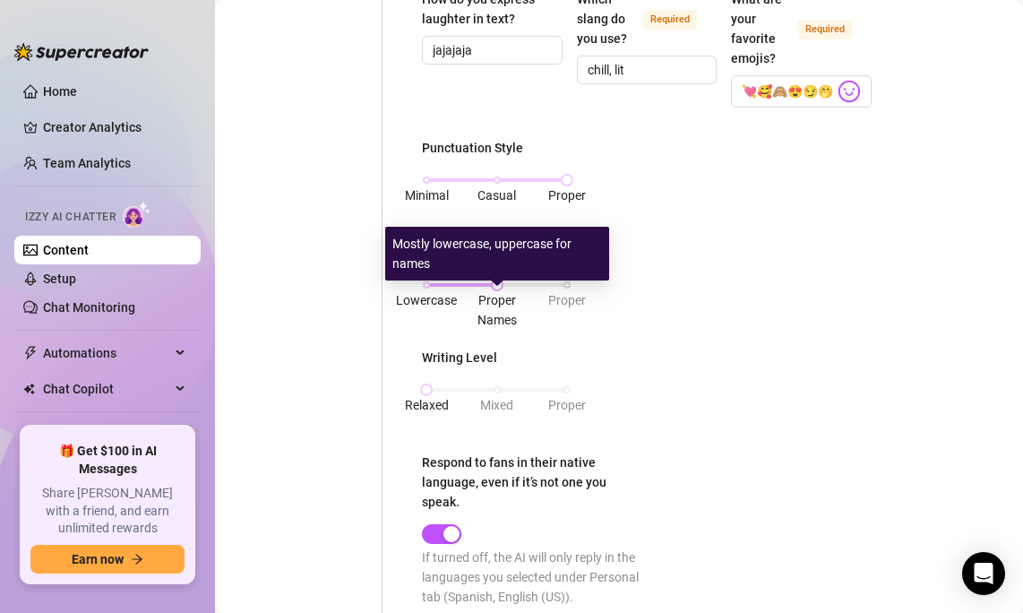
drag, startPoint x: 519, startPoint y: 319, endPoint x: 483, endPoint y: 298, distance: 41.8
click at [483, 298] on span "Proper Names" at bounding box center [497, 309] width 71 height 39
drag, startPoint x: 478, startPoint y: 300, endPoint x: 519, endPoint y: 325, distance: 48.3
click at [519, 325] on span "Proper Names" at bounding box center [497, 309] width 71 height 39
click at [516, 323] on span "Proper Names" at bounding box center [497, 310] width 39 height 34
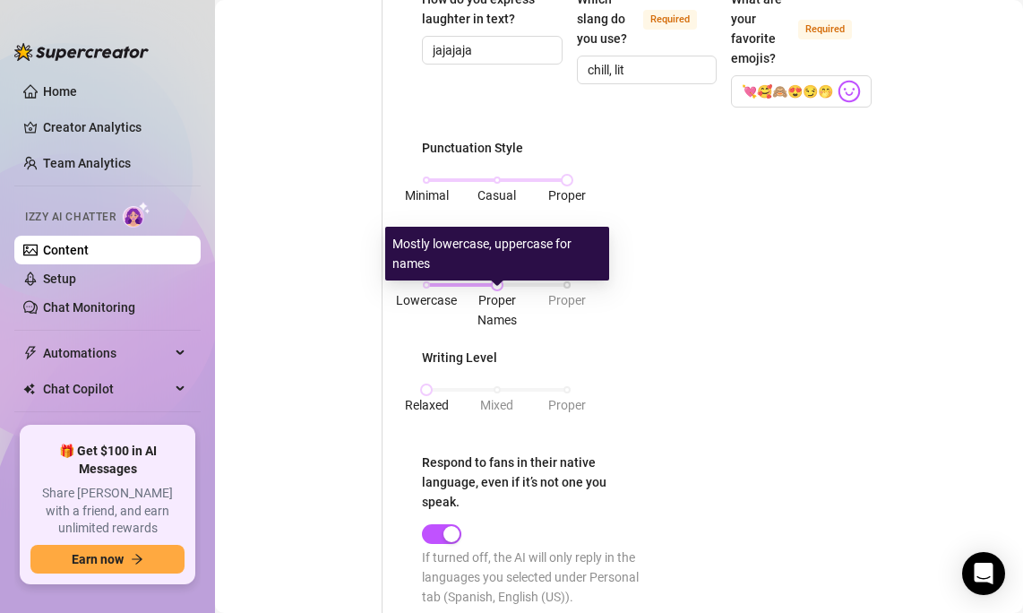
click at [493, 302] on span "Proper Names" at bounding box center [497, 310] width 39 height 34
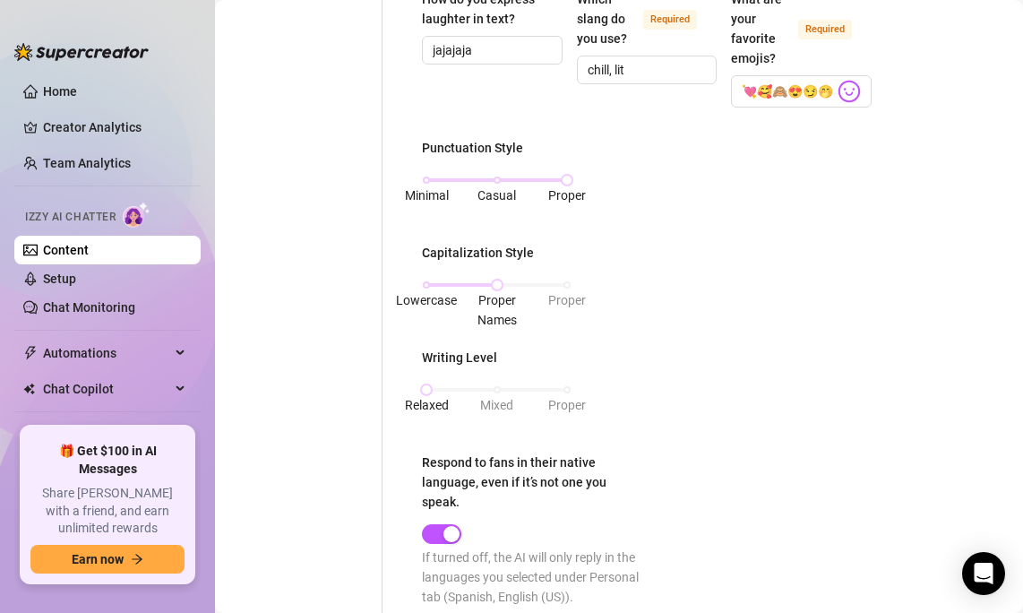
click at [650, 374] on div "Punctuation Style Minimal Casual Proper Capitalization Style Lowercase Proper N…" at bounding box center [647, 380] width 450 height 485
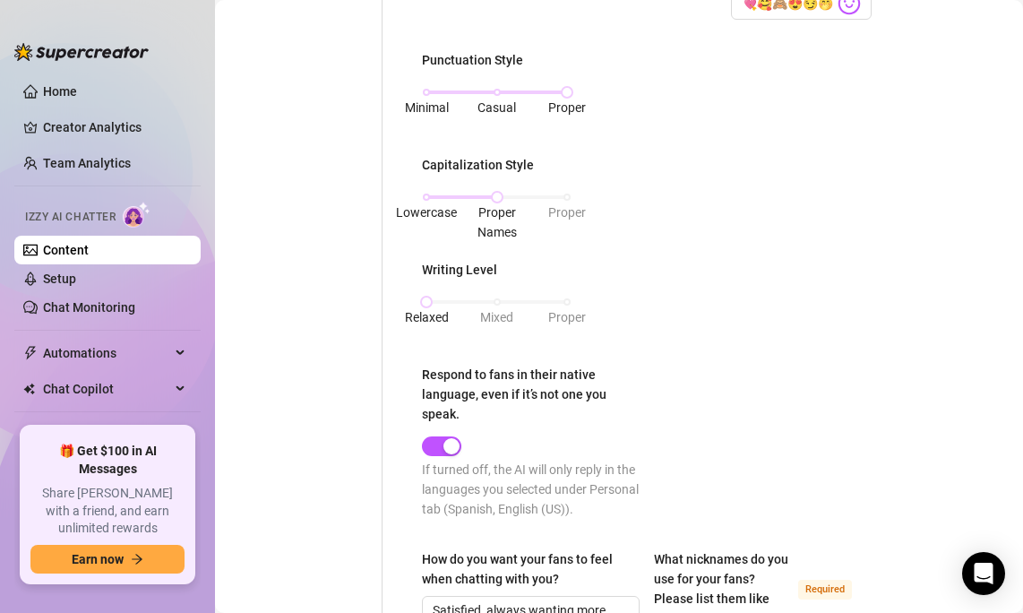
scroll to position [828, 0]
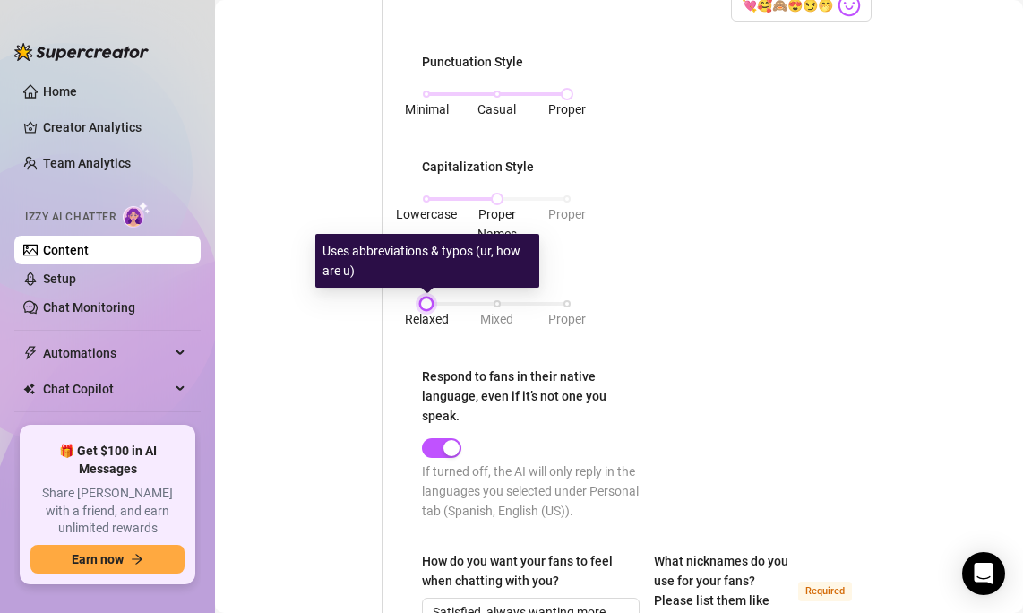
click at [429, 304] on div at bounding box center [426, 303] width 9 height 9
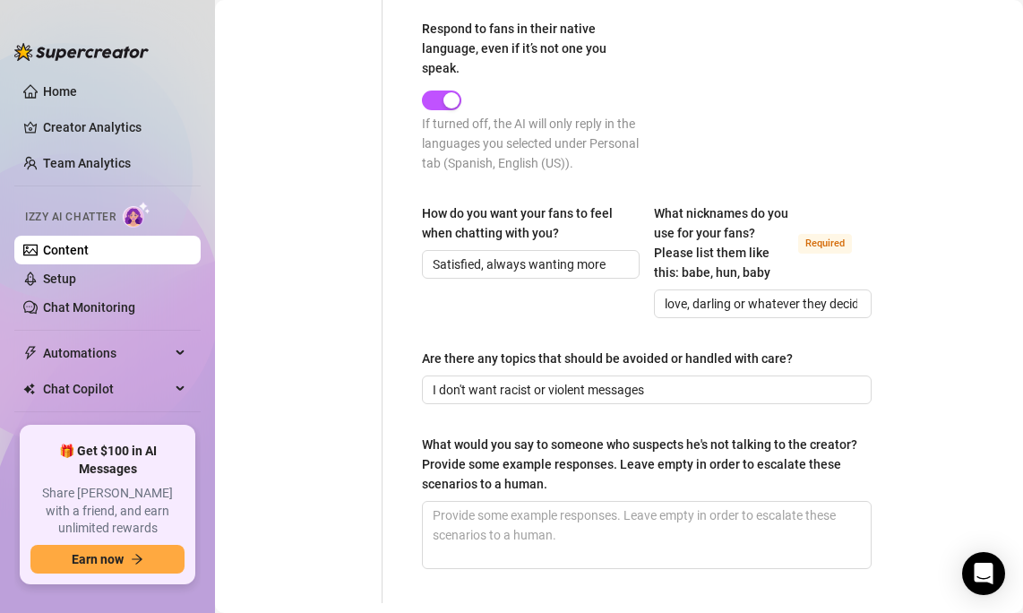
scroll to position [1177, 0]
click at [512, 267] on input "Satisfied, always wanting more" at bounding box center [529, 264] width 193 height 20
drag, startPoint x: 482, startPoint y: 263, endPoint x: 640, endPoint y: 272, distance: 157.9
click at [640, 272] on div "Satisfied, always wanting more" at bounding box center [531, 263] width 218 height 29
click at [565, 272] on input "Satisfied, always wanting more" at bounding box center [529, 264] width 193 height 20
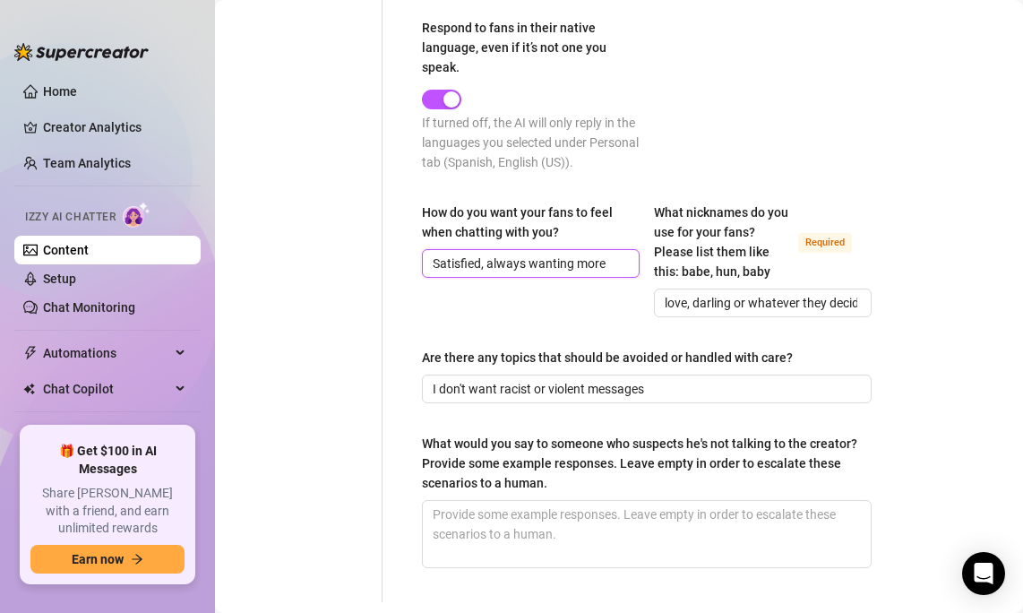
click at [565, 263] on input "Satisfied, always wanting more" at bounding box center [529, 264] width 193 height 20
click at [594, 267] on input "Satisfied, always wanting more" at bounding box center [529, 264] width 193 height 20
drag, startPoint x: 611, startPoint y: 265, endPoint x: 418, endPoint y: 260, distance: 192.7
click at [473, 271] on input "Satisfied, always wanting more" at bounding box center [529, 264] width 193 height 20
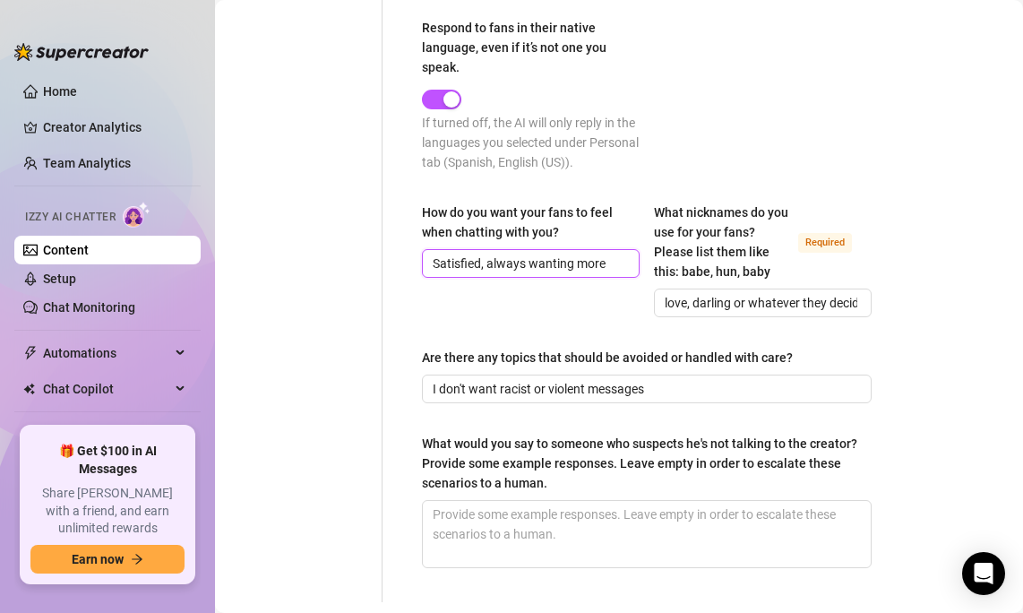
click at [494, 263] on input "Satisfied, always wanting more" at bounding box center [529, 264] width 193 height 20
click at [720, 250] on div "What nicknames do you use for your fans? Please list them like this: babe, hun,…" at bounding box center [722, 242] width 137 height 79
click at [720, 293] on input "love, darling or whatever they decide" at bounding box center [761, 303] width 193 height 20
click at [711, 302] on input "love, darling or whatever they decide" at bounding box center [761, 303] width 193 height 20
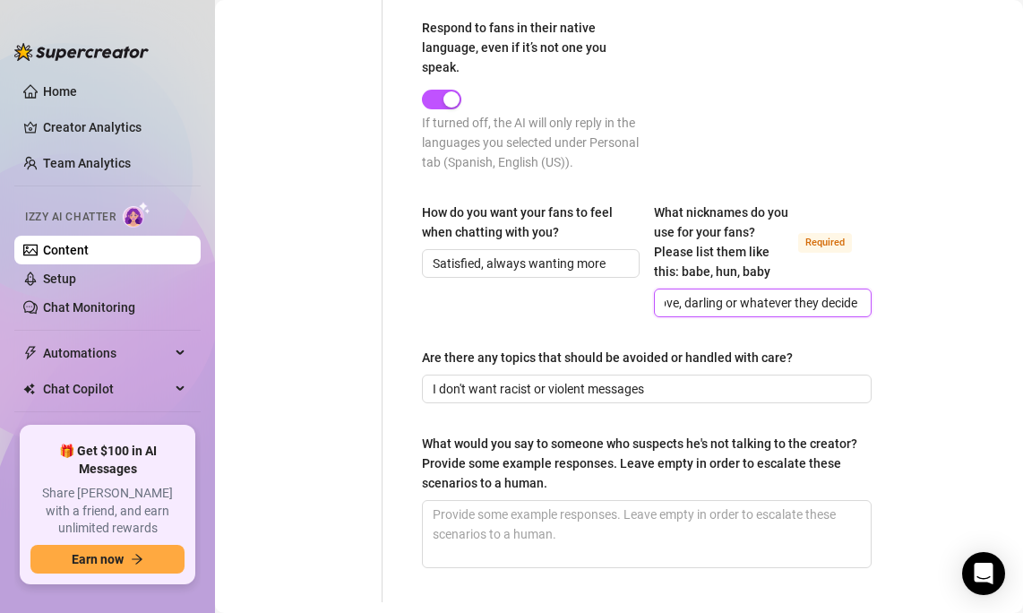
click at [731, 302] on input "love, darling or whatever they decide" at bounding box center [761, 303] width 193 height 20
drag, startPoint x: 731, startPoint y: 302, endPoint x: 648, endPoint y: 298, distance: 83.5
click at [648, 298] on div "How do you want your fans to feel when chatting with you? Satisfied, always wan…" at bounding box center [647, 268] width 450 height 131
click at [728, 304] on input "love, darling or whatever they decide" at bounding box center [761, 303] width 193 height 20
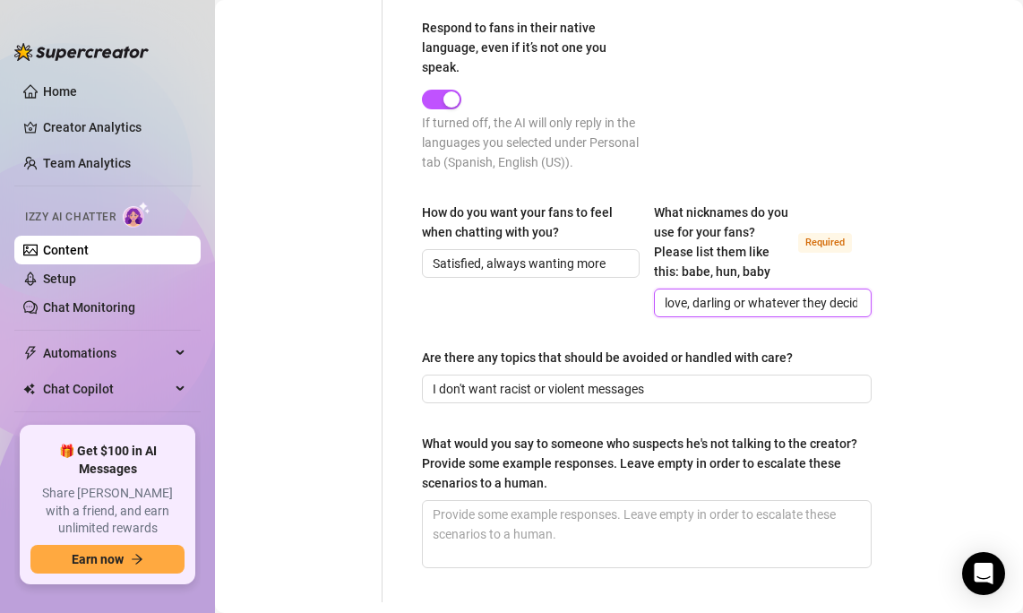
drag, startPoint x: 746, startPoint y: 304, endPoint x: 671, endPoint y: 298, distance: 74.6
click at [671, 298] on input "love, darling or whatever they decide" at bounding box center [761, 303] width 193 height 20
click at [697, 297] on input "love, darling or whatever they decide" at bounding box center [761, 303] width 193 height 20
drag, startPoint x: 704, startPoint y: 307, endPoint x: 754, endPoint y: 306, distance: 49.3
click at [754, 306] on input "love, darling or whatever they decide" at bounding box center [761, 303] width 193 height 20
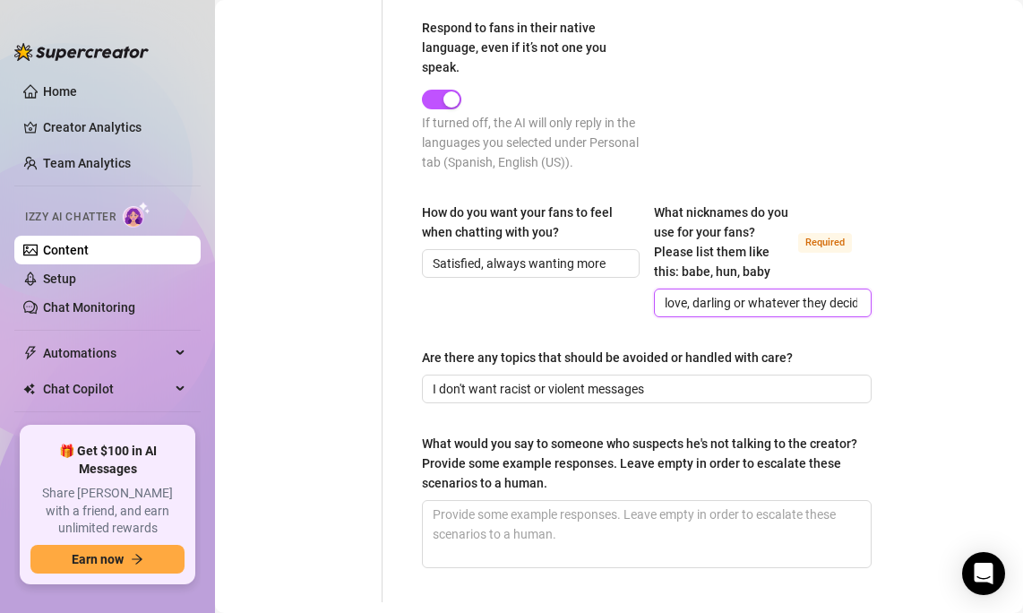
click at [754, 306] on input "love, darling or whatever they decide" at bounding box center [761, 303] width 193 height 20
drag, startPoint x: 729, startPoint y: 306, endPoint x: 701, endPoint y: 304, distance: 27.9
click at [701, 304] on input "love, darling or whatever they decide" at bounding box center [761, 303] width 193 height 20
drag, startPoint x: 701, startPoint y: 302, endPoint x: 563, endPoint y: 295, distance: 138.2
click at [563, 295] on div "How do you want your fans to feel when chatting with you? Satisfied, always wan…" at bounding box center [647, 268] width 450 height 131
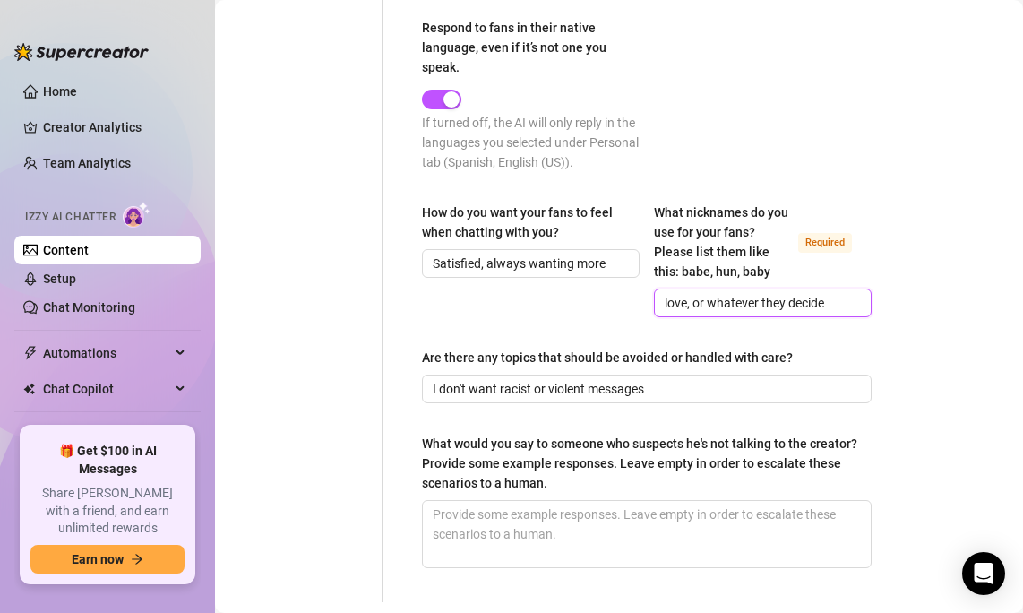
click at [694, 307] on input "love, or whatever they decide" at bounding box center [761, 303] width 193 height 20
drag, startPoint x: 689, startPoint y: 298, endPoint x: 630, endPoint y: 298, distance: 59.1
click at [630, 298] on div "How do you want your fans to feel when chatting with you? Satisfied, always wan…" at bounding box center [647, 268] width 450 height 131
click at [695, 296] on input "bb, or whatever they decide" at bounding box center [761, 303] width 193 height 20
click at [686, 306] on input "bb, or whatever they decide" at bounding box center [761, 303] width 193 height 20
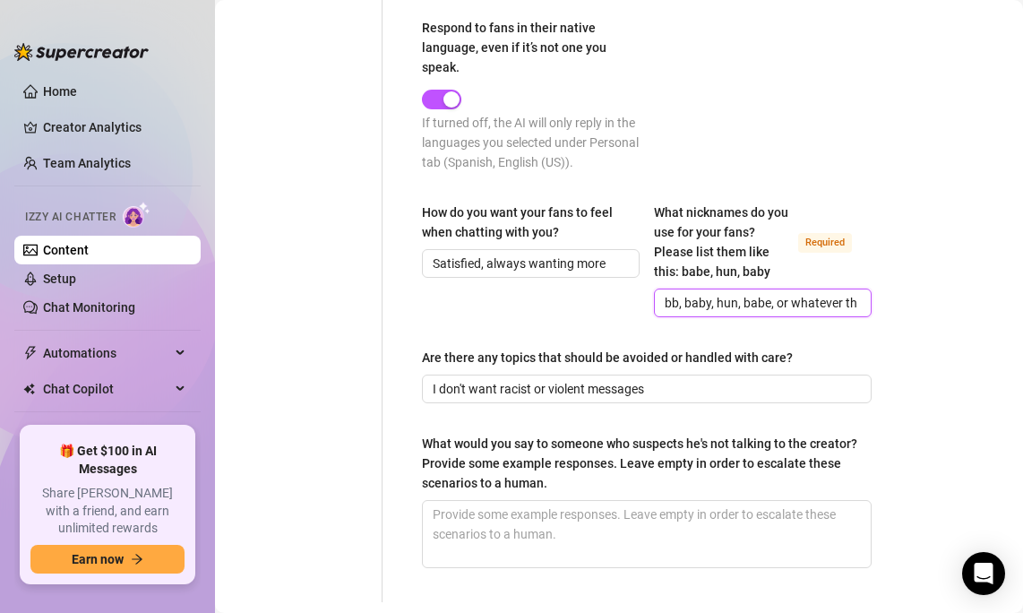
click at [739, 311] on input "bb, baby, hun, babe, or whatever they decide" at bounding box center [761, 303] width 193 height 20
type input "bb, baby, hun, babe, or whatever they decide"
click at [836, 295] on input "bb, baby, hun, babe, or whatever they decide" at bounding box center [761, 303] width 193 height 20
click at [676, 387] on input "I don't want racist or violent messages" at bounding box center [645, 389] width 425 height 20
click at [746, 302] on input "bb, baby, hun, babe, or whatever they decide" at bounding box center [761, 303] width 193 height 20
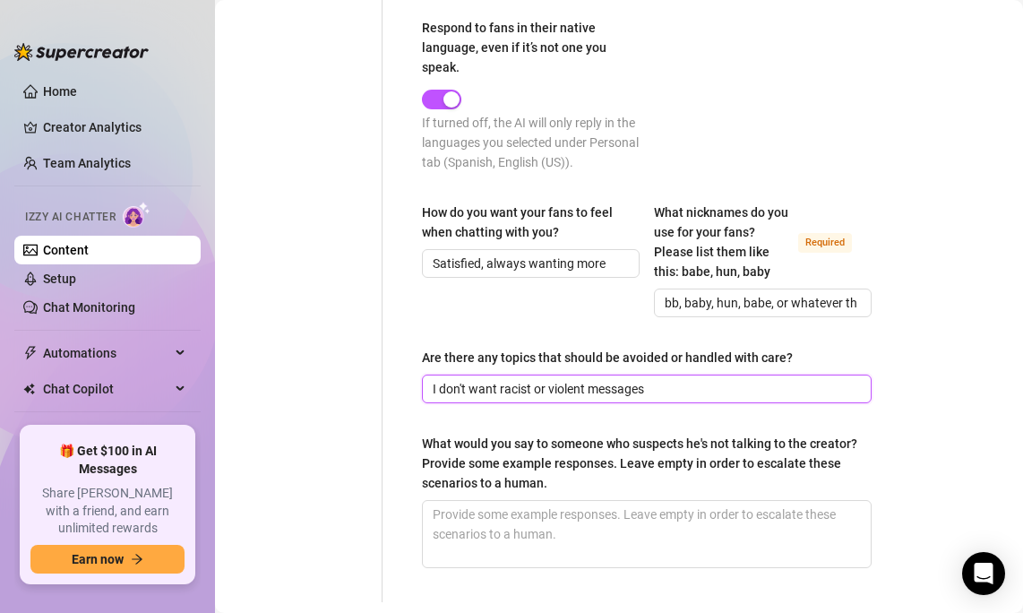
drag, startPoint x: 660, startPoint y: 382, endPoint x: 336, endPoint y: 352, distance: 324.9
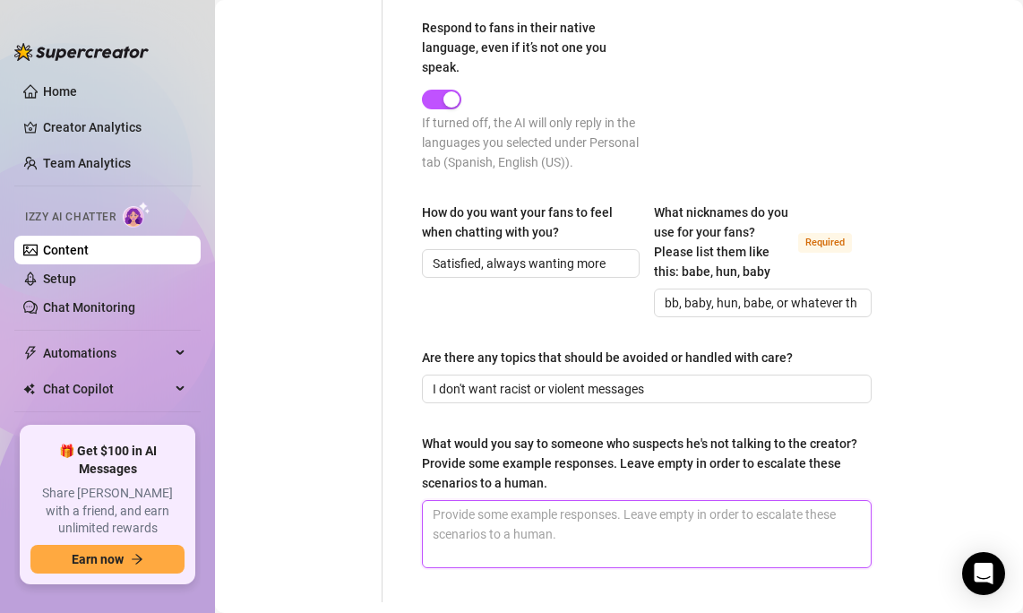
click at [528, 514] on textarea "What would you say to someone who suspects he's not talking to the creator? Pro…" at bounding box center [647, 534] width 448 height 66
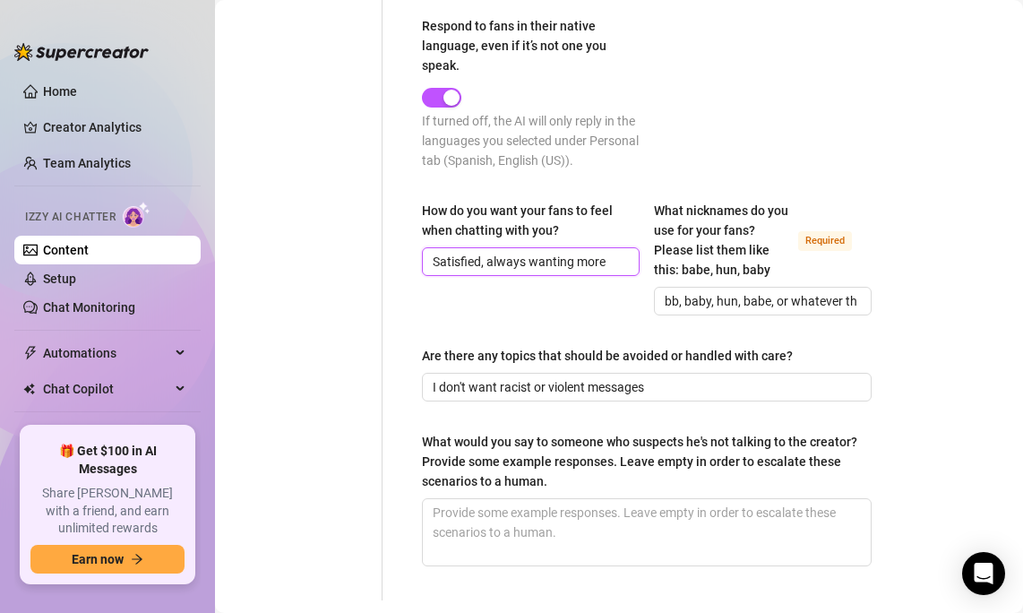
click at [578, 260] on input "Satisfied, always wanting more" at bounding box center [529, 262] width 193 height 20
paste input "Fans are deeply attracted to my personality and can talk with me endlessly. I c…"
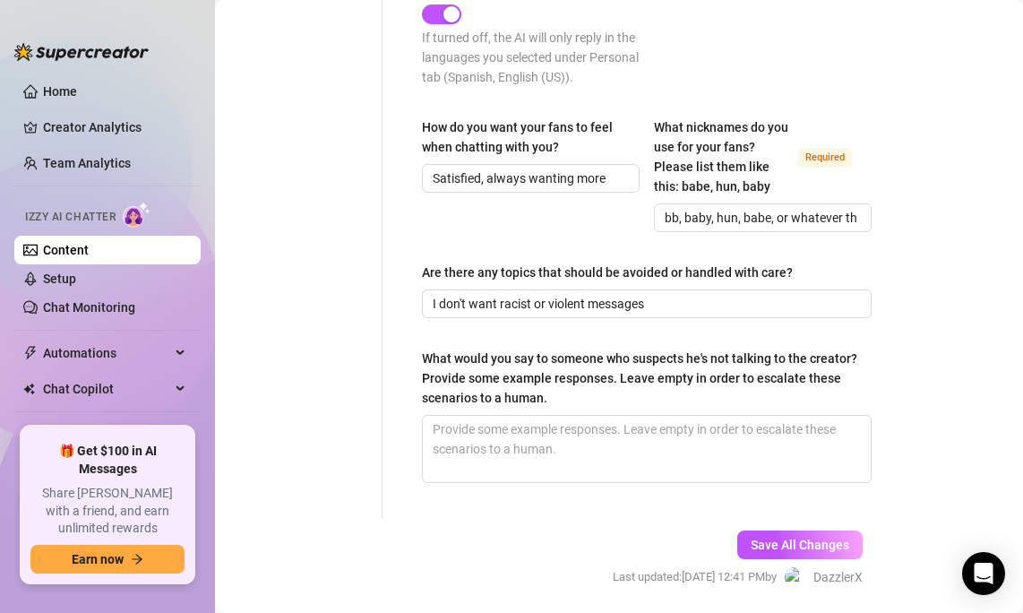
scroll to position [1264, 0]
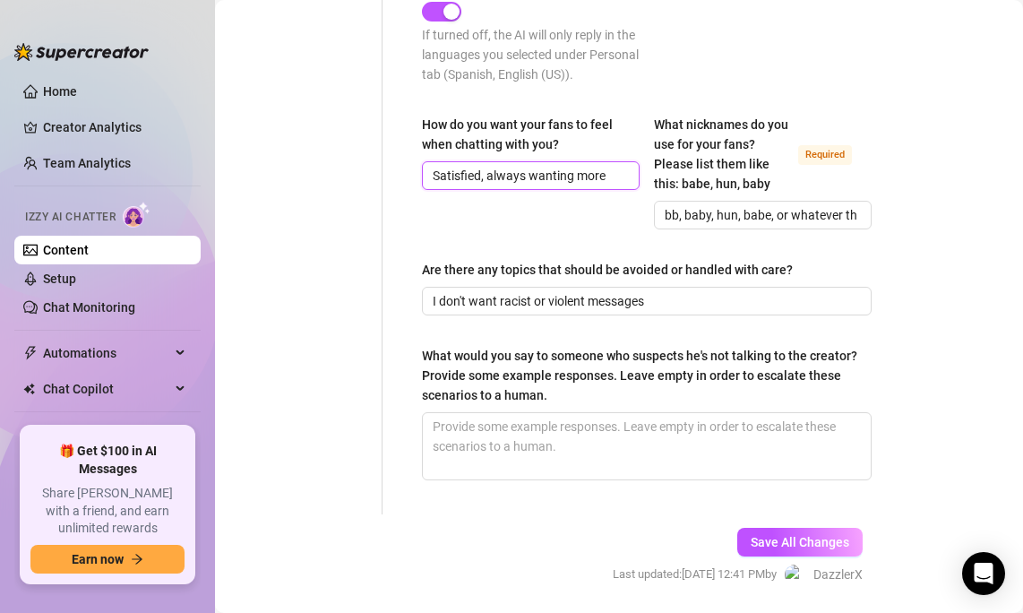
click at [531, 177] on input "Satisfied, always wanting more" at bounding box center [529, 176] width 193 height 20
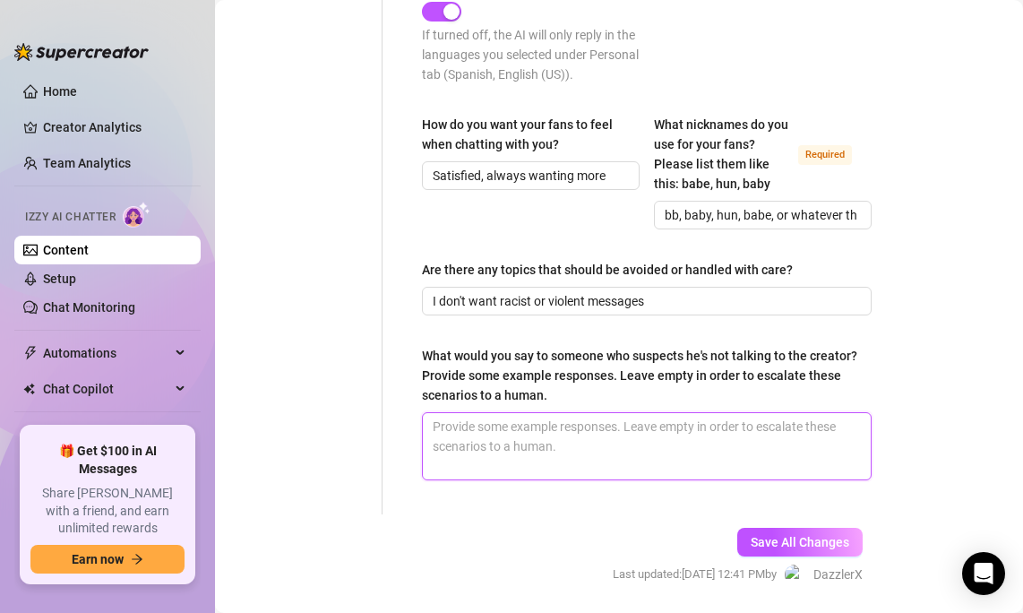
click at [703, 458] on textarea "What would you say to someone who suspects he's not talking to the creator? Pro…" at bounding box center [647, 446] width 448 height 66
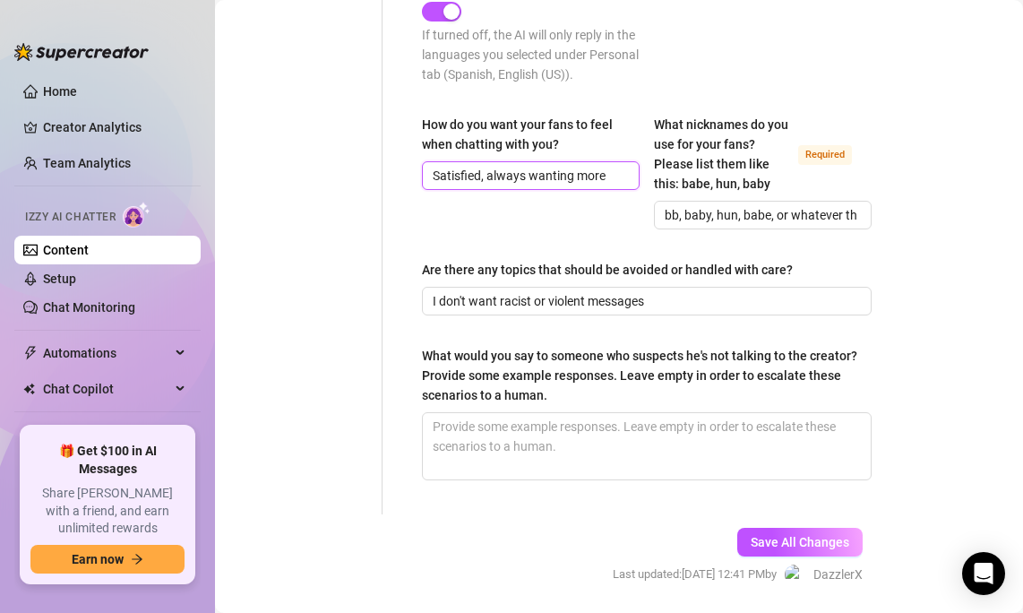
click at [600, 166] on input "Satisfied, always wanting more" at bounding box center [529, 176] width 193 height 20
paste input "Excited, entertained, irresistibly drawn to buy my content, and eager to tip me…"
click at [623, 198] on div "How do you want your fans to feel when chatting with you? Excited, entertained,…" at bounding box center [531, 172] width 218 height 115
click at [611, 170] on input "Excited, entertained, irresistibly drawn to buy my content, and eager to tip me…" at bounding box center [529, 176] width 193 height 20
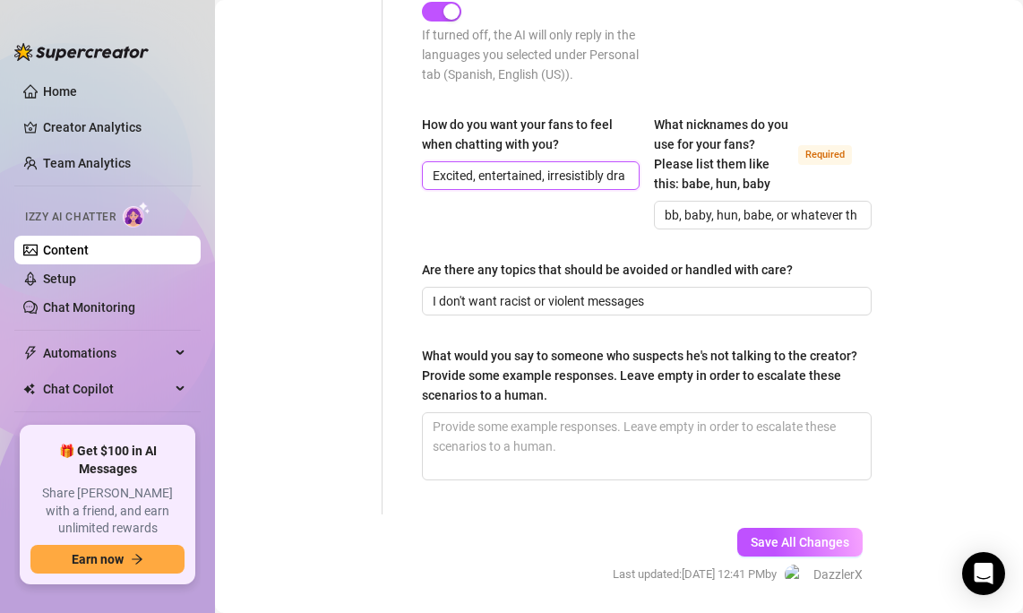
drag, startPoint x: 555, startPoint y: 173, endPoint x: 414, endPoint y: 182, distance: 141.0
click at [472, 203] on div "How do you want your fans to feel when chatting with you? Excited, entertained,…" at bounding box center [531, 172] width 218 height 115
click at [557, 289] on span "I don't want racist or violent messages" at bounding box center [647, 301] width 450 height 29
click at [548, 173] on input "Excited, entertained, irresistibly drawn to buy my content, and eager to tip me…" at bounding box center [529, 176] width 193 height 20
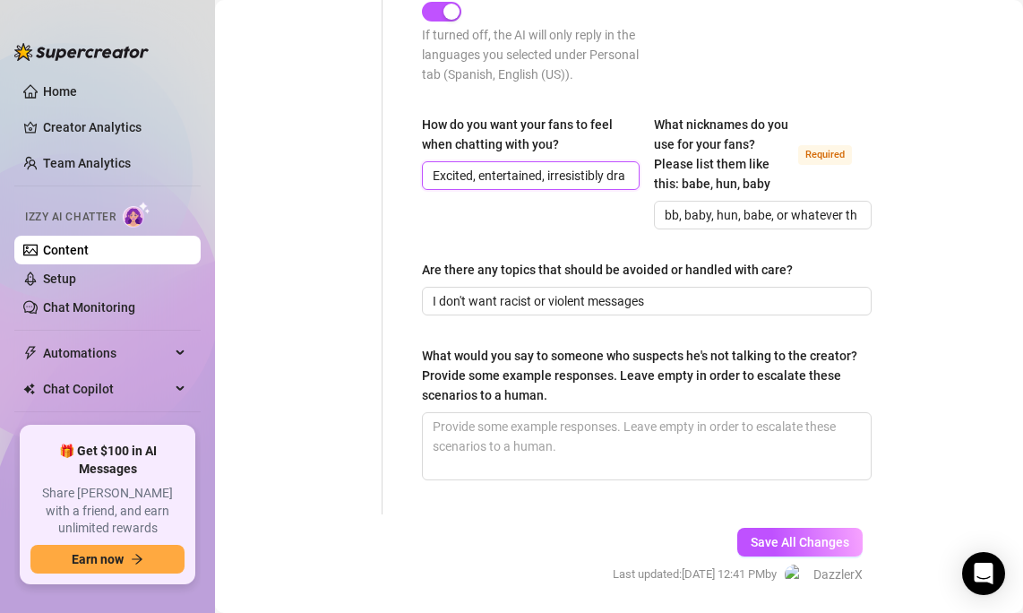
paste input "understanding my life background, unable to resist buying my content, actively …"
type input "Excited, entertained, understanding my life background, unable to resist buying…"
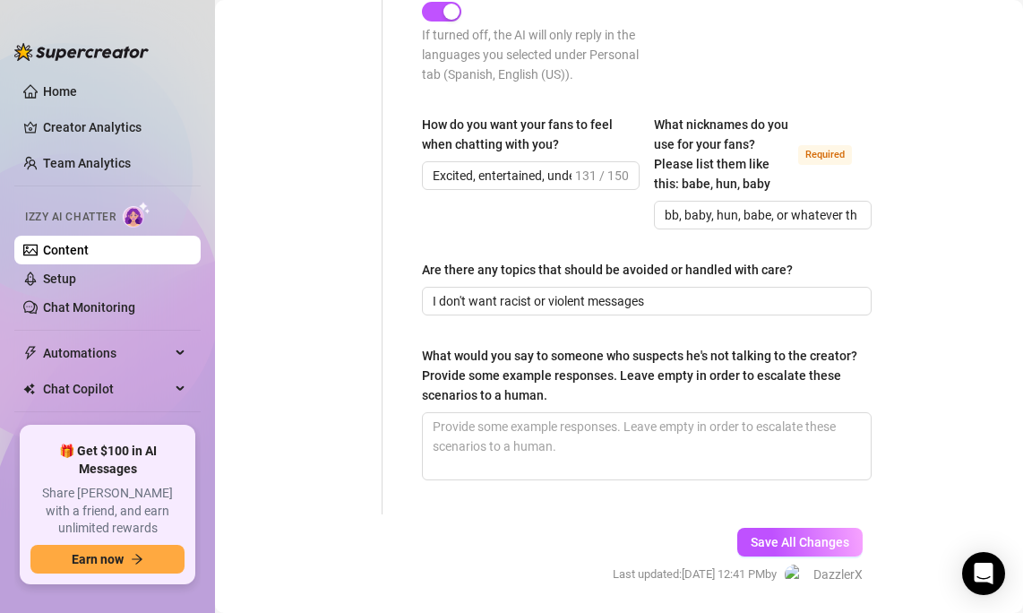
drag, startPoint x: 776, startPoint y: 537, endPoint x: 1013, endPoint y: 220, distance: 395.0
click at [776, 537] on span "Save All Changes" at bounding box center [800, 542] width 99 height 14
drag, startPoint x: 662, startPoint y: 301, endPoint x: 269, endPoint y: 289, distance: 393.6
paste input "hope not to violate OnlyFans’ community guidelines; other than that, there are …"
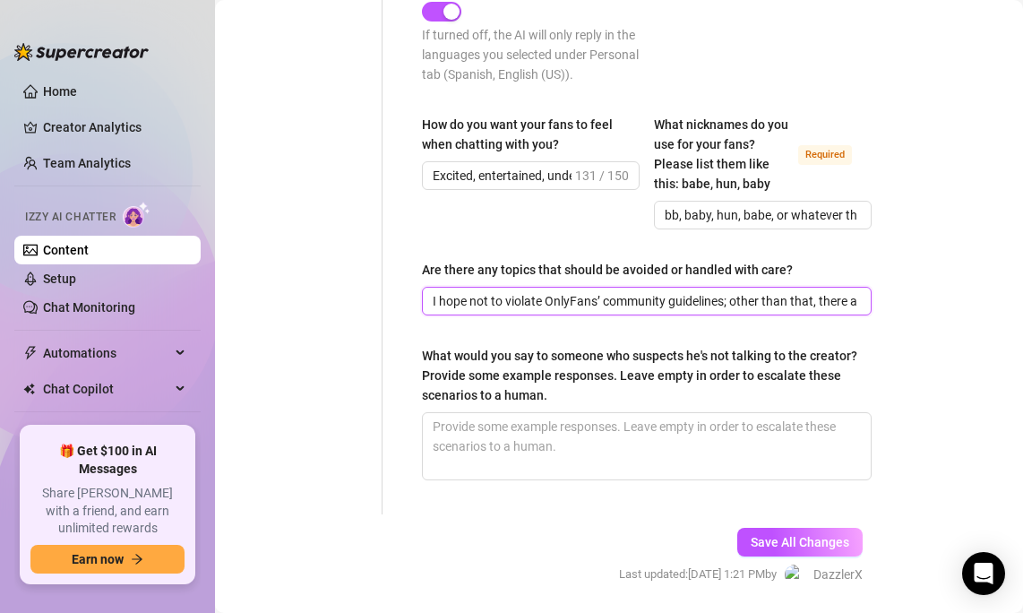
scroll to position [0, 98]
type input "I hope not to violate OnlyFans’ community guidelines; other than that, there ar…"
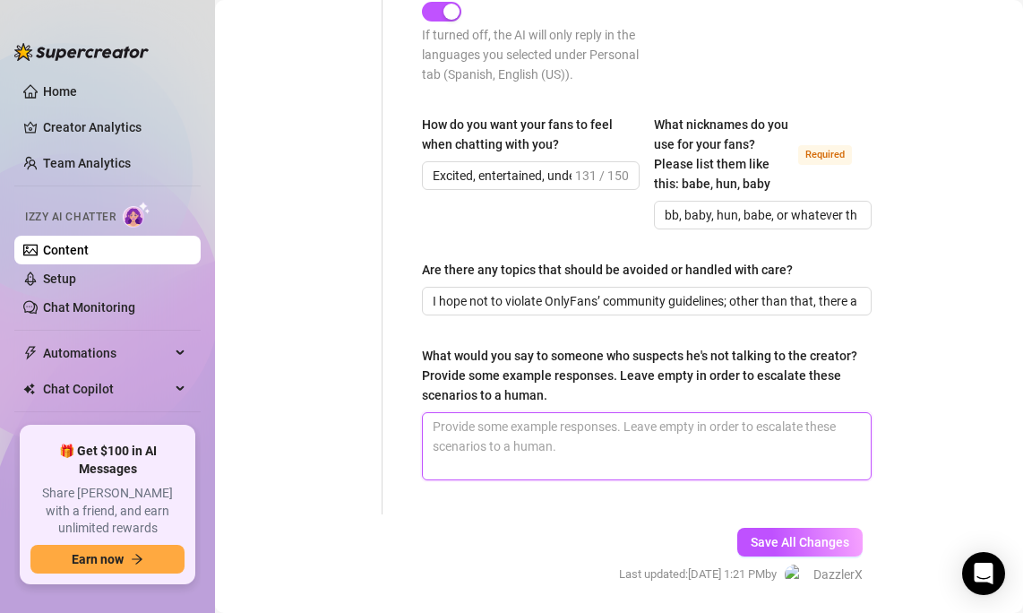
click at [813, 463] on textarea "What would you say to someone who suspects he's not talking to the creator? Pro…" at bounding box center [647, 446] width 448 height 66
click at [525, 427] on textarea "What would you say to someone who suspects he's not talking to the creator? Pro…" at bounding box center [647, 446] width 448 height 66
paste textarea "Why do you say that? I’m the only one who chats with my fans."
click at [441, 432] on textarea "Why do you say that? I’m the only one who chats with my fans." at bounding box center [647, 446] width 448 height 66
click at [444, 442] on textarea "Why do you say that? I’m the only one who chats with my fans." at bounding box center [647, 446] width 448 height 66
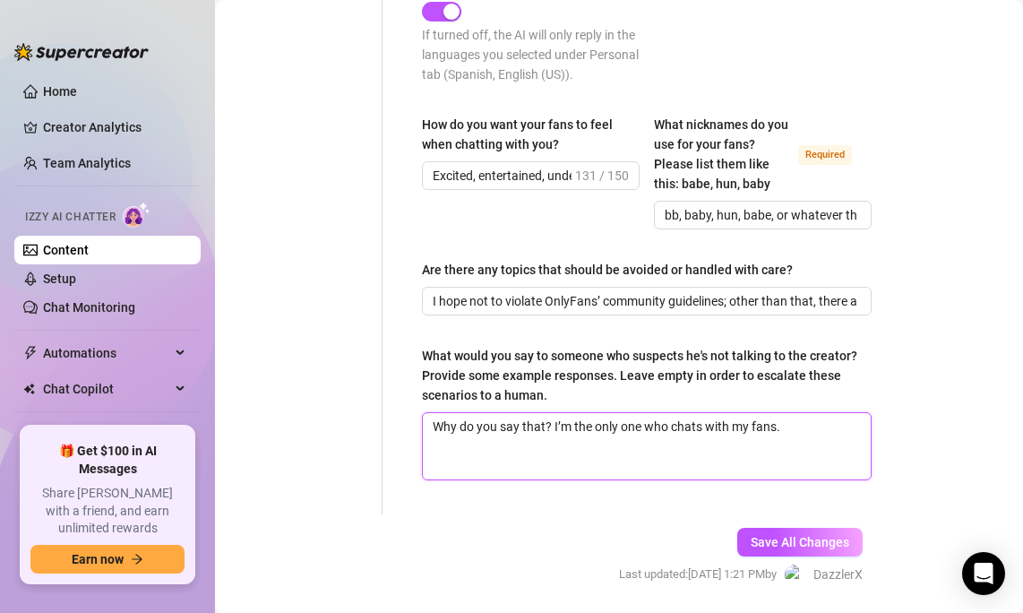
click at [442, 422] on textarea "Why do you say that? I’m the only one who chats with my fans." at bounding box center [647, 446] width 448 height 66
click at [479, 437] on textarea "why do you say that? I’m the only one who chats with my fans." at bounding box center [647, 446] width 448 height 66
click at [536, 428] on textarea "why do you say that? I’m the only one who chats with my fans." at bounding box center [647, 446] width 448 height 66
click at [554, 428] on textarea "why do you say that? I’m the only one who chats with my fans." at bounding box center [647, 446] width 448 height 66
drag, startPoint x: 549, startPoint y: 425, endPoint x: 585, endPoint y: 426, distance: 35.9
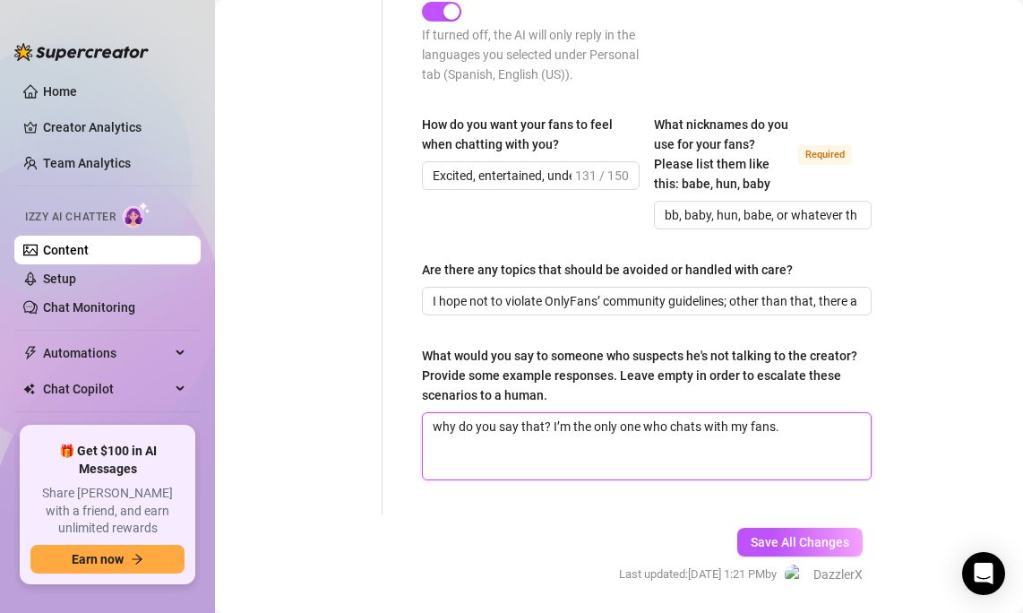
click at [585, 426] on textarea "why do you say that? I’m the only one who chats with my fans." at bounding box center [647, 446] width 448 height 66
click at [606, 418] on textarea "why do you say that? I’m the only one who chats with my fans." at bounding box center [647, 446] width 448 height 66
click at [610, 427] on textarea "why do you say that? I’m the only one who chats with my fans." at bounding box center [647, 446] width 448 height 66
click at [645, 426] on textarea "why do you say that? I’m the only one who chats with my fans." at bounding box center [647, 446] width 448 height 66
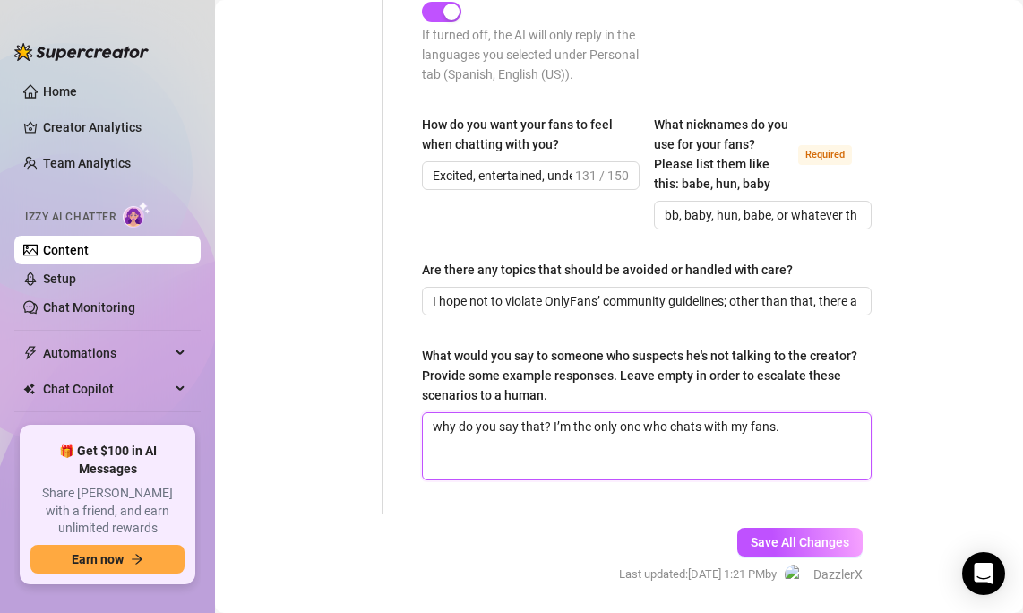
click at [809, 428] on textarea "why do you say that? I’m the only one who chats with my fans." at bounding box center [647, 446] width 448 height 66
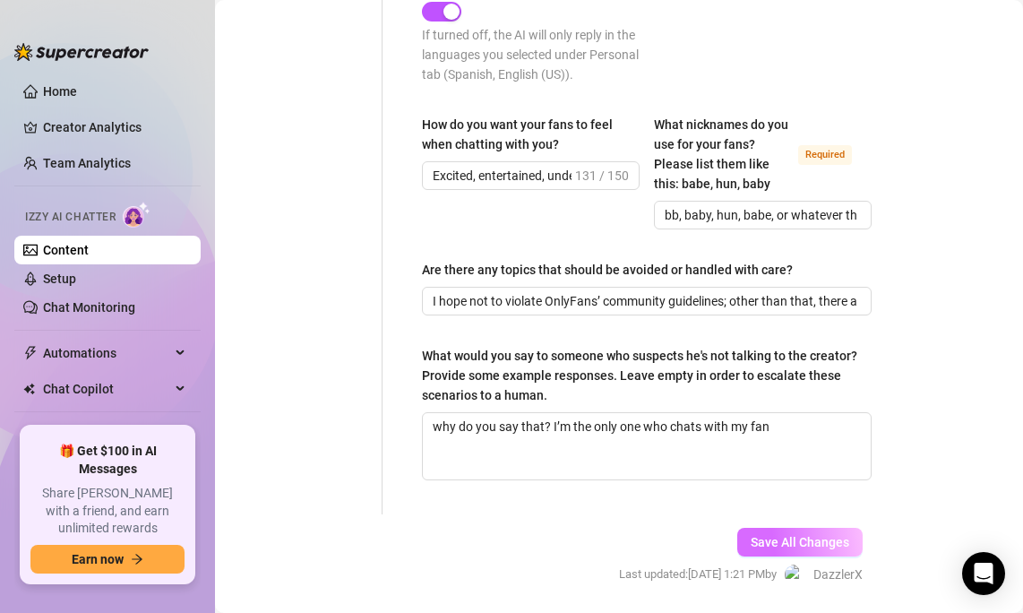
click at [818, 543] on span "Save All Changes" at bounding box center [800, 542] width 99 height 14
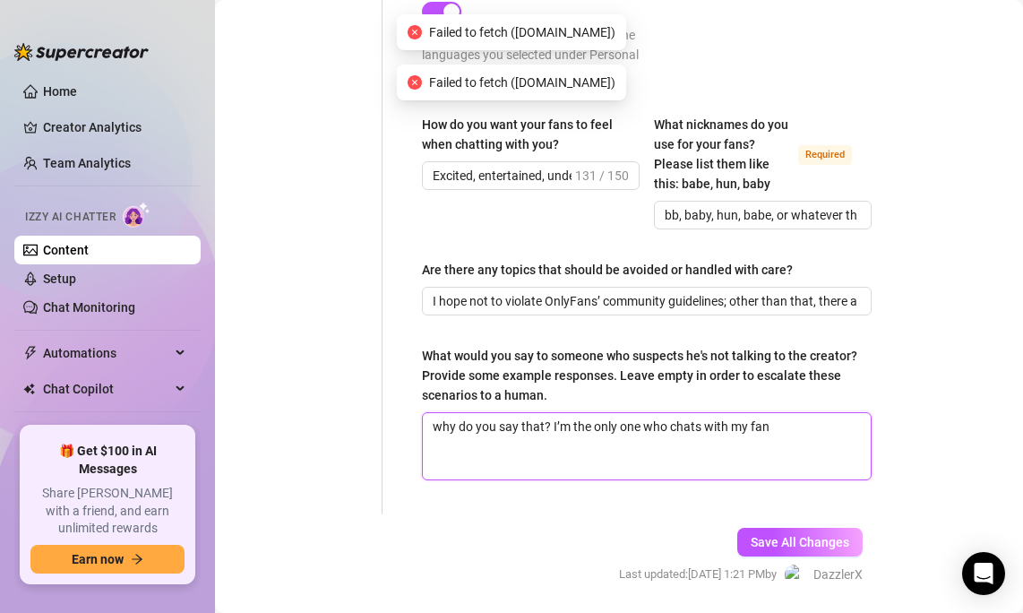
click at [798, 444] on textarea "why do you say that? I’m the only one who chats with my fan" at bounding box center [647, 446] width 448 height 66
drag, startPoint x: 798, startPoint y: 431, endPoint x: 348, endPoint y: 385, distance: 452.2
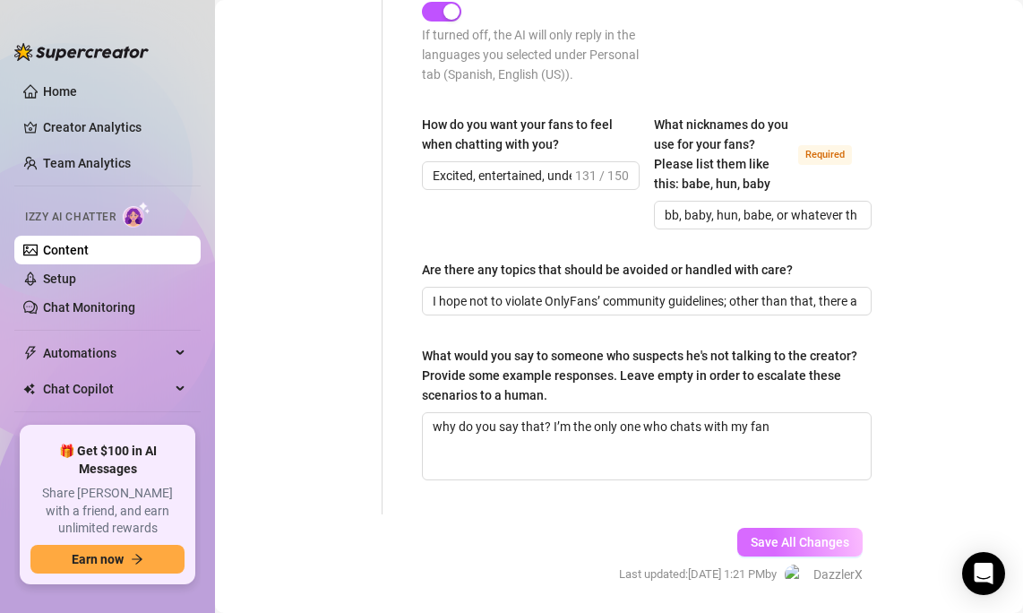
click at [766, 539] on span "Save All Changes" at bounding box center [800, 542] width 99 height 14
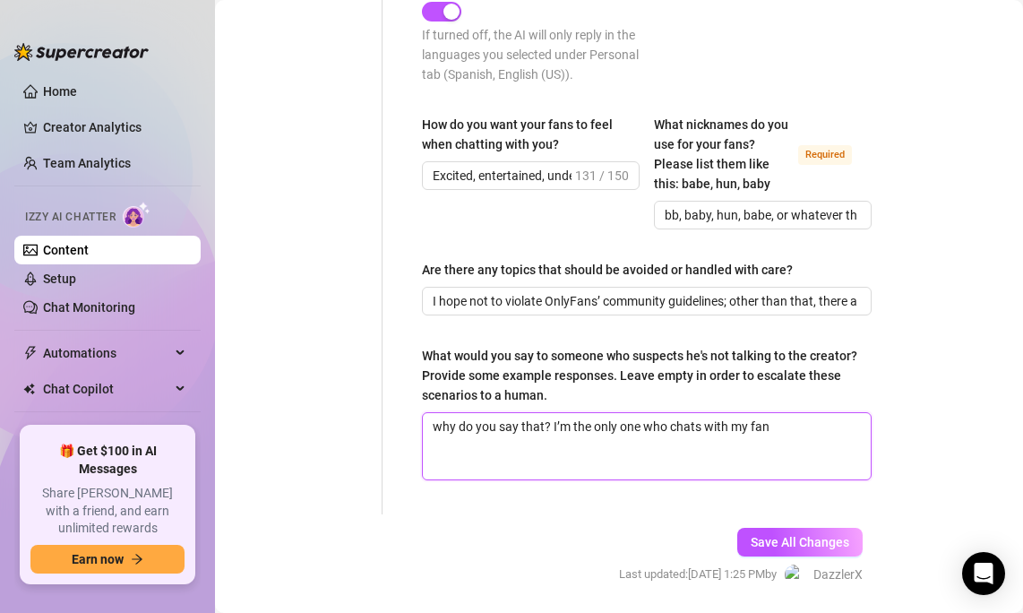
click at [541, 433] on textarea "why do you say that? I’m the only one who chats with my fan" at bounding box center [647, 446] width 448 height 66
drag, startPoint x: 544, startPoint y: 429, endPoint x: 409, endPoint y: 407, distance: 137.2
click at [700, 432] on textarea "what? I’m the only one who chats with my fan" at bounding box center [647, 446] width 448 height 66
drag, startPoint x: 761, startPoint y: 440, endPoint x: 187, endPoint y: 418, distance: 574.0
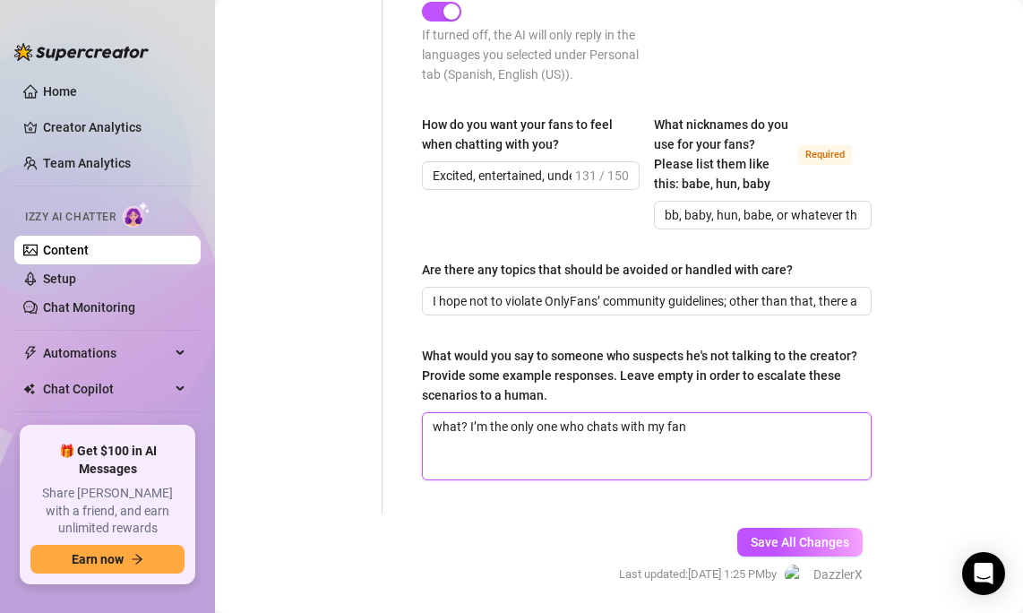
click at [187, 418] on div "Home Creator Analytics Team Analytics Izzy AI Chatter Content Setup Chat Monito…" at bounding box center [511, 306] width 1023 height 613
type textarea "what? I’m the only one who chats with my fan"
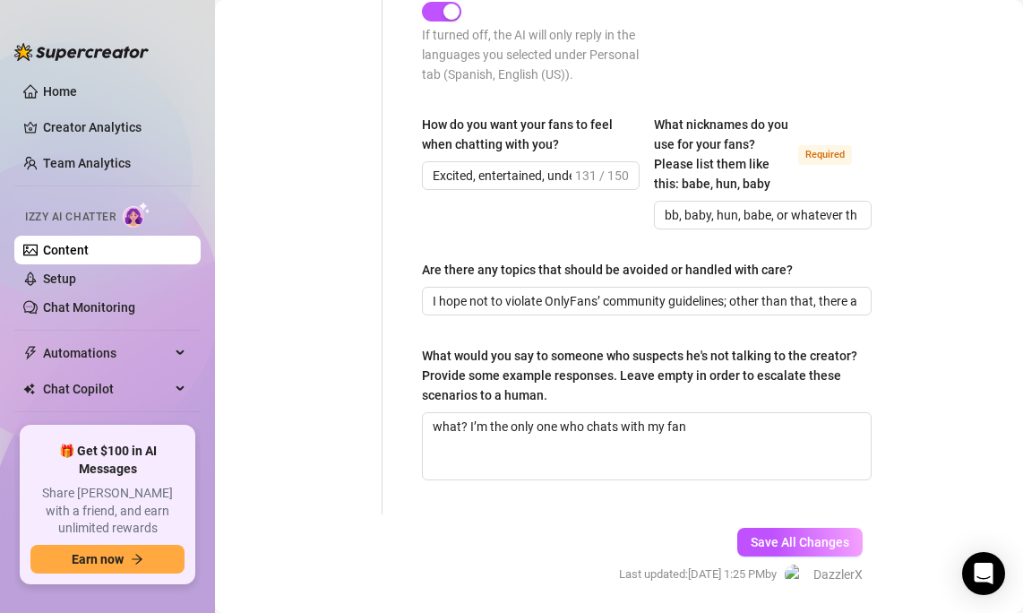
click at [778, 523] on div "Save All Changes Last updated: [DATE] 1:25 PM by DazzlerX" at bounding box center [741, 556] width 298 height 85
click at [778, 536] on span "Save All Changes" at bounding box center [800, 542] width 99 height 14
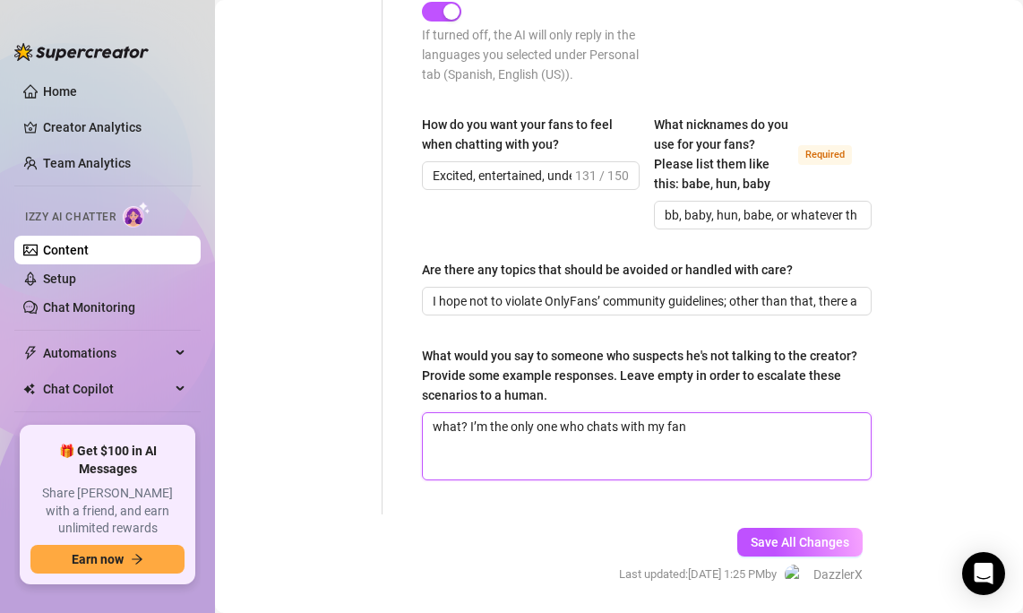
click at [722, 415] on textarea "what? I’m the only one who chats with my fan" at bounding box center [647, 446] width 448 height 66
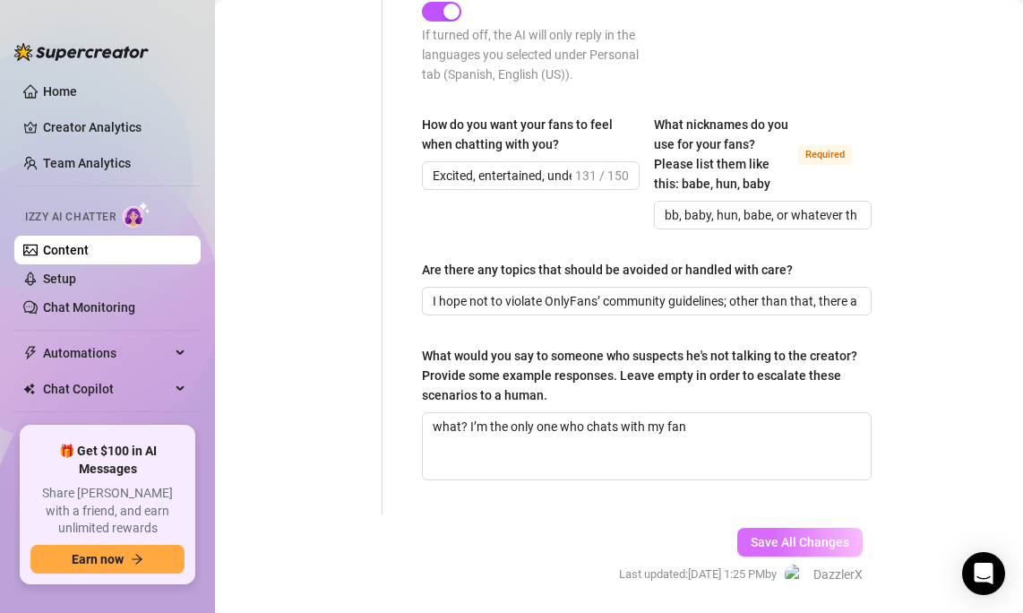
click at [775, 530] on button "Save All Changes" at bounding box center [800, 542] width 125 height 29
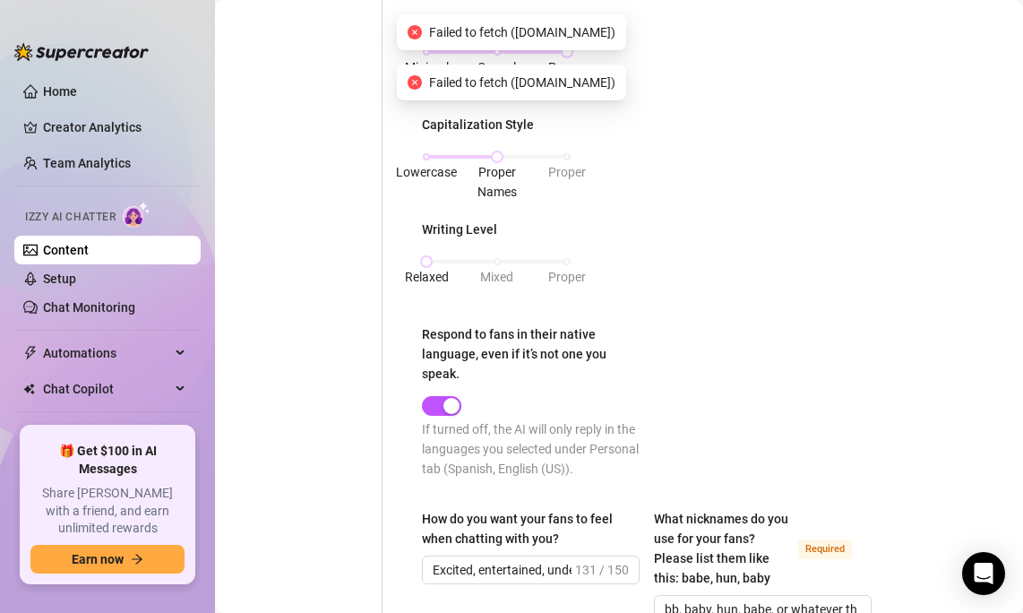
scroll to position [1322, 0]
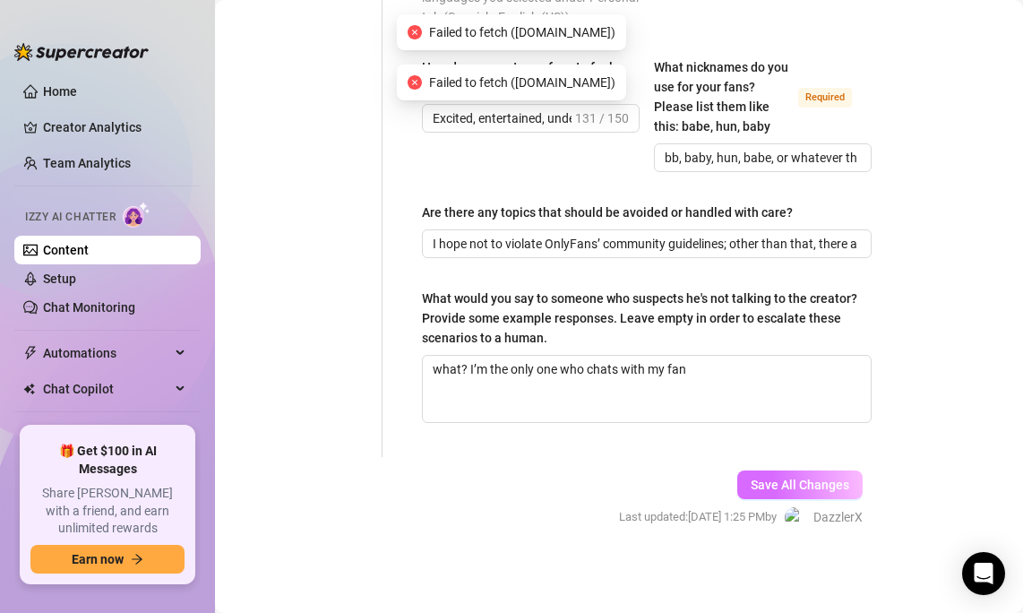
click at [820, 470] on button "Save All Changes" at bounding box center [800, 484] width 125 height 29
